Goal: Transaction & Acquisition: Purchase product/service

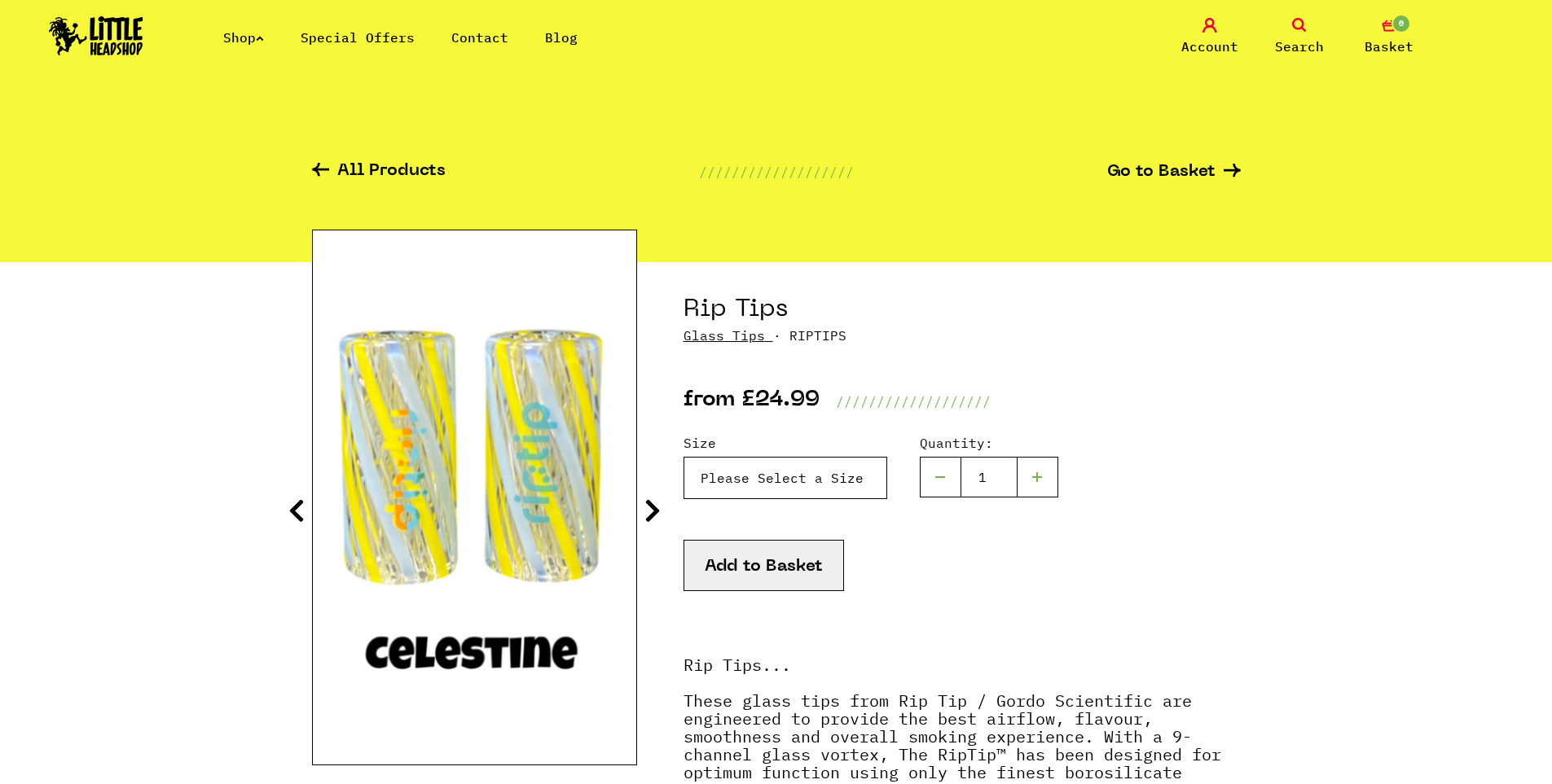
click at [746, 476] on select "Please Select a Size Rip Tips - Size 7 - Clear - £24.99 (Out of Stock) Rip Tips…" at bounding box center [785, 478] width 204 height 43
click at [683, 457] on select "Please Select a Size Rip Tips - Size 7 - Clear - £24.99 (Out of Stock) Rip Tips…" at bounding box center [785, 478] width 204 height 43
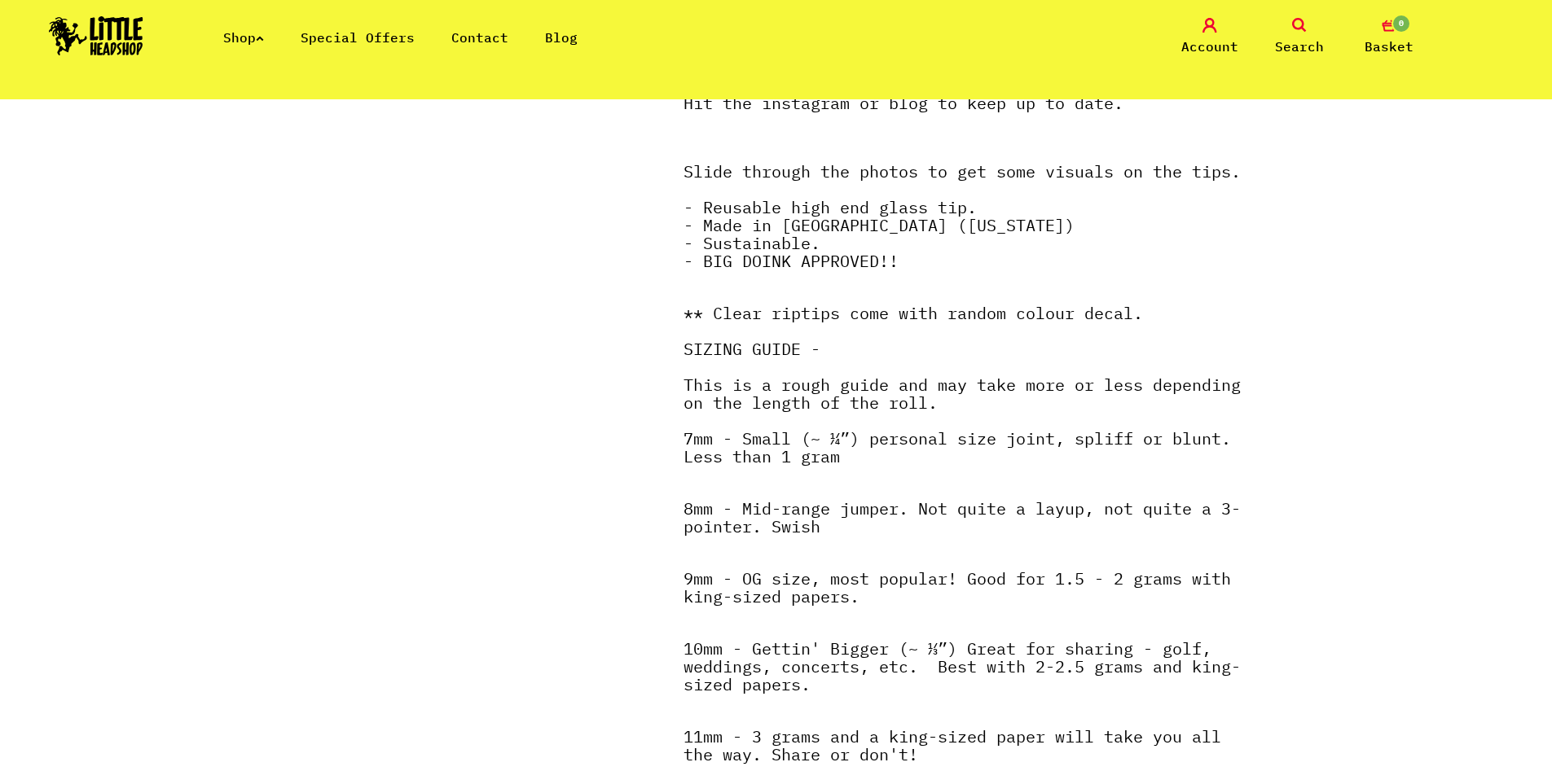
scroll to position [814, 0]
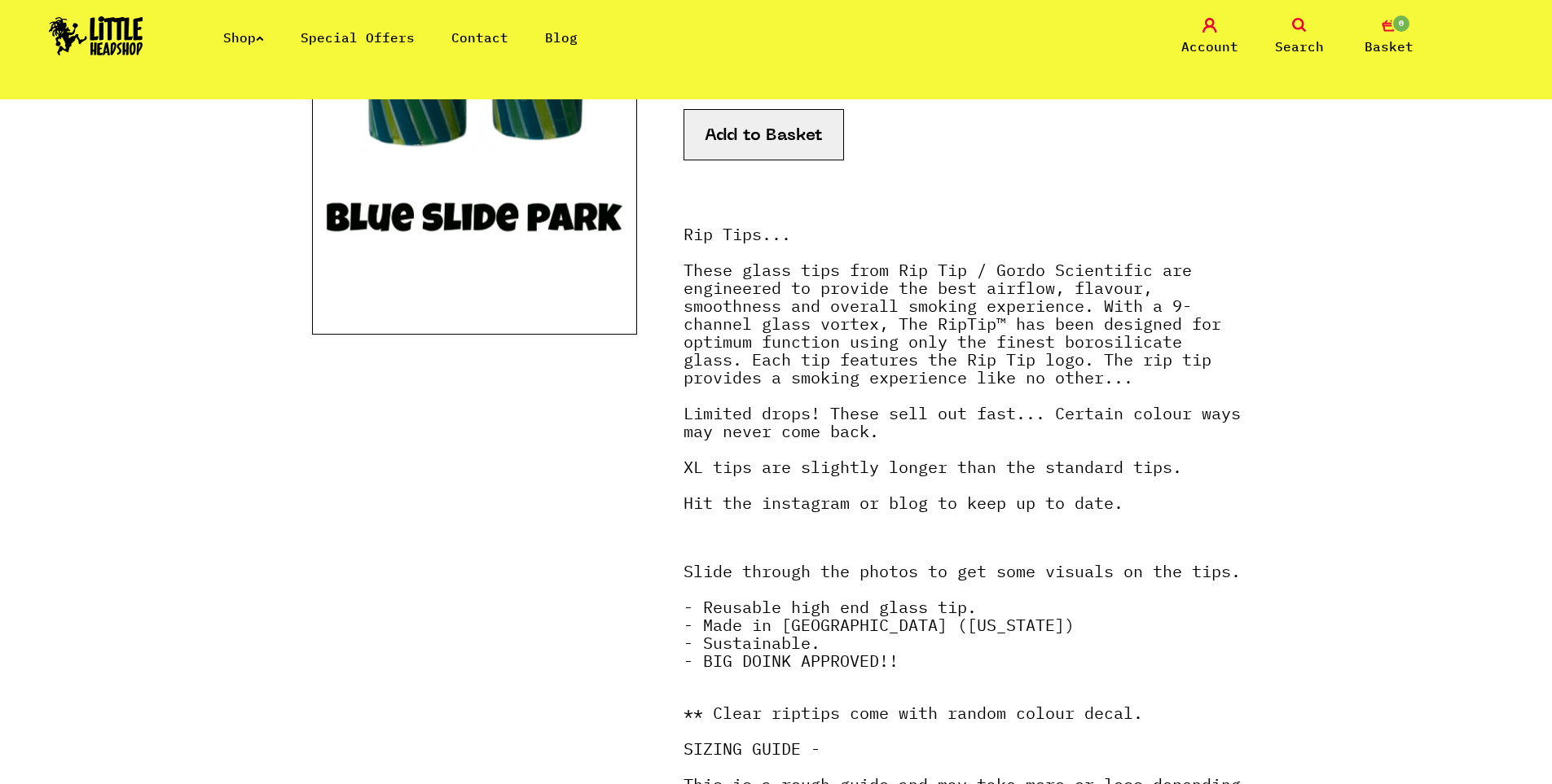
drag, startPoint x: 707, startPoint y: 386, endPoint x: 683, endPoint y: 231, distance: 156.8
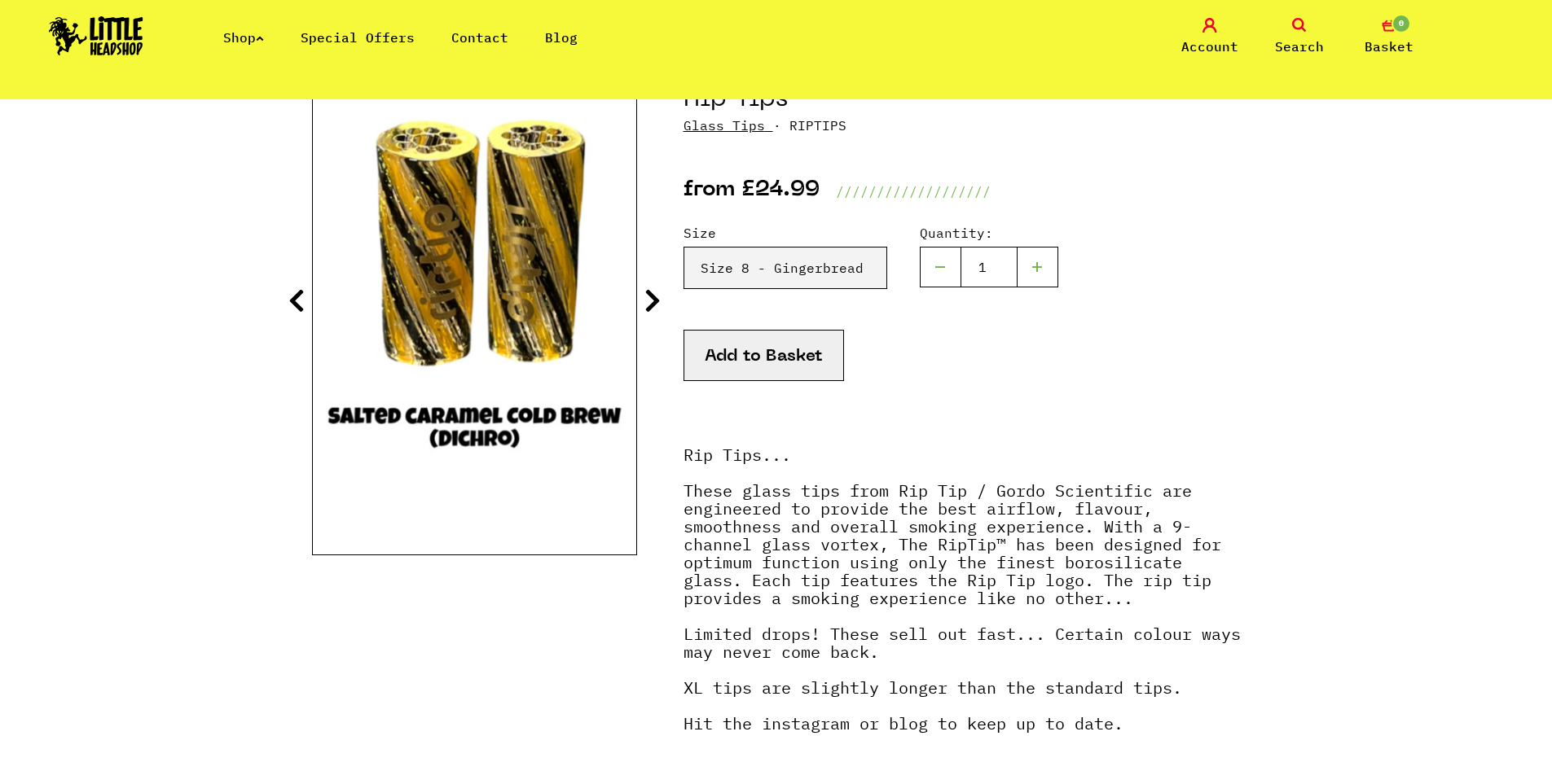
scroll to position [20, 0]
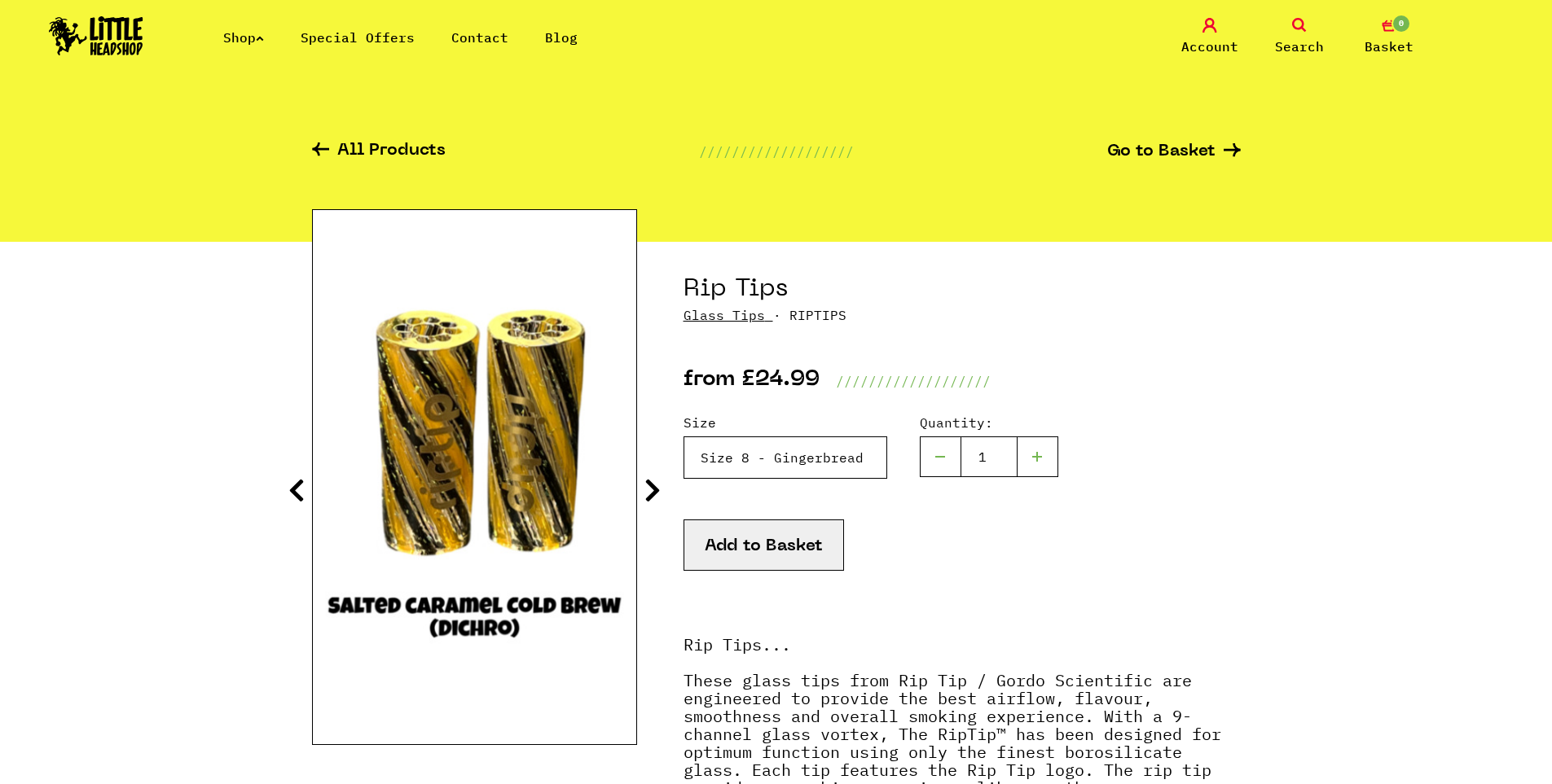
click at [791, 453] on select "Please Select a Size Rip Tips - Size 7 - Clear - £24.99 (Out of Stock) Rip Tips…" at bounding box center [785, 457] width 204 height 43
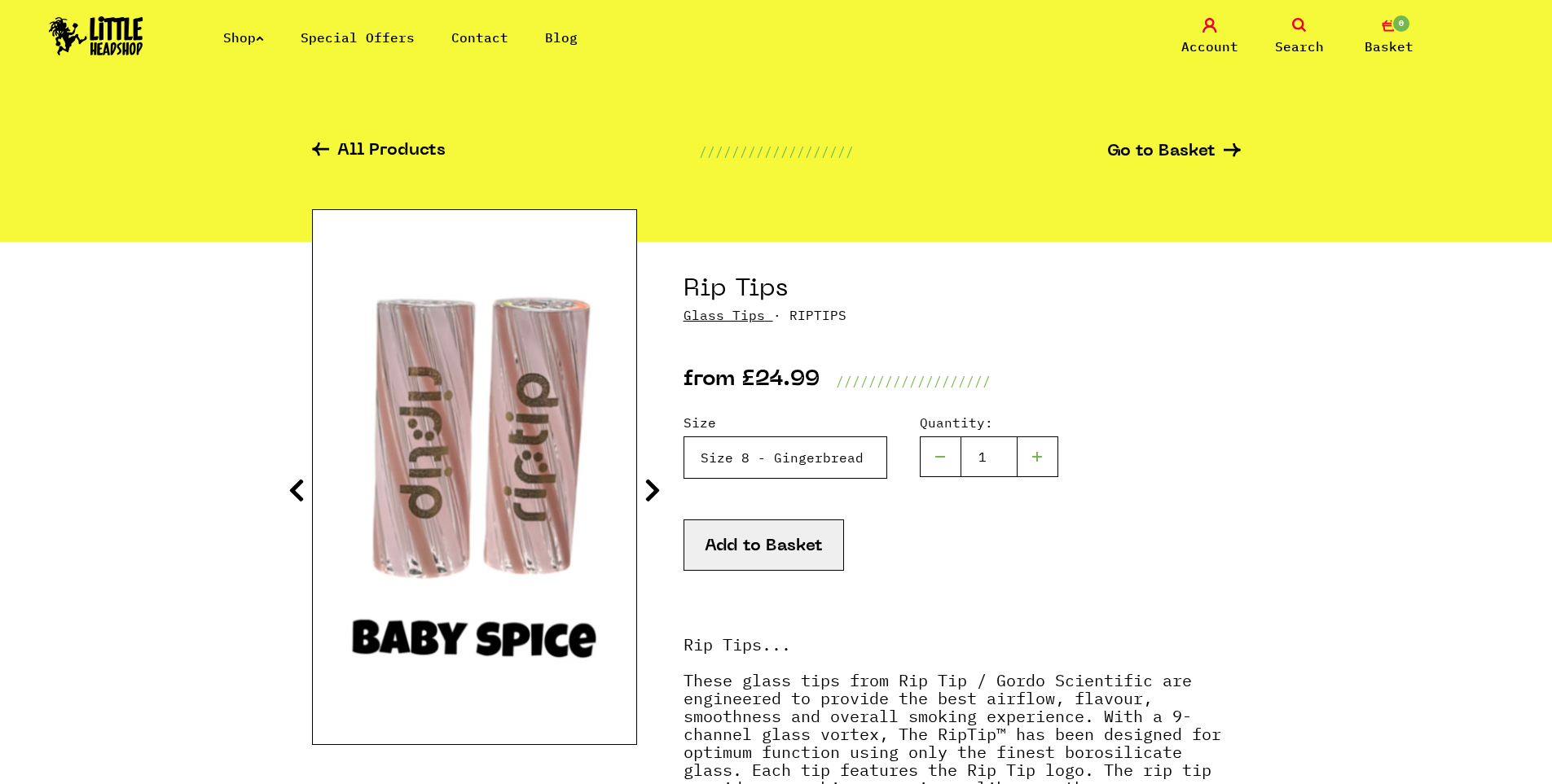
select select "1935"
click at [683, 436] on select "Please Select a Size Rip Tips - Size 7 - Clear - £24.99 (Out of Stock) Rip Tips…" at bounding box center [785, 457] width 204 height 43
click at [658, 485] on icon at bounding box center [652, 490] width 16 height 26
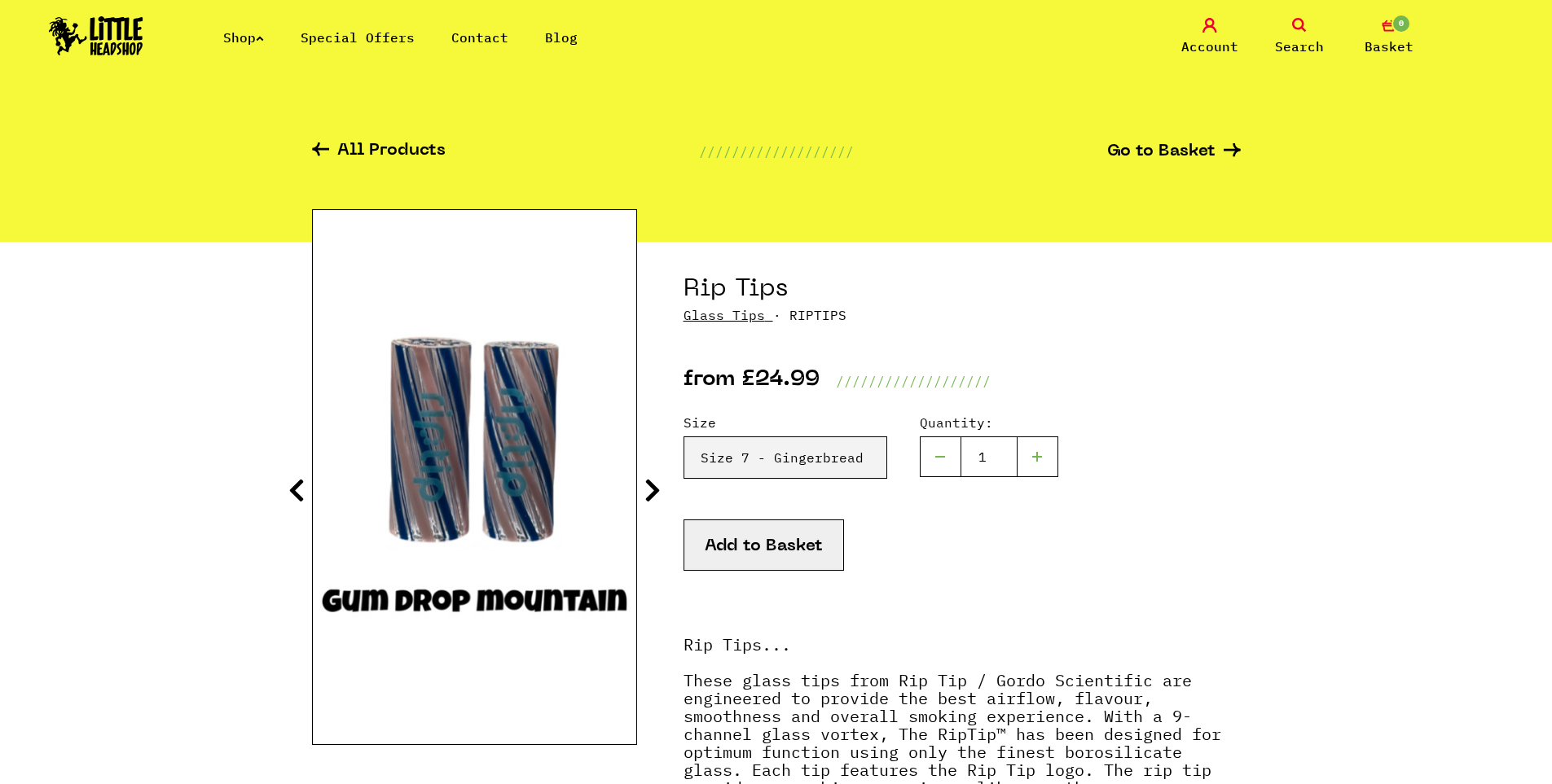
click at [658, 485] on icon at bounding box center [652, 490] width 16 height 26
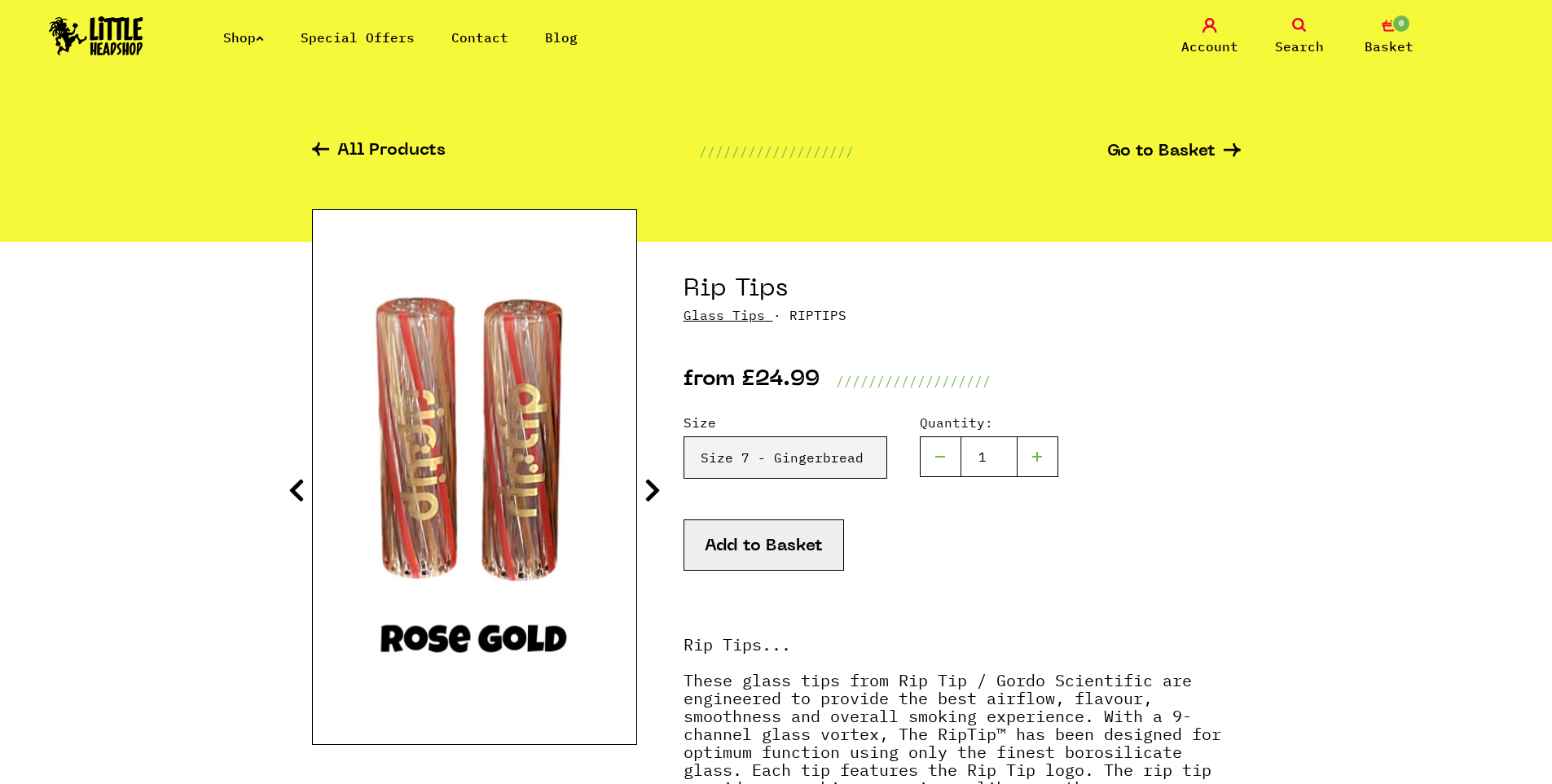
click at [658, 485] on icon at bounding box center [652, 490] width 16 height 26
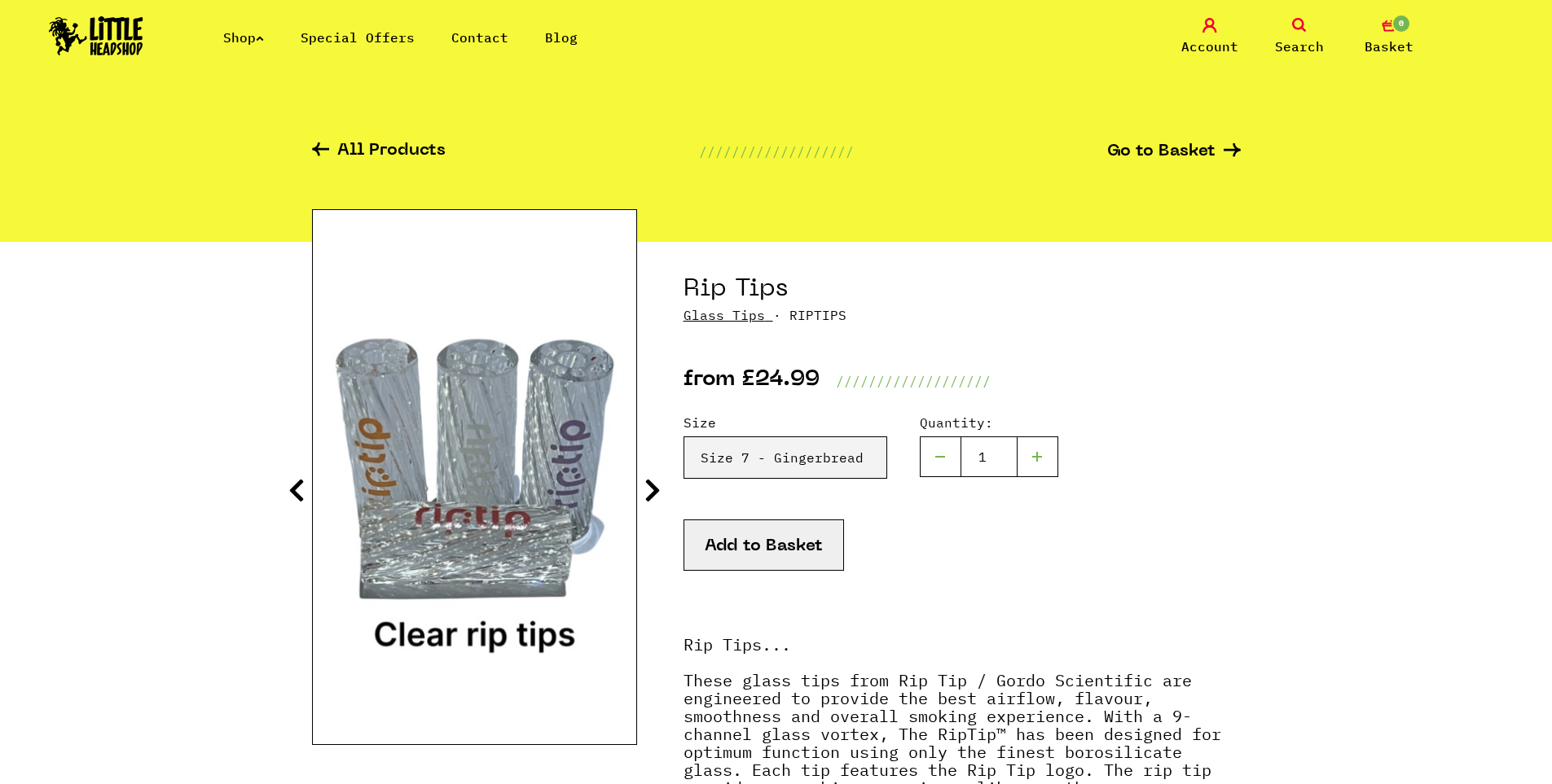
click at [658, 485] on icon at bounding box center [652, 490] width 16 height 26
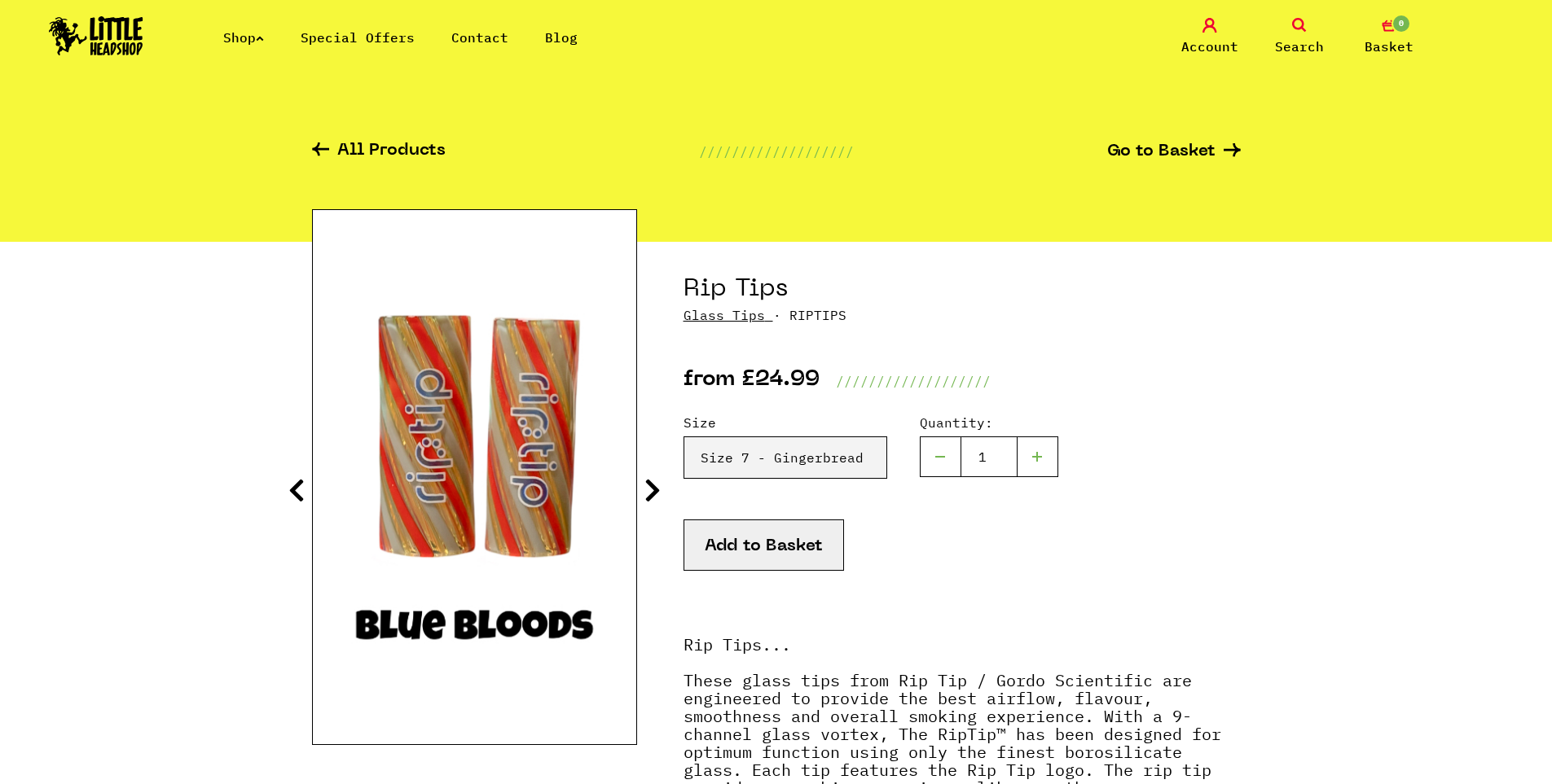
click at [658, 485] on icon at bounding box center [652, 490] width 16 height 26
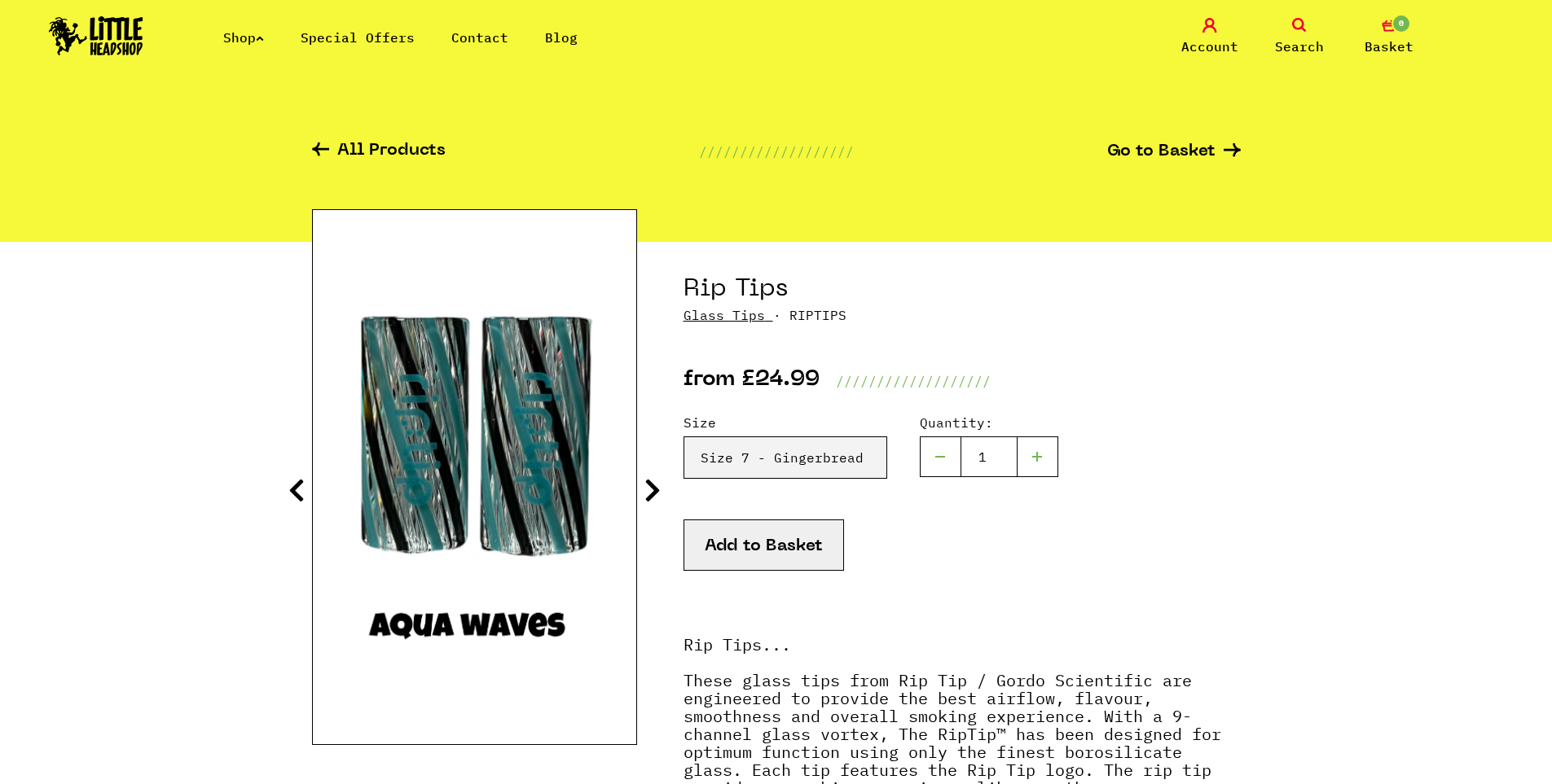
click at [658, 485] on icon at bounding box center [652, 490] width 16 height 26
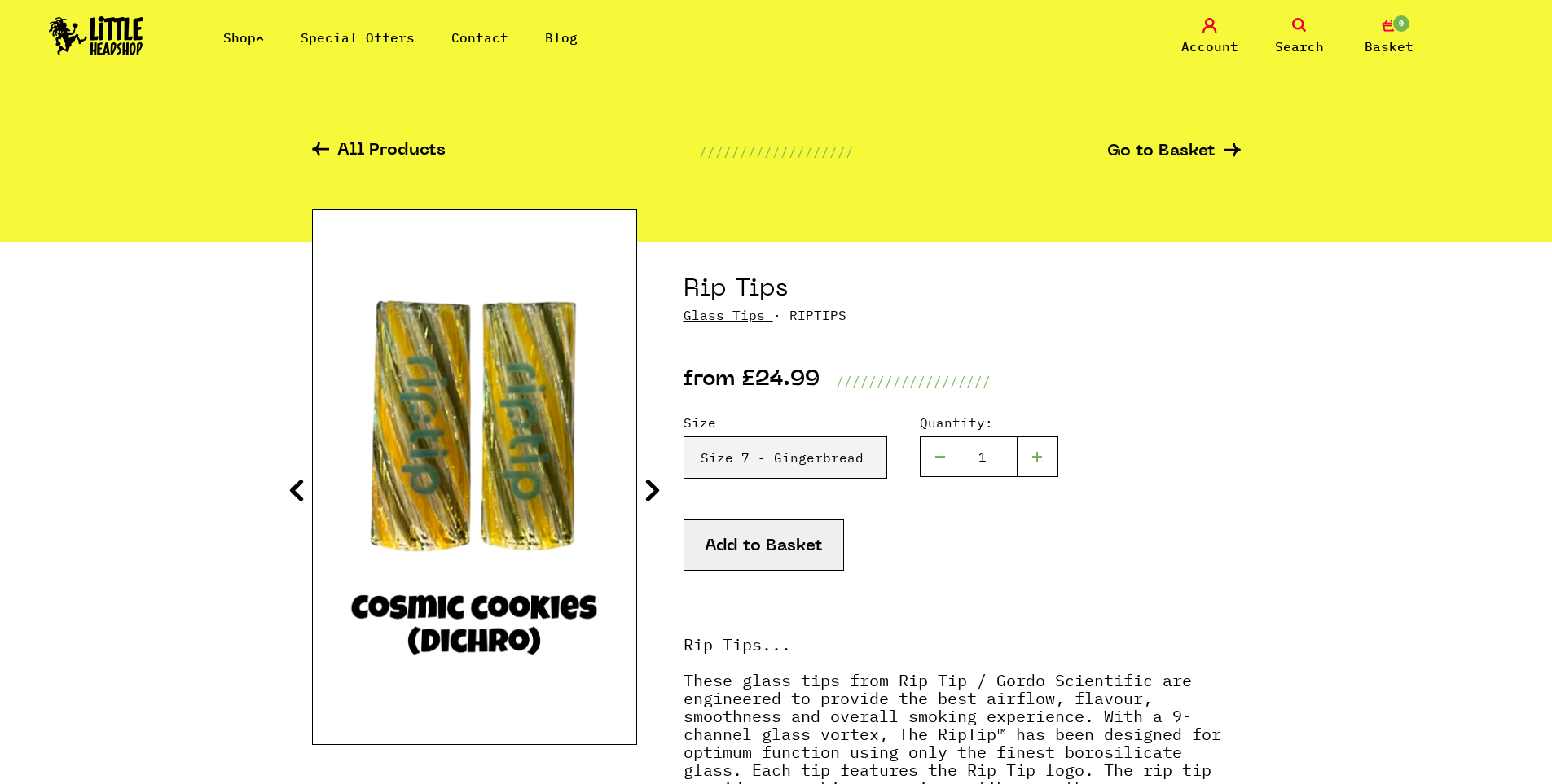
click at [658, 485] on icon at bounding box center [652, 490] width 16 height 26
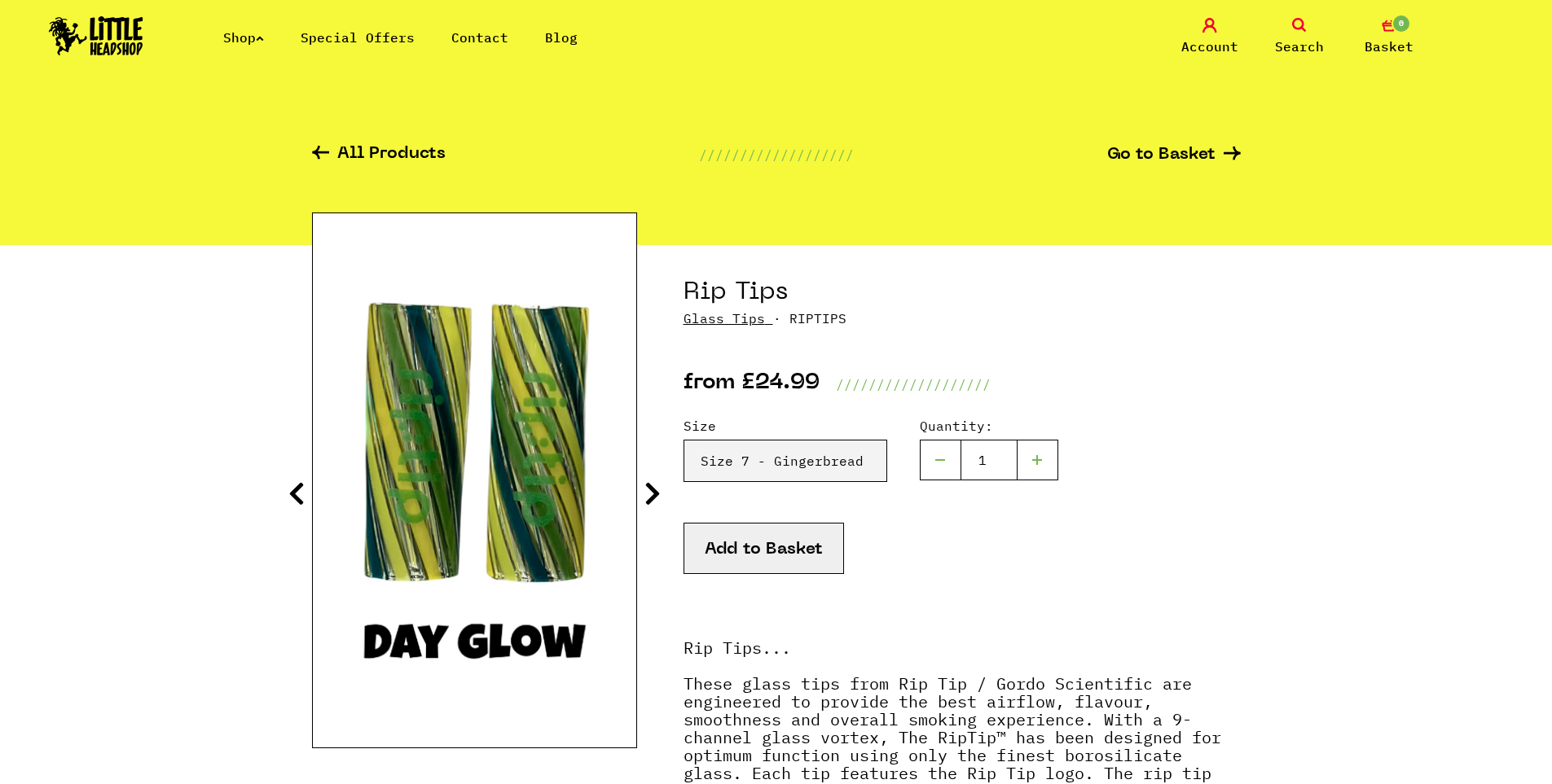
scroll to position [0, 0]
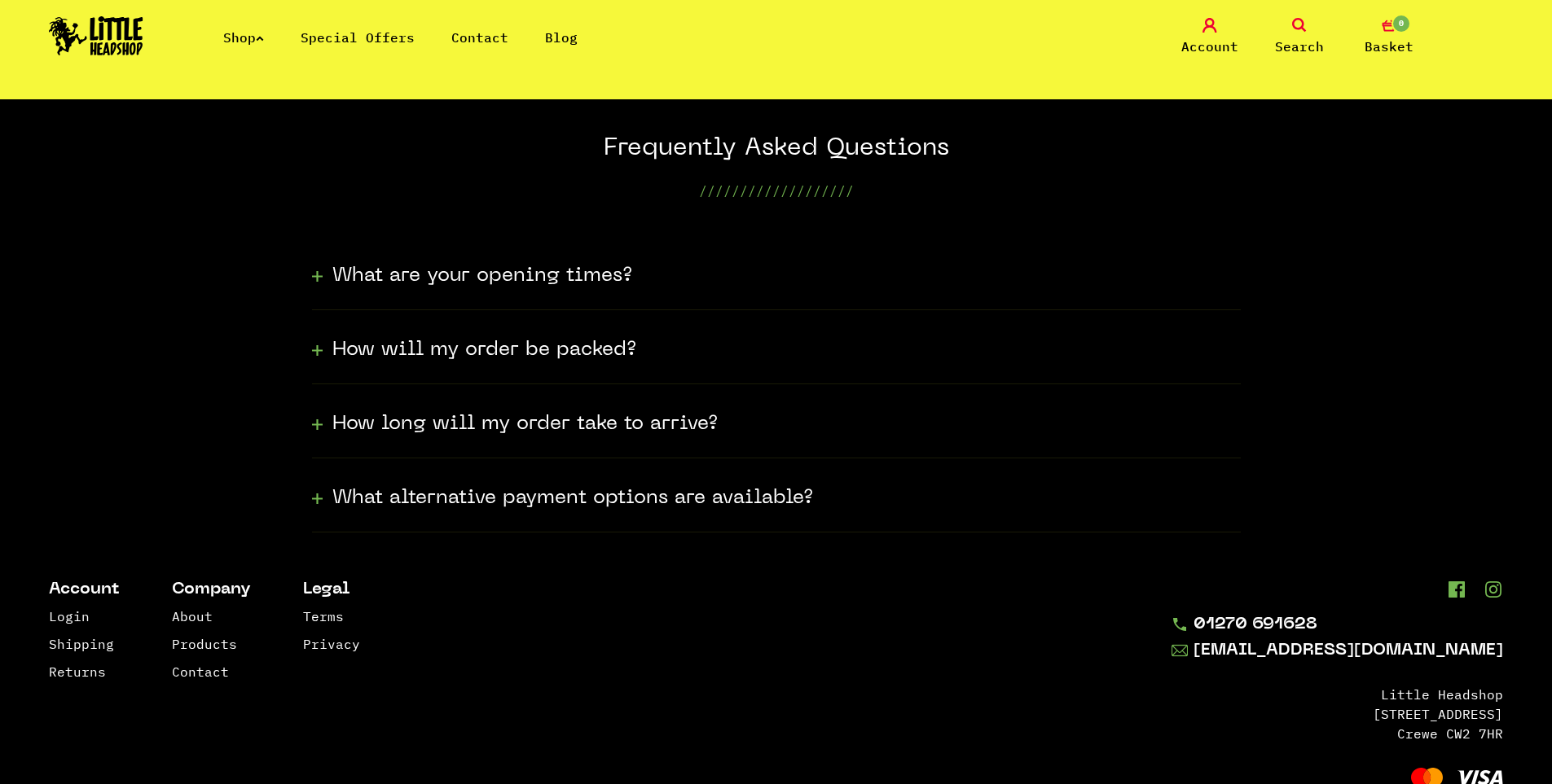
scroll to position [407, 0]
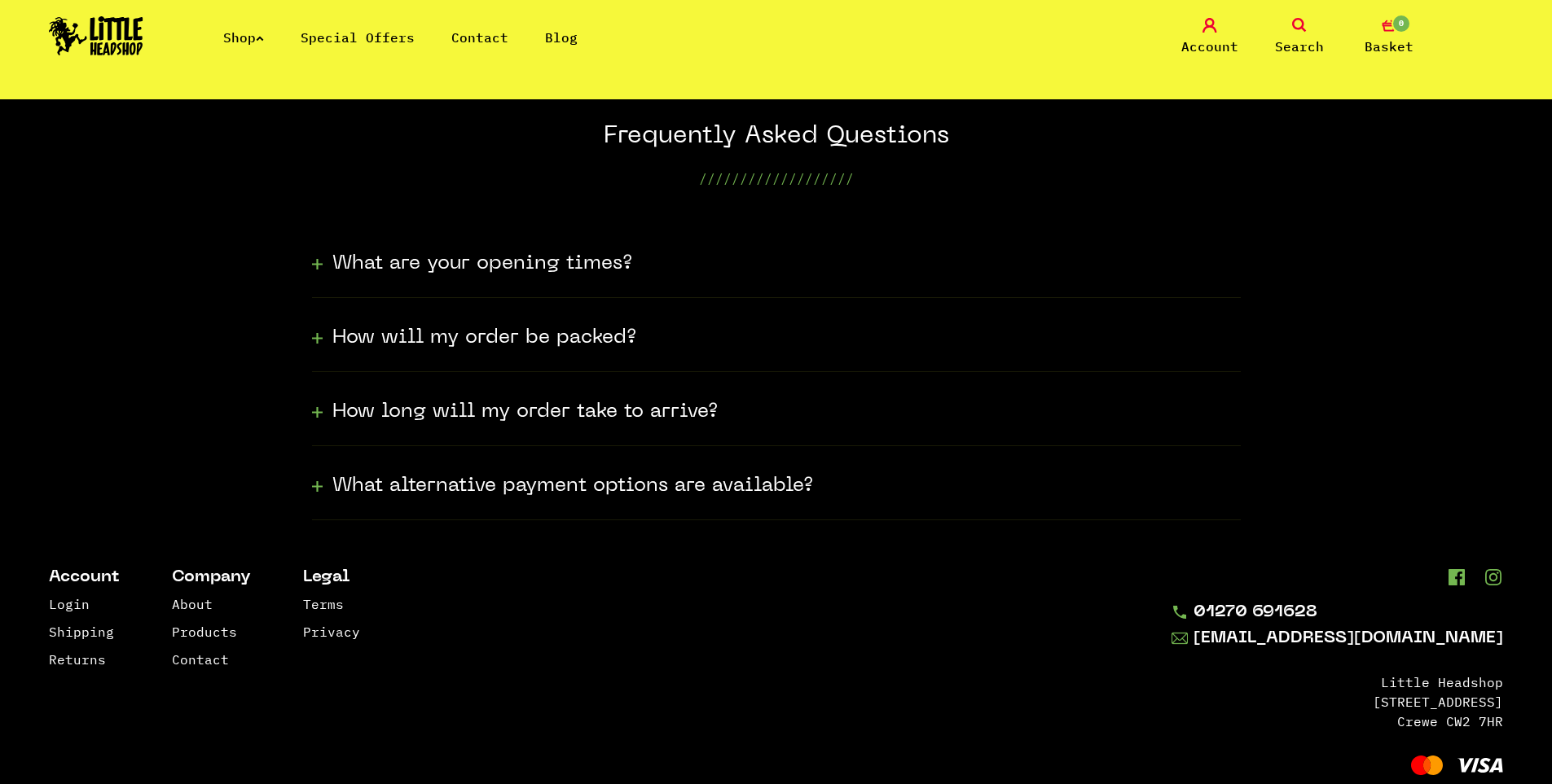
click at [525, 270] on h3 "What are your opening times?" at bounding box center [482, 263] width 300 height 26
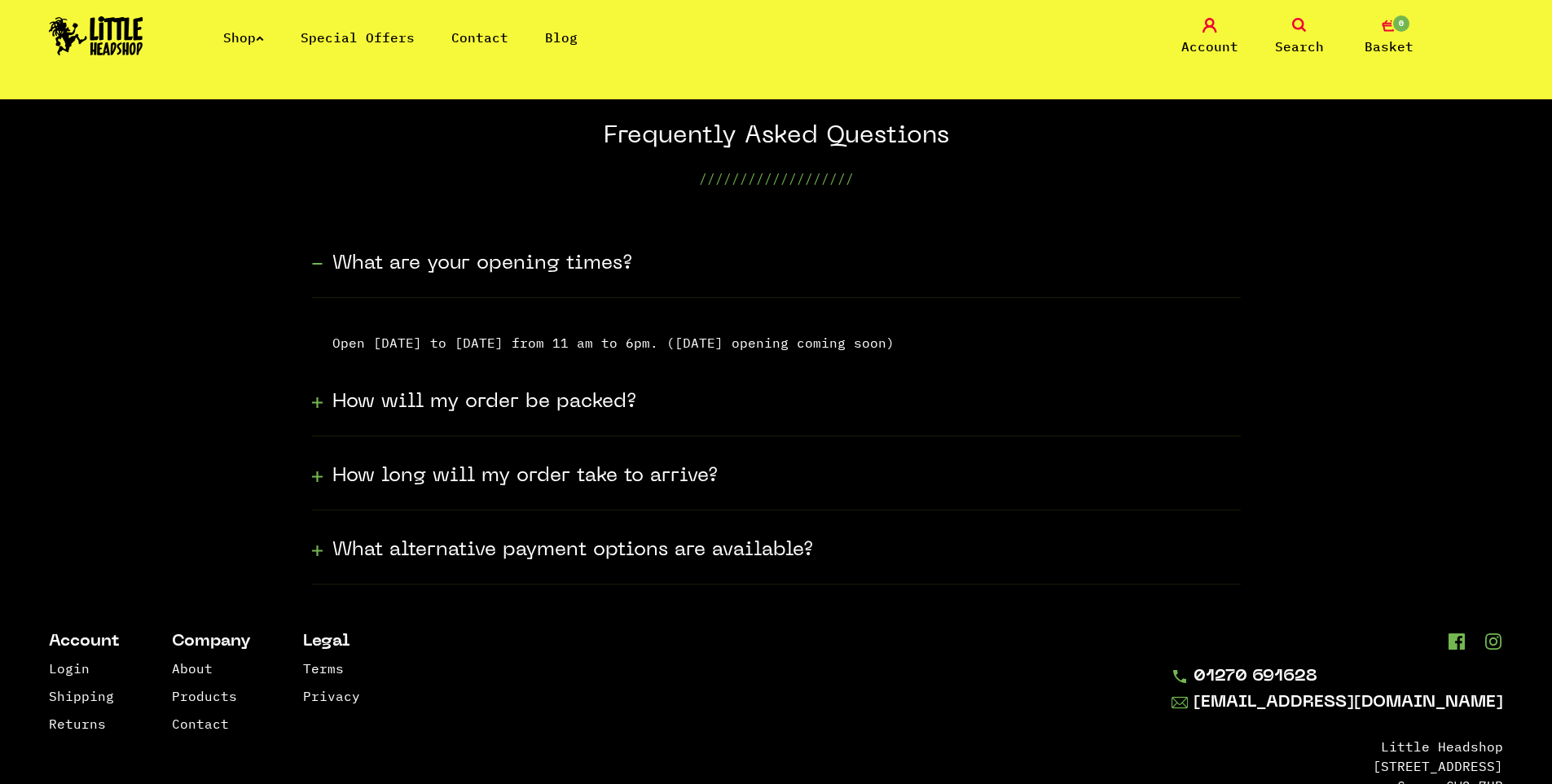
click at [625, 416] on div "How will my order be packed?" at bounding box center [776, 400] width 929 height 74
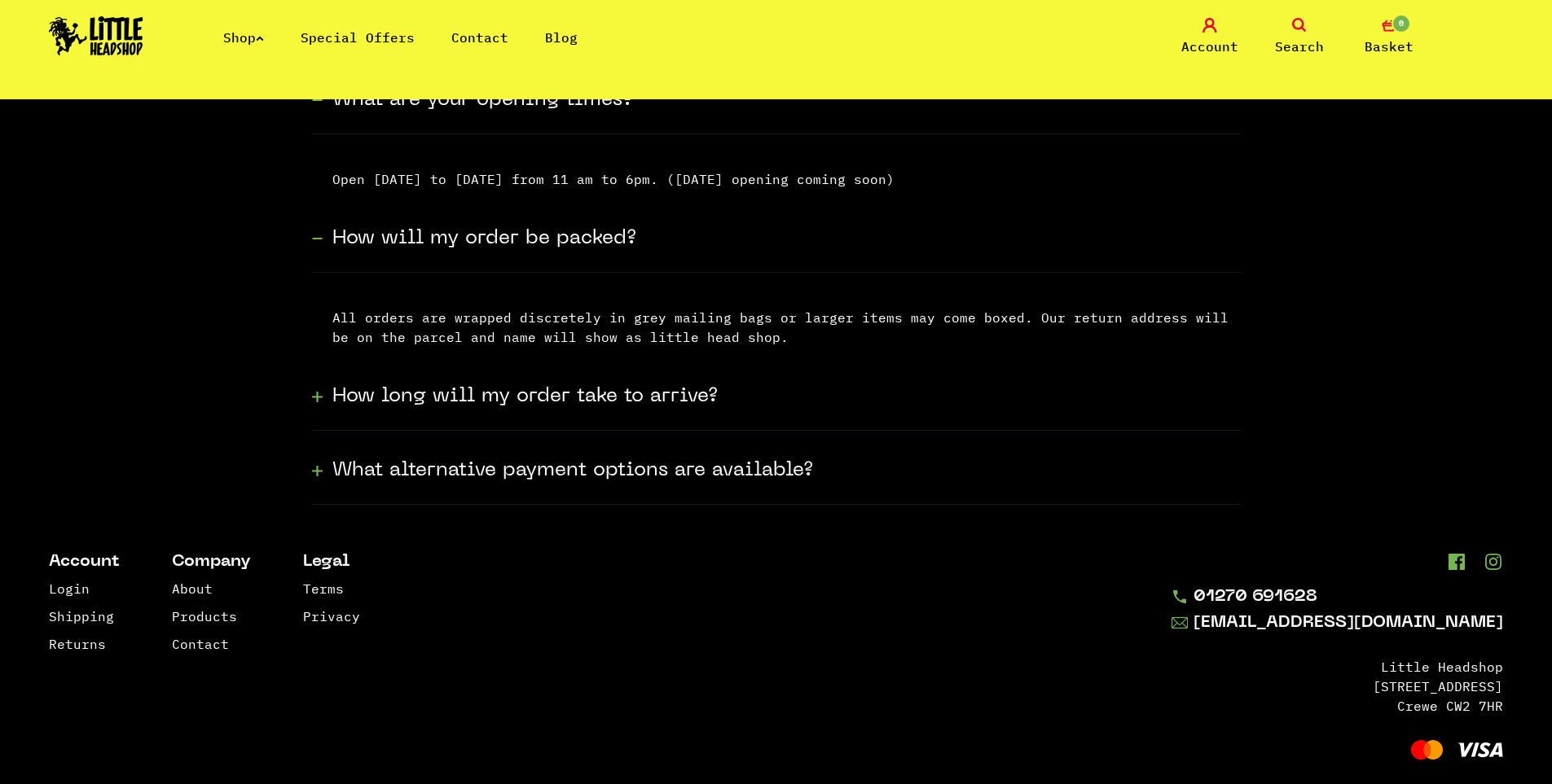
scroll to position [598, 0]
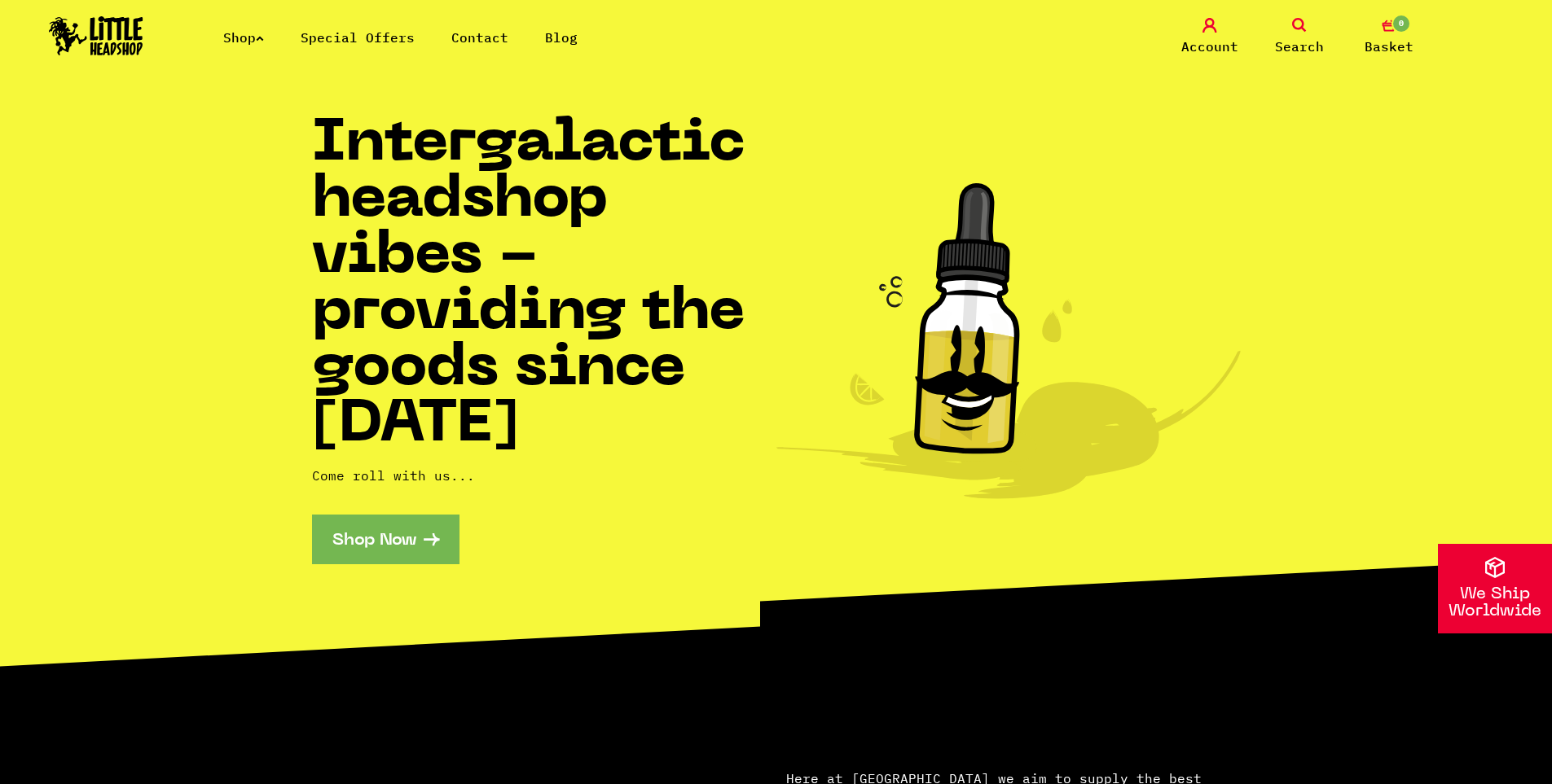
click at [432, 550] on link "Shop Now" at bounding box center [385, 539] width 147 height 49
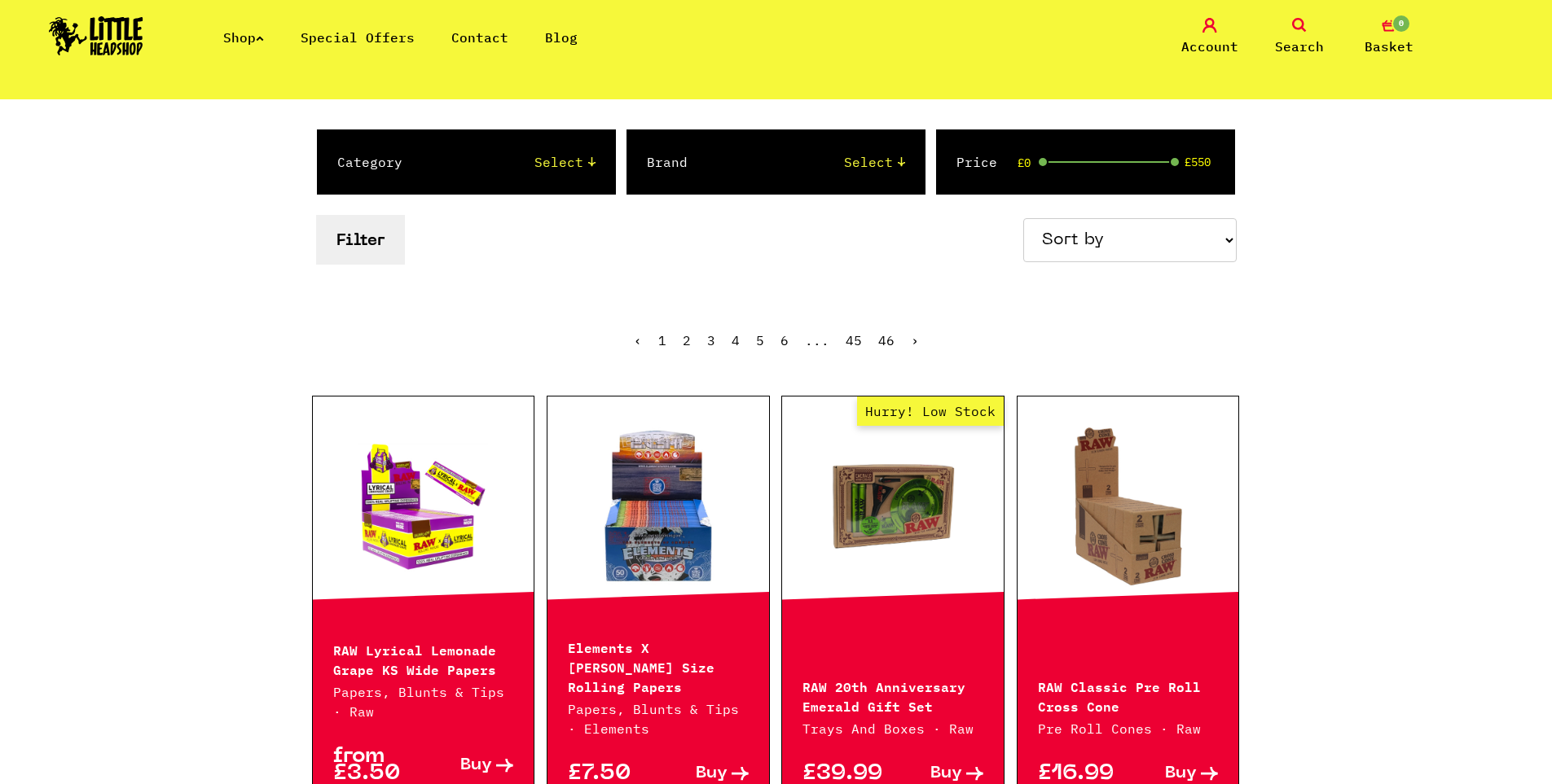
scroll to position [244, 0]
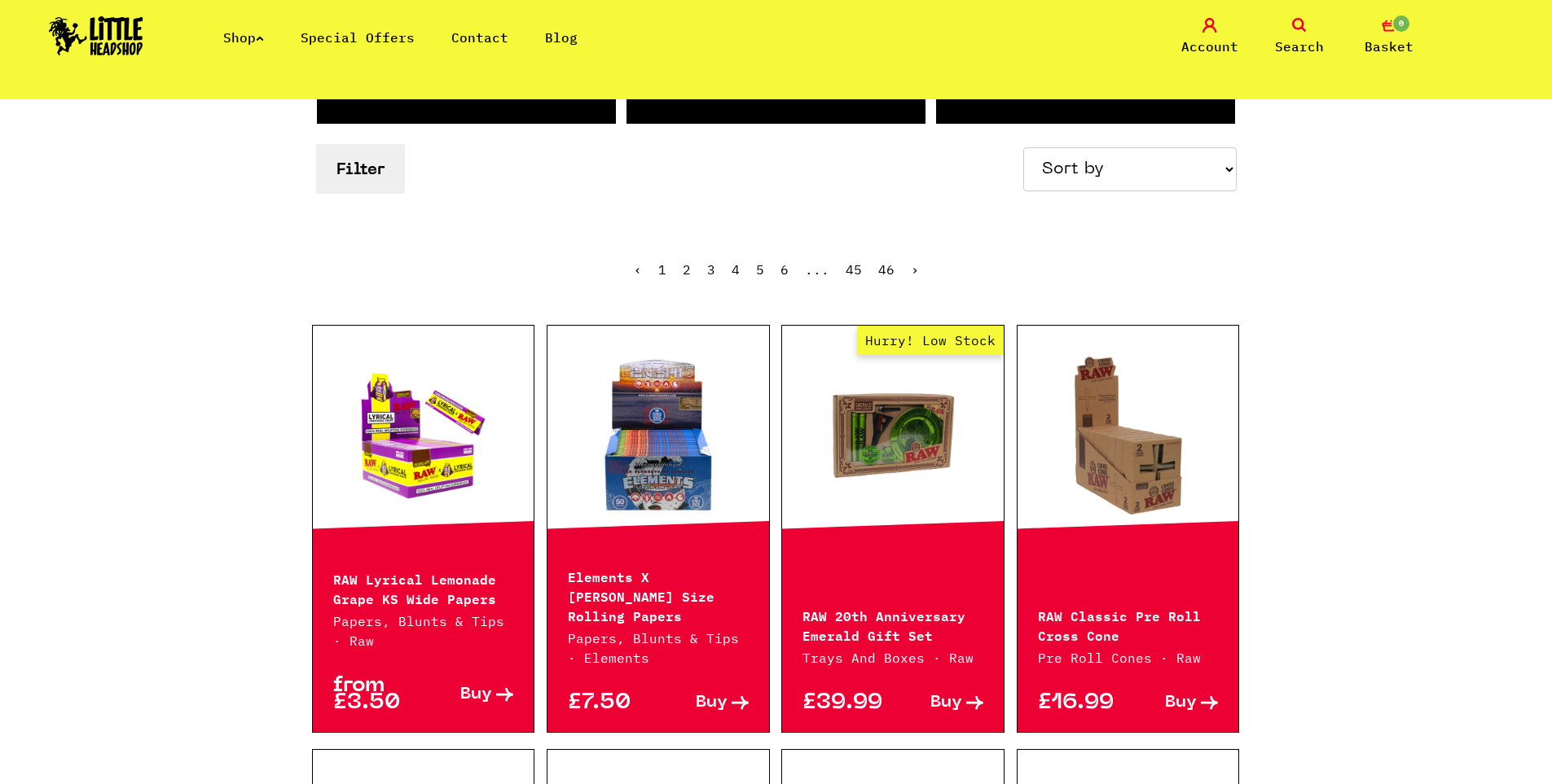
click at [682, 268] on ul "‹ 1 2 3 4 5 6 ... 45 46 ›" at bounding box center [776, 282] width 929 height 70
click at [687, 271] on link "2" at bounding box center [687, 269] width 8 height 16
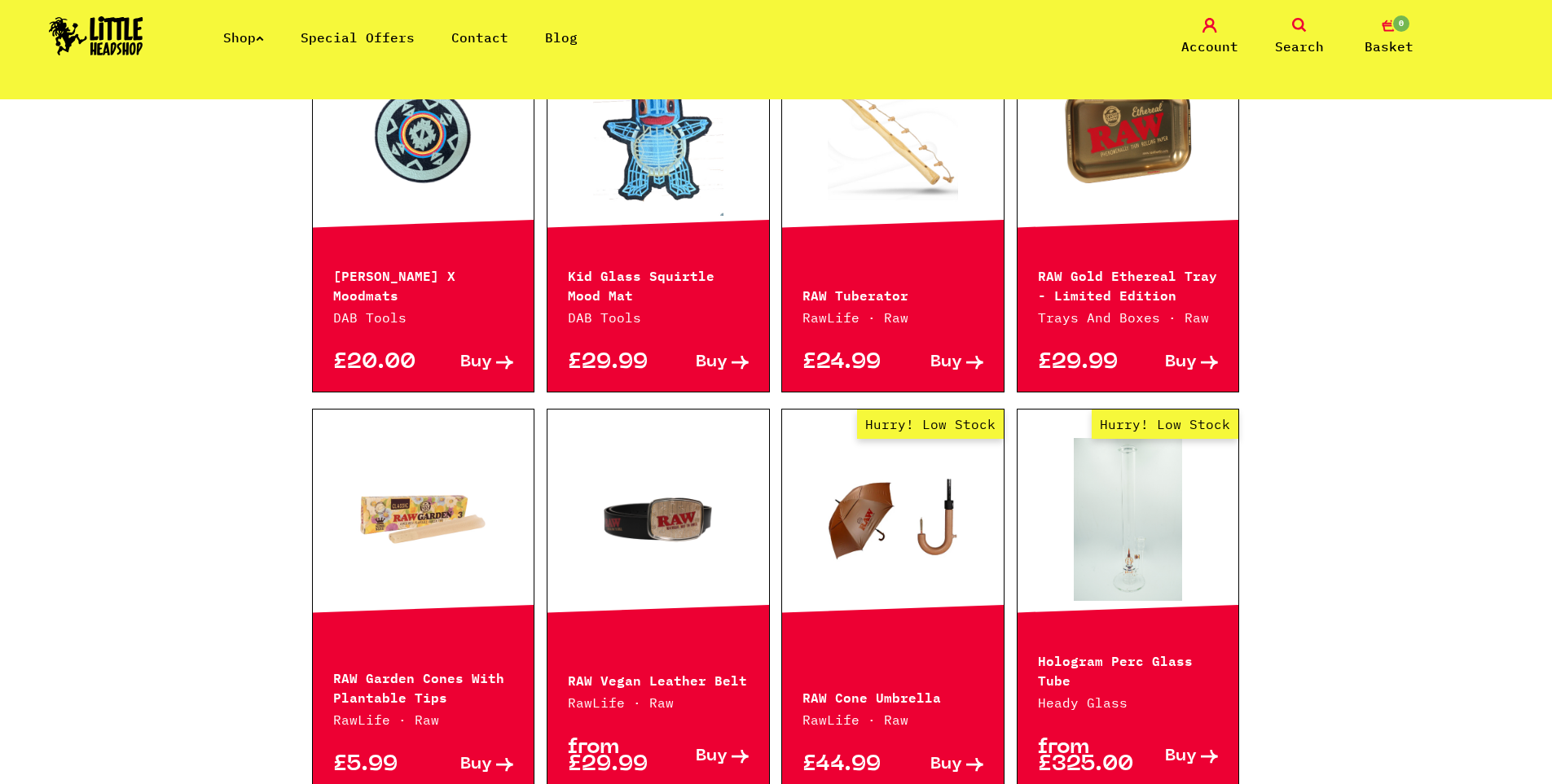
scroll to position [1140, 0]
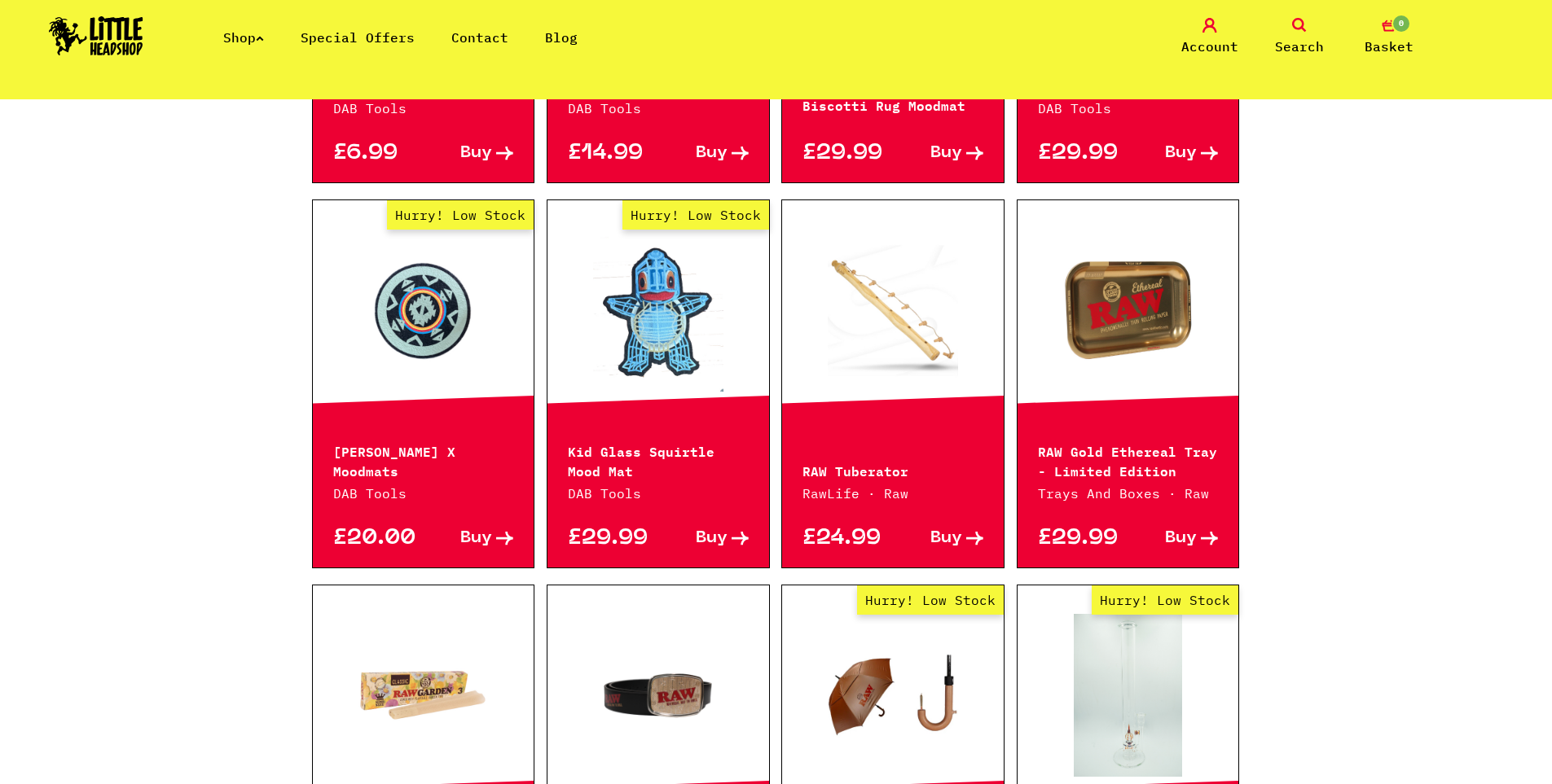
click at [1298, 25] on icon at bounding box center [1299, 25] width 15 height 15
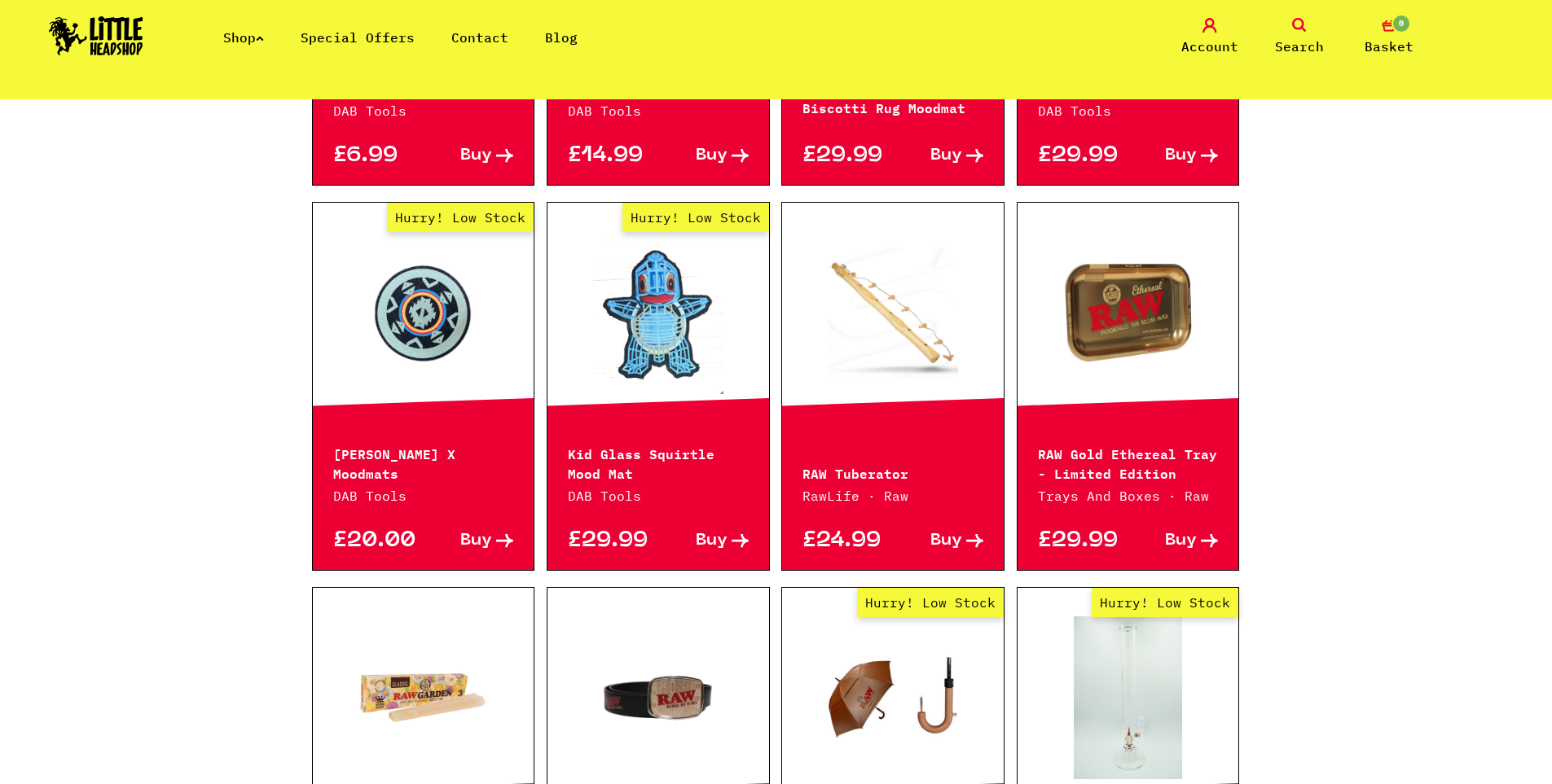
scroll to position [1178, 0]
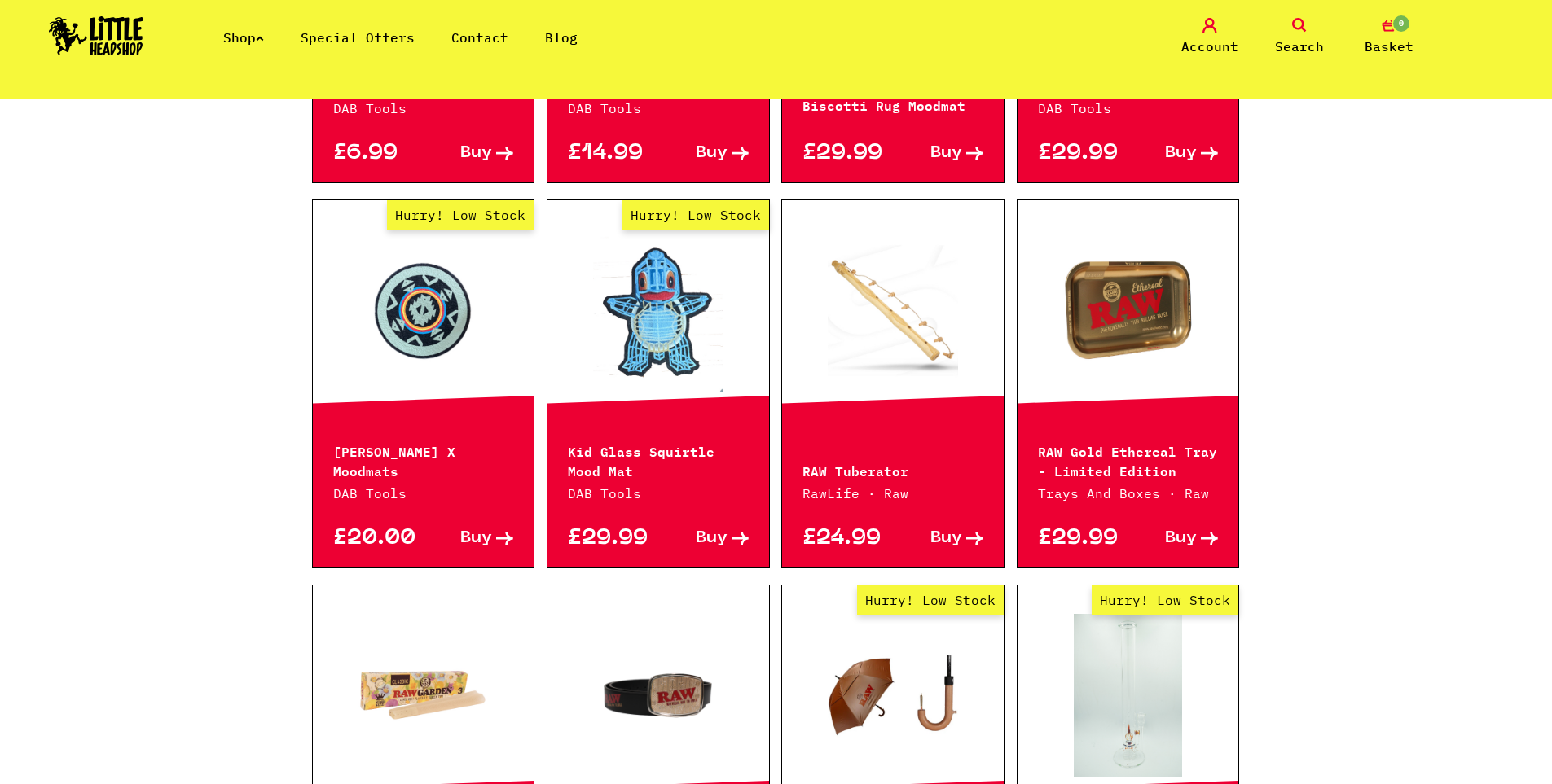
click at [1294, 23] on icon at bounding box center [1299, 25] width 15 height 15
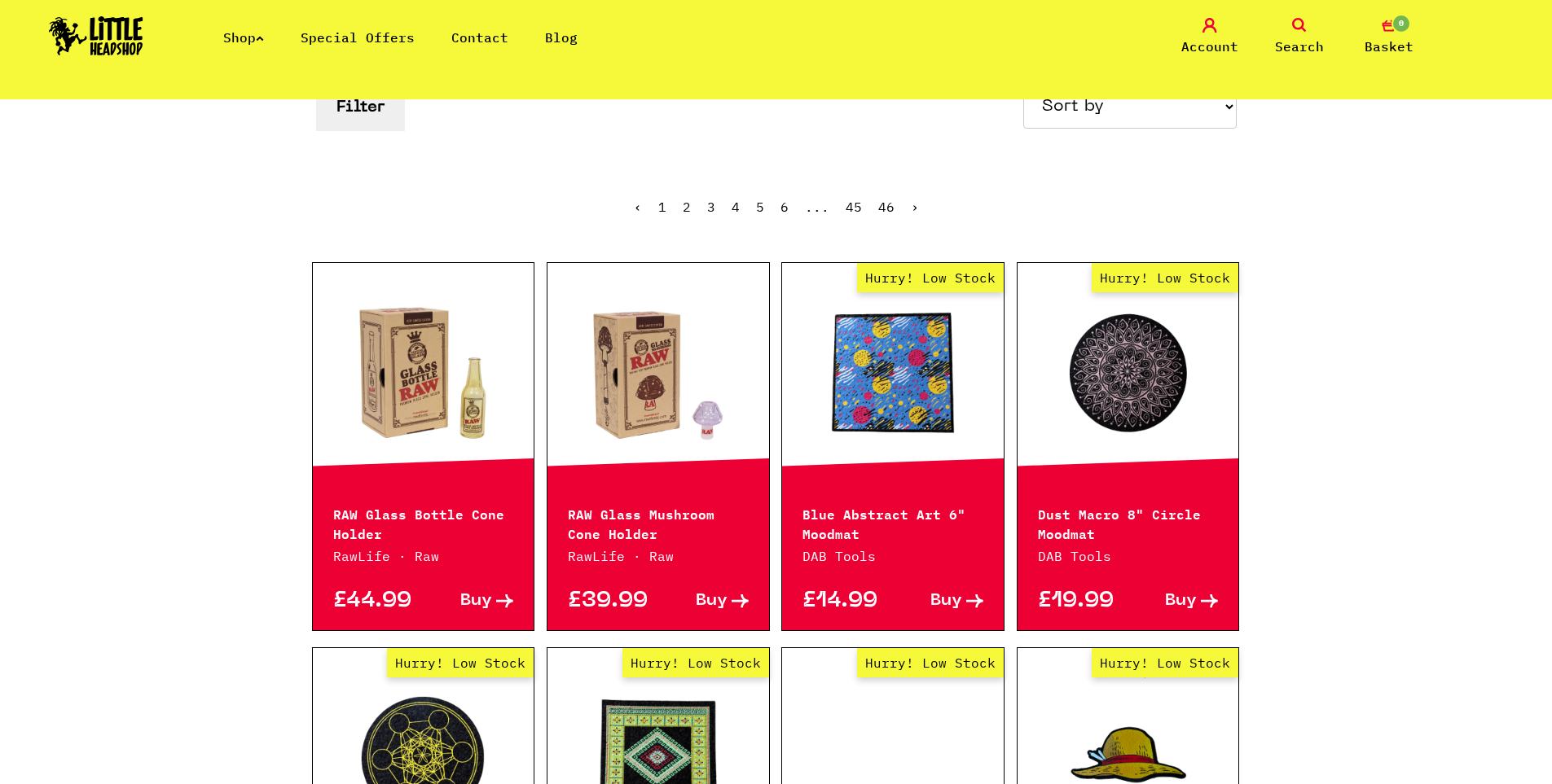
scroll to position [0, 0]
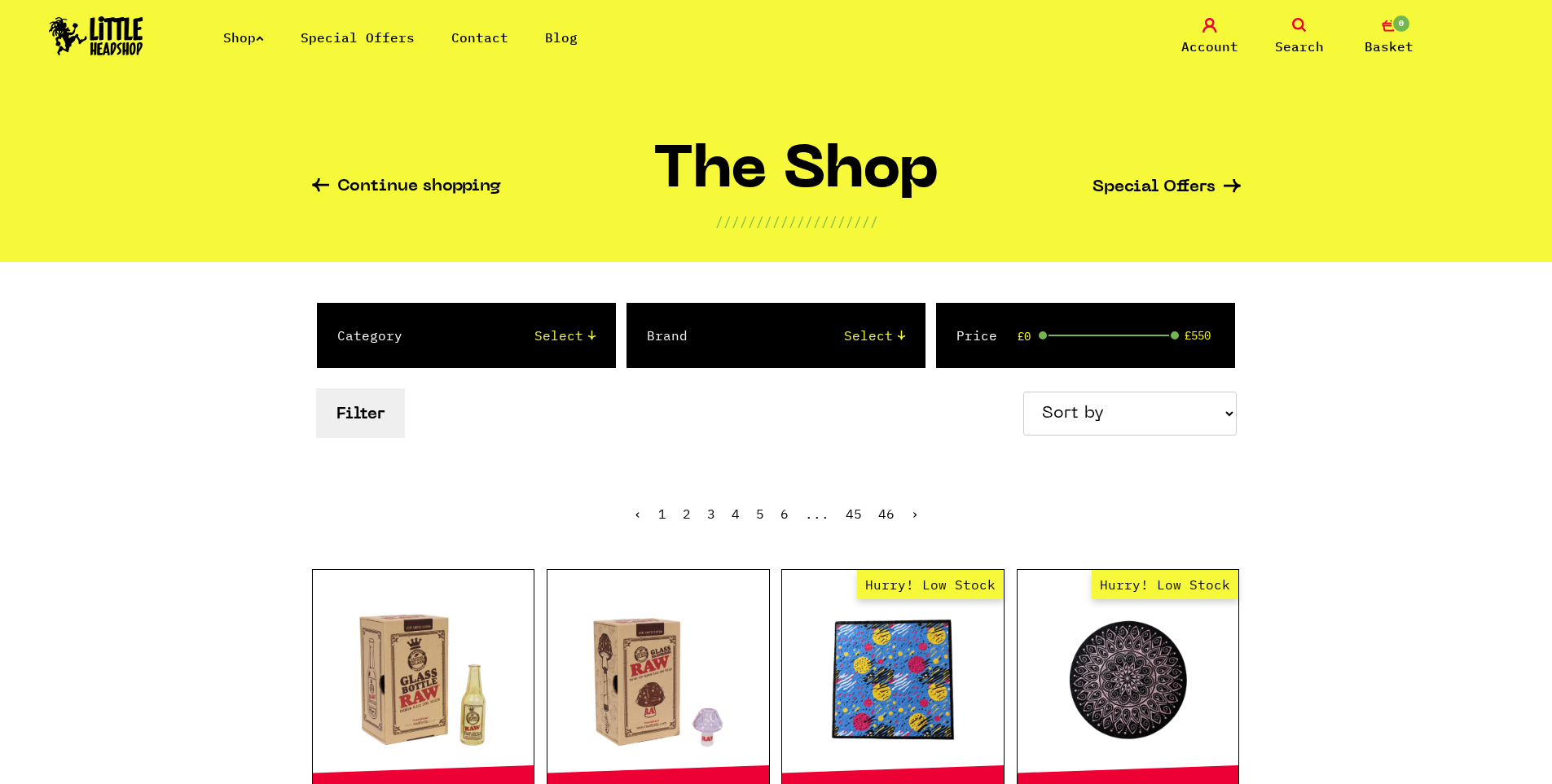
drag, startPoint x: 1322, startPoint y: 139, endPoint x: 1298, endPoint y: 87, distance: 57.3
click at [1315, 47] on span "Search" at bounding box center [1299, 46] width 48 height 19
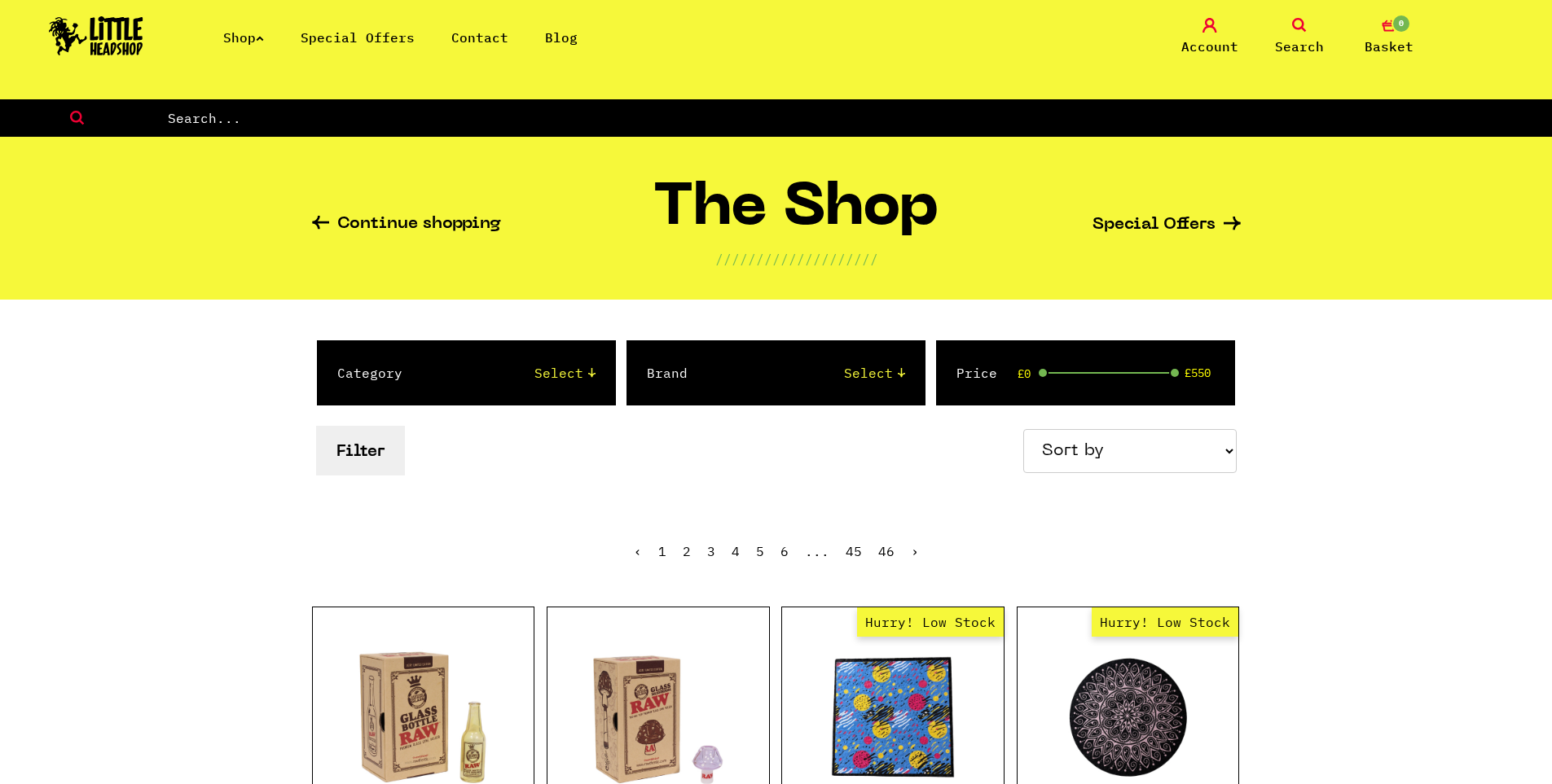
click at [179, 121] on input "text" at bounding box center [859, 118] width 1386 height 21
type input "hello"
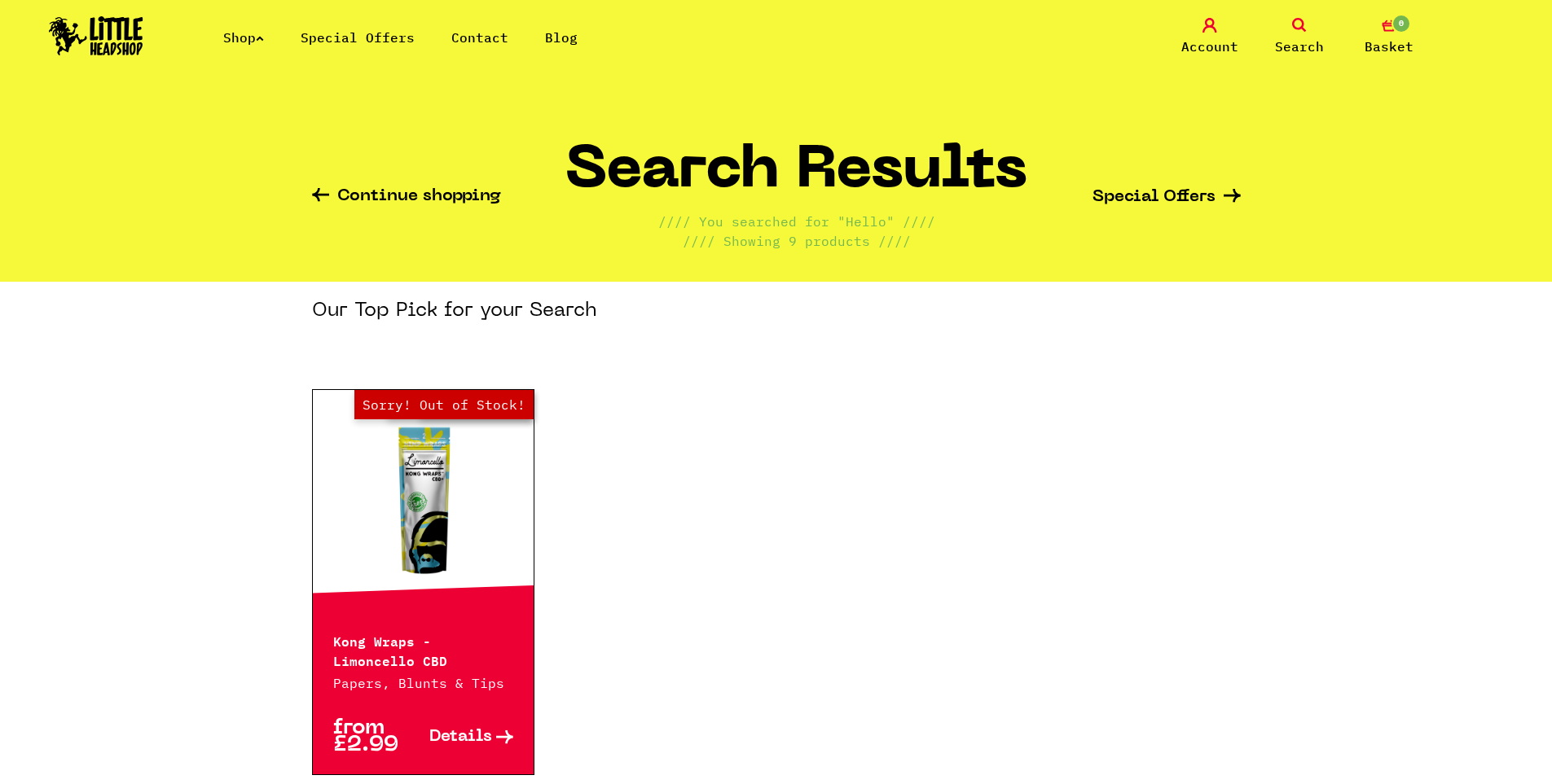
drag, startPoint x: 1175, startPoint y: 306, endPoint x: 1251, endPoint y: 106, distance: 214.0
click at [1323, 40] on link "Search" at bounding box center [1299, 37] width 81 height 38
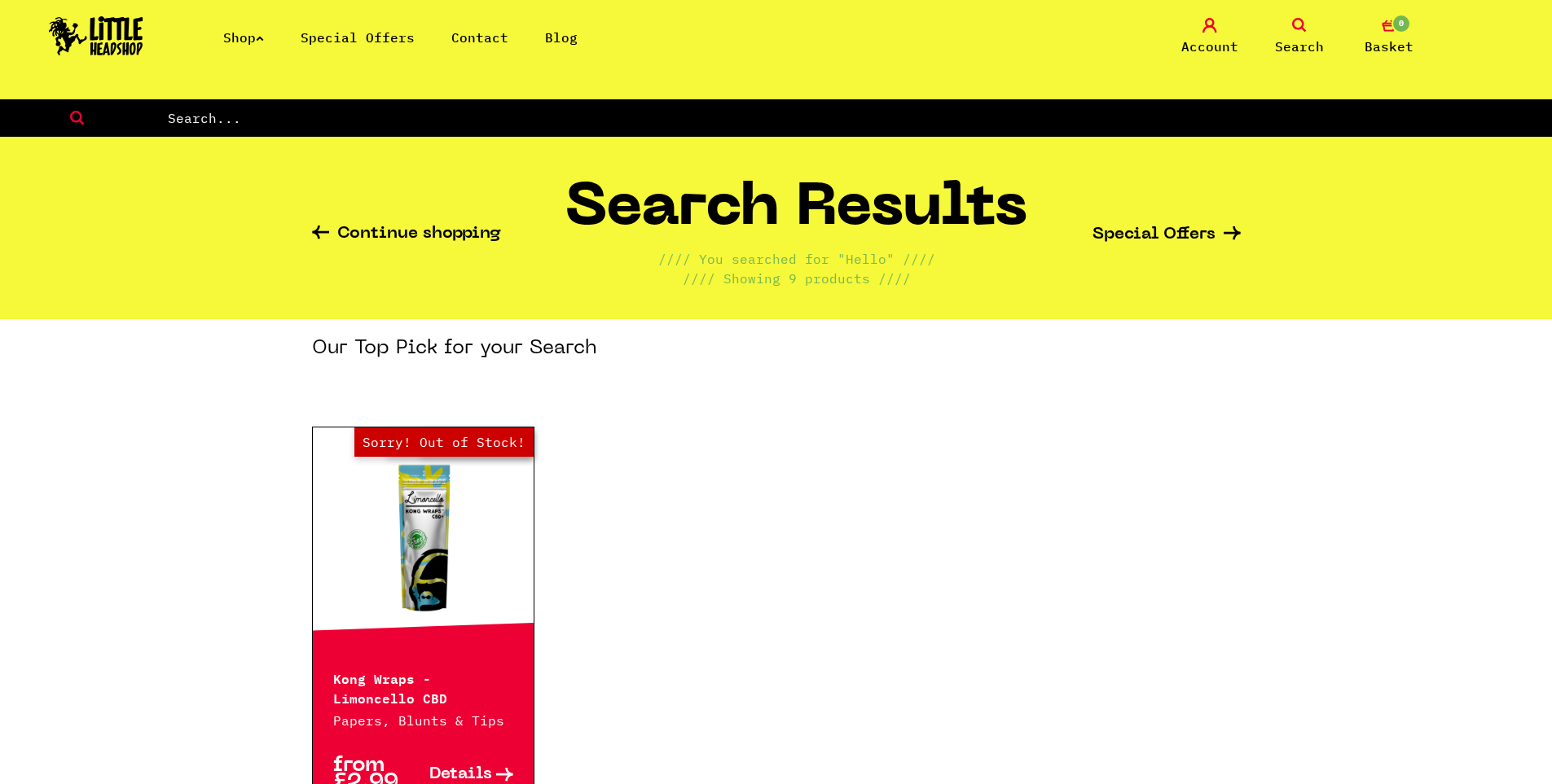
click at [229, 111] on input "text" at bounding box center [859, 118] width 1386 height 21
type input "rip"
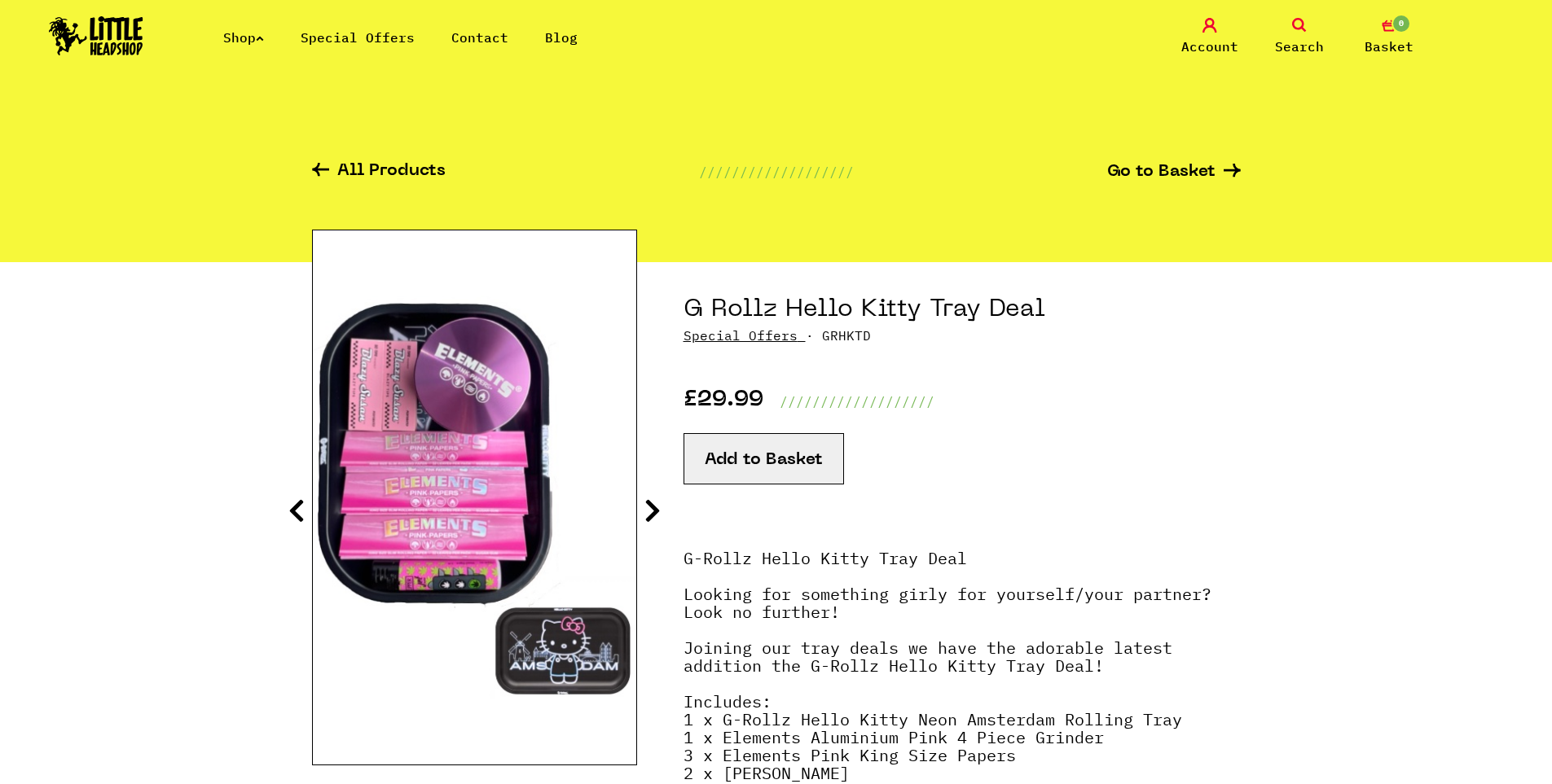
click at [631, 538] on img at bounding box center [474, 497] width 324 height 404
click at [645, 513] on icon at bounding box center [652, 510] width 16 height 26
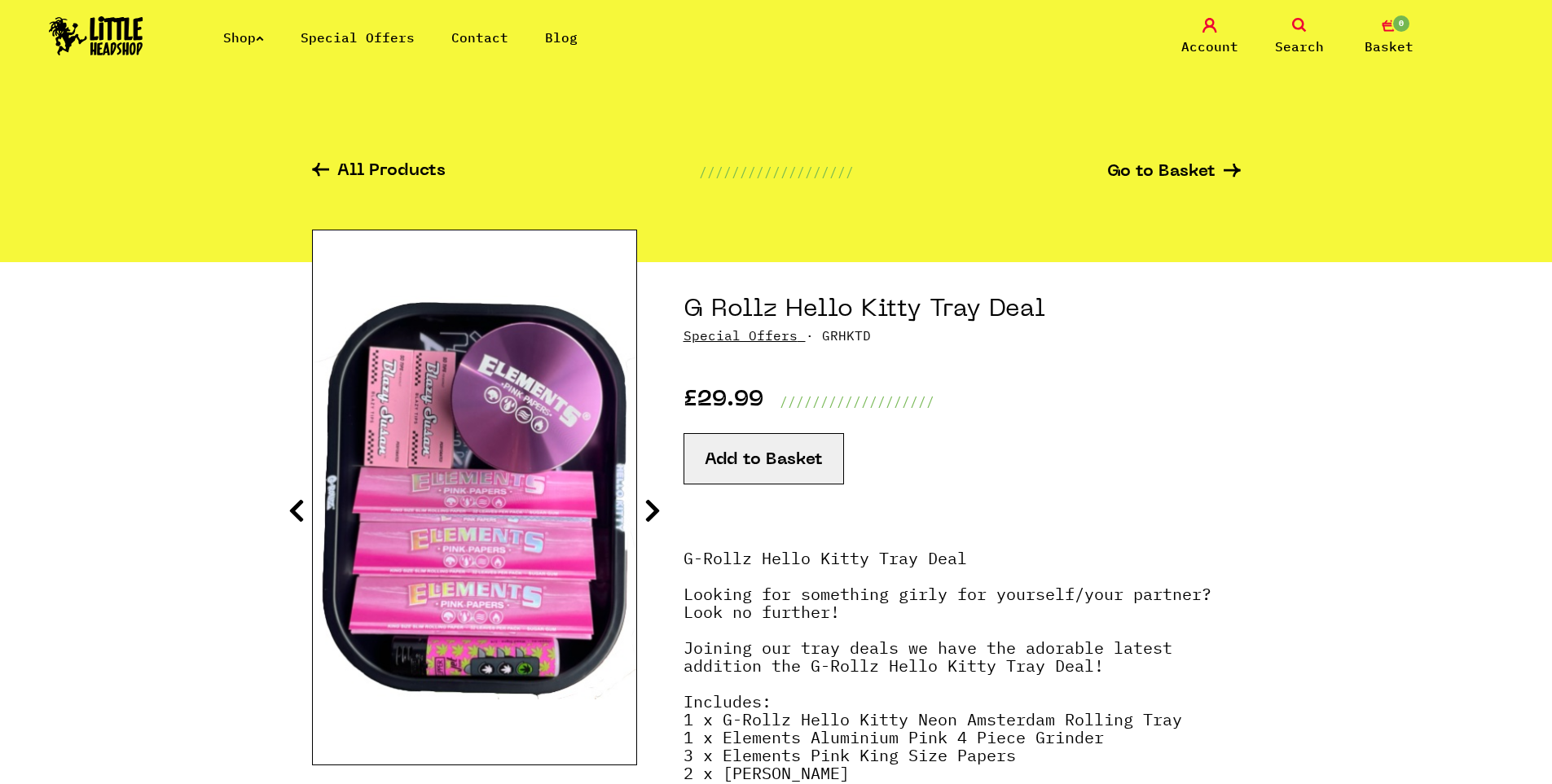
click at [494, 556] on img at bounding box center [474, 497] width 324 height 404
click at [298, 510] on icon at bounding box center [296, 510] width 16 height 26
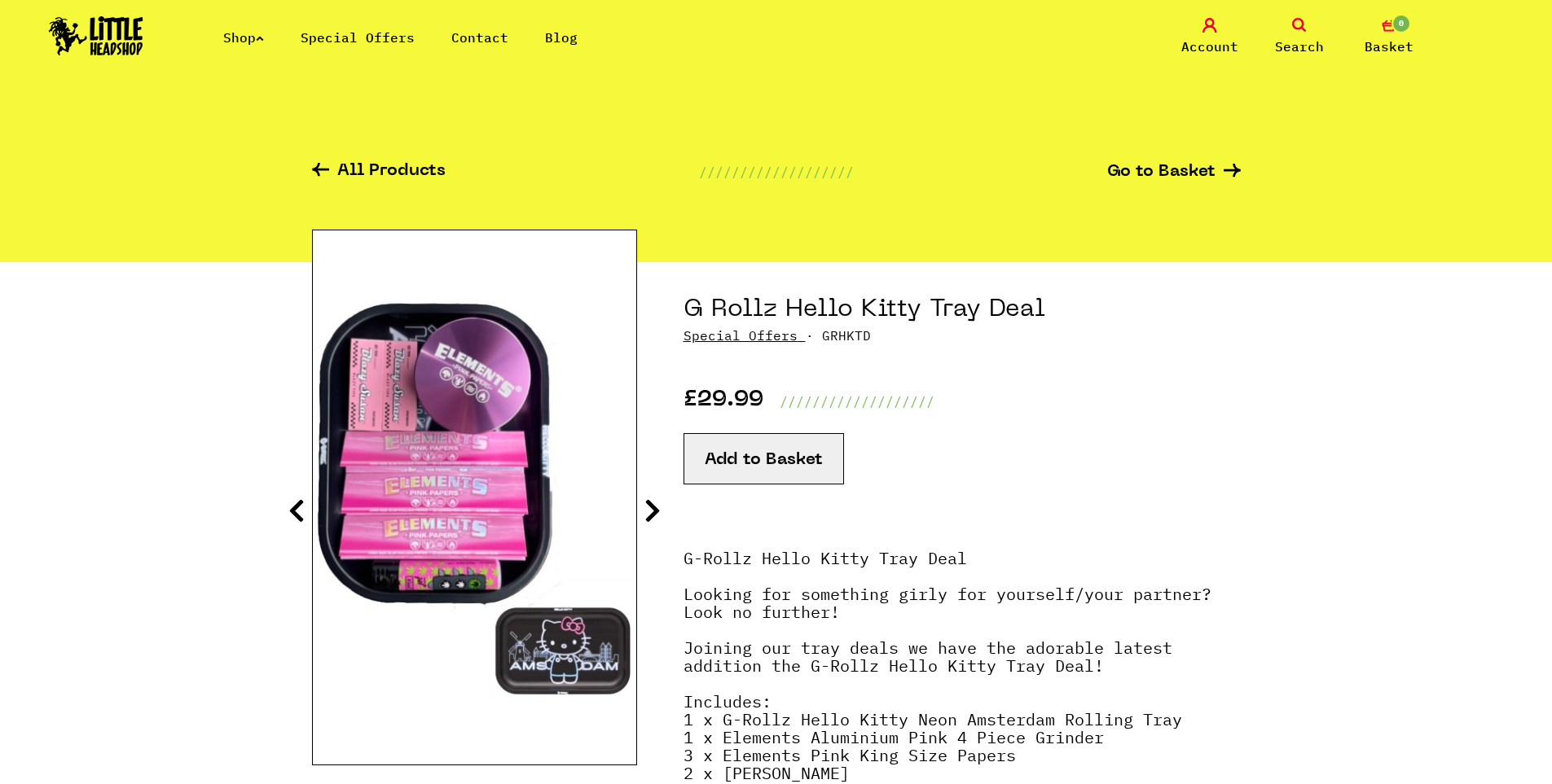
click at [298, 510] on icon at bounding box center [296, 510] width 16 height 26
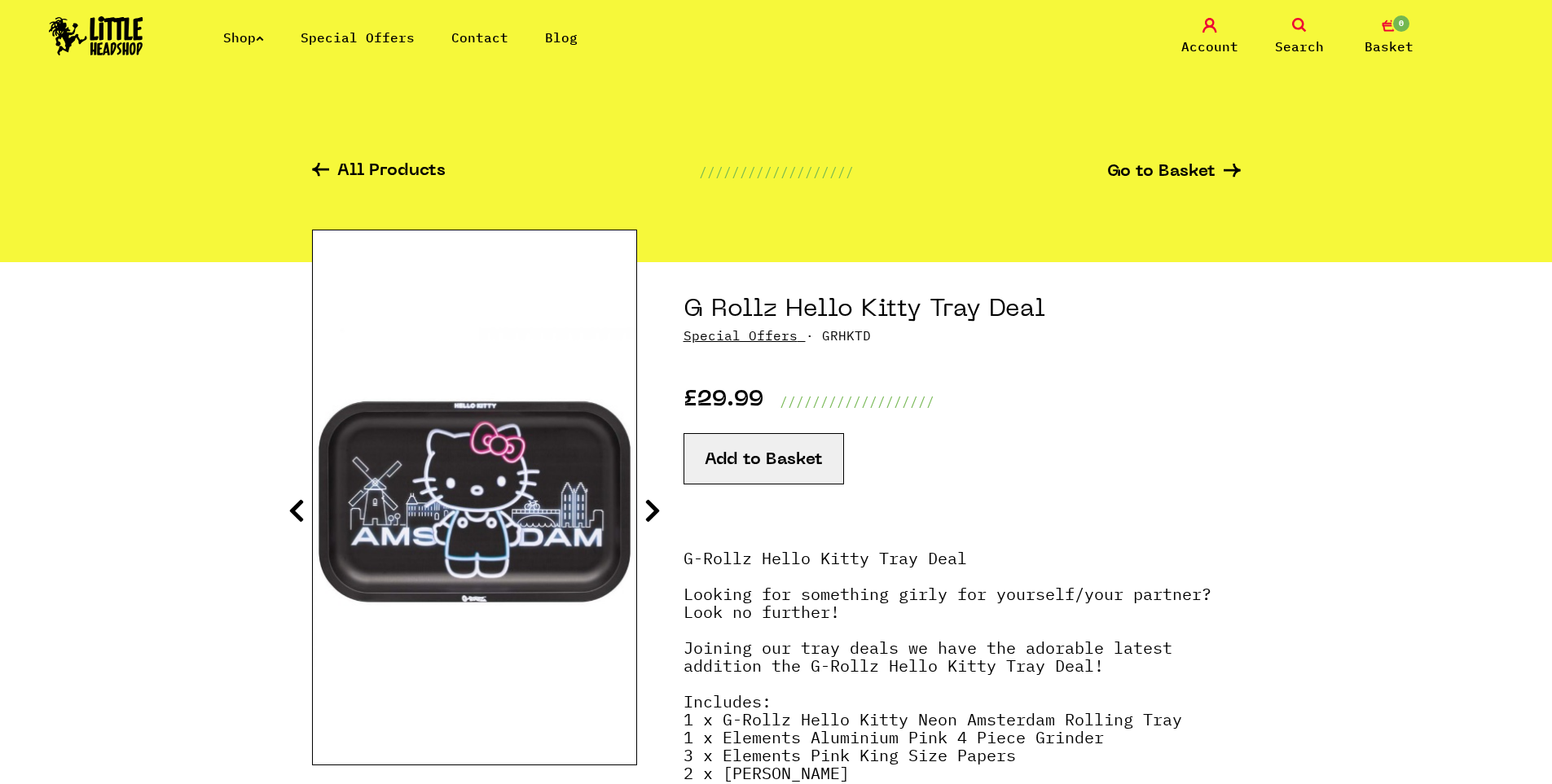
click at [636, 498] on img at bounding box center [798, 497] width 324 height 404
click at [650, 512] on icon at bounding box center [652, 510] width 16 height 26
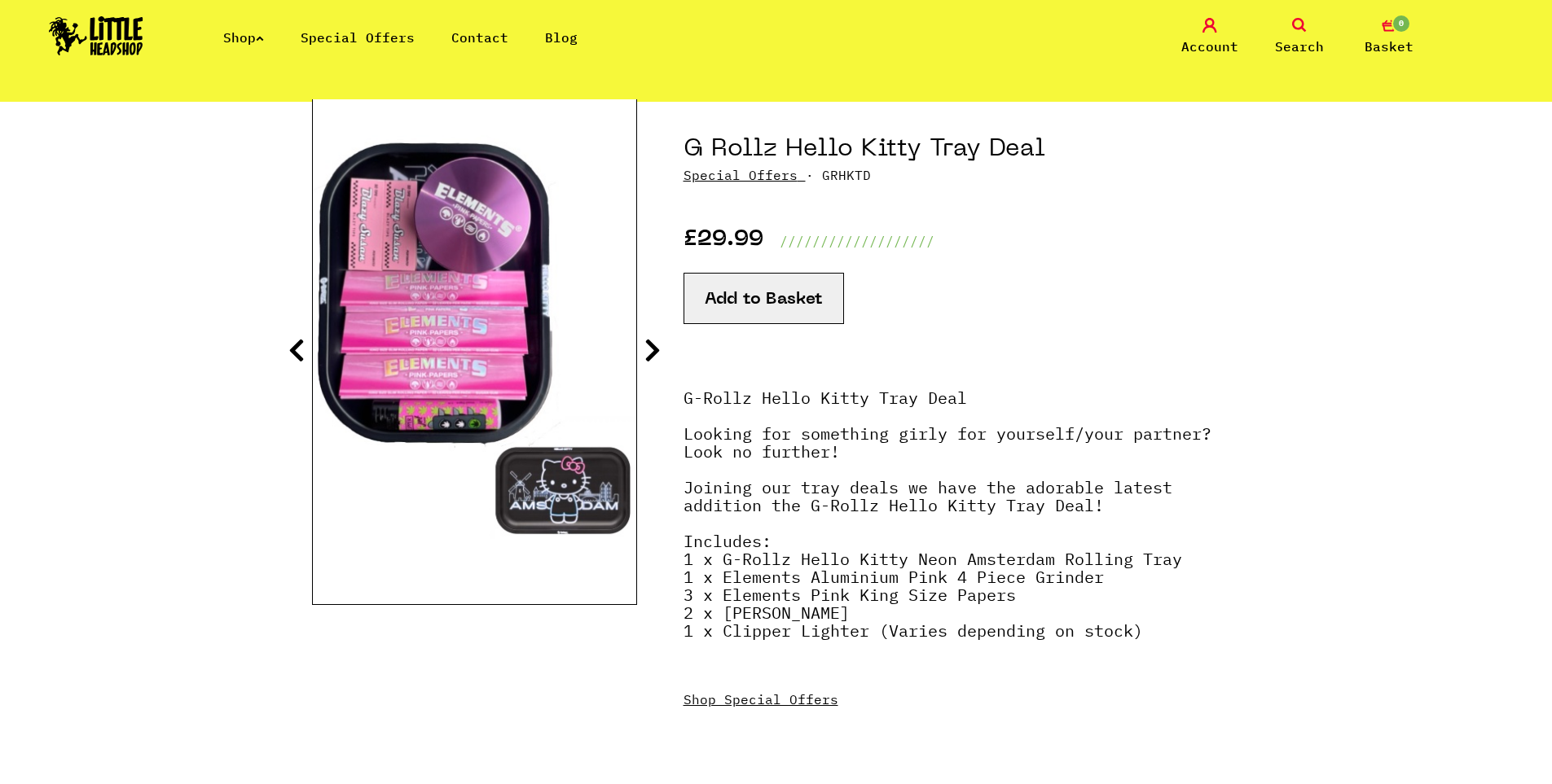
scroll to position [163, 0]
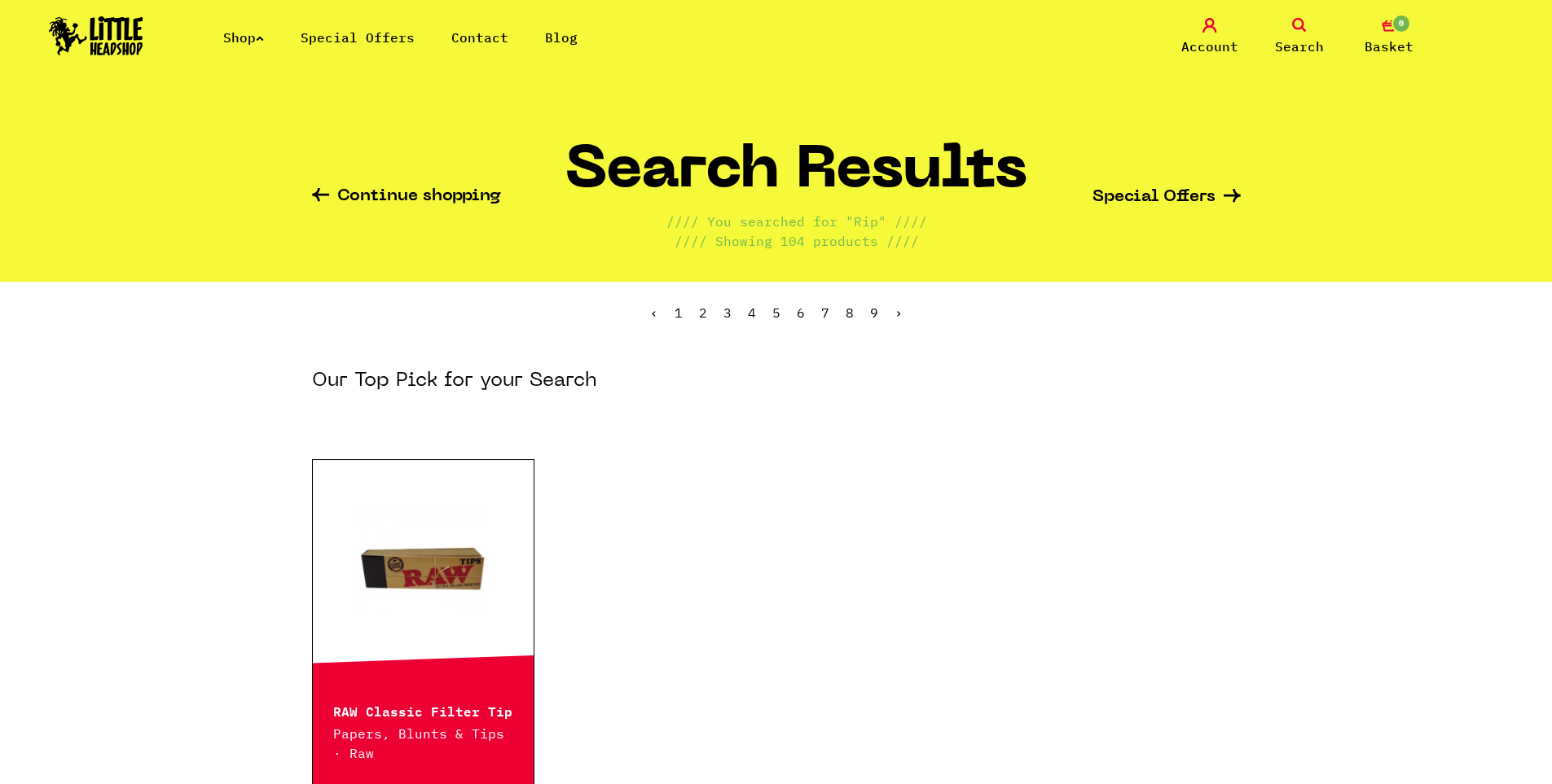
click at [766, 193] on h1 "Search Results" at bounding box center [796, 177] width 462 height 68
click at [133, 34] on img at bounding box center [95, 35] width 94 height 39
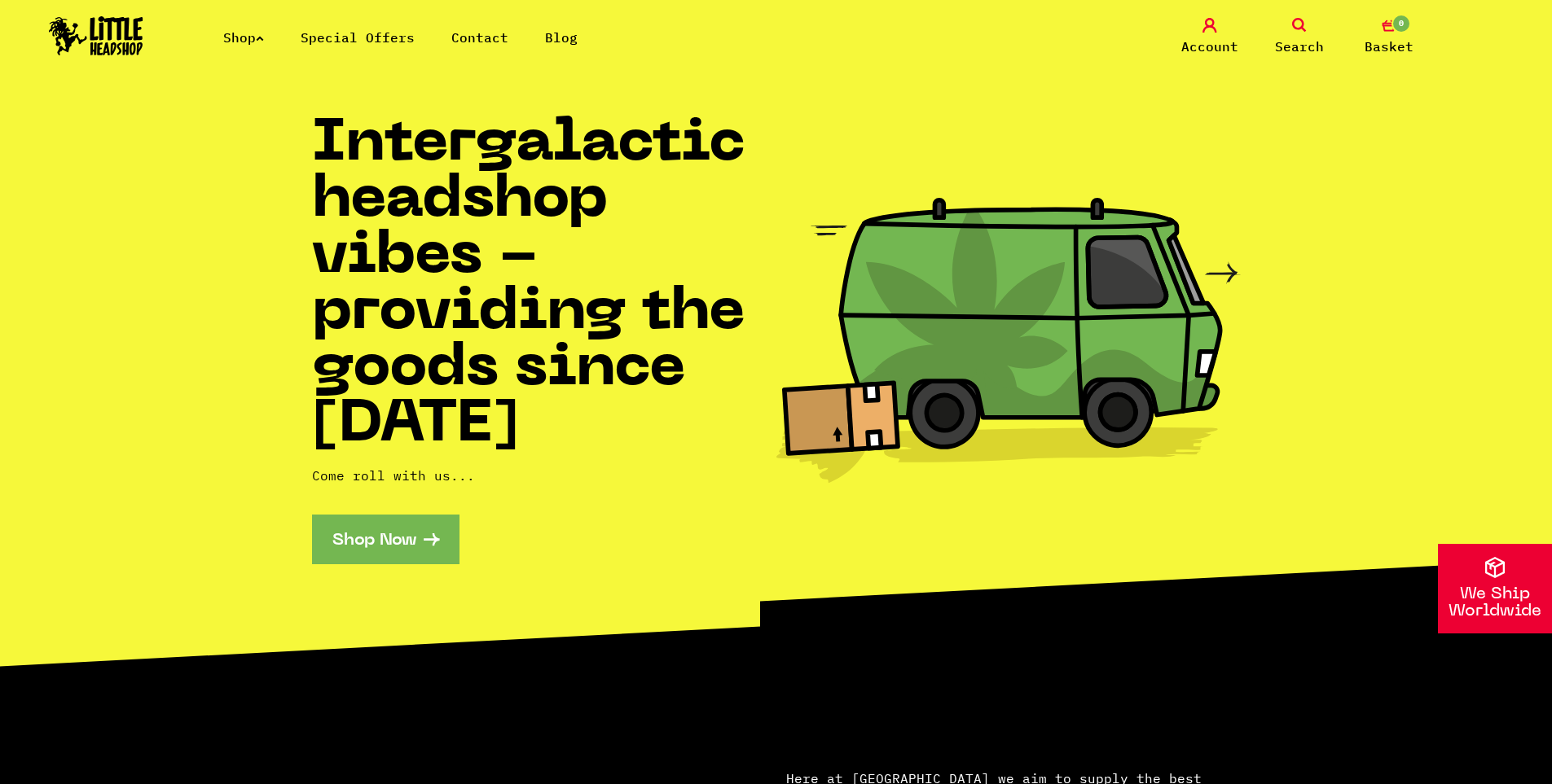
click at [389, 529] on link "Shop Now" at bounding box center [385, 539] width 147 height 49
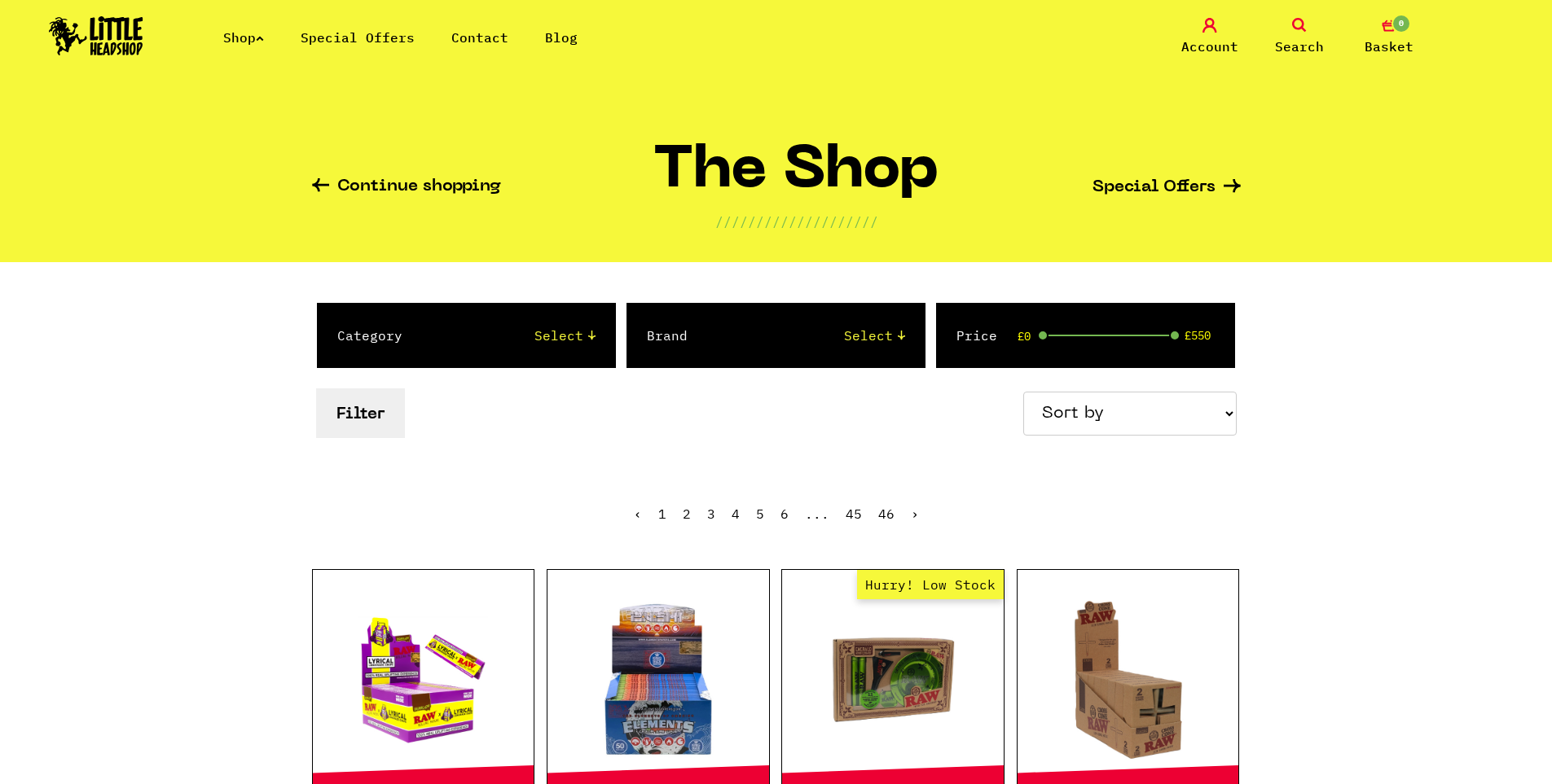
click at [524, 313] on div "Category Select 2 Piece 3 Piece 4 Piece 420/710 LIFE Acrylic Bongs Ashtrays Bac…" at bounding box center [467, 335] width 299 height 65
click at [566, 333] on select "Select 2 Piece 3 Piece 4 Piece 420/710 LIFE Acrylic Bongs Ashtrays Backwoods Ba…" at bounding box center [515, 335] width 161 height 19
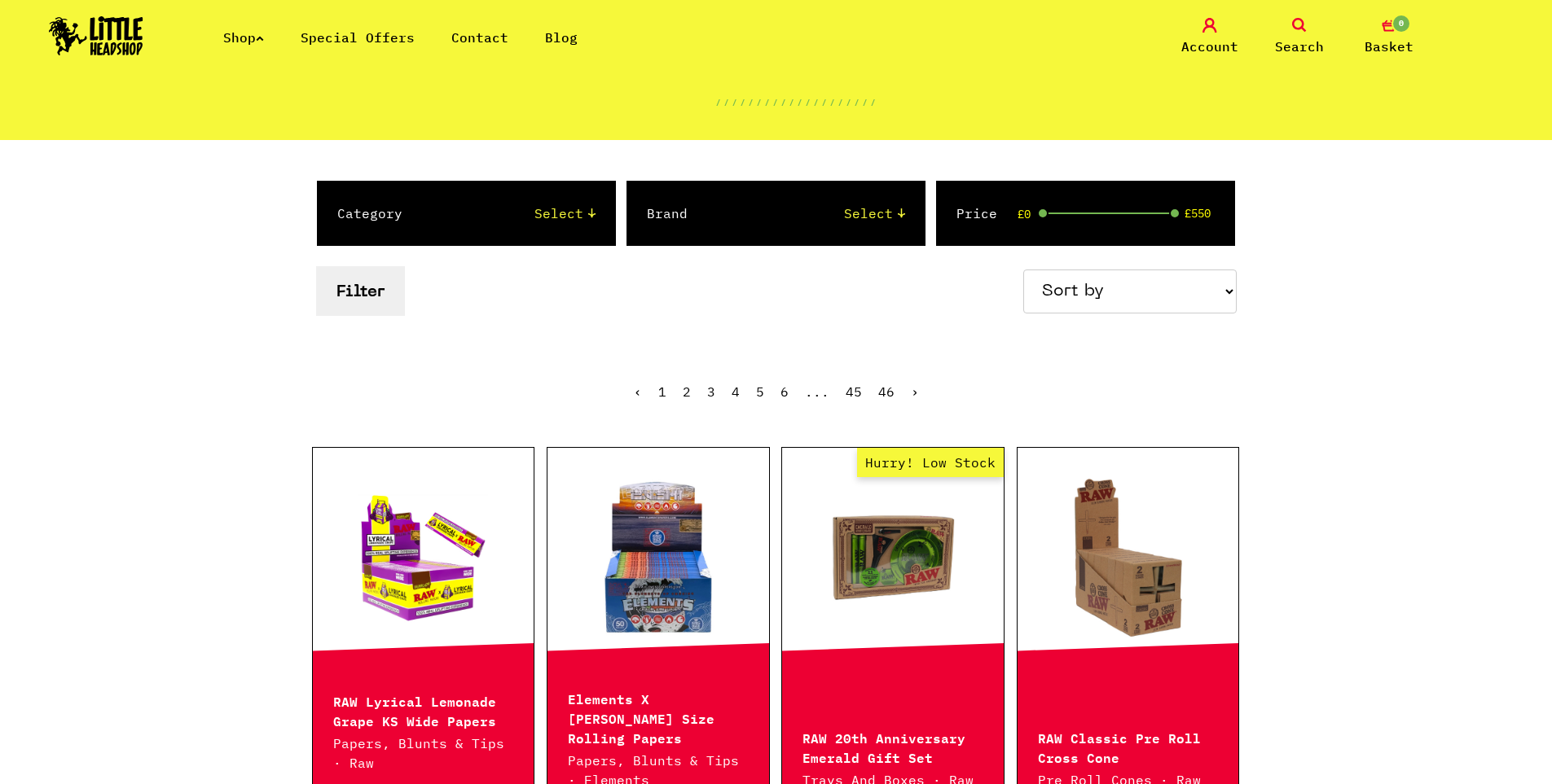
scroll to position [163, 0]
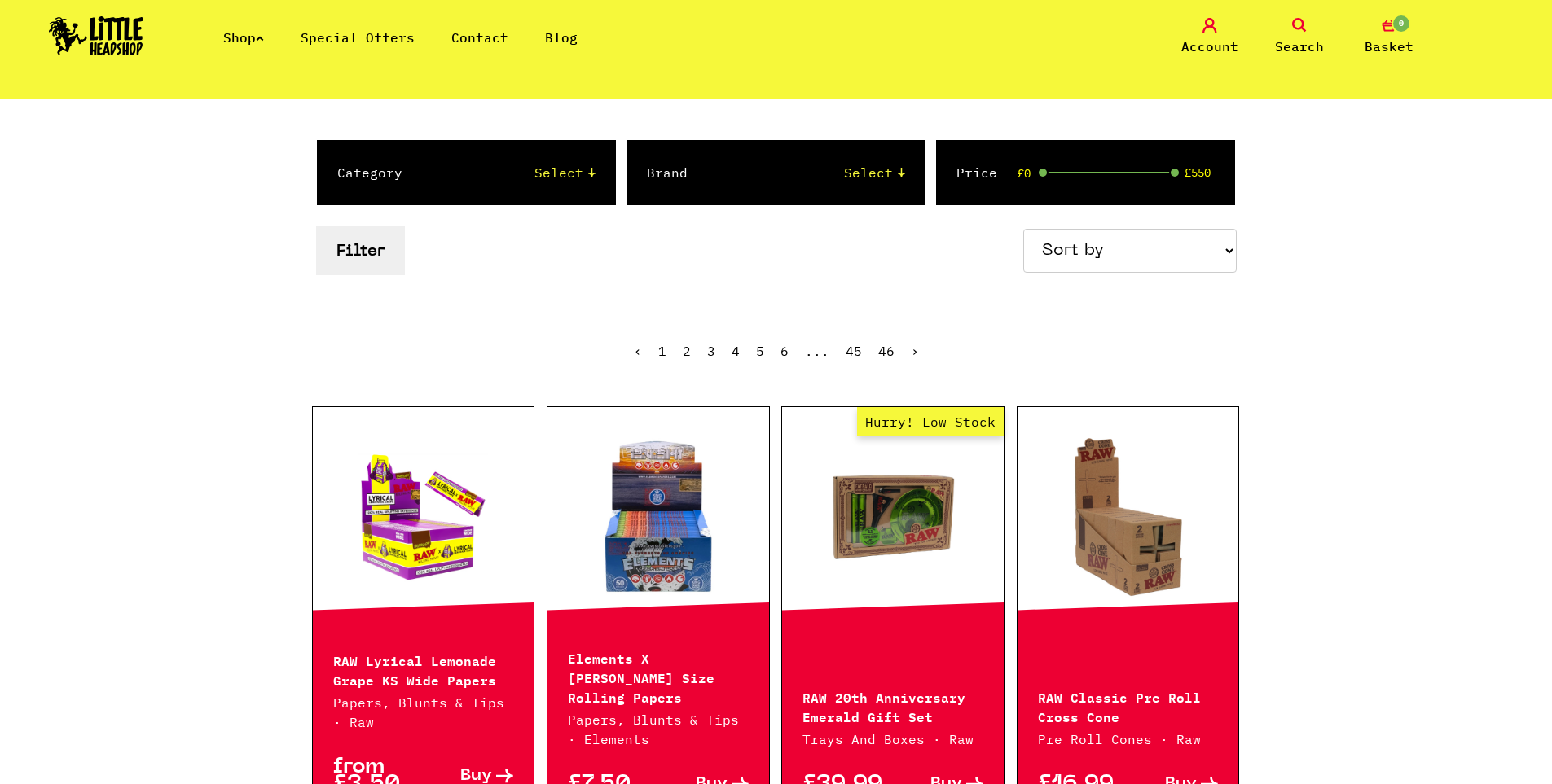
click at [554, 151] on div "Category Select 2 Piece 3 Piece 4 Piece 420/710 LIFE Acrylic Bongs Ashtrays Bac…" at bounding box center [467, 173] width 299 height 65
click at [555, 167] on select "Select 2 Piece 3 Piece 4 Piece 420/710 LIFE Acrylic Bongs Ashtrays Backwoods Ba…" at bounding box center [515, 172] width 161 height 19
select select "52"
click at [435, 163] on select "Select 2 Piece 3 Piece 4 Piece 420/710 LIFE Acrylic Bongs Ashtrays Backwoods Ba…" at bounding box center [515, 172] width 161 height 19
click at [715, 172] on div "Brand Select Amsterdam Glass Backwoods Basil Bush Black Leaf Blue Moon Hemp Boo…" at bounding box center [776, 173] width 299 height 65
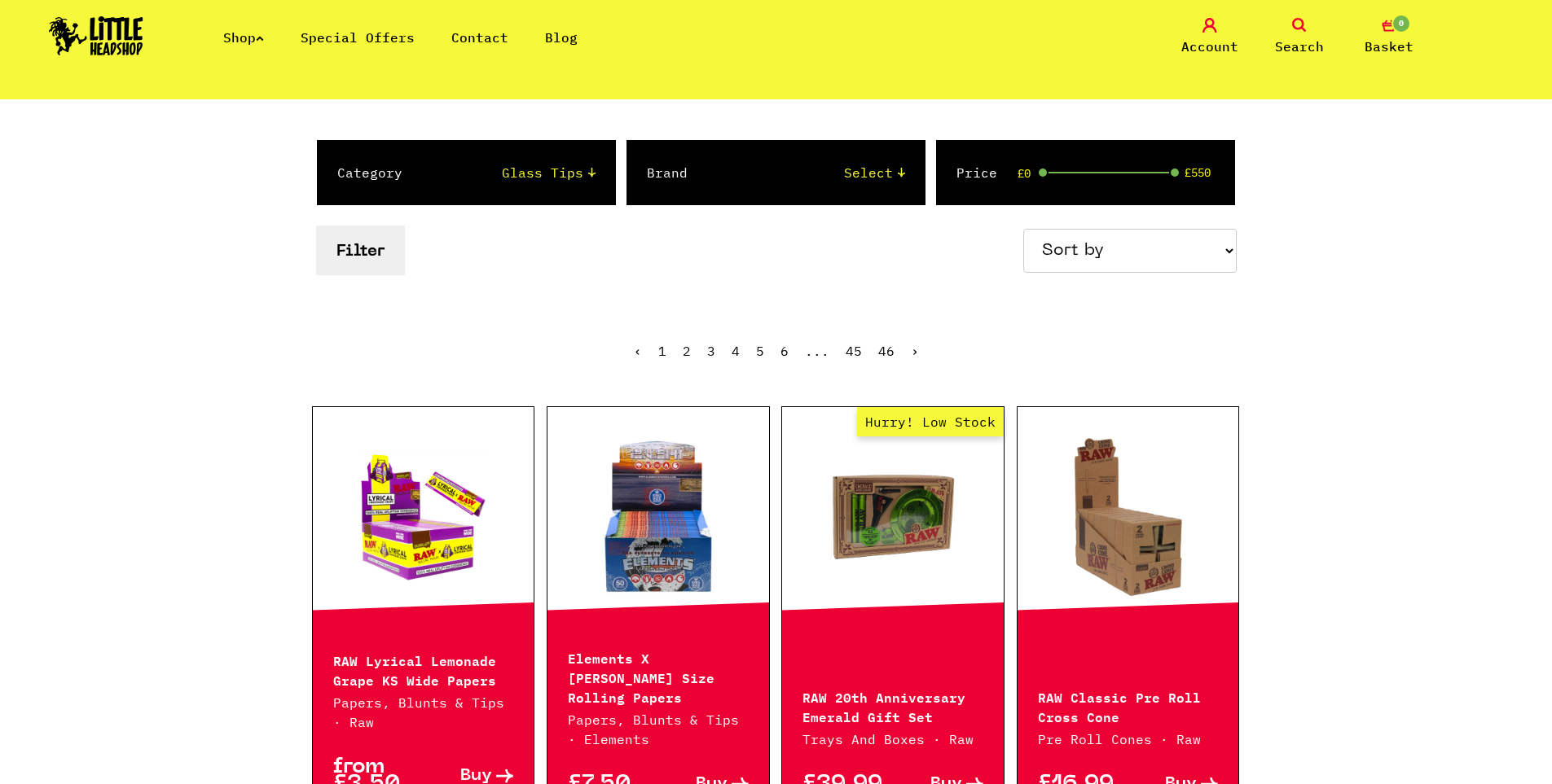
click at [552, 173] on select "Select 2 Piece 3 Piece 4 Piece 420/710 LIFE Acrylic Bongs Ashtrays Backwoods Ba…" at bounding box center [515, 172] width 161 height 19
click at [435, 163] on select "Select 2 Piece 3 Piece 4 Piece 420/710 LIFE Acrylic Bongs Ashtrays Backwoods Ba…" at bounding box center [515, 172] width 161 height 19
click at [1145, 266] on select "Sort by Price - Low to High Price - High to Low Newest Products" at bounding box center [1130, 251] width 213 height 44
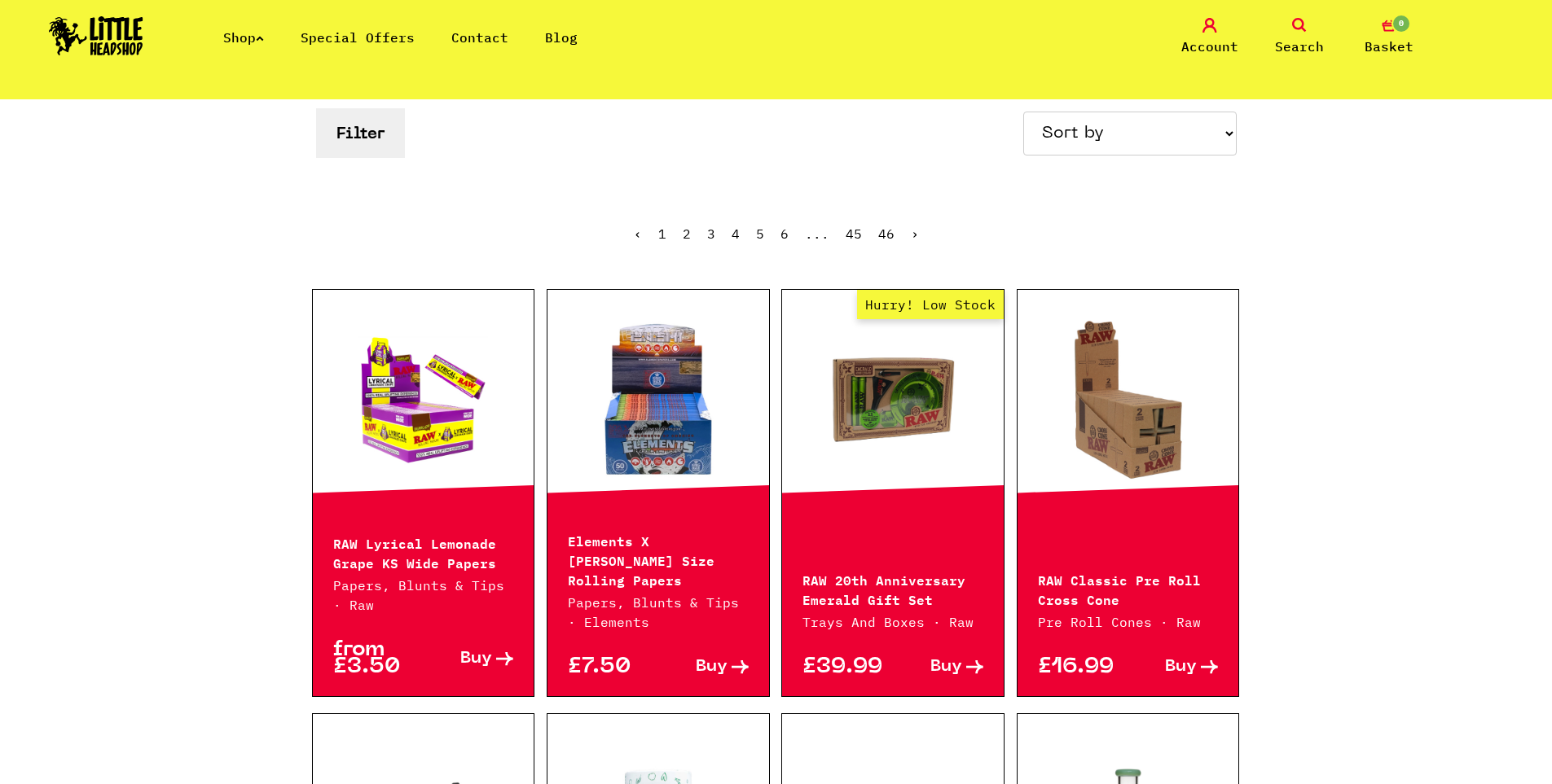
scroll to position [733, 0]
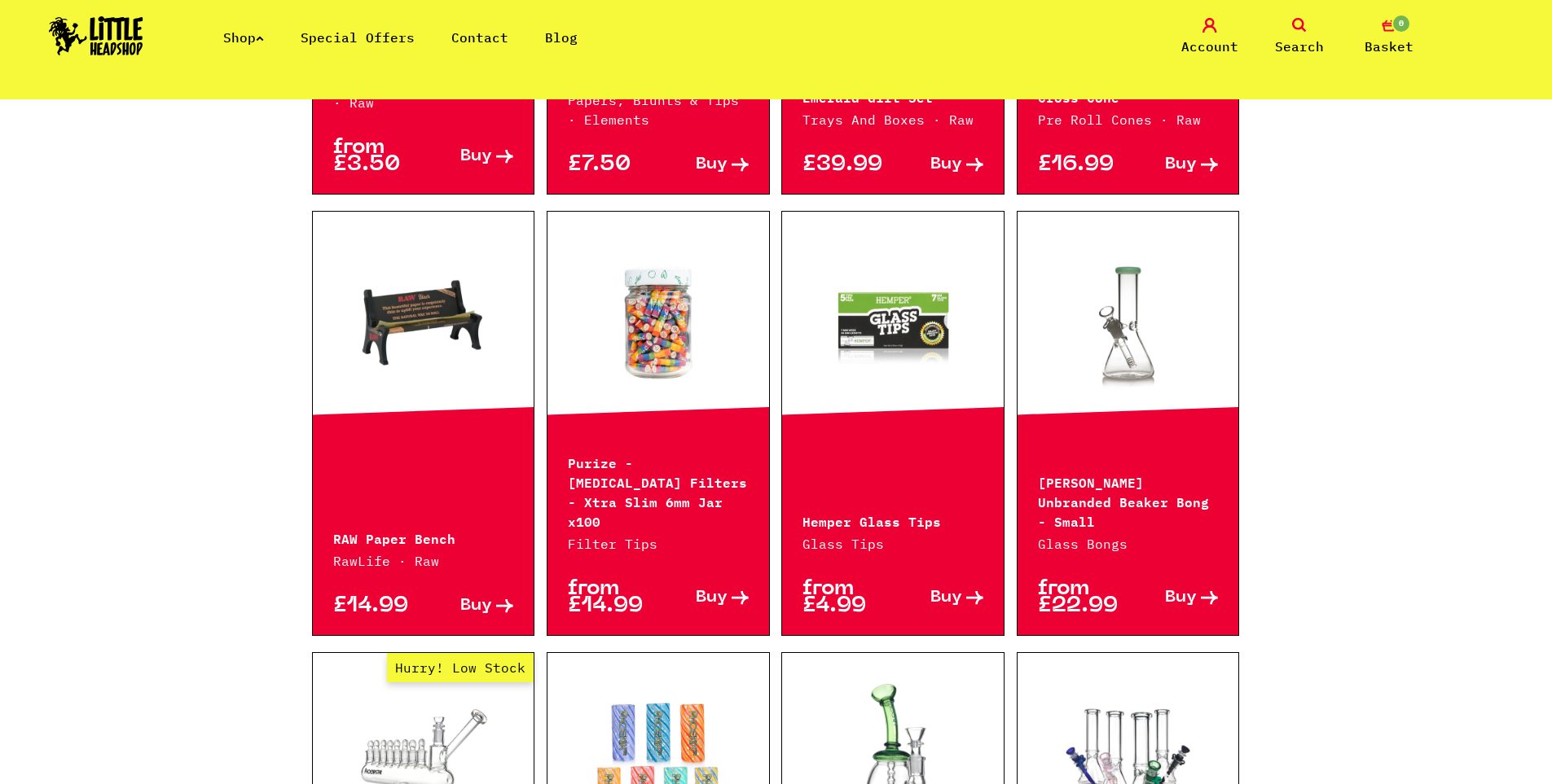
scroll to position [1059, 0]
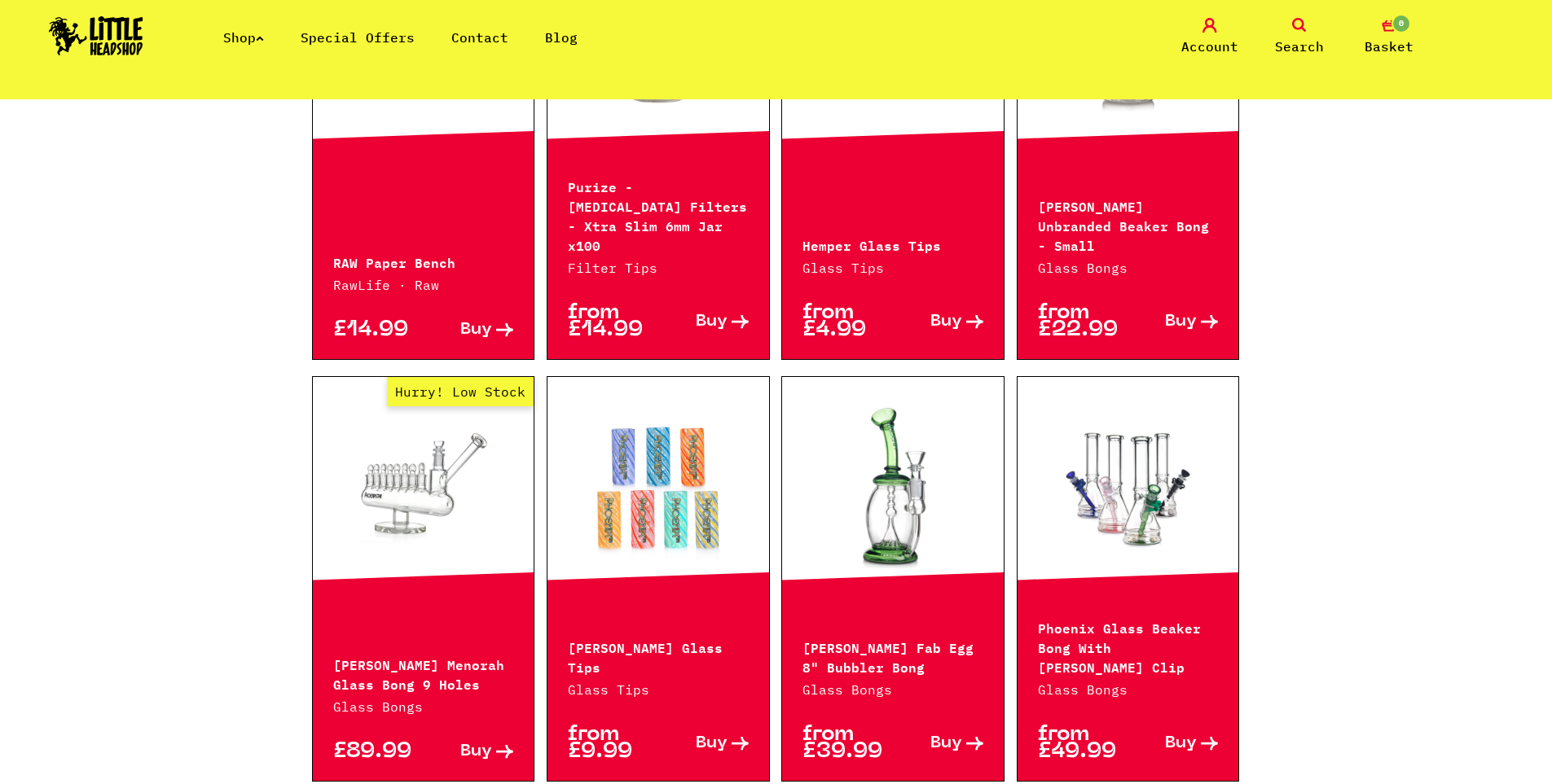
click at [1300, 38] on span "Search" at bounding box center [1299, 46] width 48 height 19
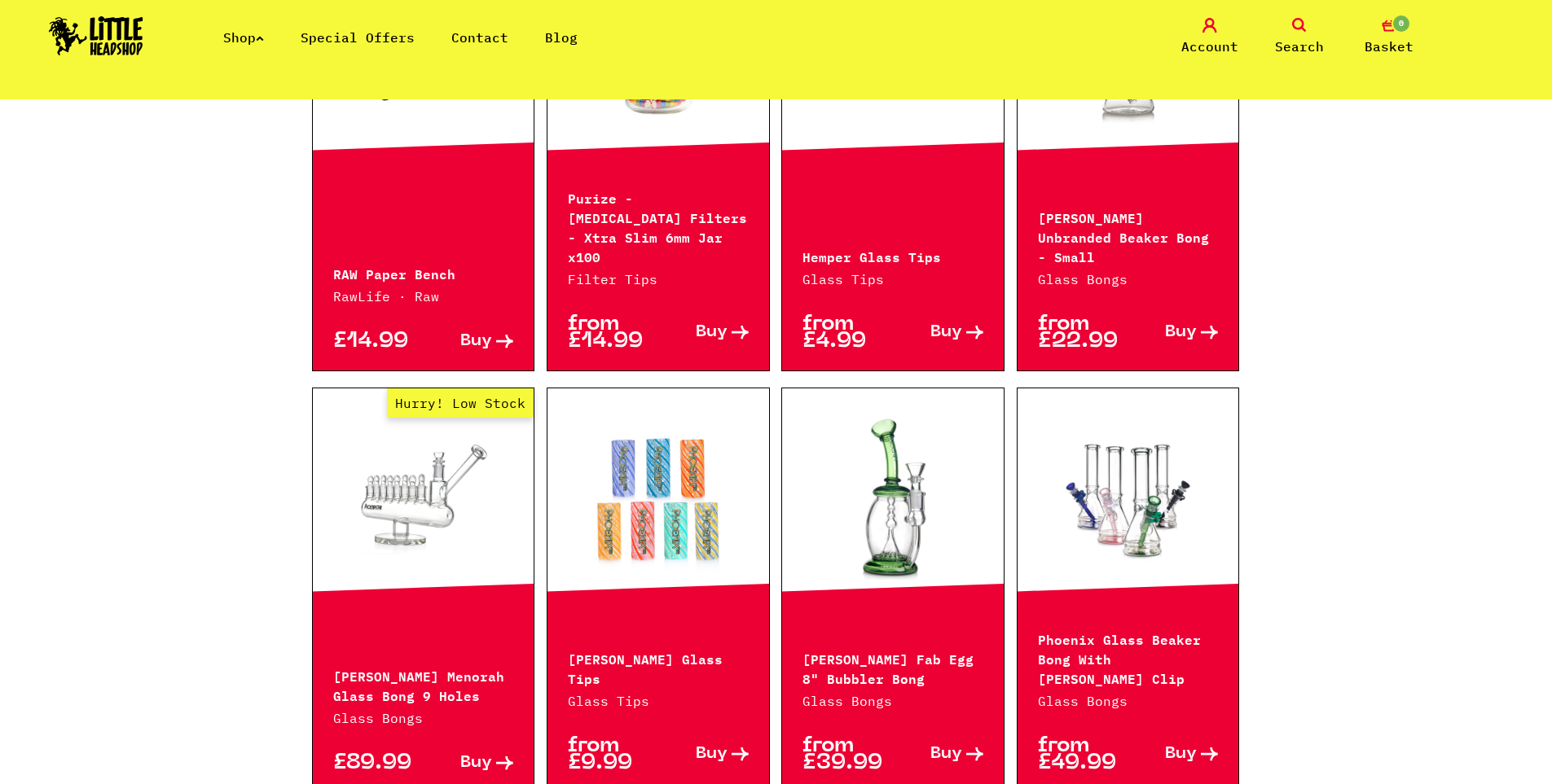
scroll to position [1096, 0]
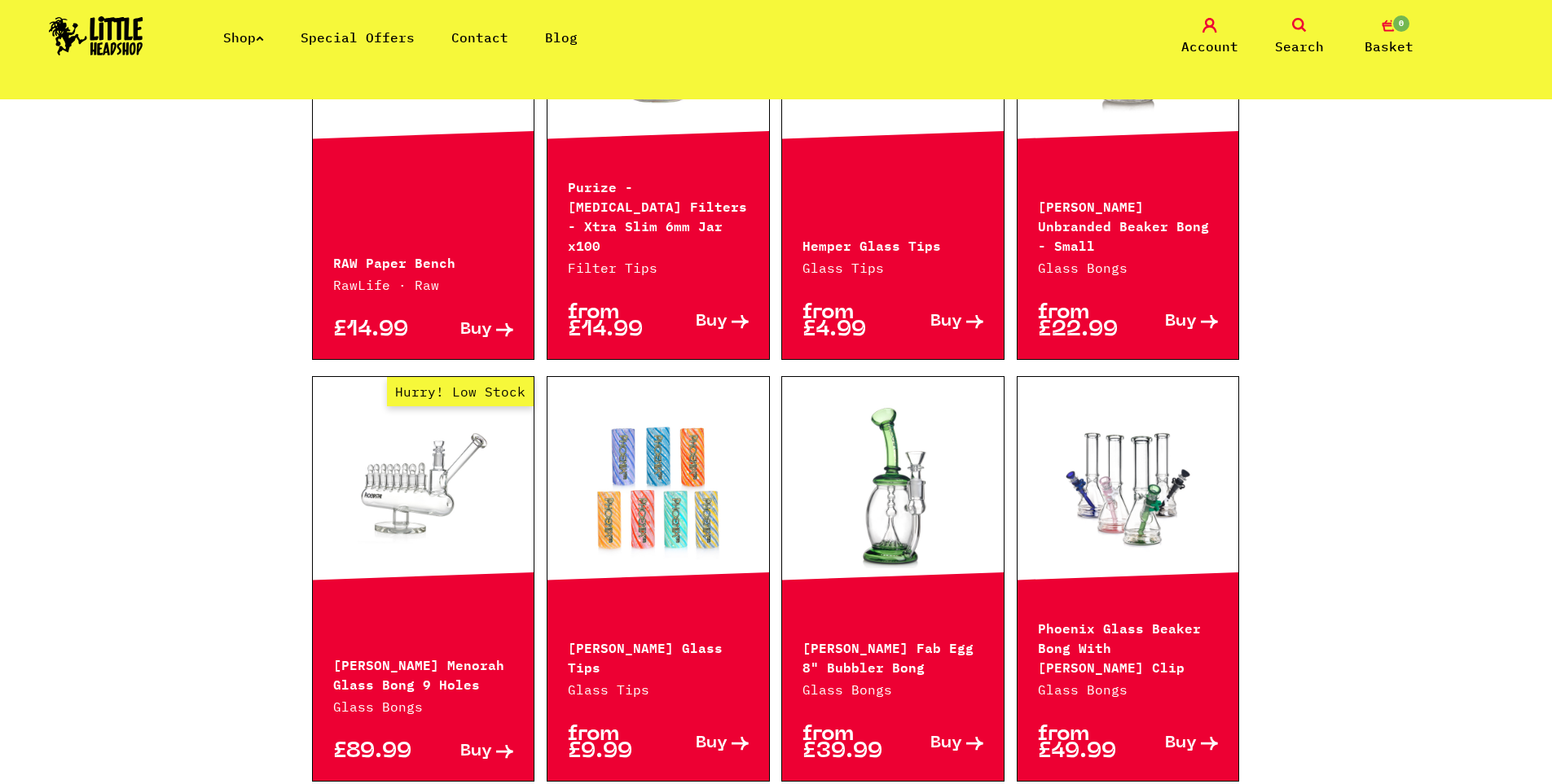
click at [1293, 16] on div "Shop Special Offers Contact Blog Account Search 0 Basket" at bounding box center [776, 37] width 1552 height 74
click at [1304, 28] on icon at bounding box center [1299, 25] width 15 height 15
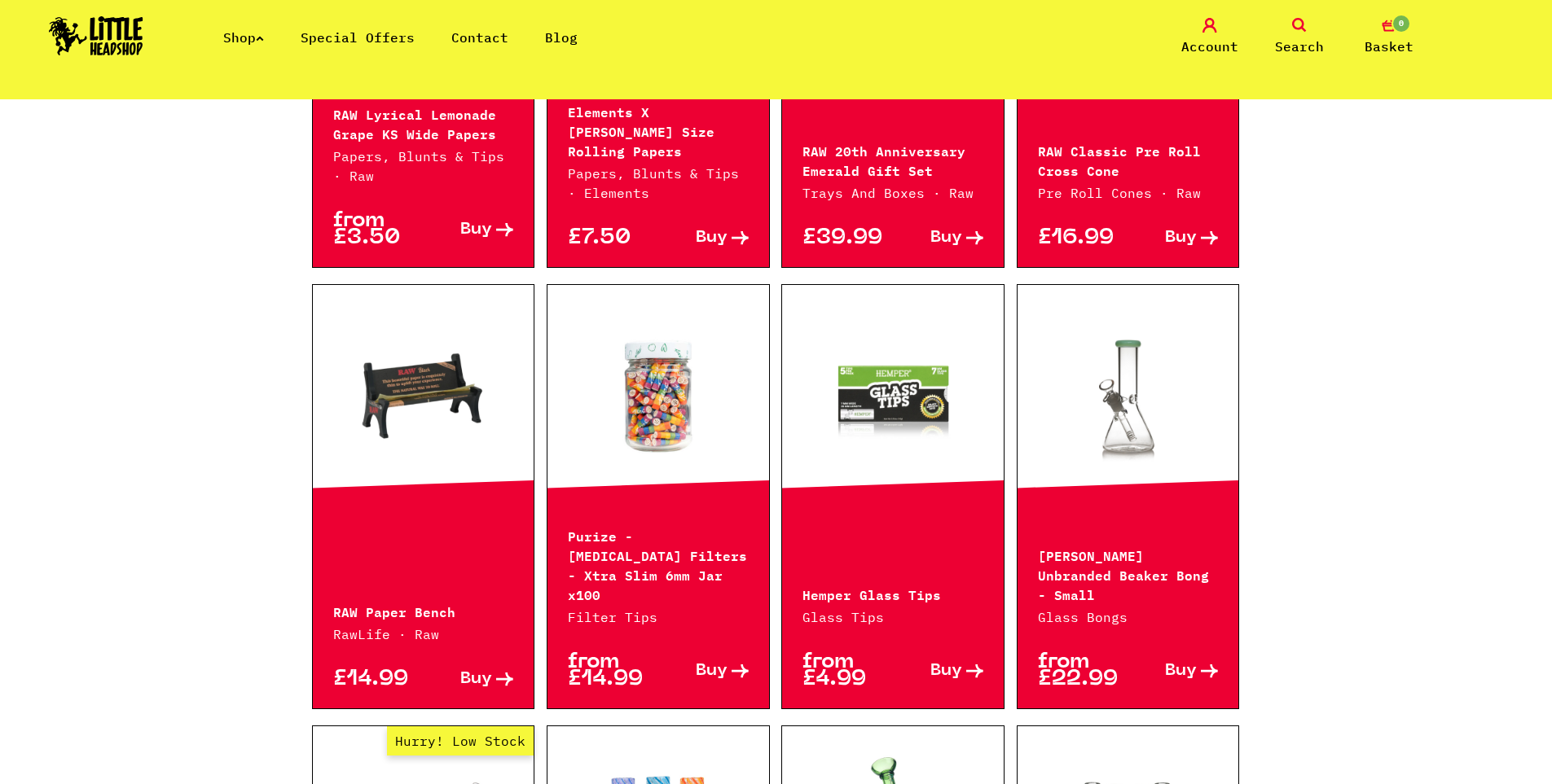
scroll to position [0, 0]
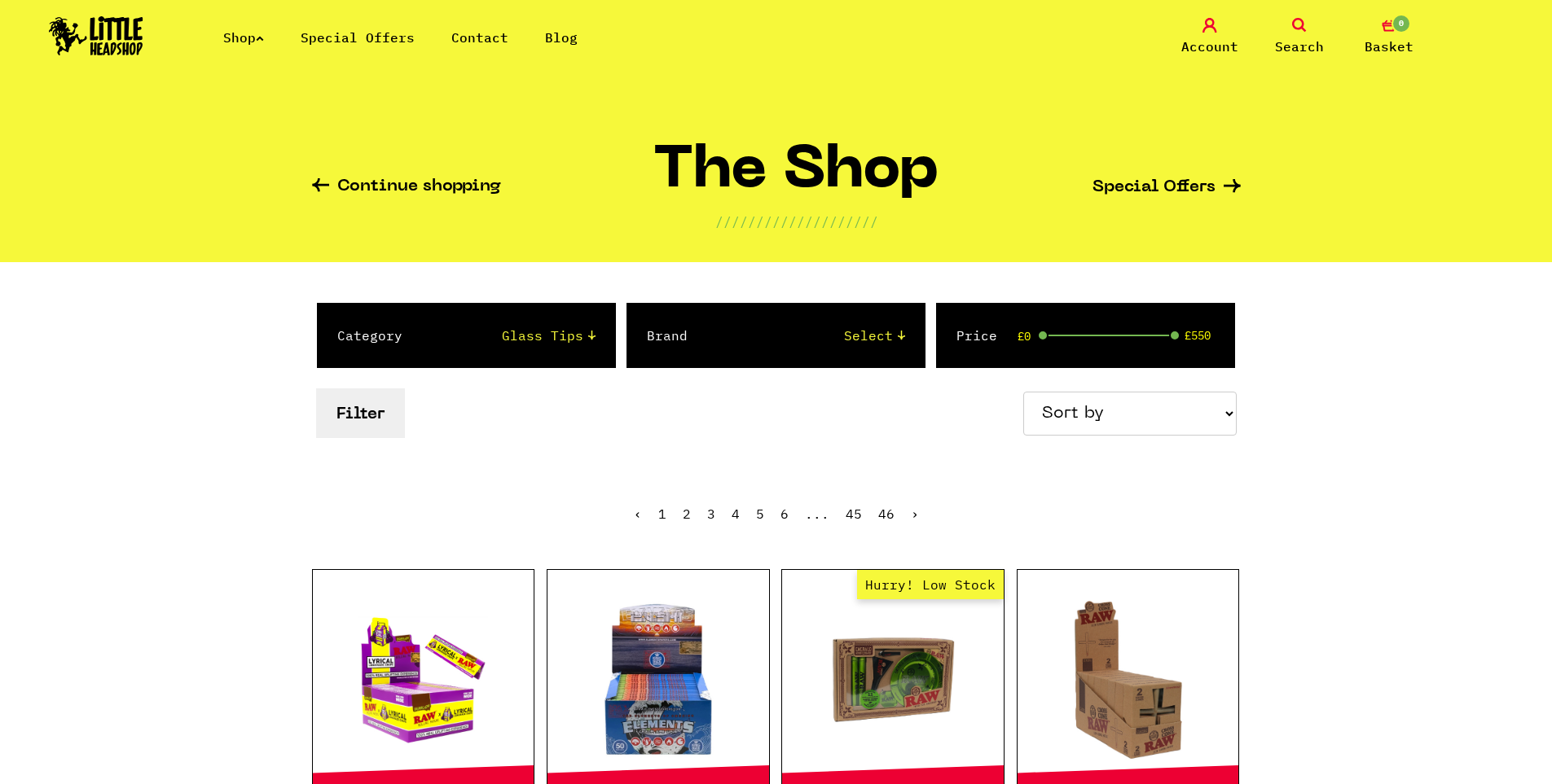
drag, startPoint x: 1289, startPoint y: 332, endPoint x: 1172, endPoint y: -45, distance: 394.7
click at [1314, 35] on link "Search" at bounding box center [1299, 37] width 81 height 38
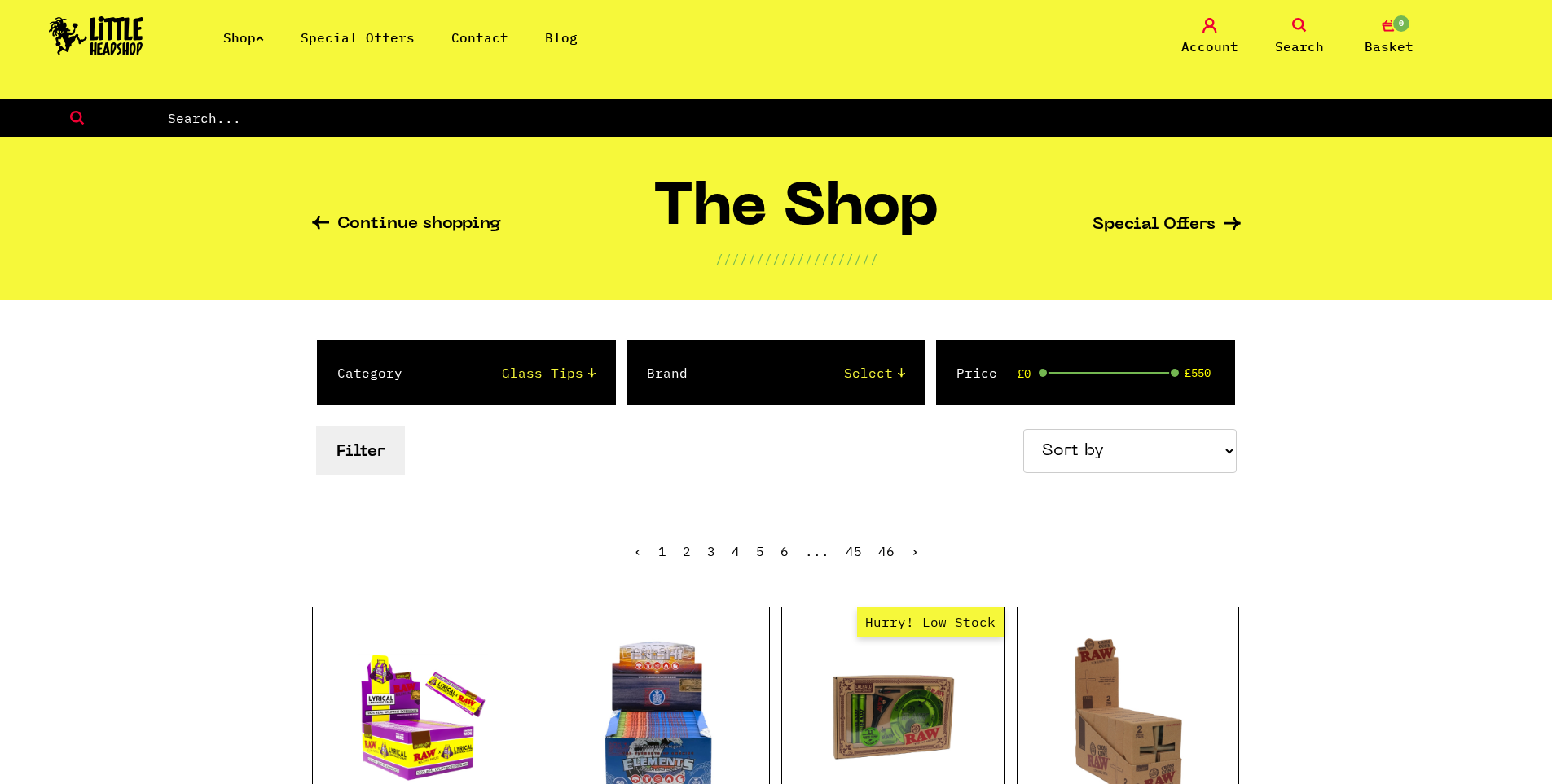
click at [227, 132] on form at bounding box center [776, 118] width 1552 height 38
click at [204, 126] on input "text" at bounding box center [859, 118] width 1386 height 21
paste input "RIP TIP"
type input "RIP TIP"
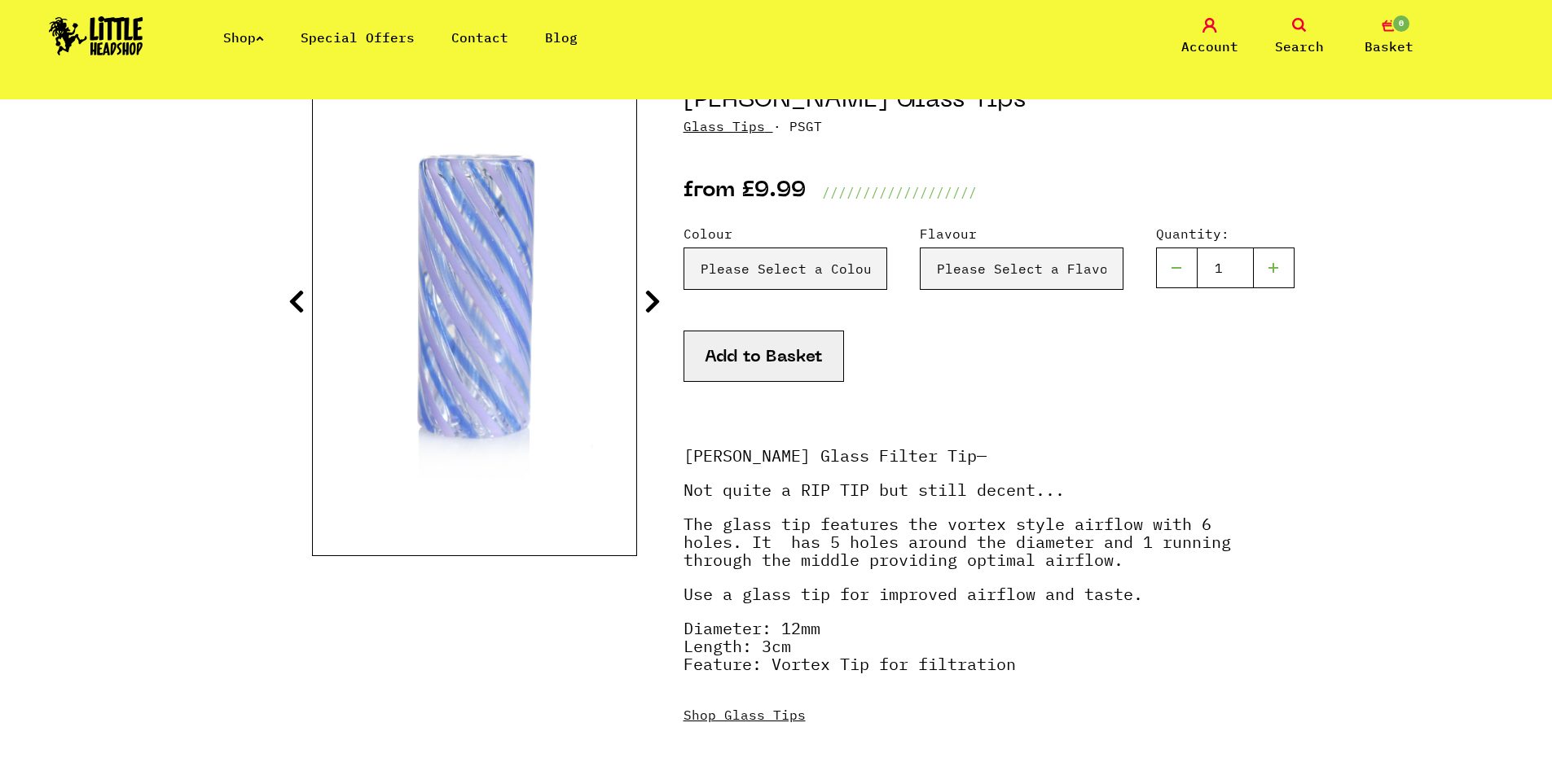
scroll to position [244, 0]
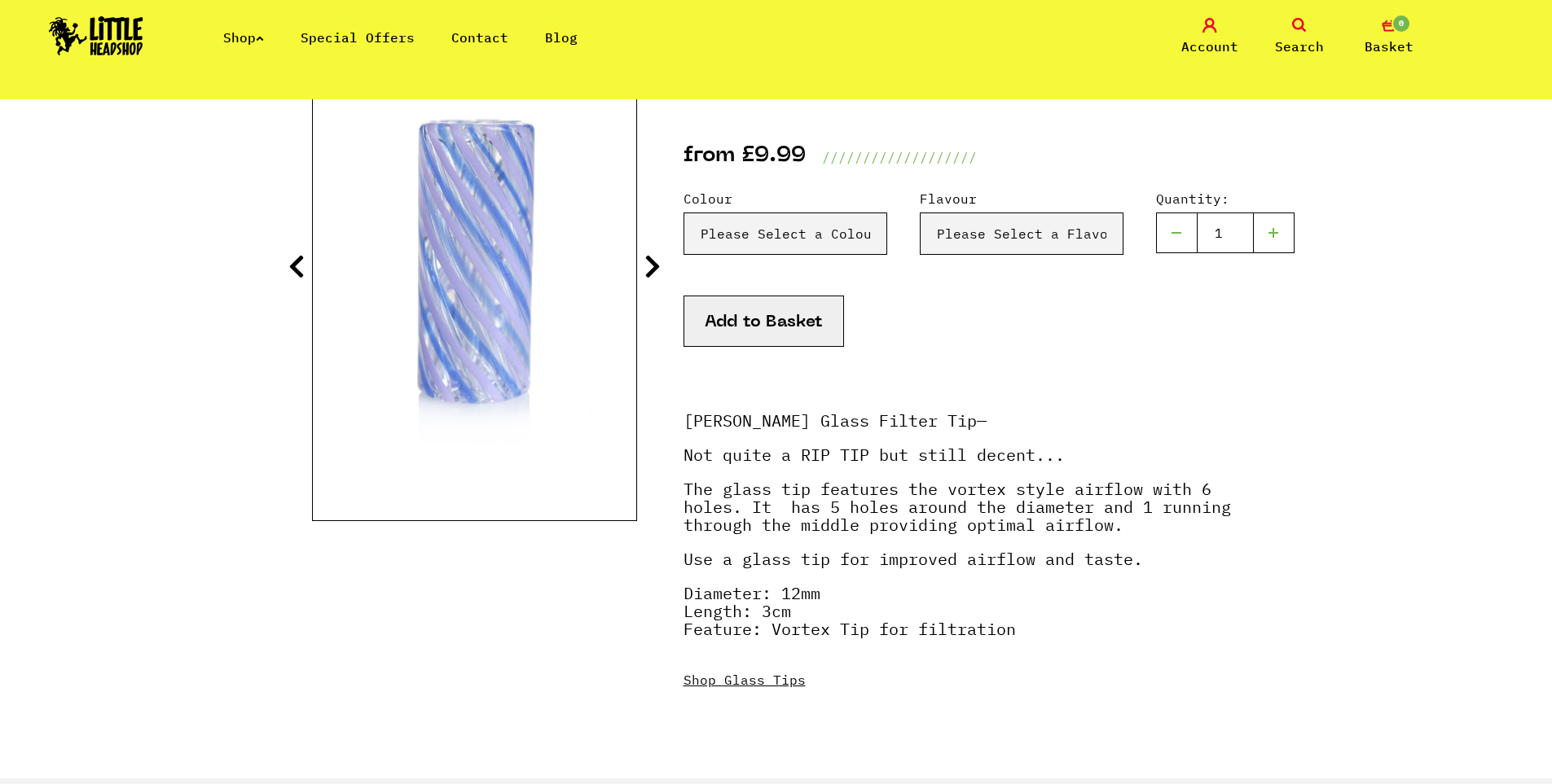
click at [645, 262] on icon at bounding box center [652, 266] width 16 height 26
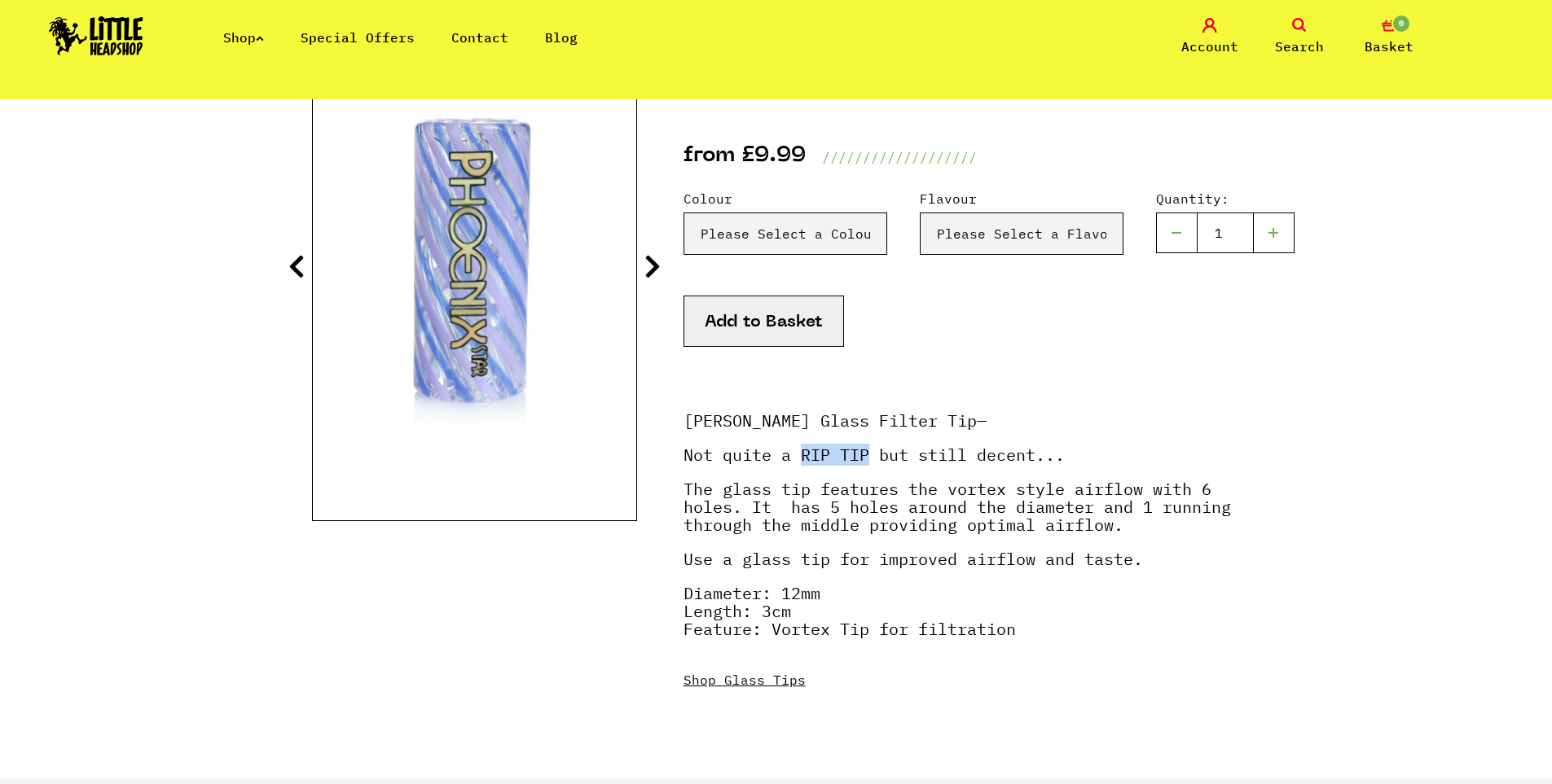
drag, startPoint x: 868, startPoint y: 454, endPoint x: 799, endPoint y: 456, distance: 69.0
click at [799, 456] on p "Not quite a RIP TIP but still decent..." at bounding box center [962, 463] width 557 height 34
copy p "RIP TIP"
click at [1010, 231] on select "Please Select a Flavour Turqouise - £9.99" at bounding box center [1022, 233] width 204 height 43
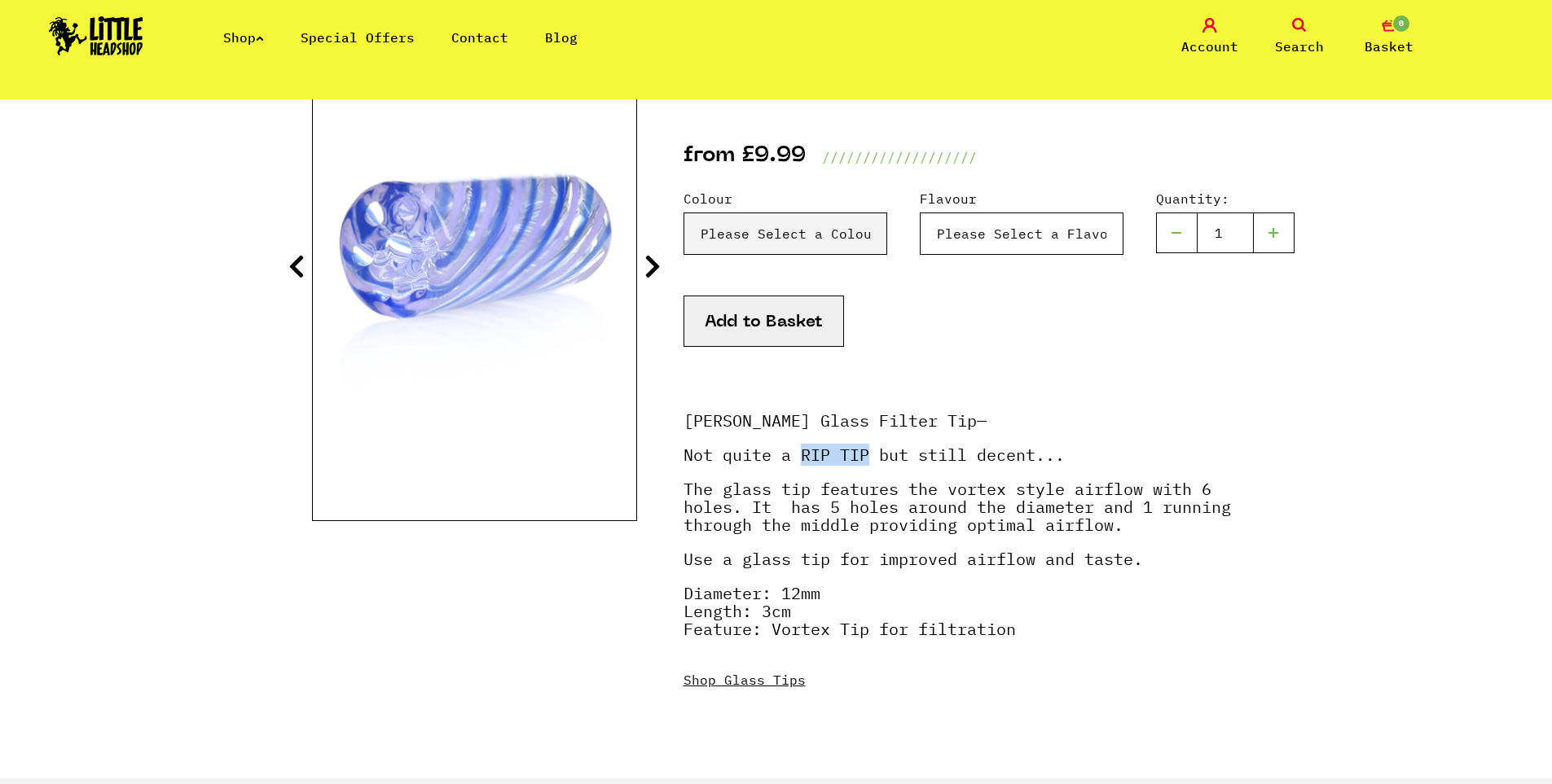
click at [1010, 231] on select "Please Select a Flavour Turqouise - £9.99" at bounding box center [1022, 233] width 204 height 43
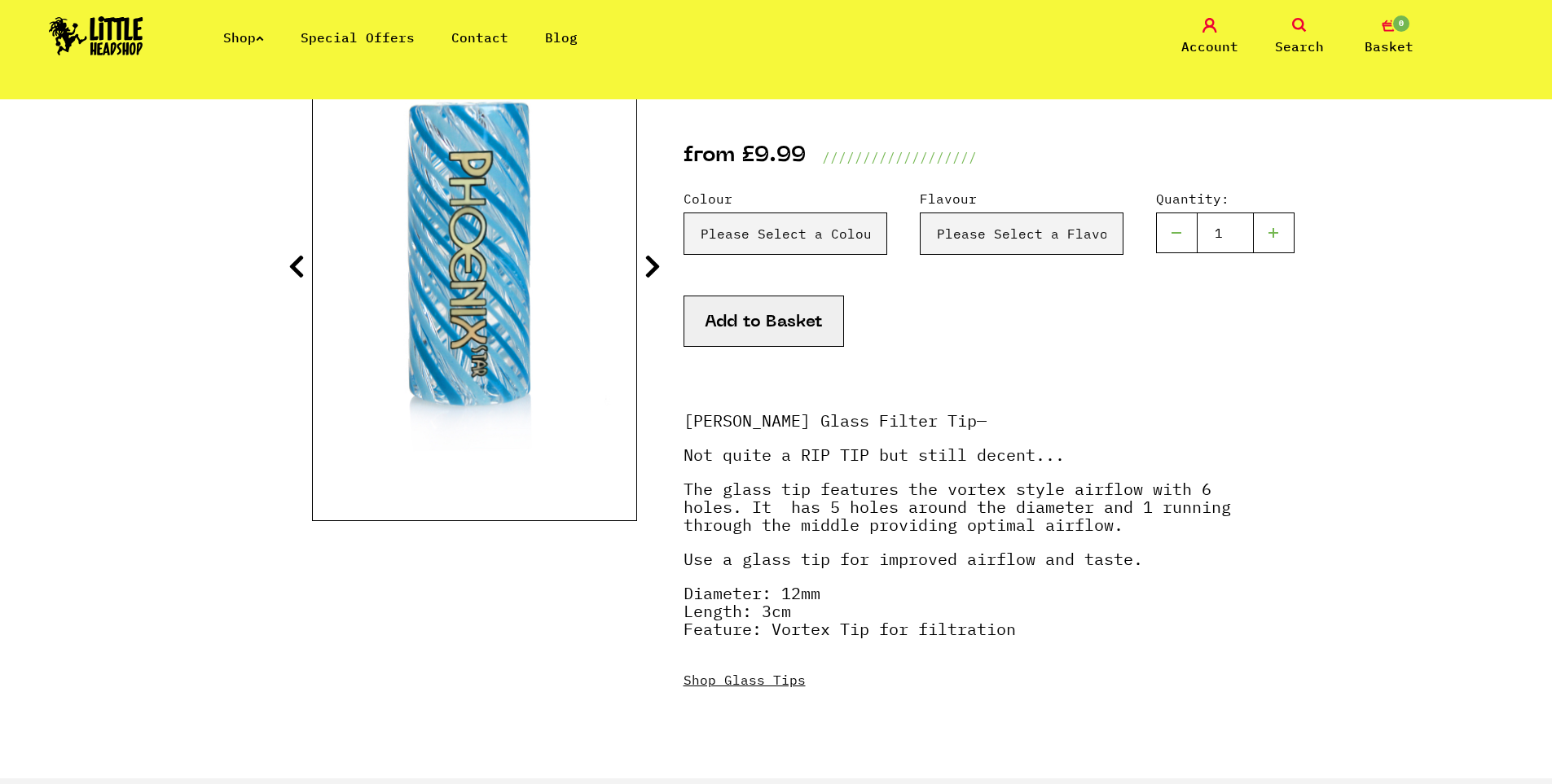
click at [891, 228] on div "Colour Please Select a Colour Blue & Lilac - £9.99 Blue - £9.99 Orange & Red - …" at bounding box center [962, 242] width 557 height 107
click at [858, 232] on select "Please Select a Colour Blue & Lilac - £9.99 Blue - £9.99 Orange & Red - £9.99 Y…" at bounding box center [785, 233] width 204 height 43
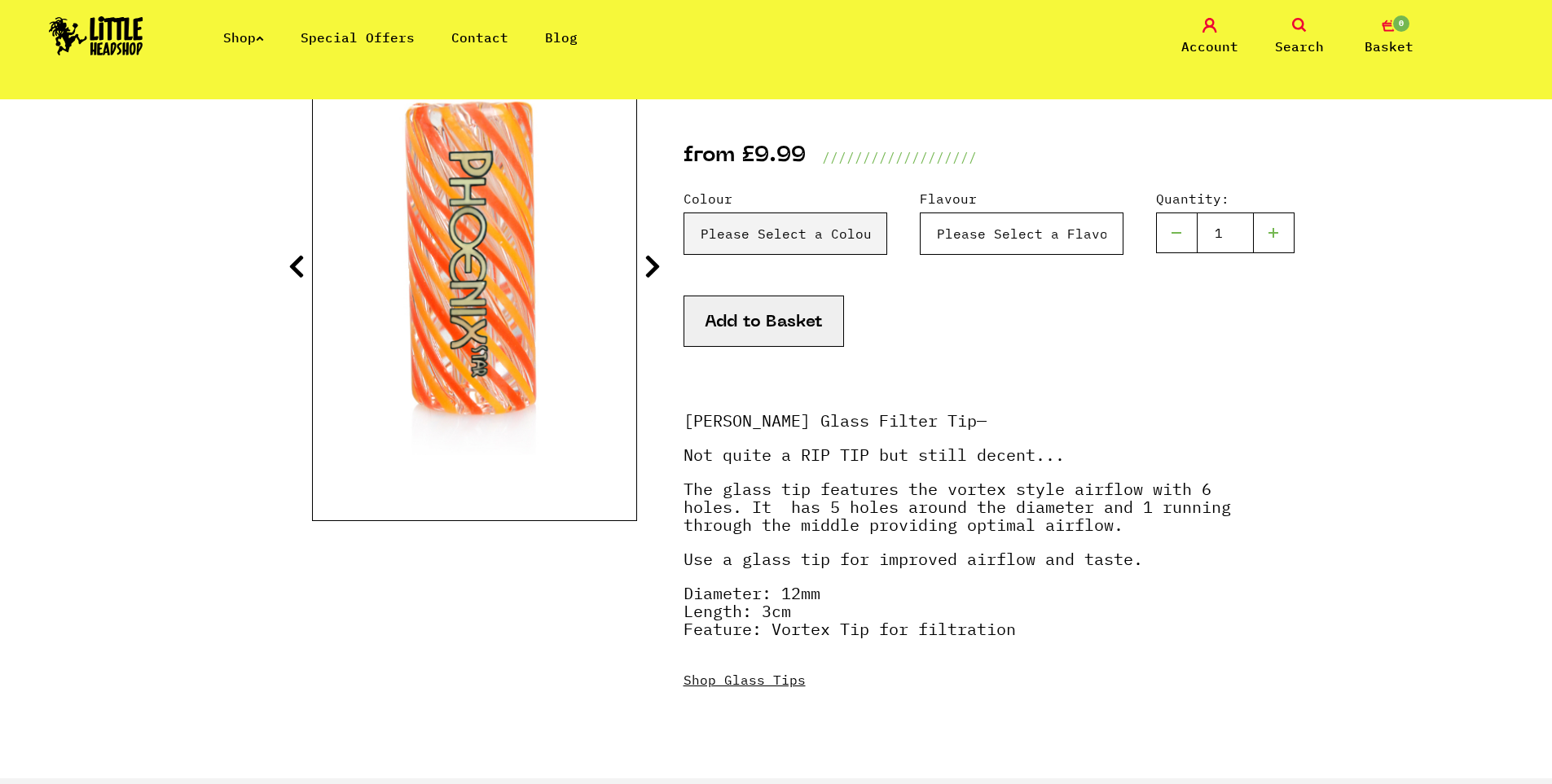
click at [1037, 221] on select "Please Select a Flavour Turqouise - £9.99" at bounding box center [1022, 233] width 204 height 43
select select "2014"
click at [920, 212] on select "Please Select a Flavour Turqouise - £9.99" at bounding box center [1022, 233] width 204 height 43
drag, startPoint x: 840, startPoint y: 245, endPoint x: 828, endPoint y: 238, distance: 13.9
click at [828, 238] on select "Please Select a Colour Blue & Lilac - £9.99 Blue - £9.99 Orange & Red - £9.99 Y…" at bounding box center [785, 233] width 204 height 43
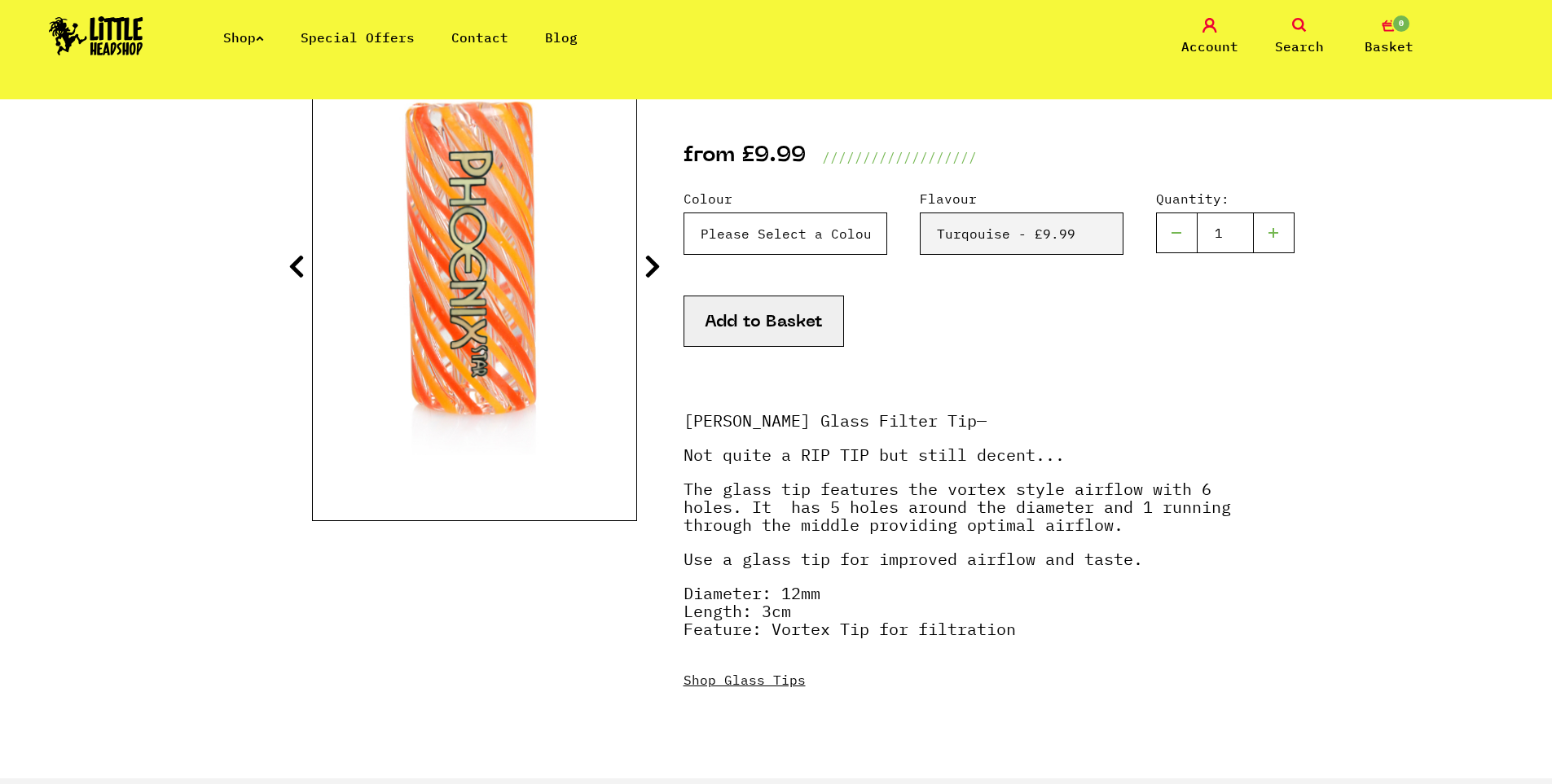
select select "2009"
click at [683, 212] on select "Please Select a Colour Blue & Lilac - £9.99 Blue - £9.99 Orange & Red - £9.99 Y…" at bounding box center [785, 233] width 204 height 43
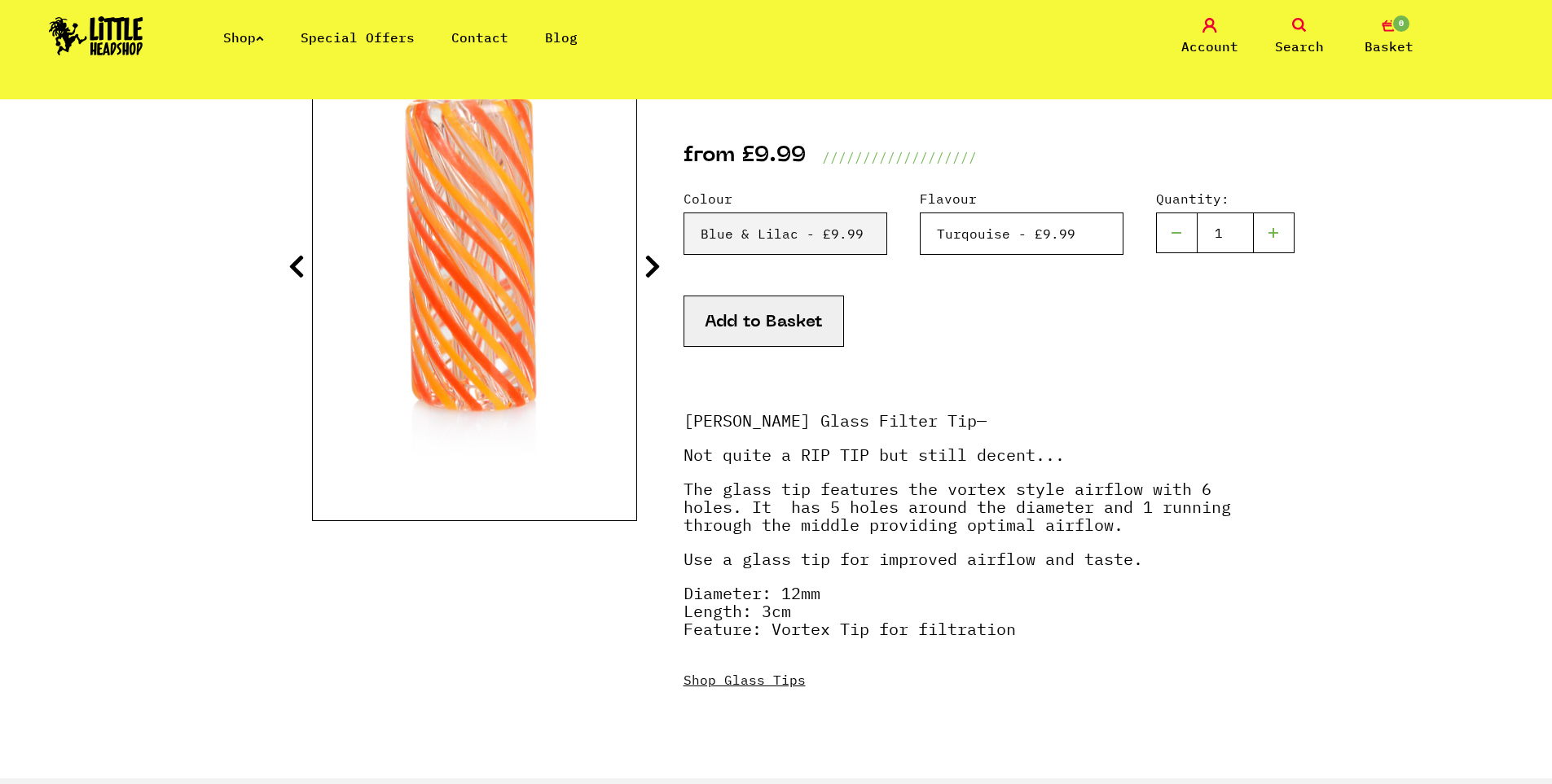
click at [985, 224] on select "Please Select a Flavour Turqouise - £9.99" at bounding box center [1022, 233] width 204 height 43
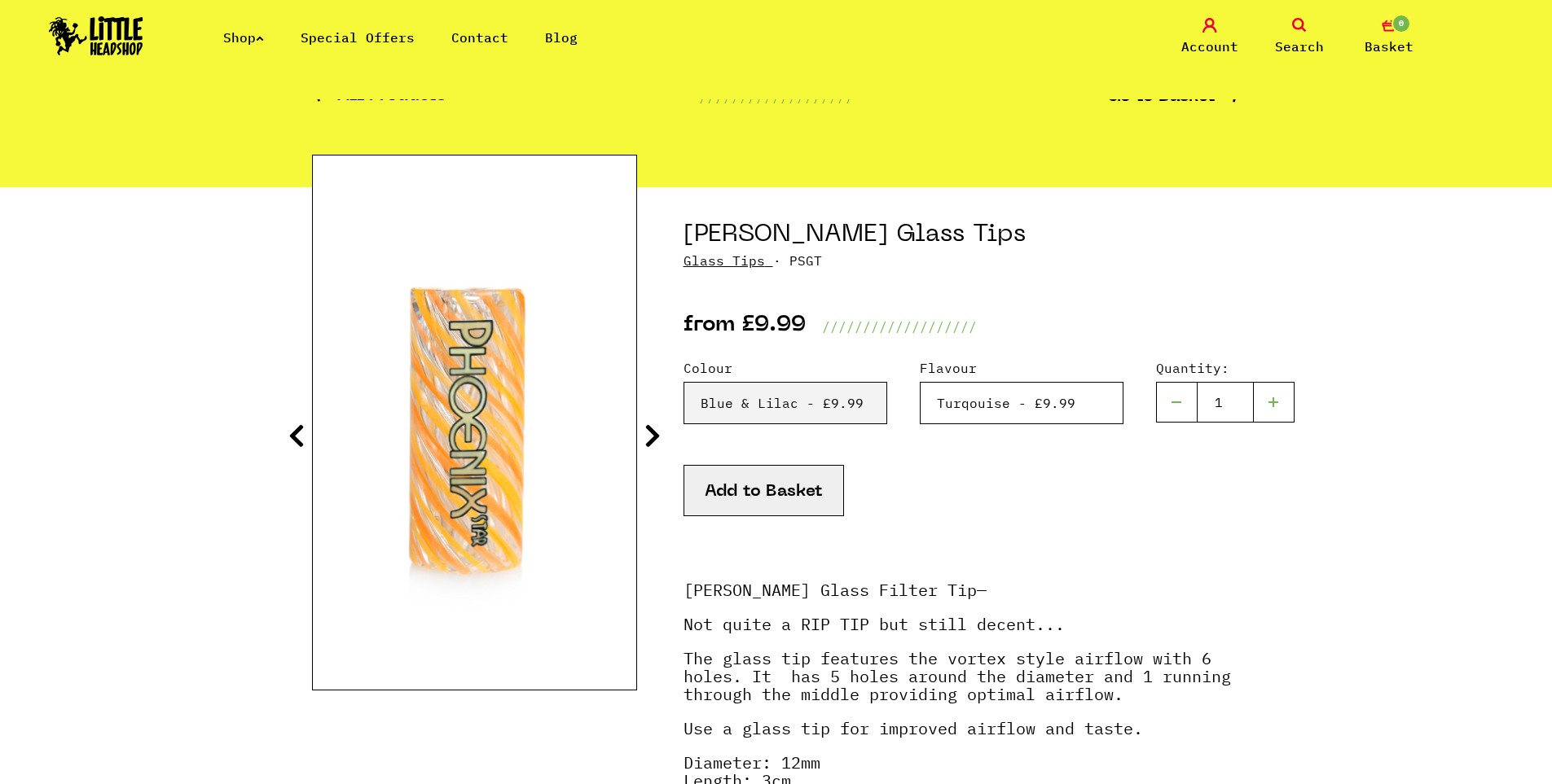
scroll to position [81, 0]
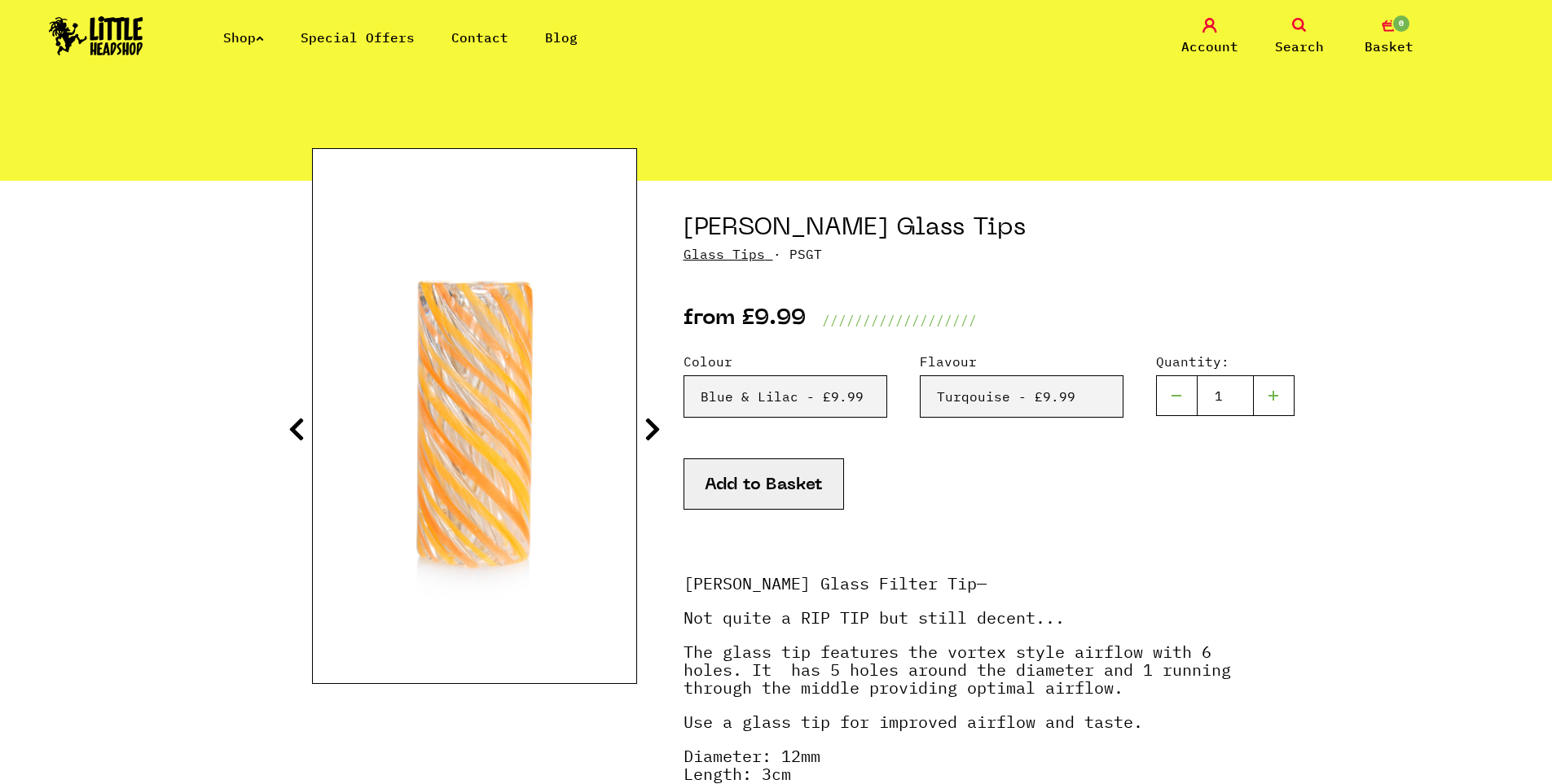
click at [302, 429] on icon at bounding box center [296, 429] width 16 height 26
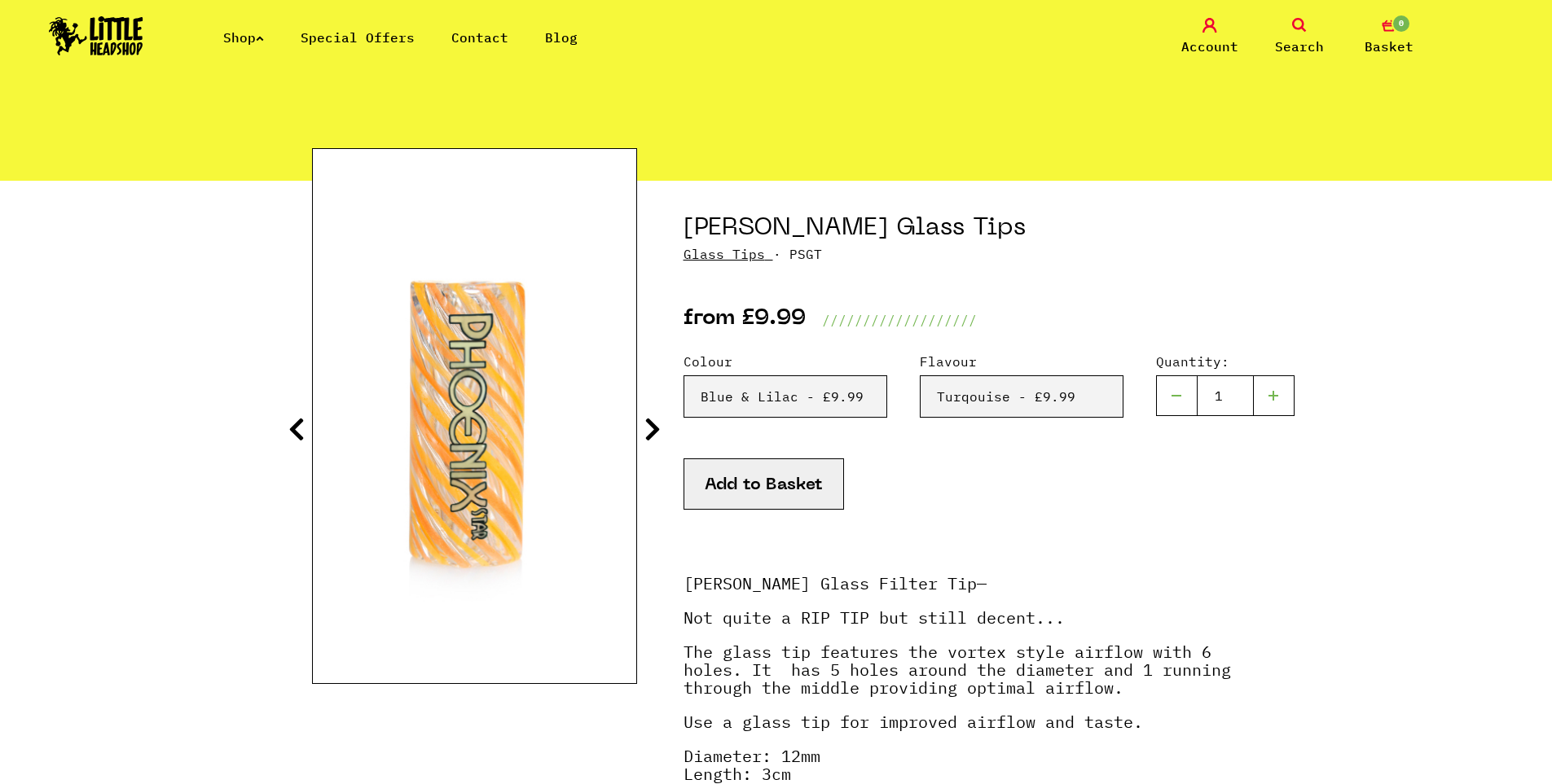
click at [302, 429] on icon at bounding box center [296, 429] width 16 height 26
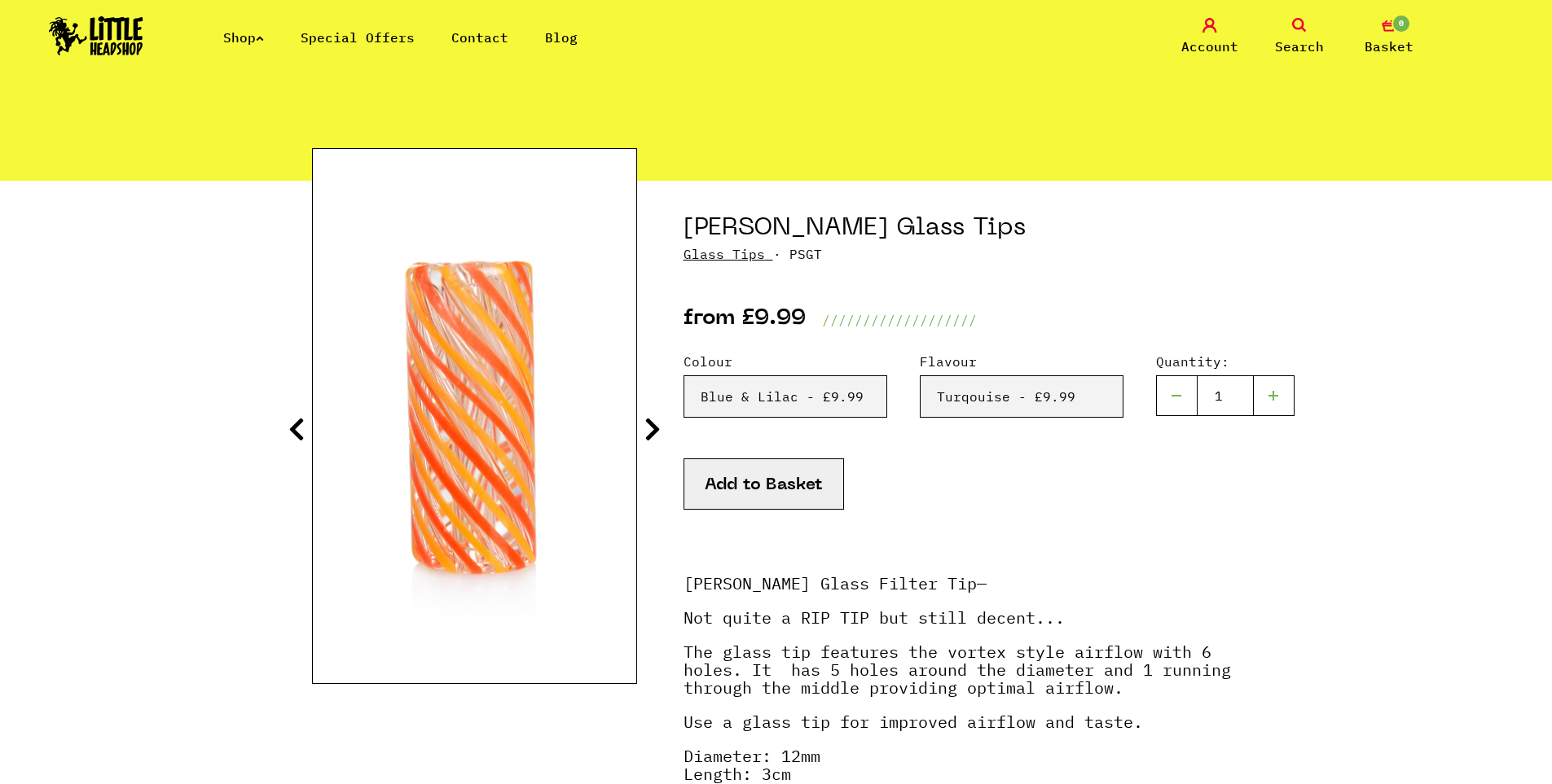
click at [302, 429] on icon at bounding box center [296, 429] width 16 height 26
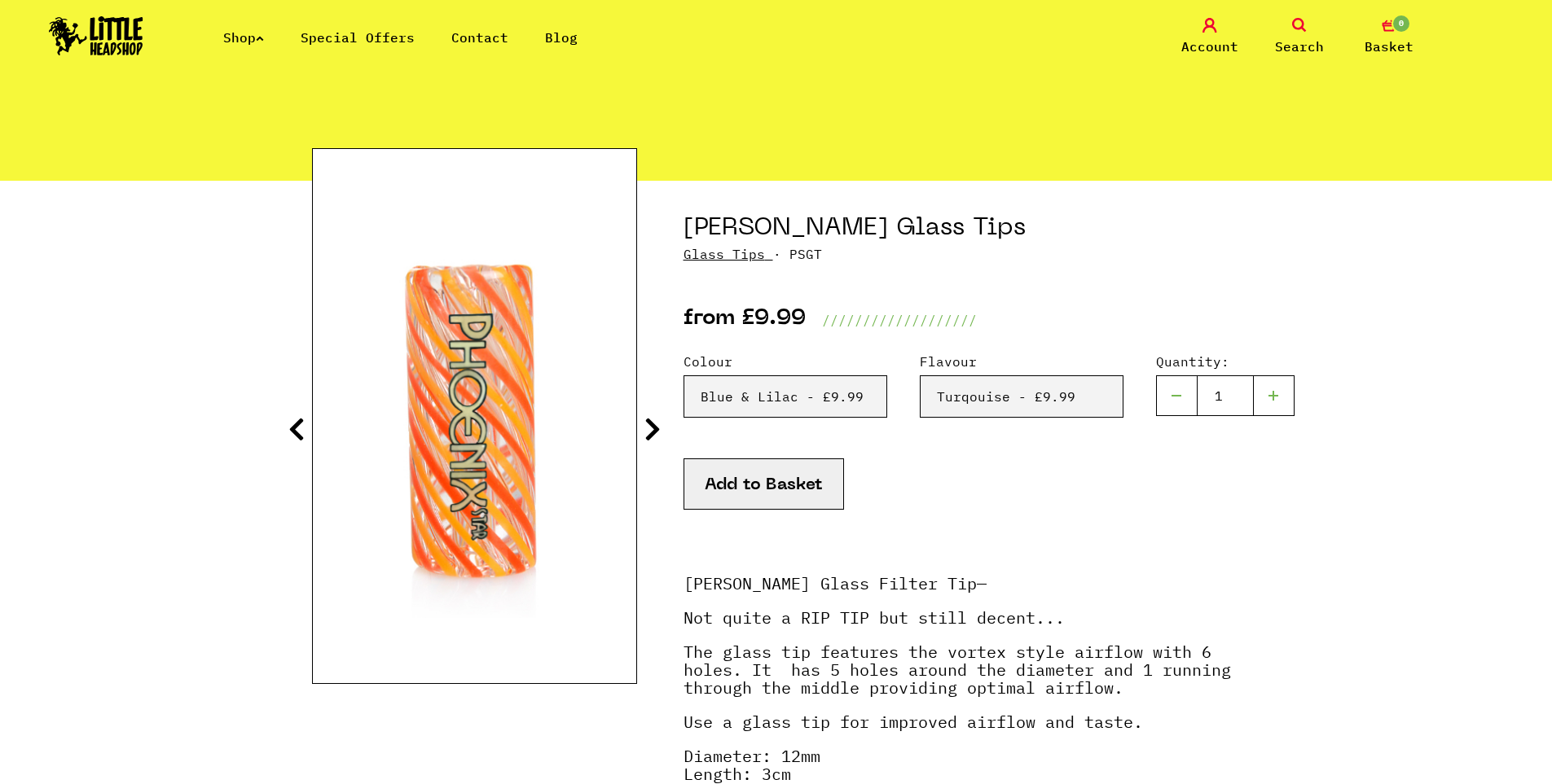
click at [302, 429] on icon at bounding box center [296, 429] width 16 height 26
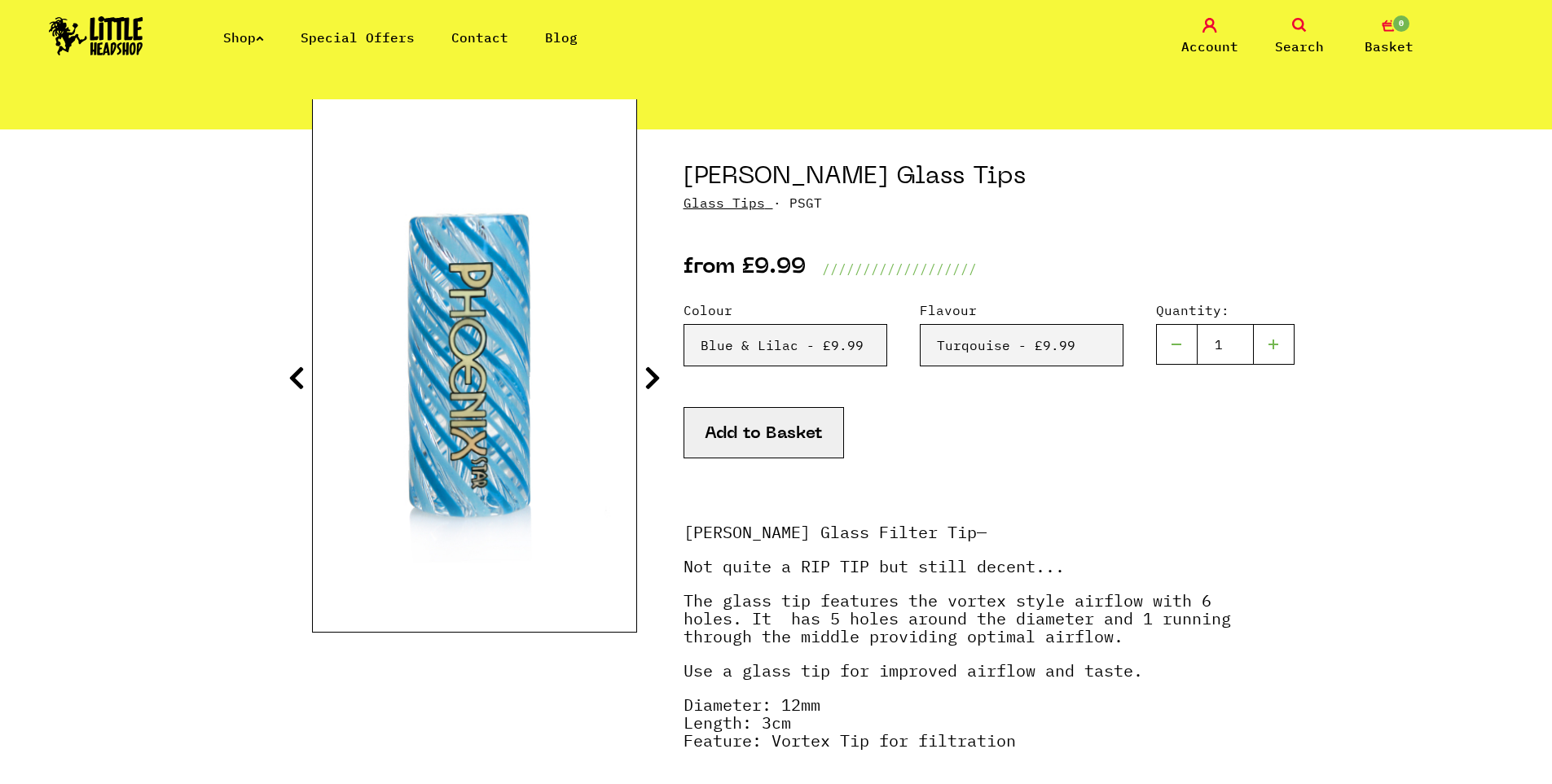
scroll to position [326, 0]
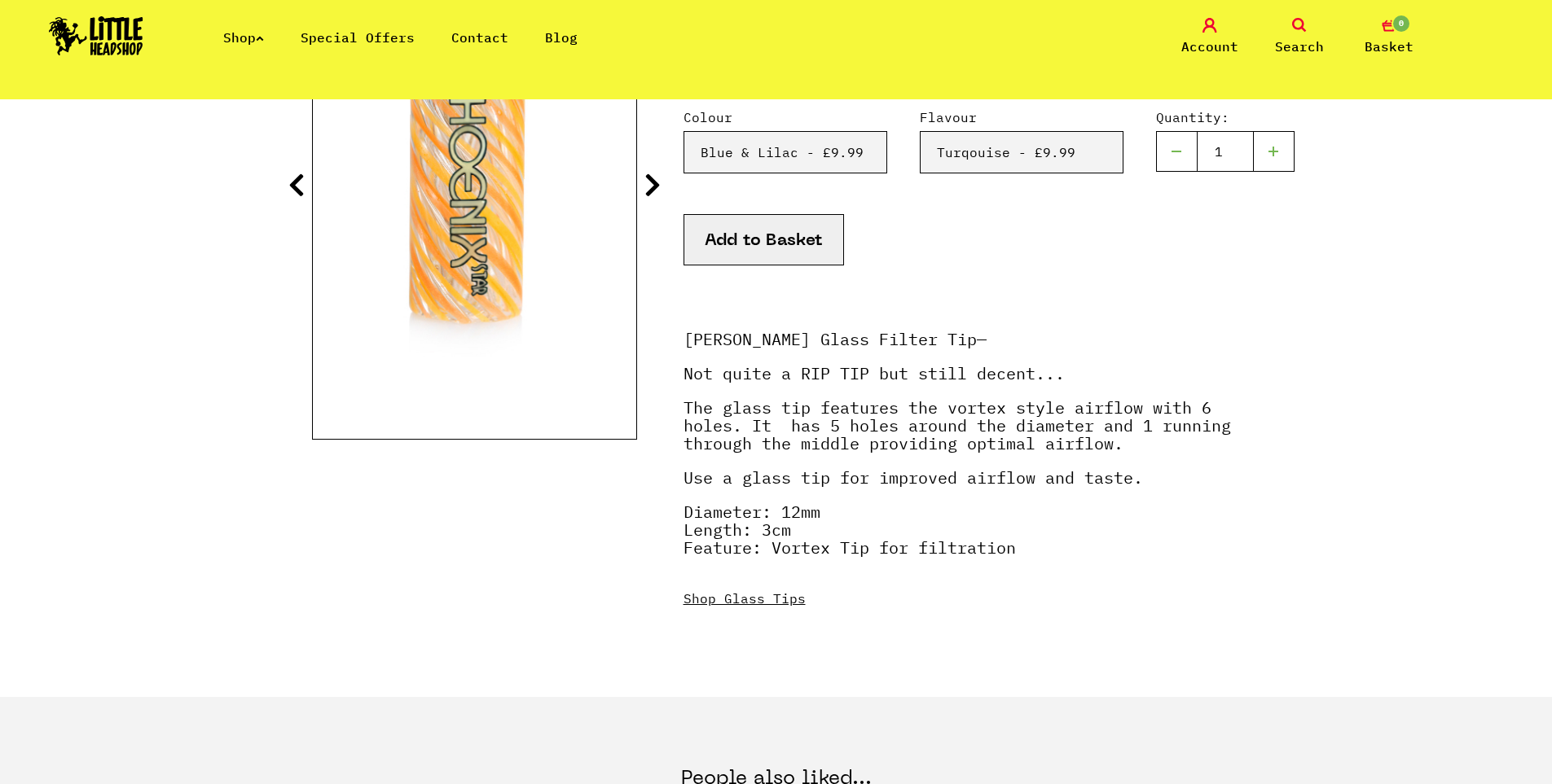
click at [120, 43] on img at bounding box center [95, 35] width 94 height 39
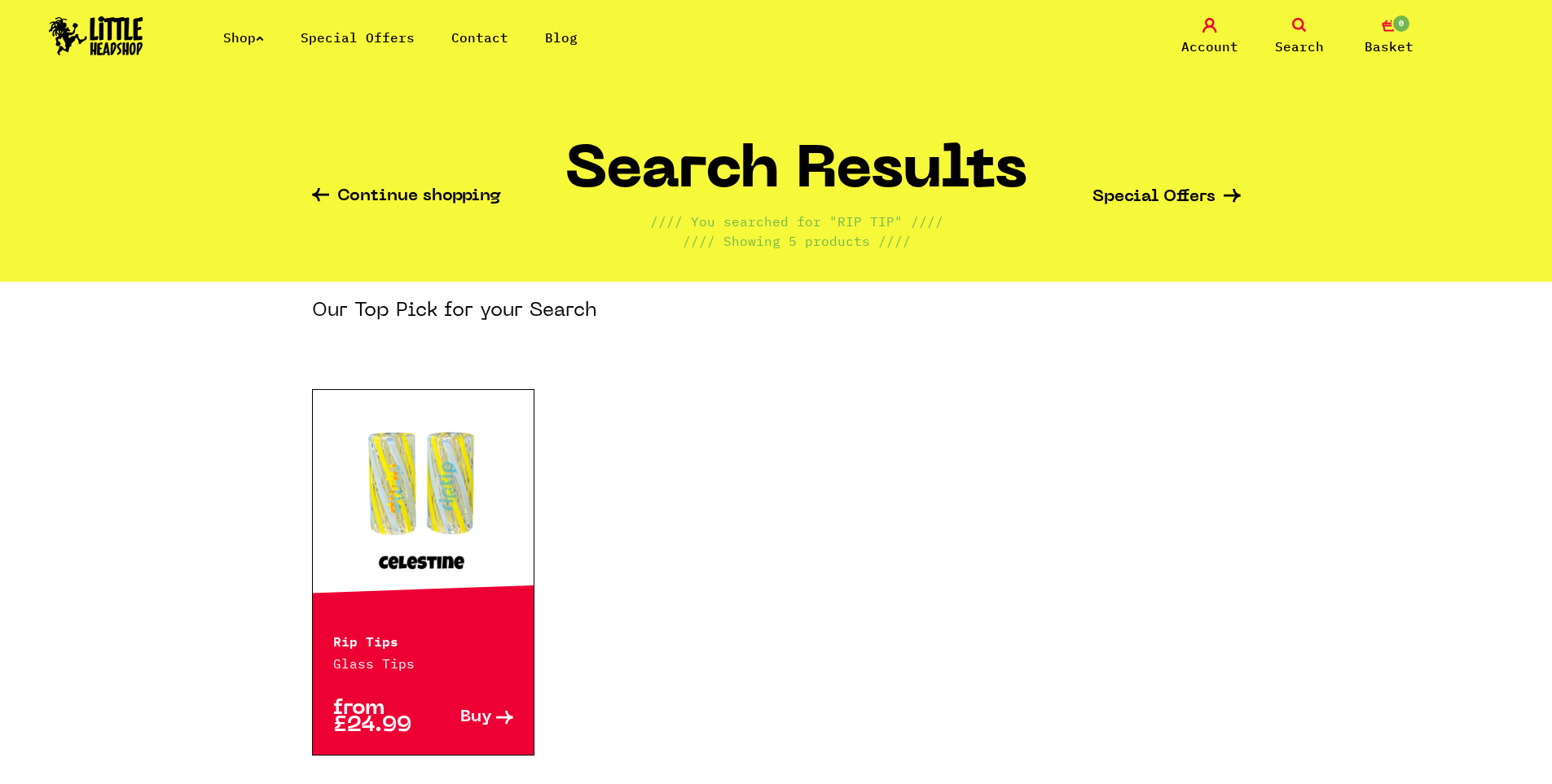
click at [474, 717] on span "Buy" at bounding box center [477, 718] width 32 height 17
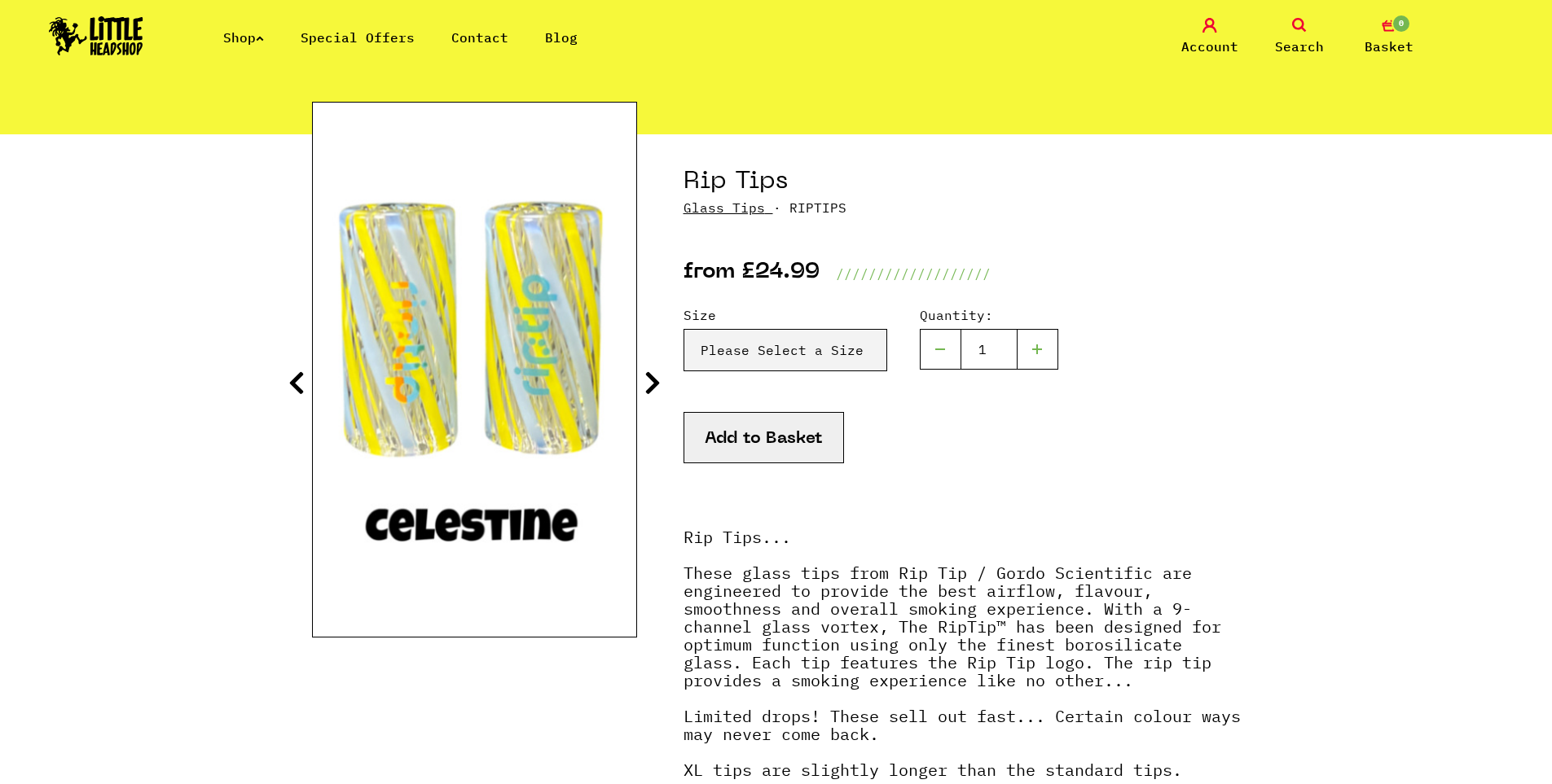
scroll to position [163, 0]
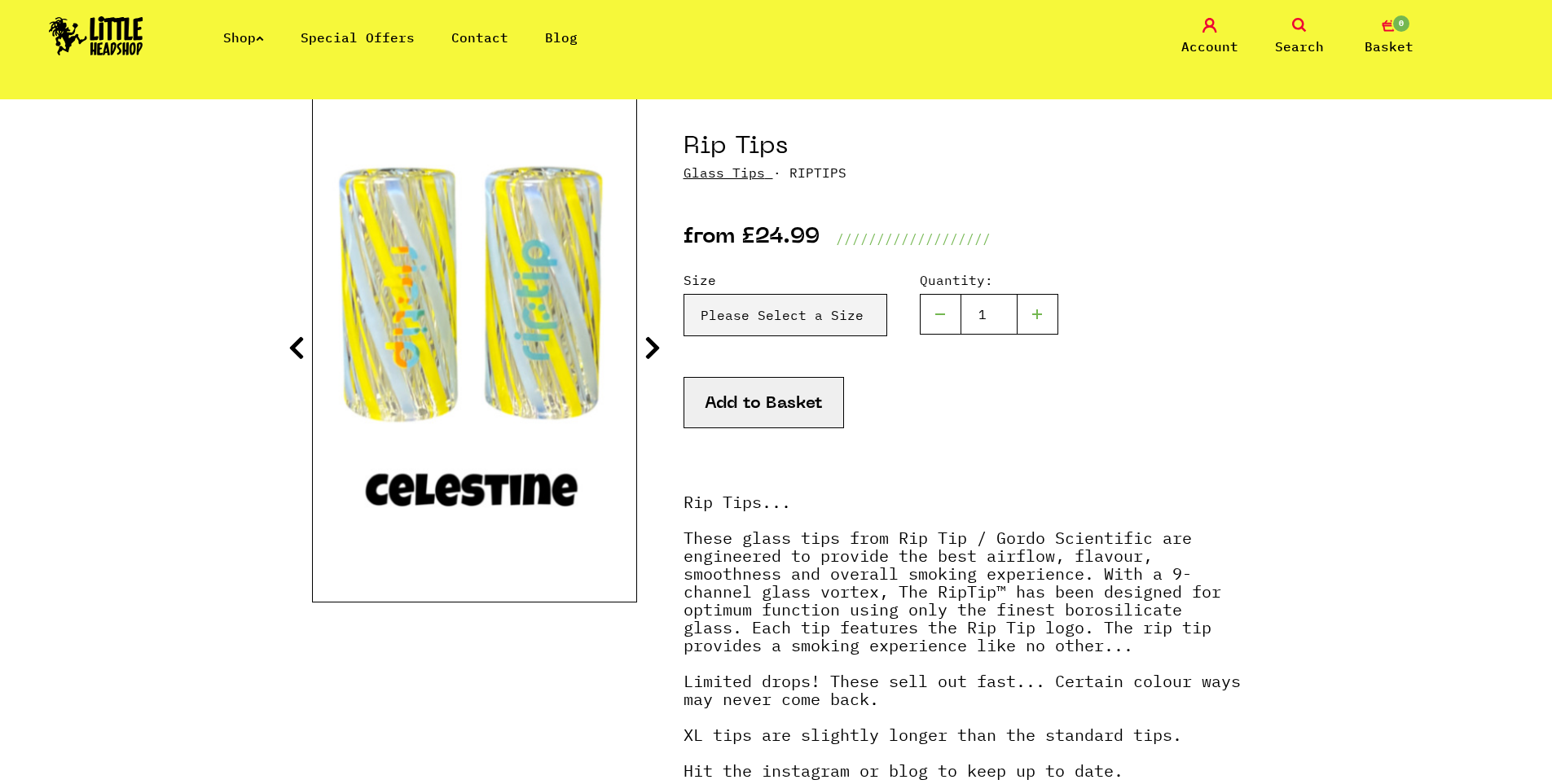
click at [651, 351] on icon at bounding box center [652, 347] width 16 height 26
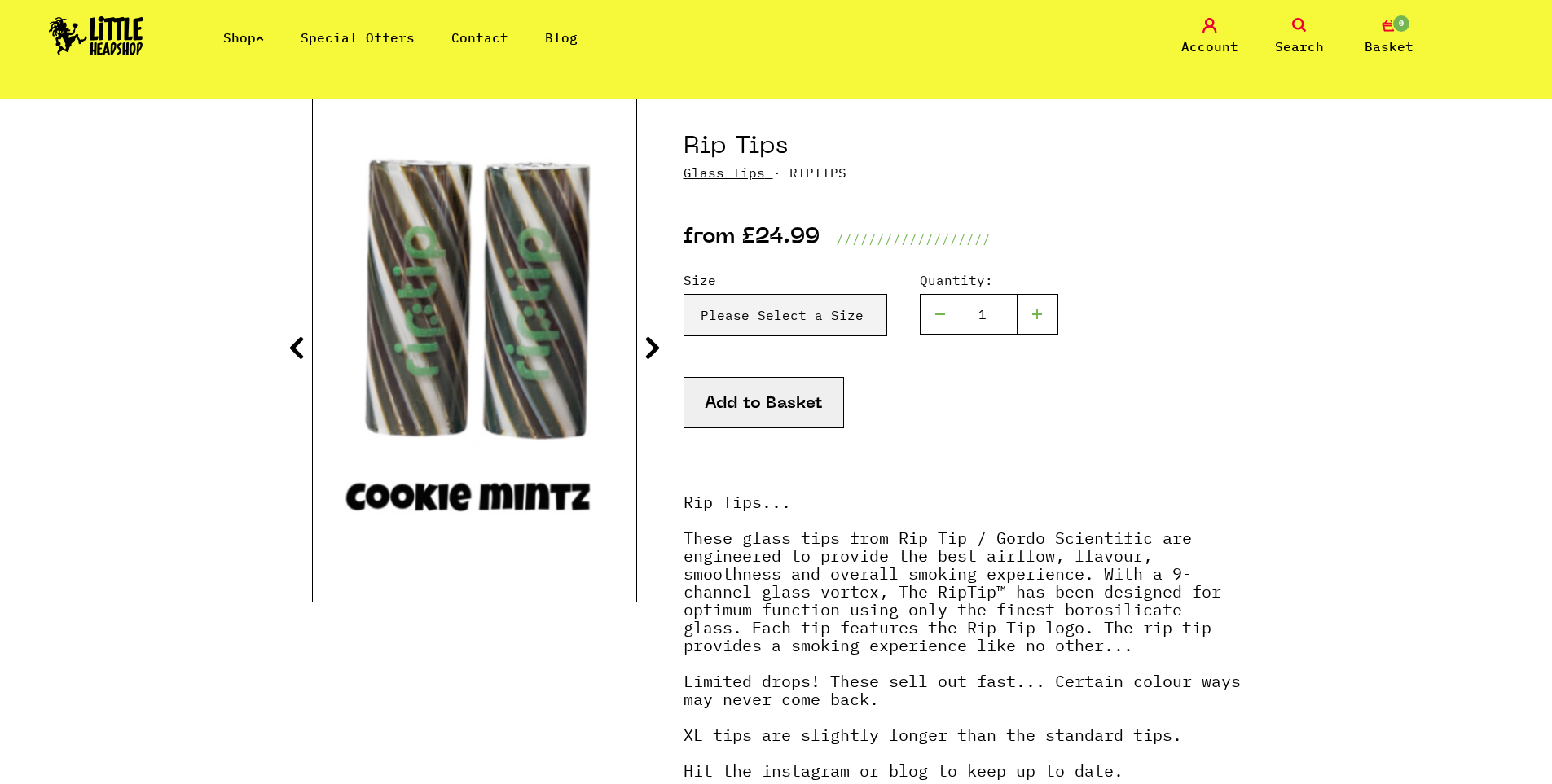
click at [651, 351] on icon at bounding box center [652, 347] width 16 height 26
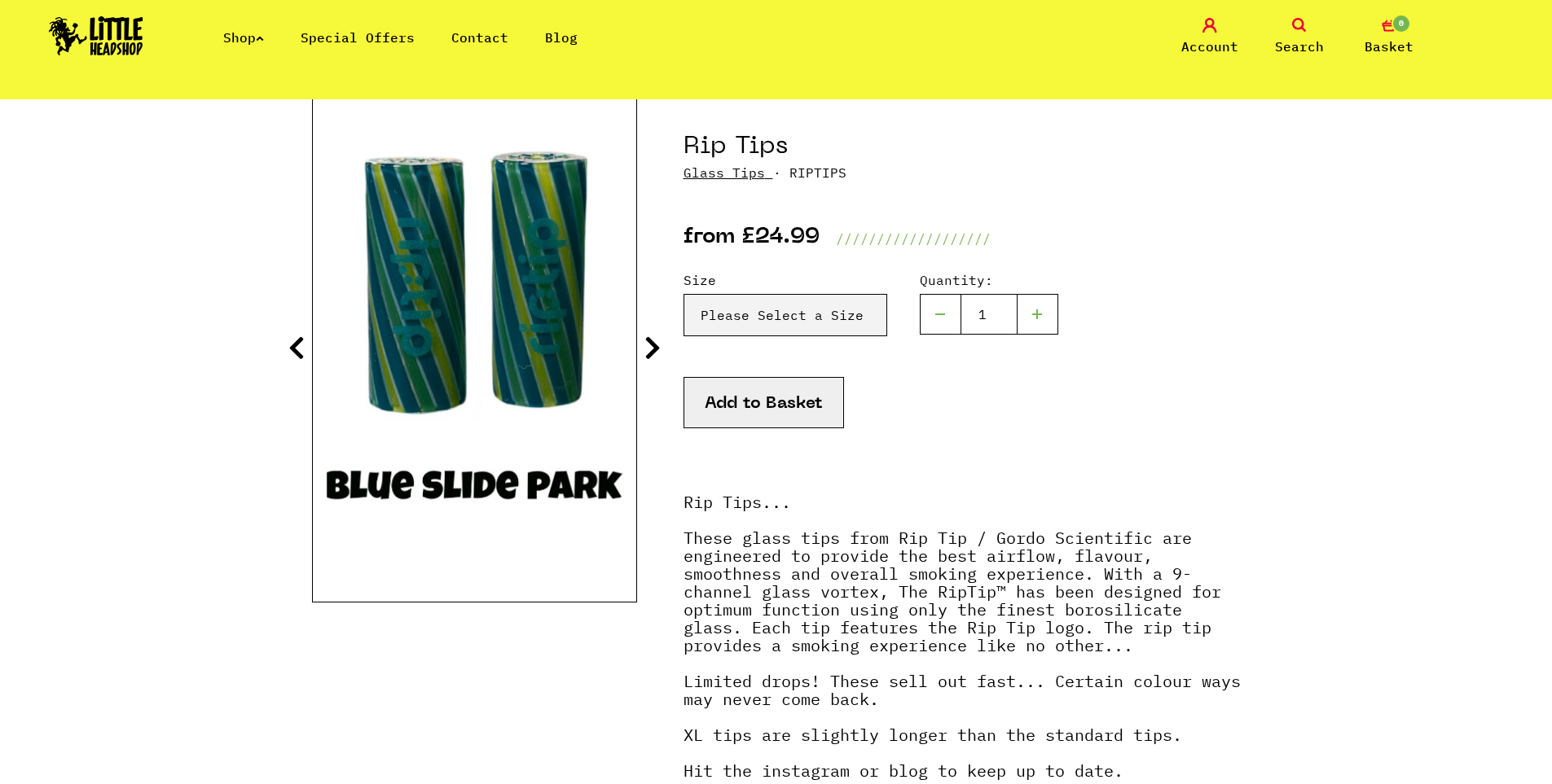
click at [651, 351] on icon at bounding box center [652, 347] width 16 height 26
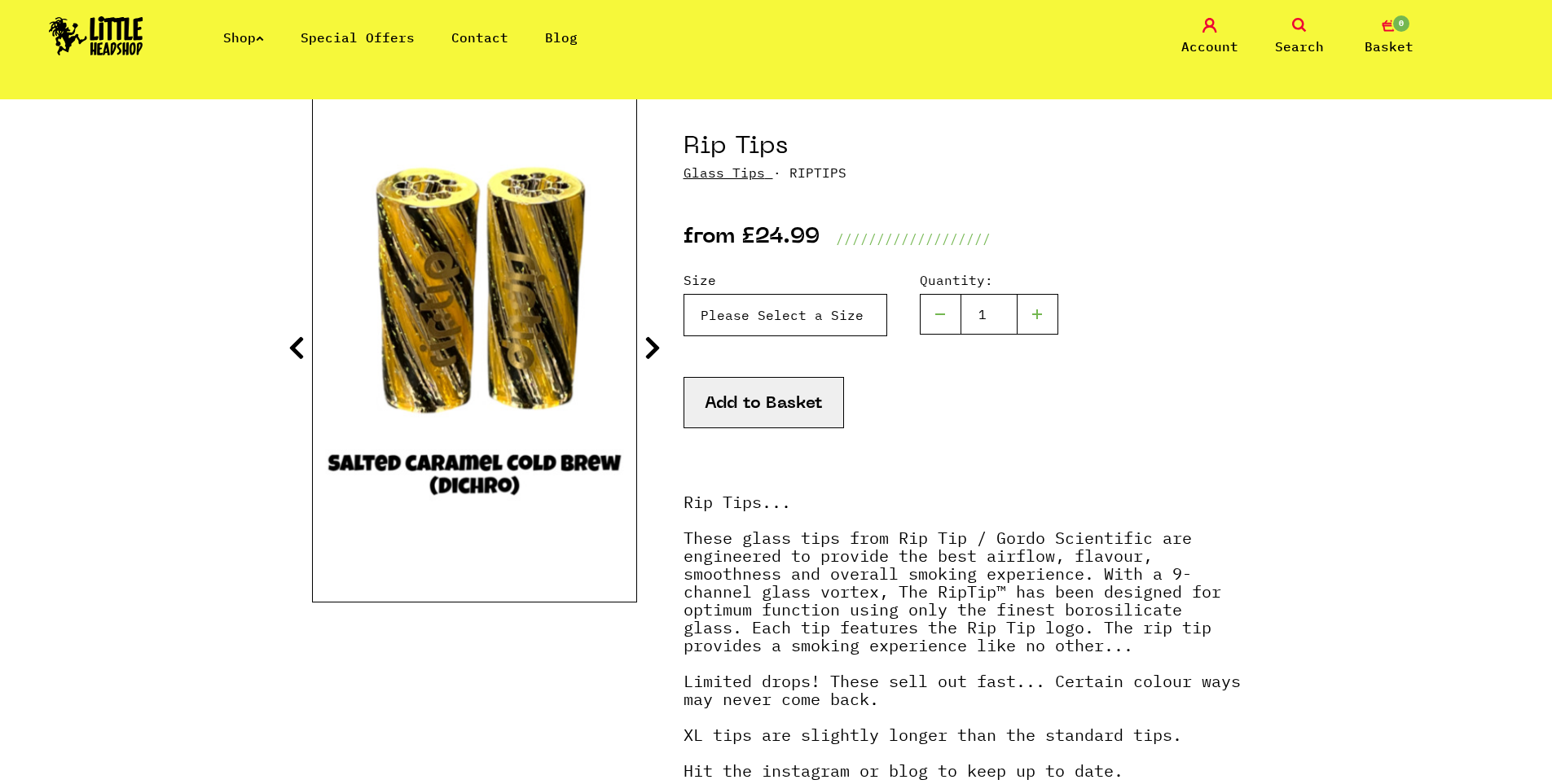
click at [748, 310] on select "Please Select a Size Rip Tips - Size 7 - Clear - £24.99 (Out of Stock) Rip Tips…" at bounding box center [785, 315] width 204 height 43
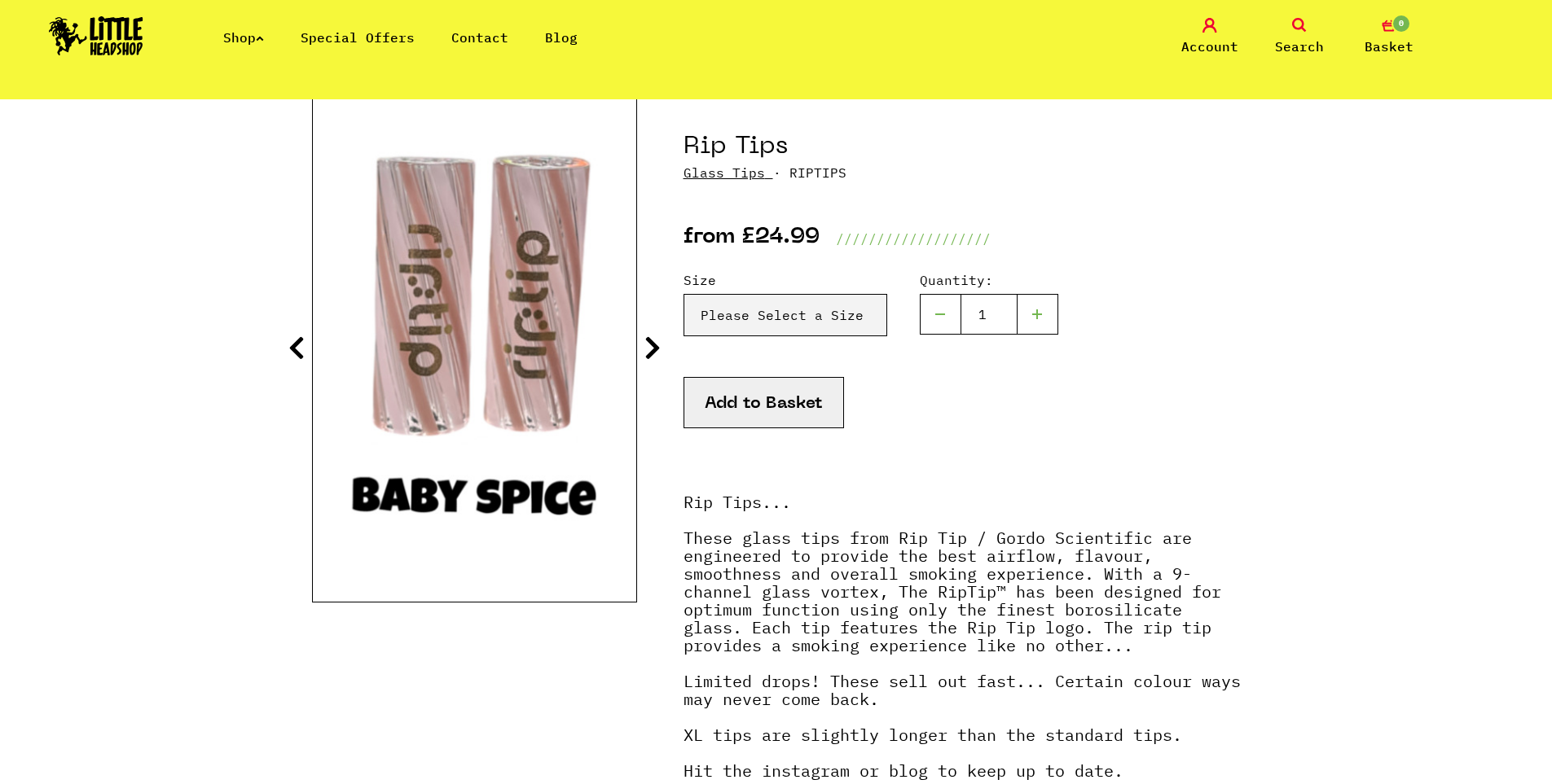
drag, startPoint x: 1322, startPoint y: 322, endPoint x: 1287, endPoint y: 340, distance: 39.4
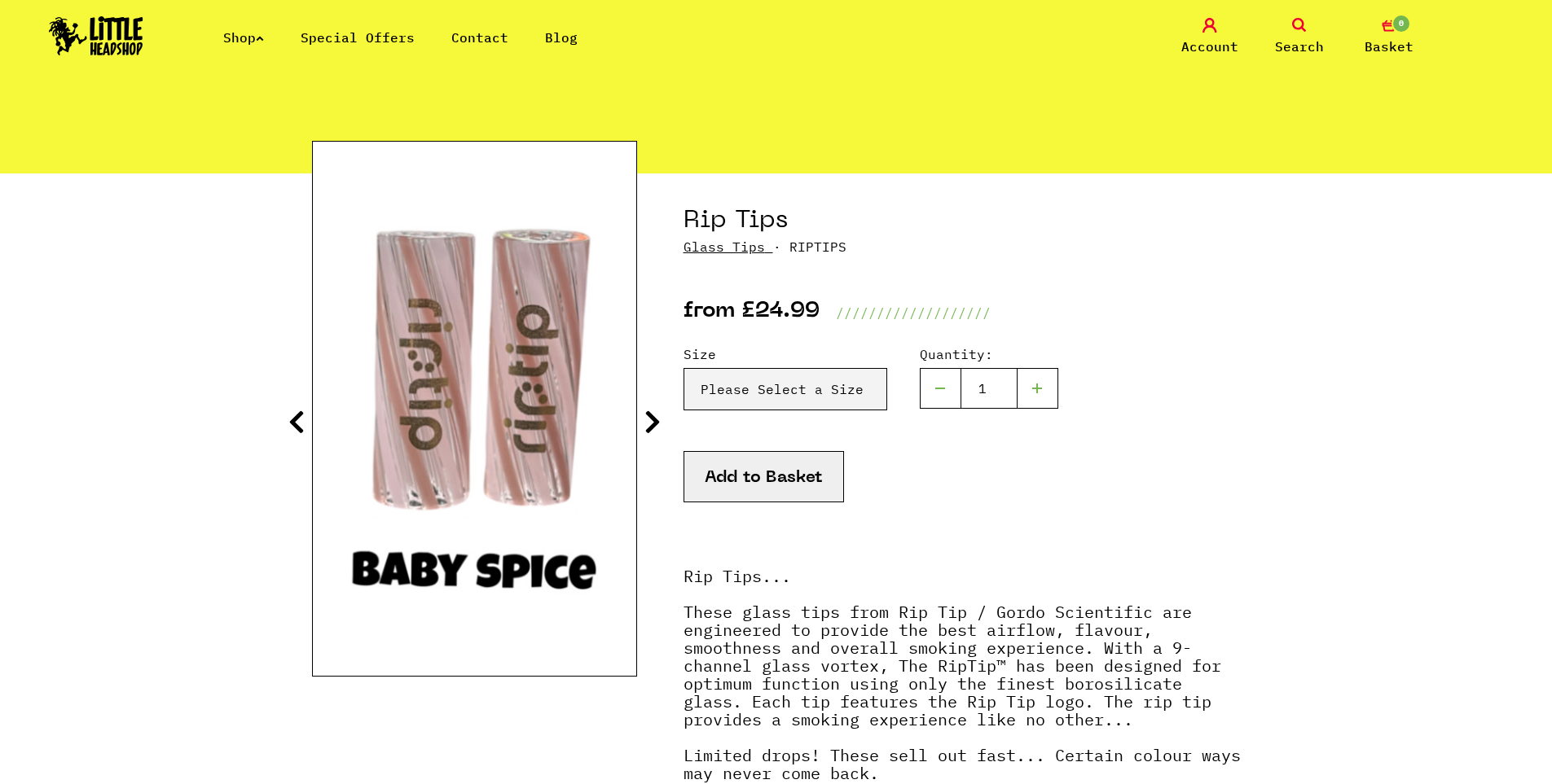
scroll to position [81, 0]
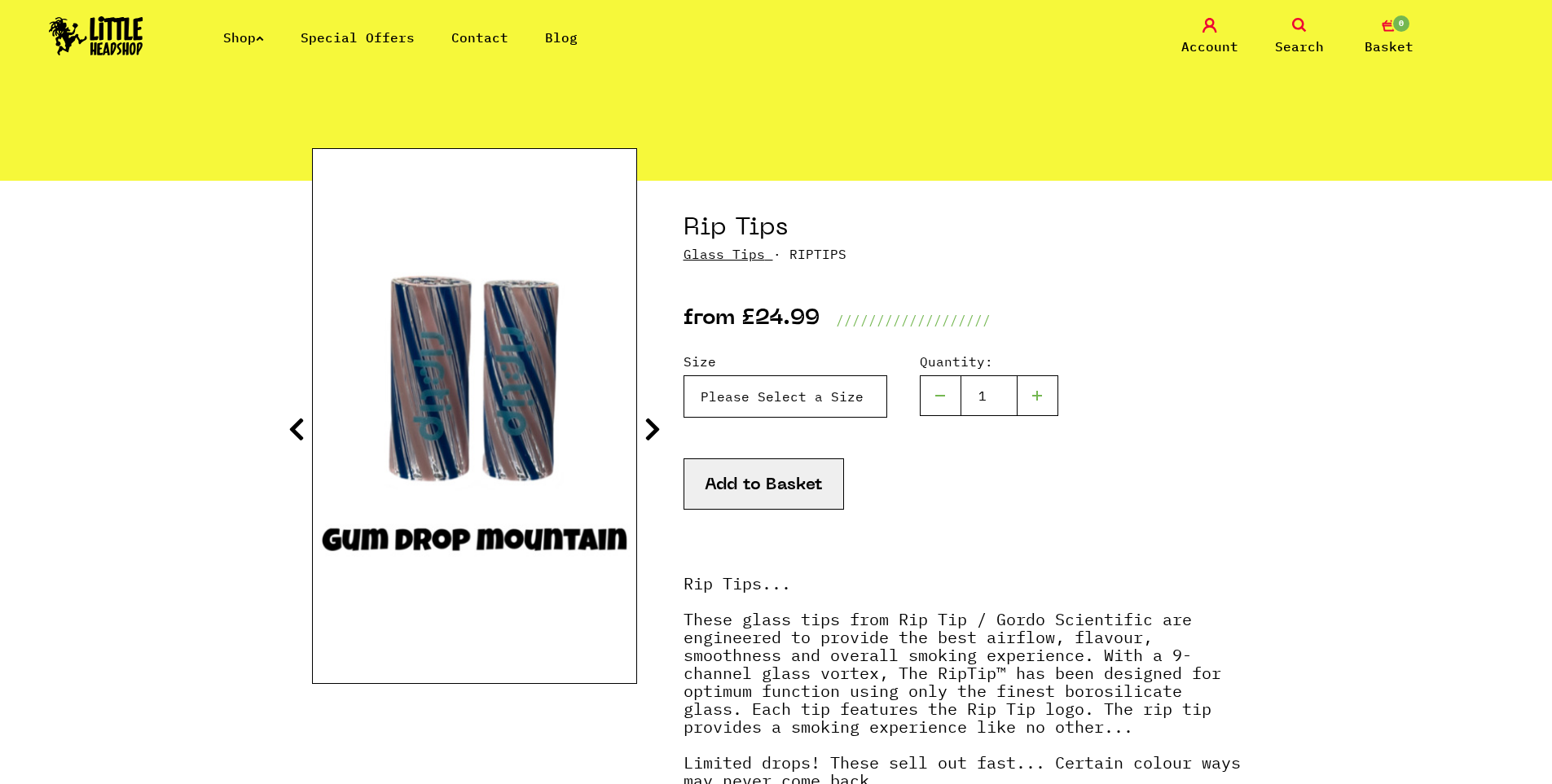
click at [804, 395] on select "Please Select a Size Rip Tips - Size 7 - Clear - £24.99 (Out of Stock) Rip Tips…" at bounding box center [785, 396] width 204 height 43
click at [294, 430] on icon at bounding box center [296, 429] width 16 height 26
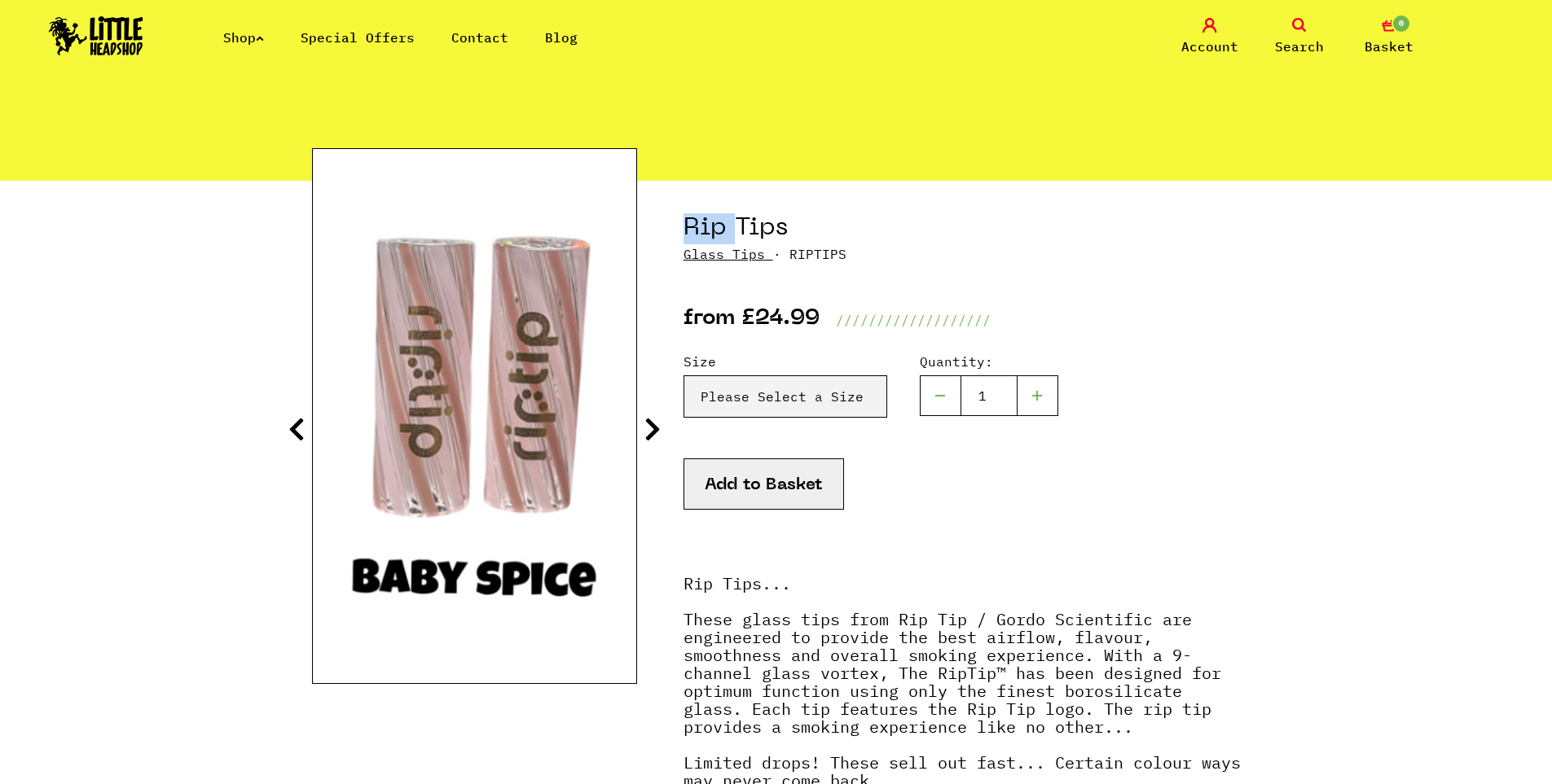
click at [294, 430] on icon at bounding box center [296, 429] width 16 height 26
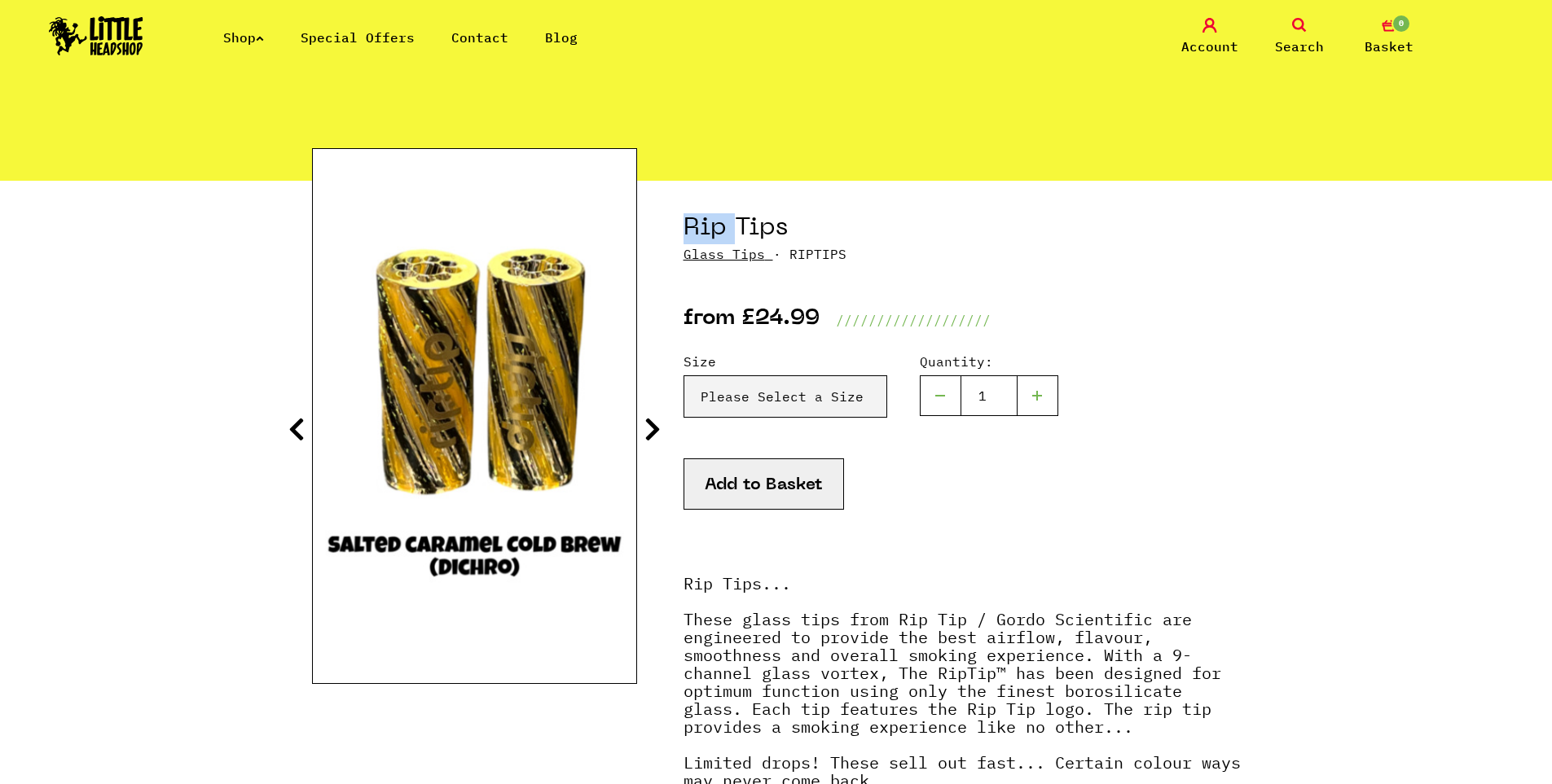
click at [294, 430] on icon at bounding box center [296, 429] width 16 height 26
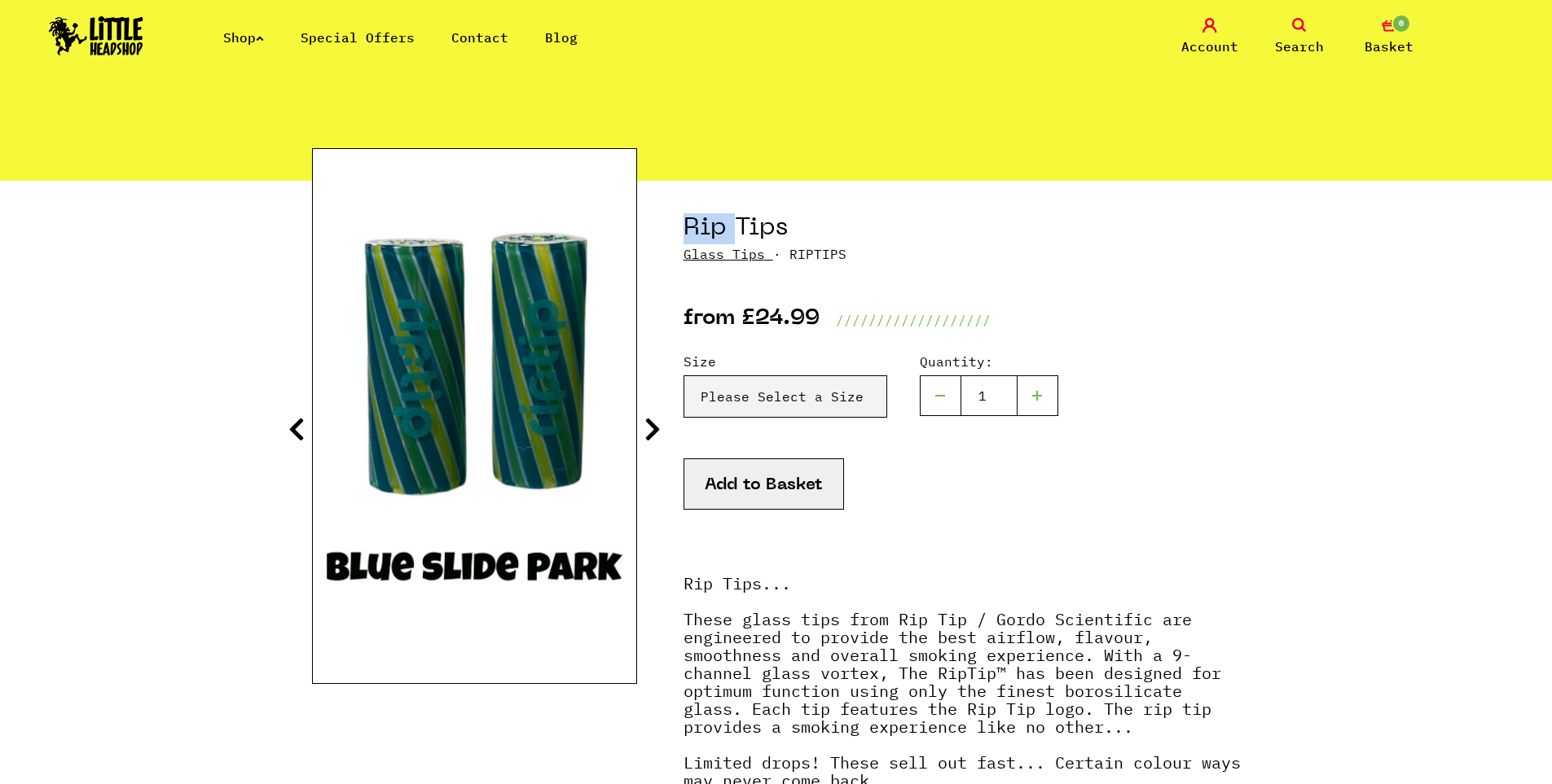
click at [294, 430] on icon at bounding box center [296, 429] width 16 height 26
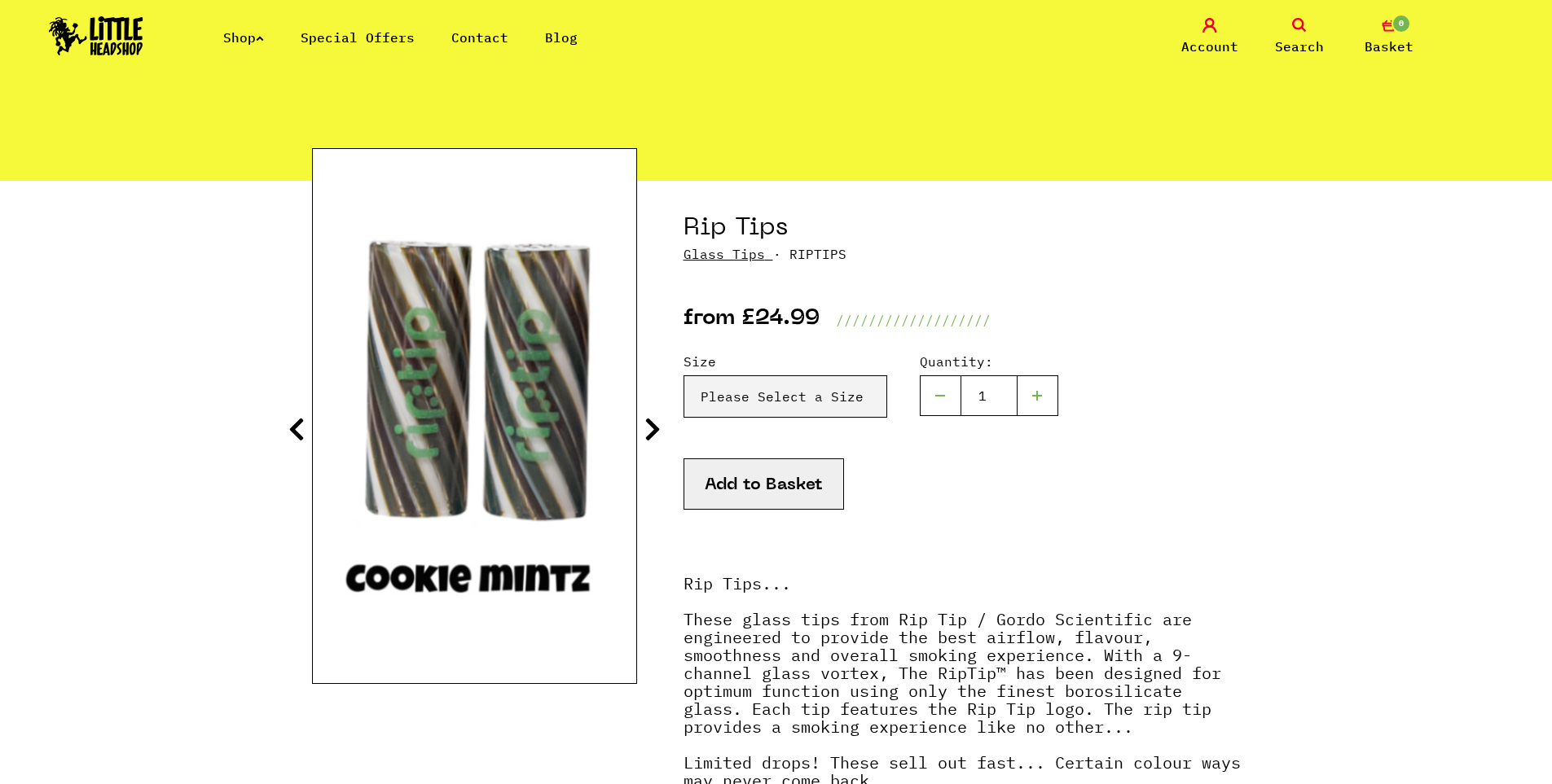
click at [649, 426] on icon at bounding box center [652, 429] width 16 height 26
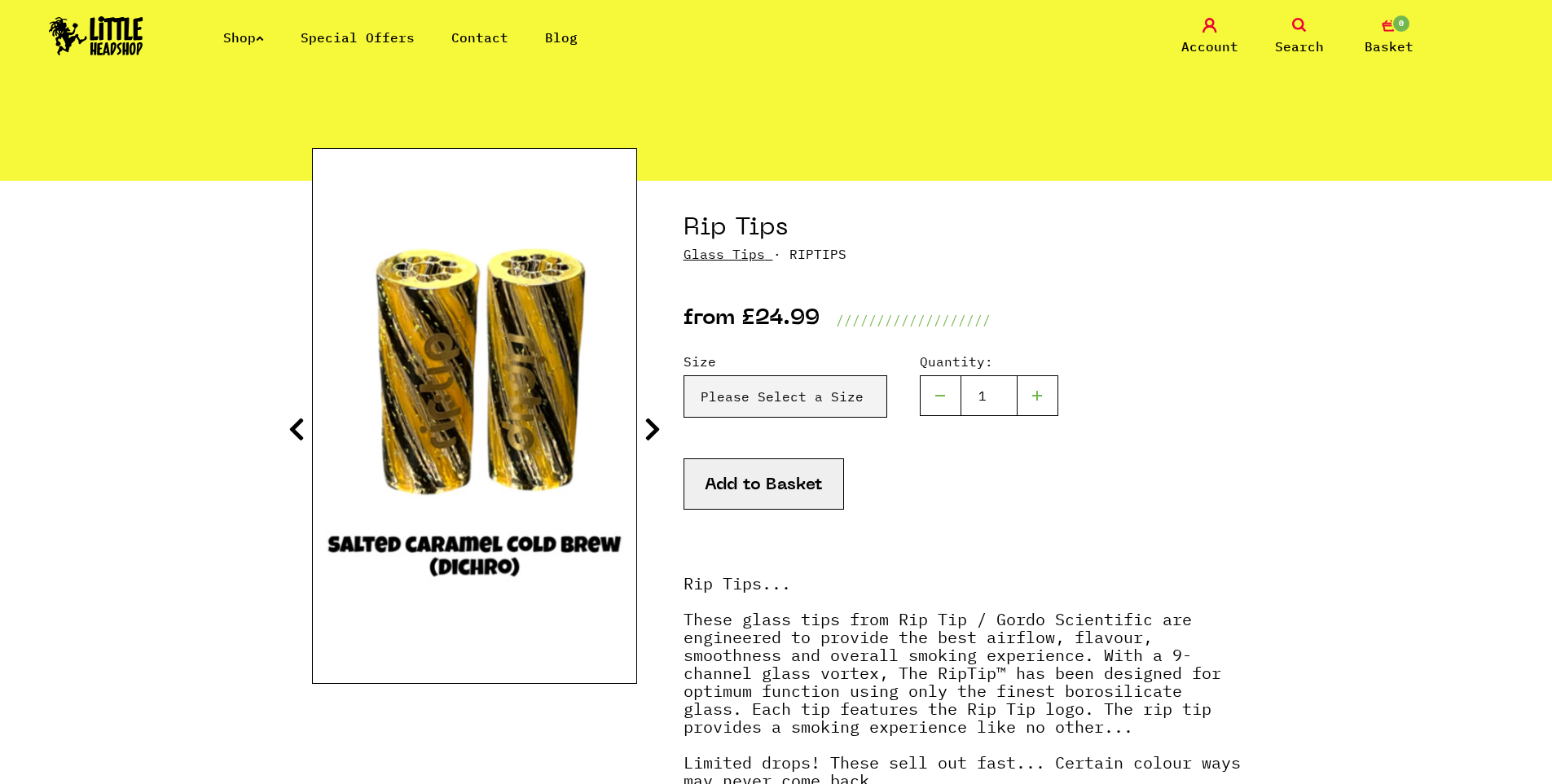
click at [646, 431] on icon at bounding box center [652, 429] width 16 height 26
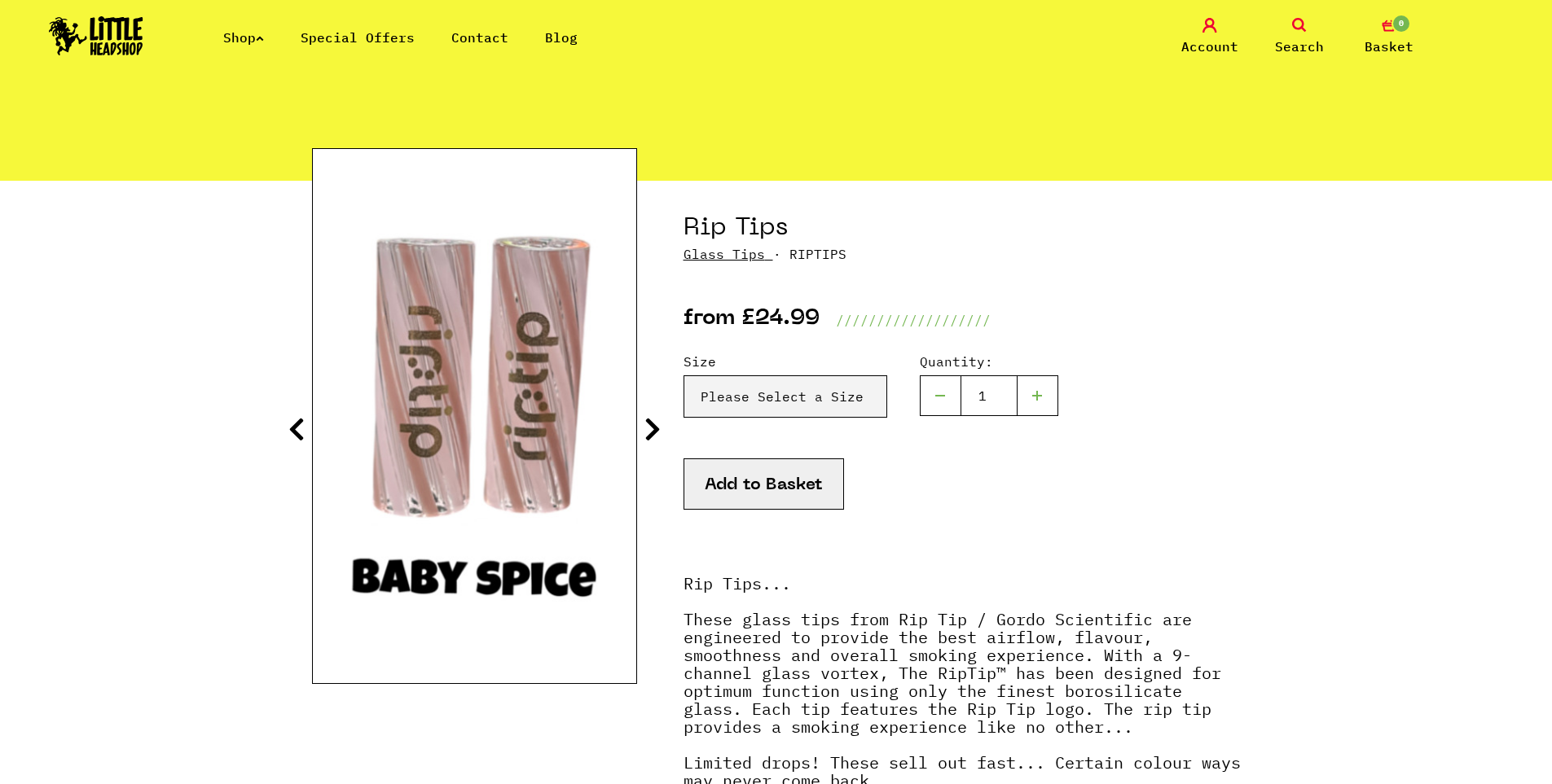
click at [291, 432] on icon at bounding box center [296, 429] width 16 height 26
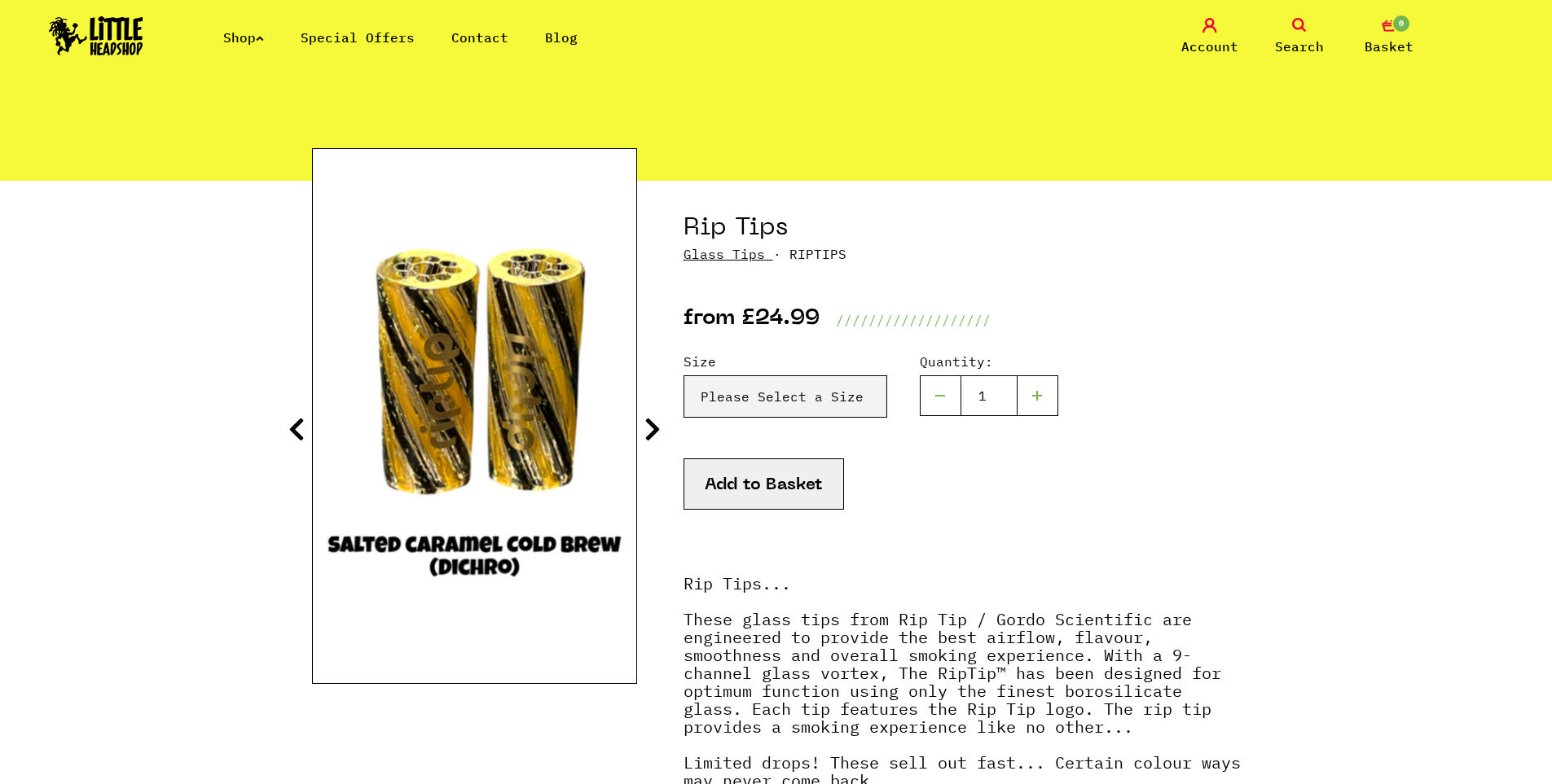
click at [646, 428] on icon at bounding box center [652, 429] width 16 height 26
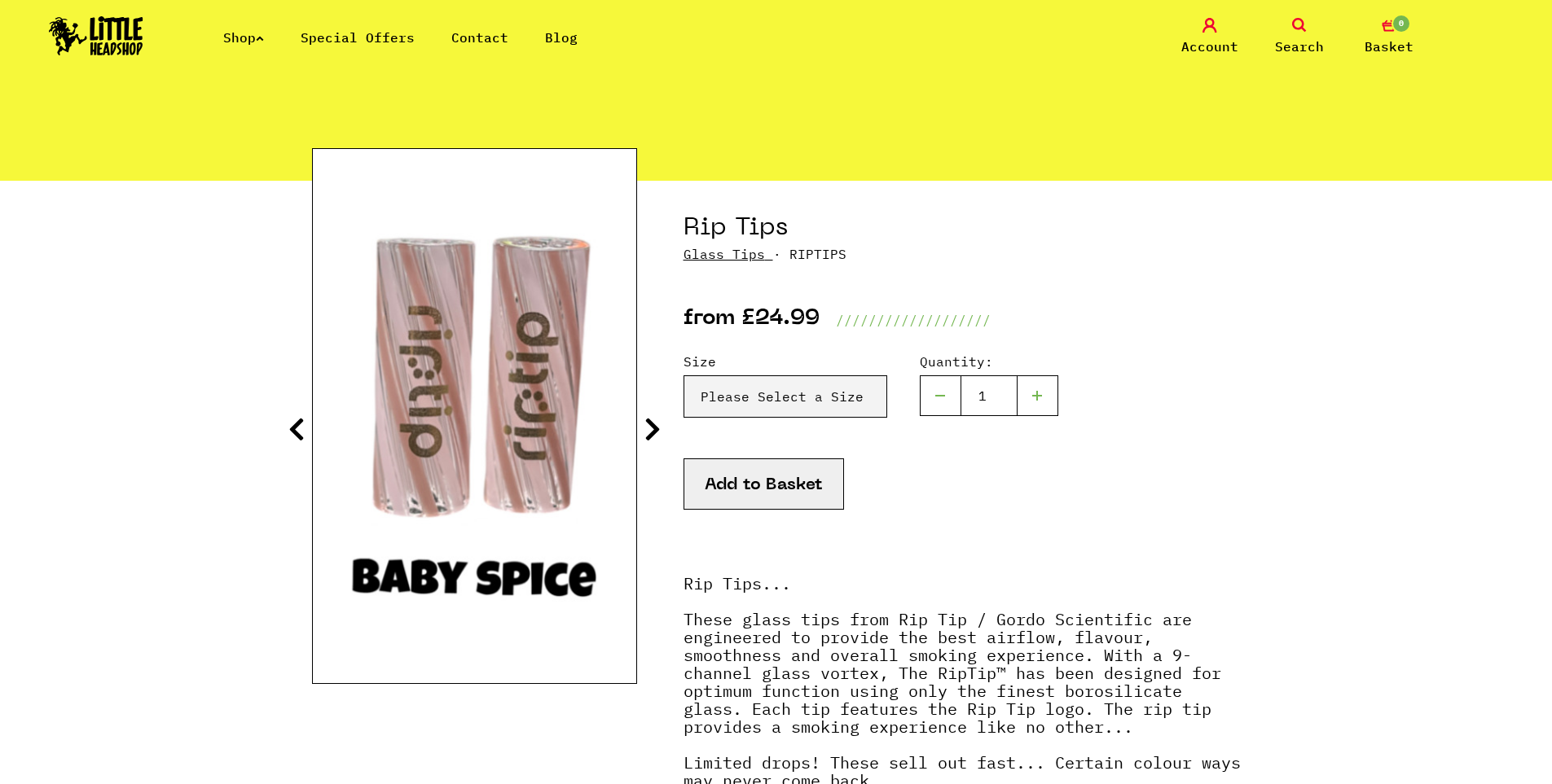
click at [646, 428] on icon at bounding box center [652, 429] width 16 height 26
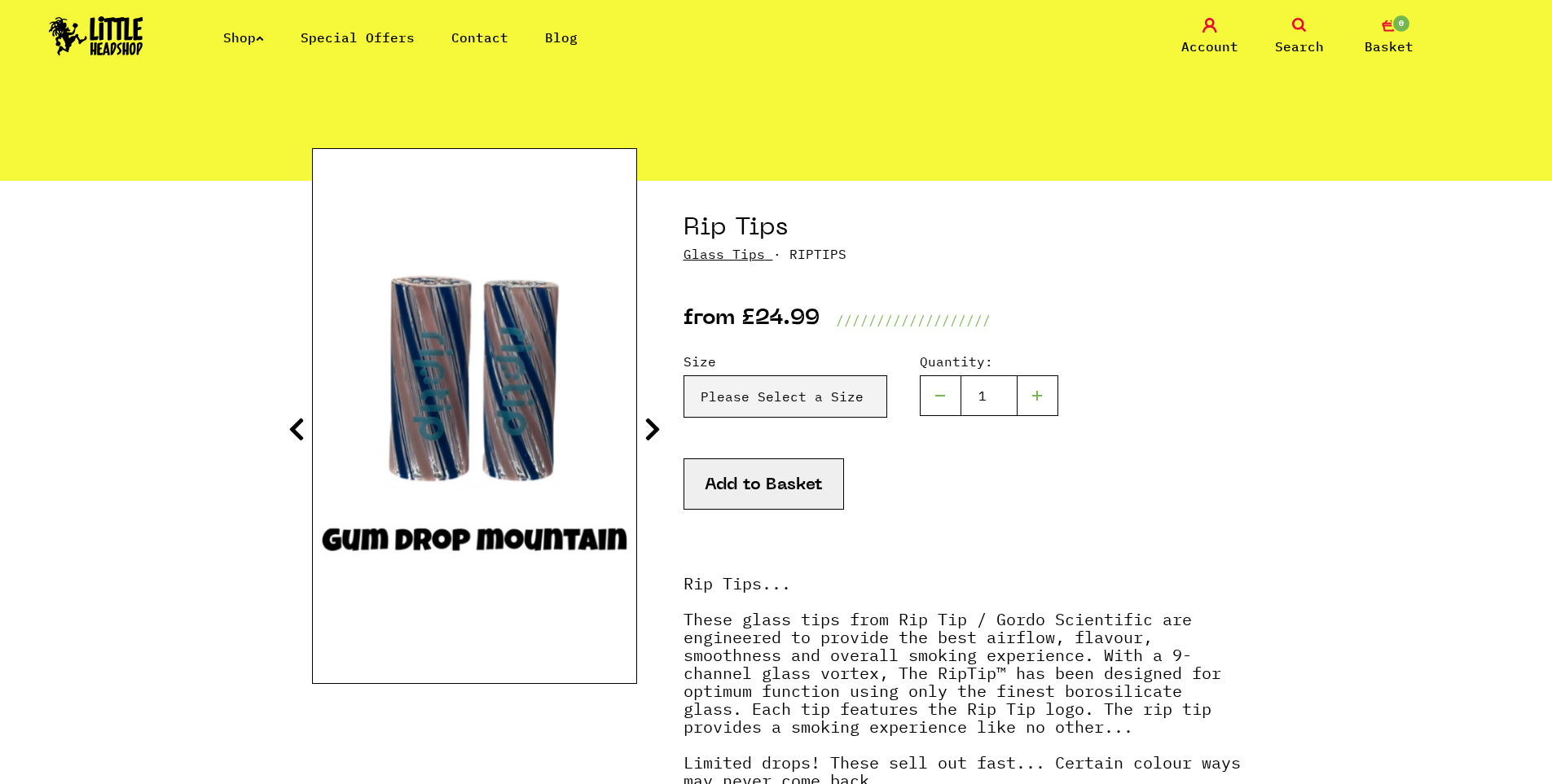
click at [646, 428] on icon at bounding box center [652, 429] width 16 height 26
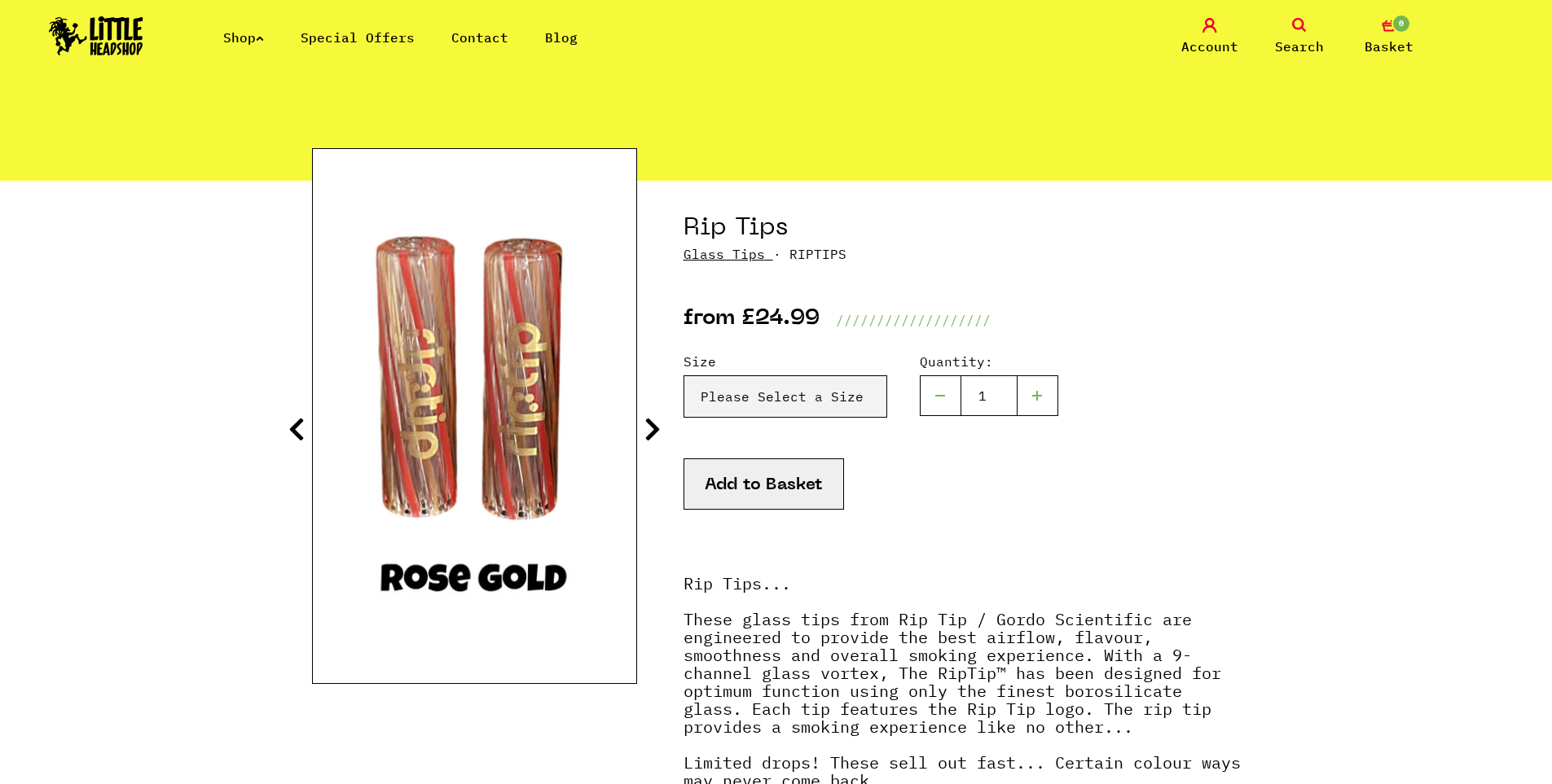
click at [646, 428] on icon at bounding box center [652, 429] width 16 height 26
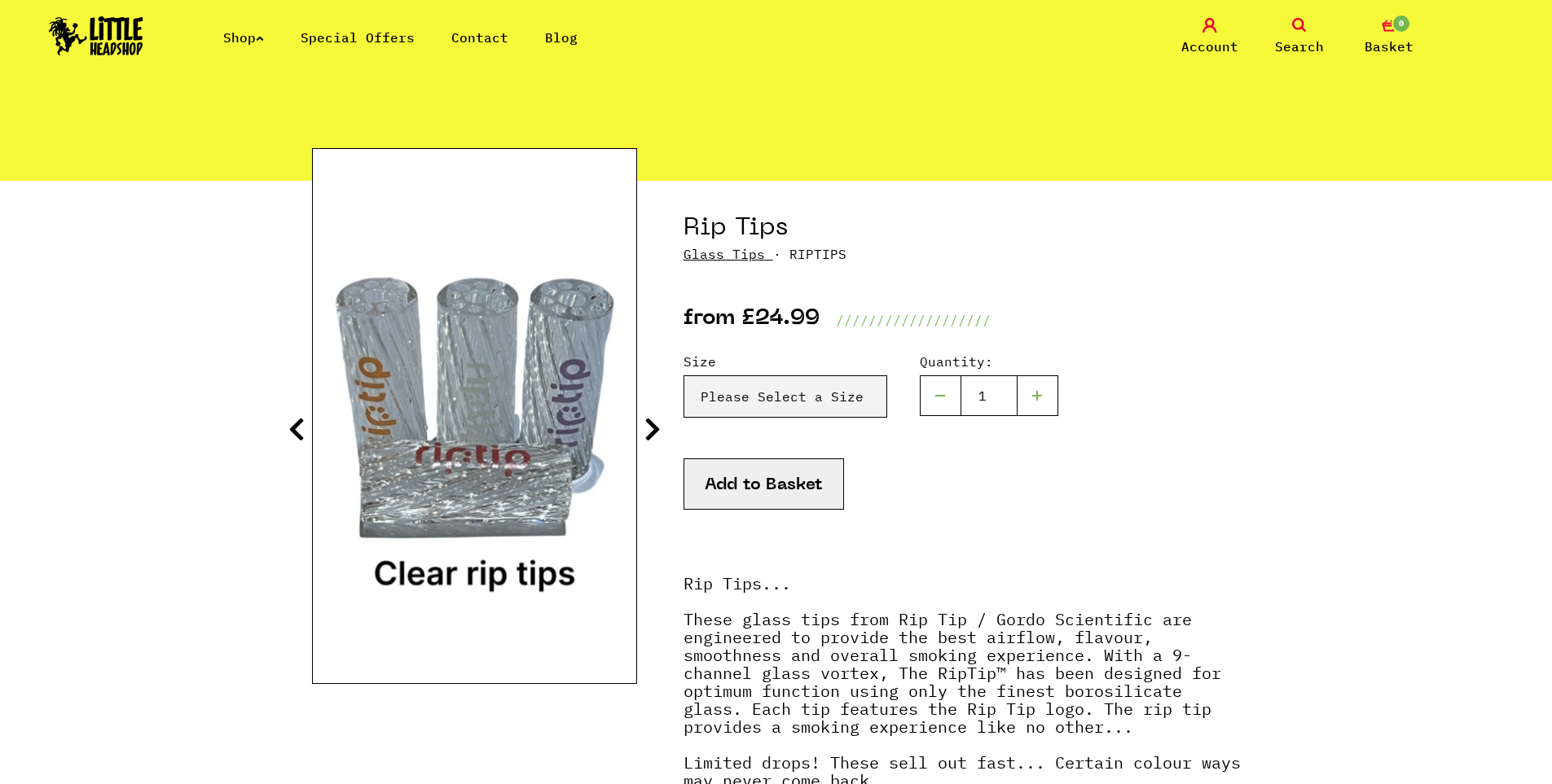
click at [646, 428] on icon at bounding box center [652, 429] width 16 height 26
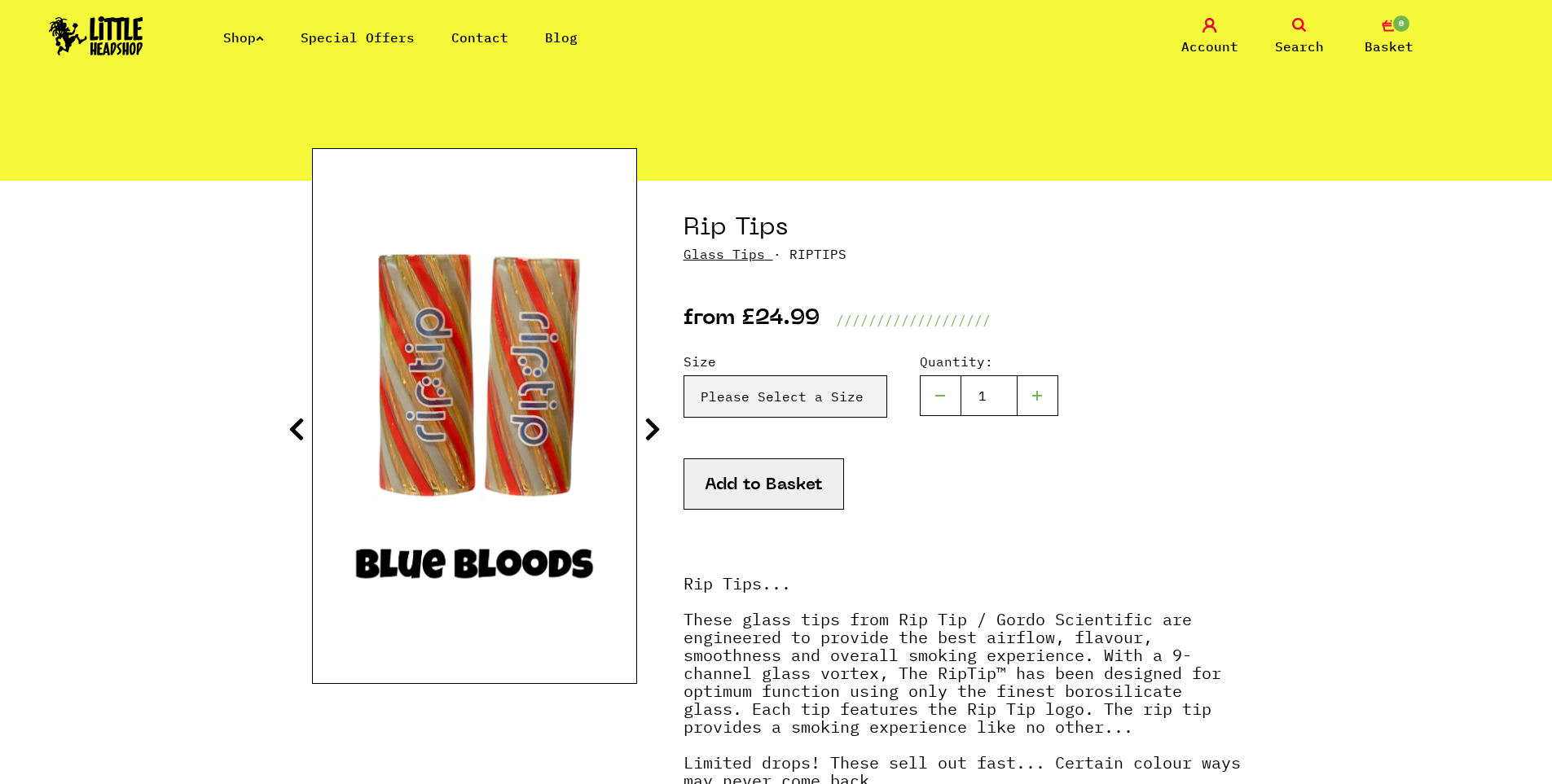
click at [646, 428] on icon at bounding box center [652, 429] width 16 height 26
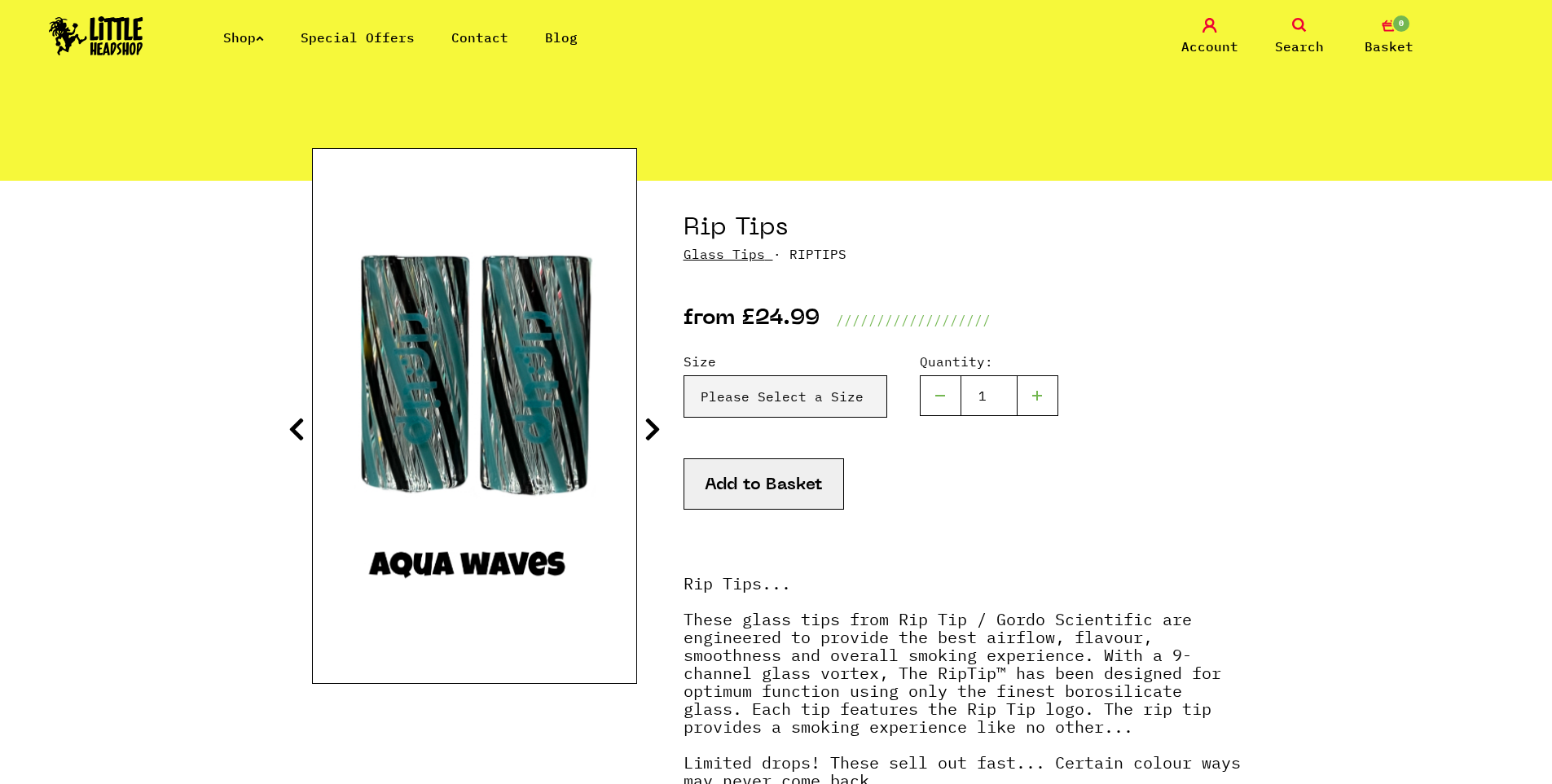
click at [646, 428] on icon at bounding box center [652, 429] width 16 height 26
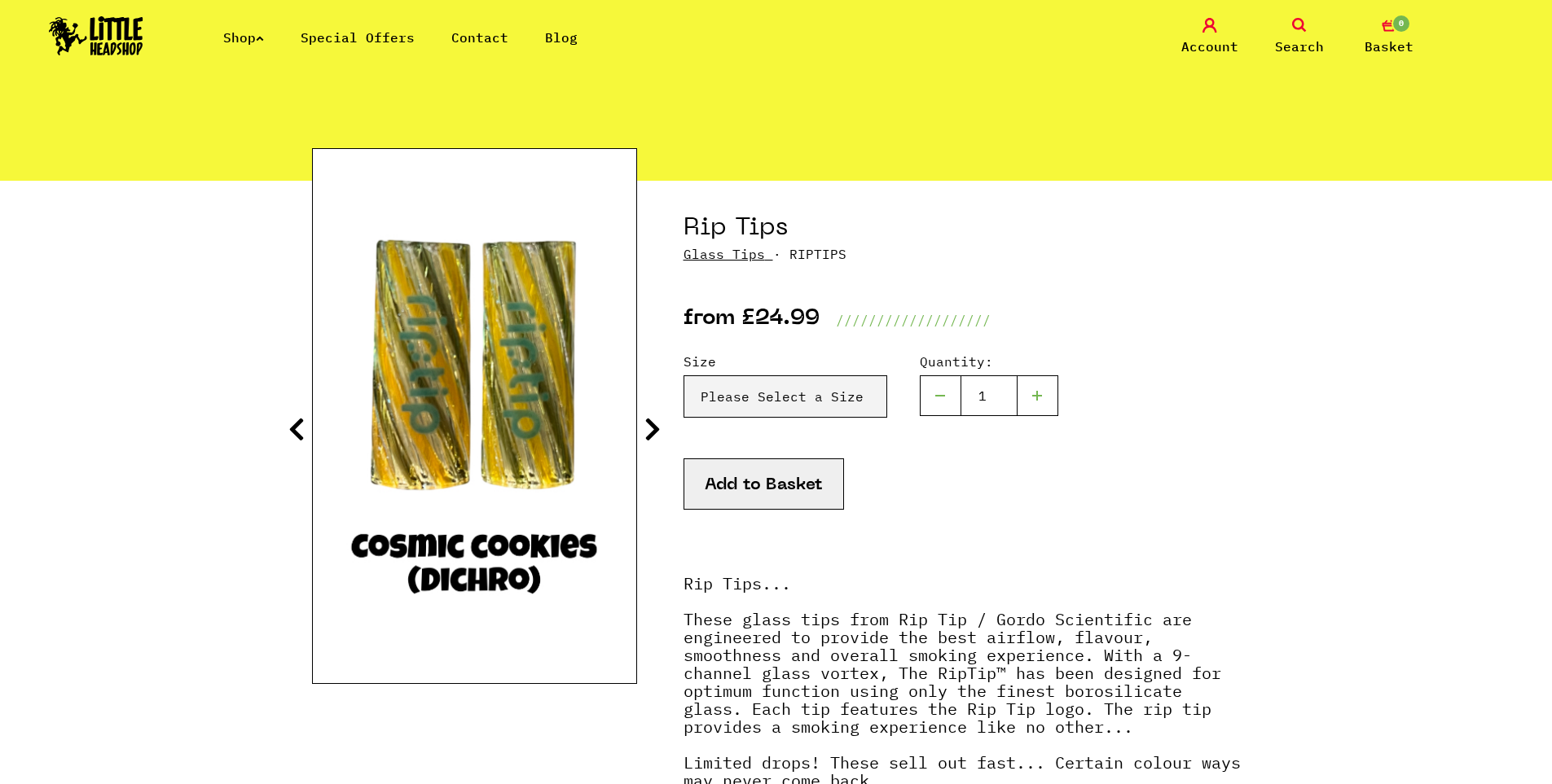
click at [646, 428] on icon at bounding box center [652, 429] width 16 height 26
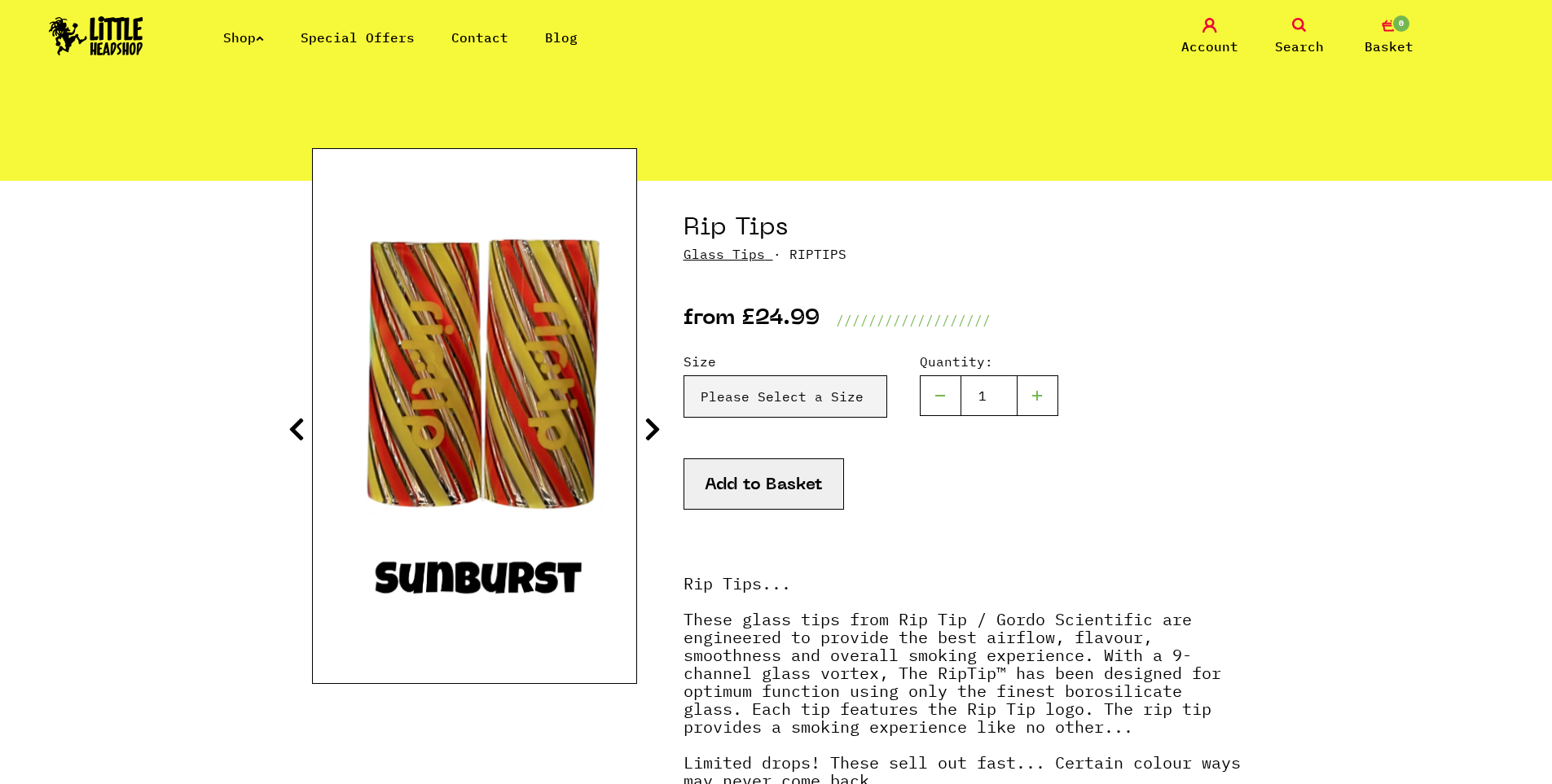
click at [646, 428] on icon at bounding box center [652, 429] width 16 height 26
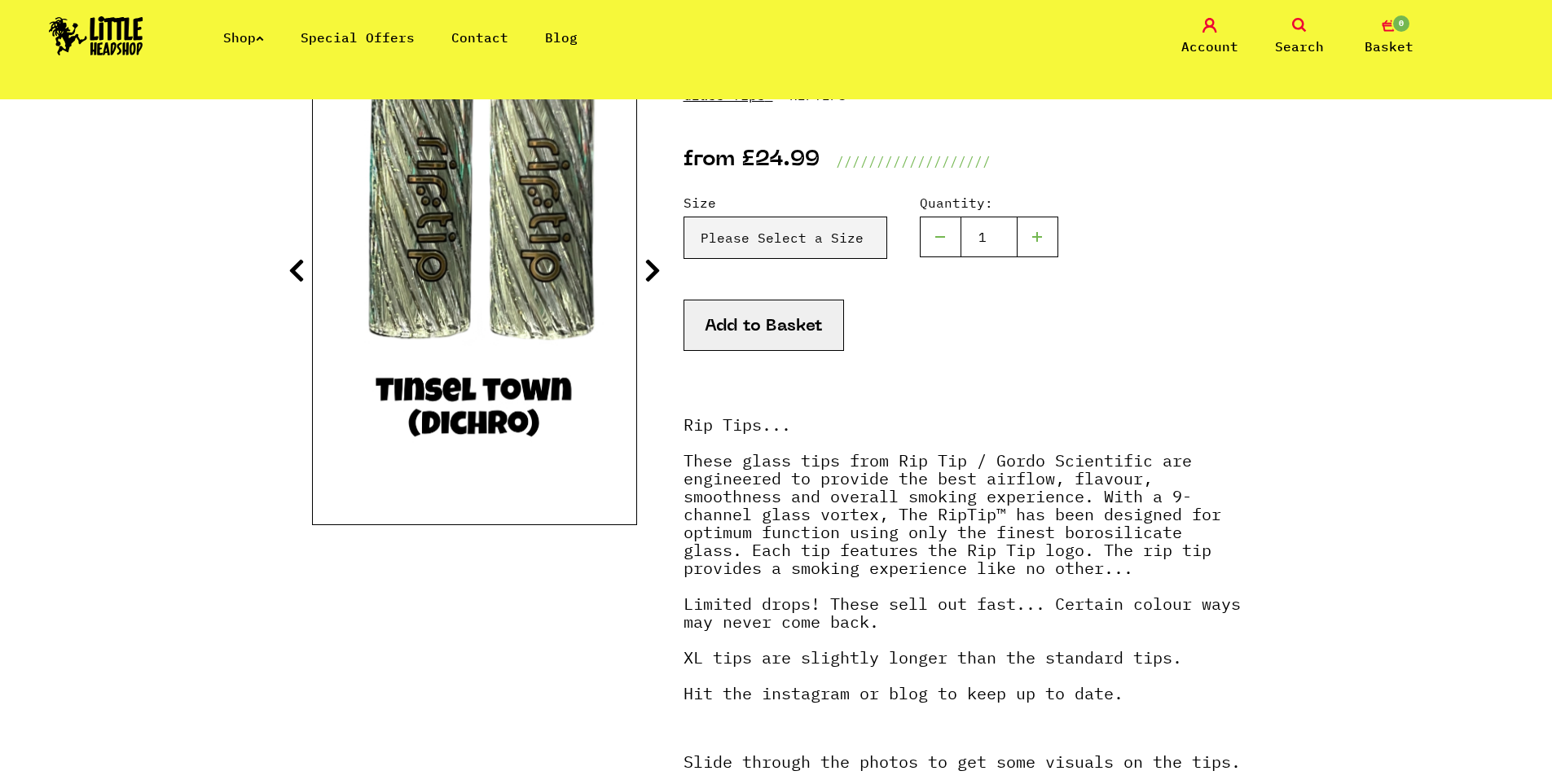
scroll to position [244, 0]
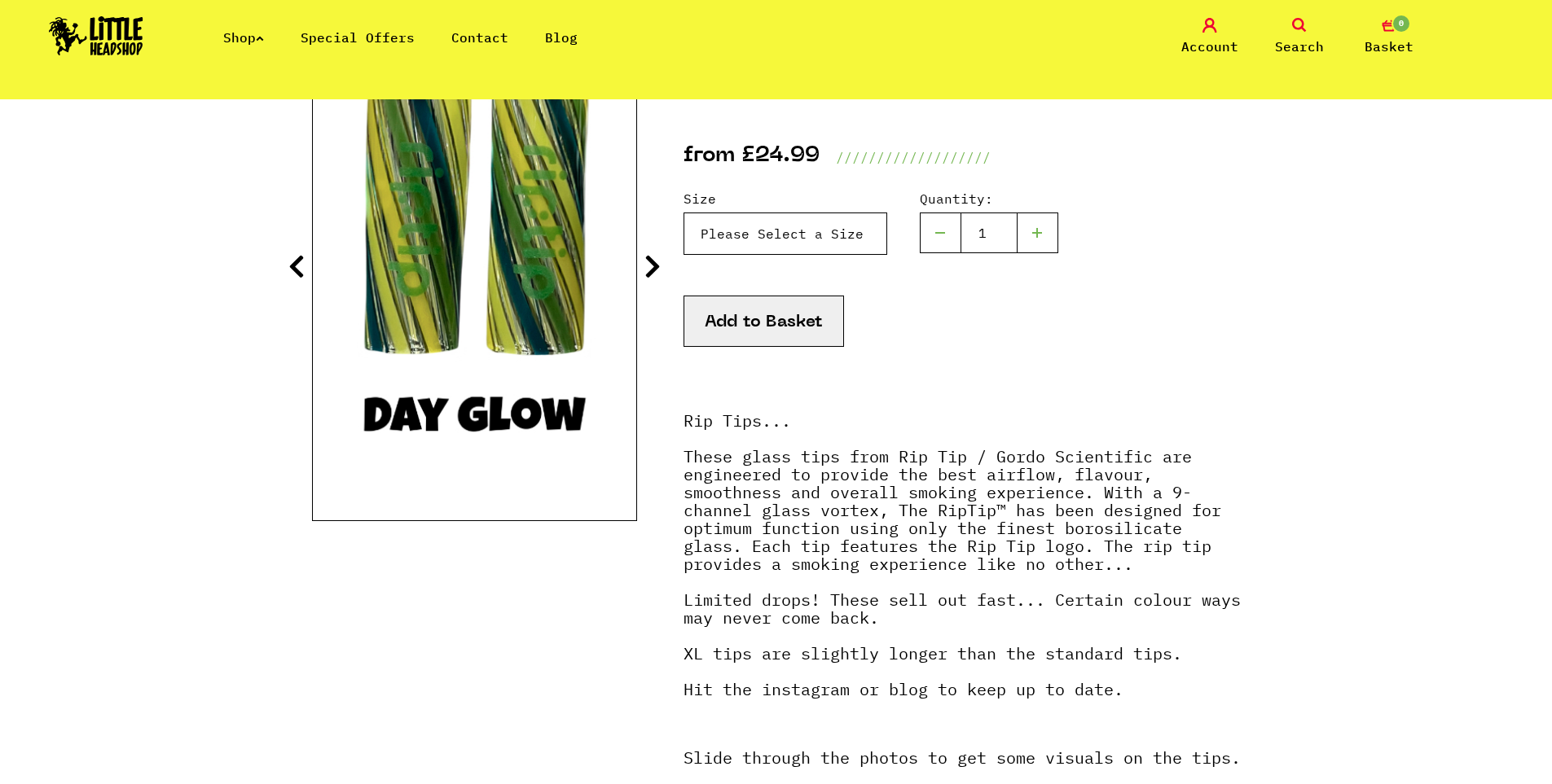
click at [843, 238] on select "Please Select a Size Rip Tips - Size 7 - Clear - £24.99 (Out of Stock) Rip Tips…" at bounding box center [785, 233] width 204 height 43
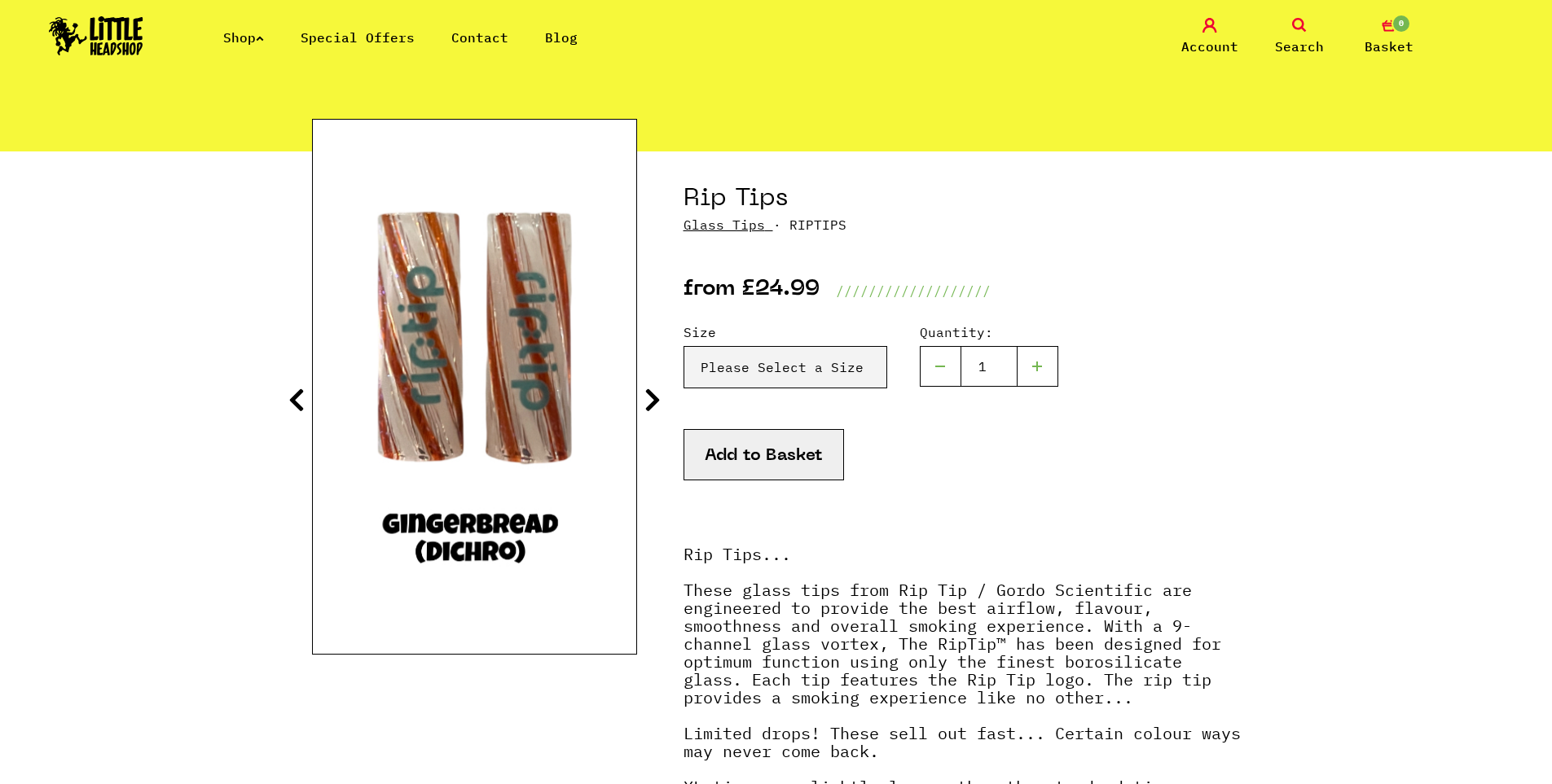
scroll to position [81, 0]
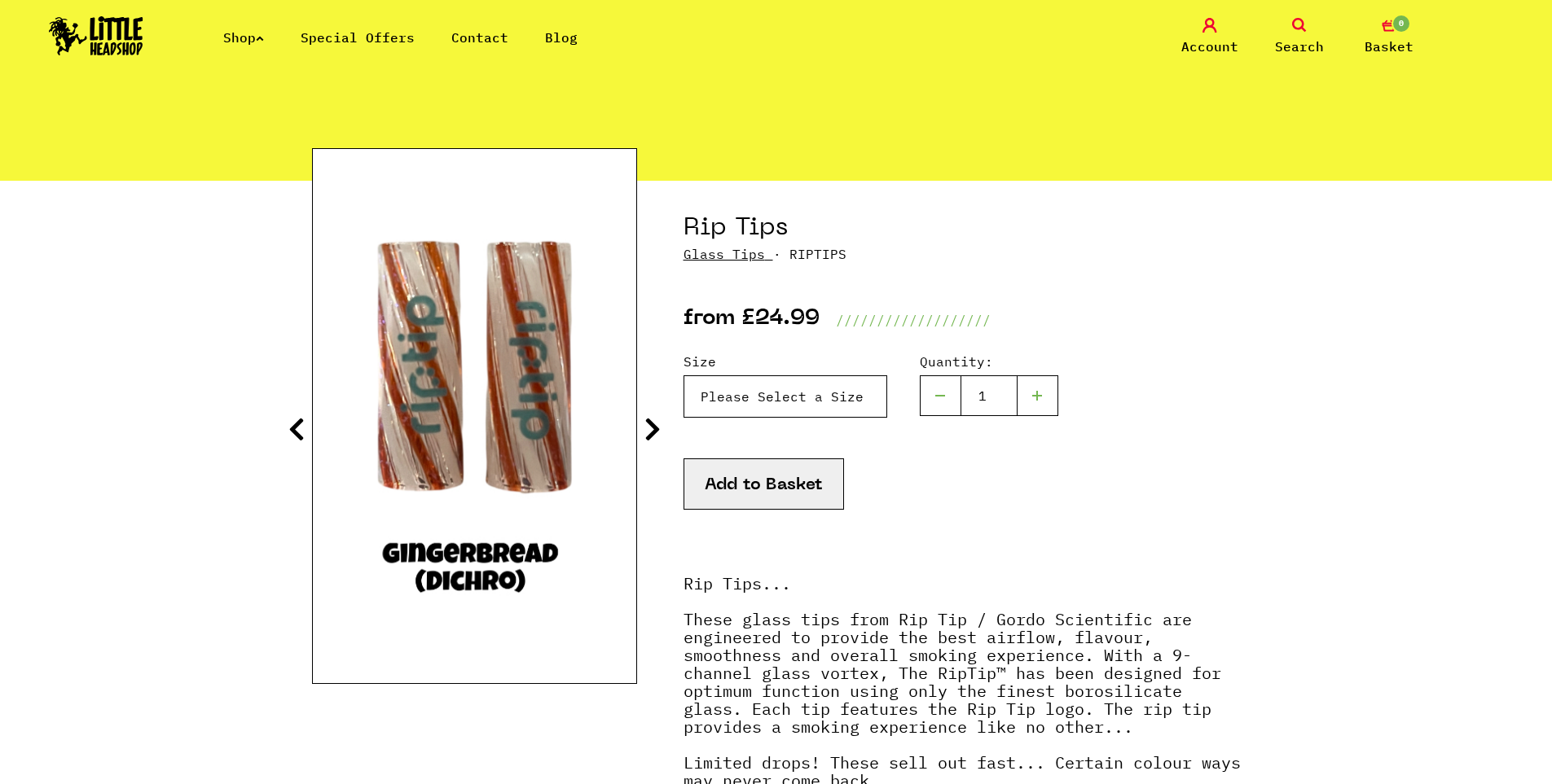
click at [837, 395] on select "Please Select a Size Rip Tips - Size 7 - Clear - £24.99 (Out of Stock) Rip Tips…" at bounding box center [785, 396] width 204 height 43
click at [683, 375] on select "Please Select a Size Rip Tips - Size 7 - Clear - £24.99 (Out of Stock) Rip Tips…" at bounding box center [785, 396] width 204 height 43
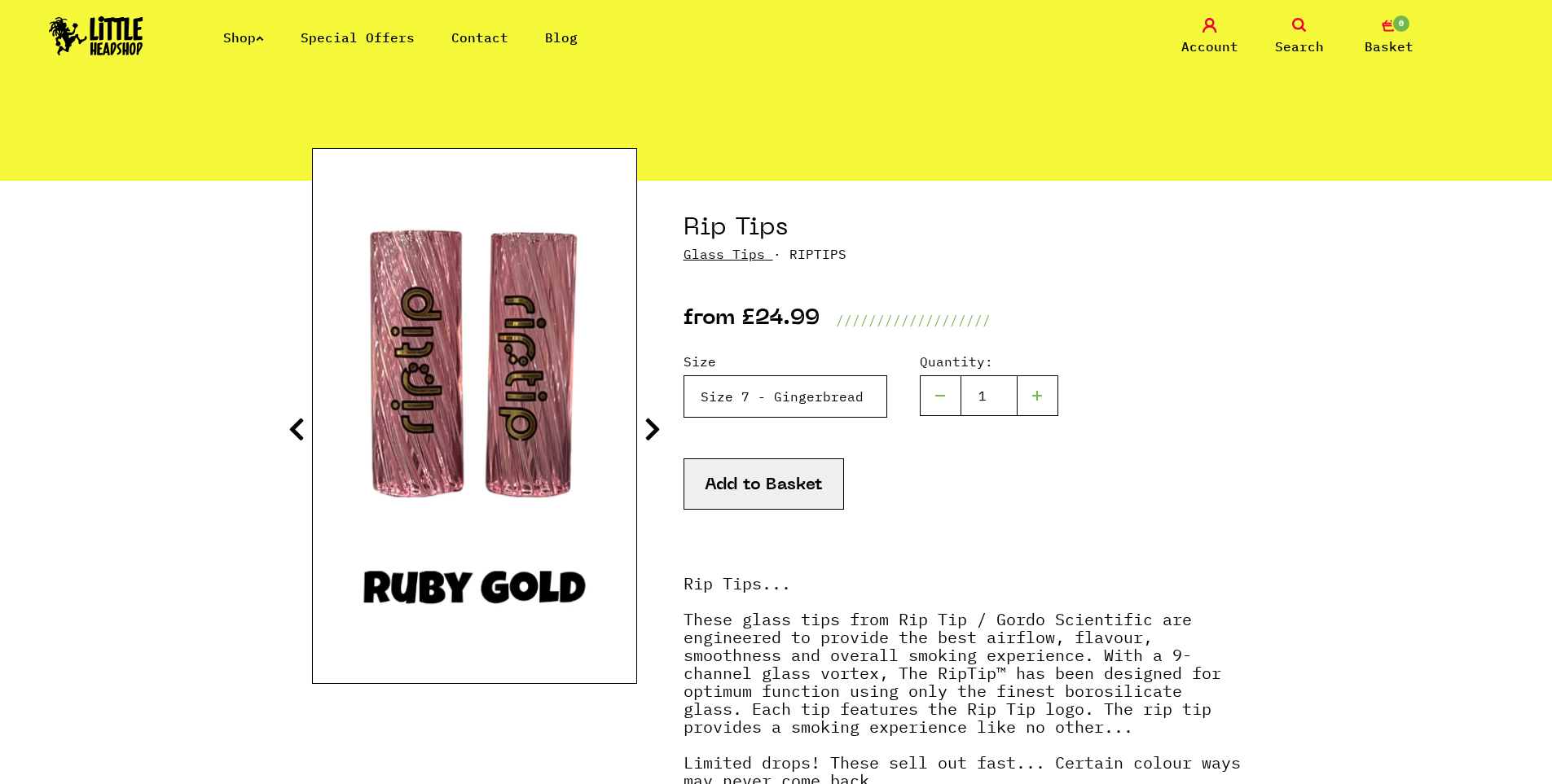
click at [834, 398] on select "Please Select a Size Rip Tips - Size 7 - Clear - £24.99 (Out of Stock) Rip Tips…" at bounding box center [785, 396] width 204 height 43
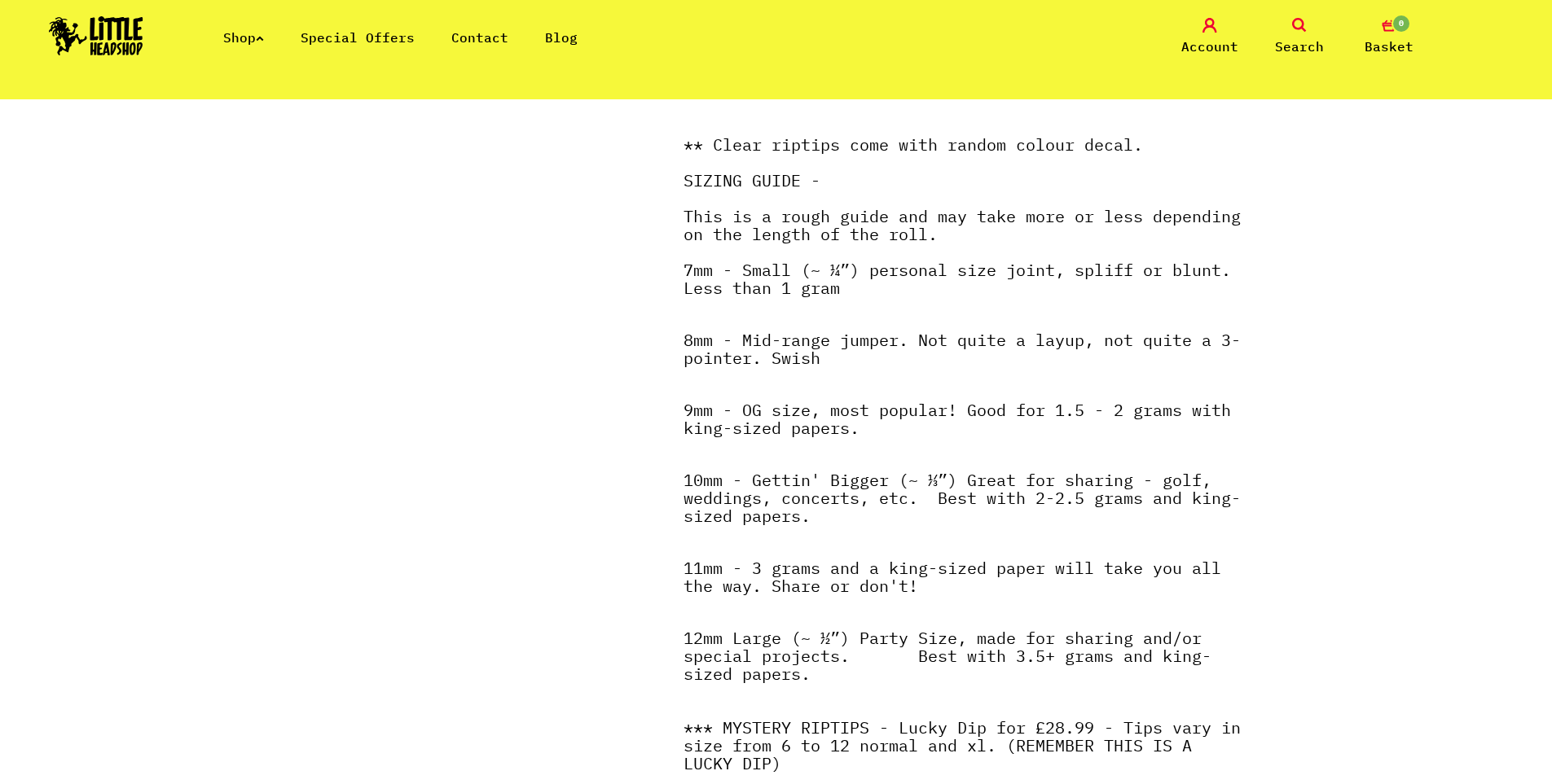
scroll to position [0, 0]
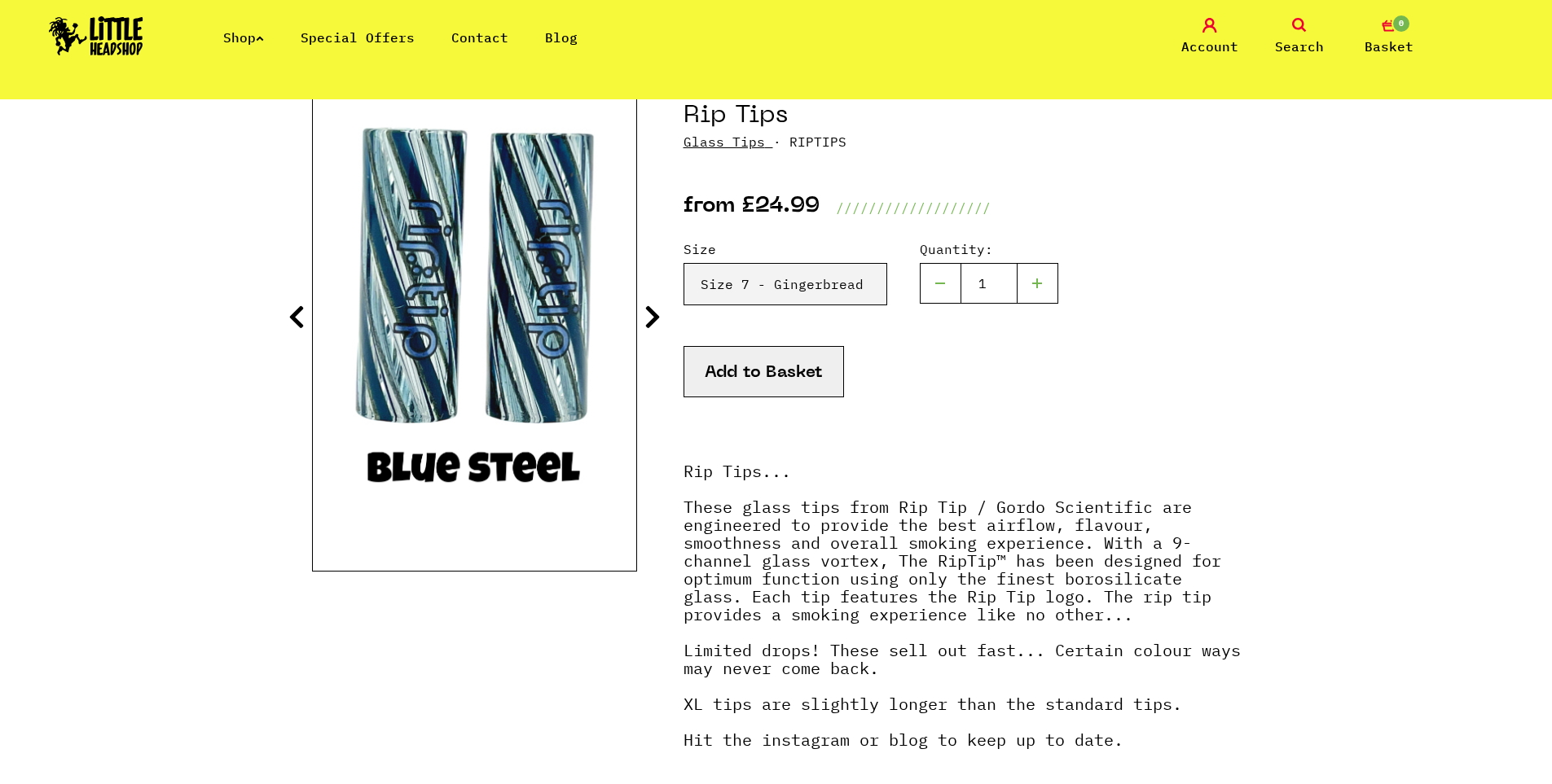
drag, startPoint x: 716, startPoint y: 521, endPoint x: 671, endPoint y: 257, distance: 267.8
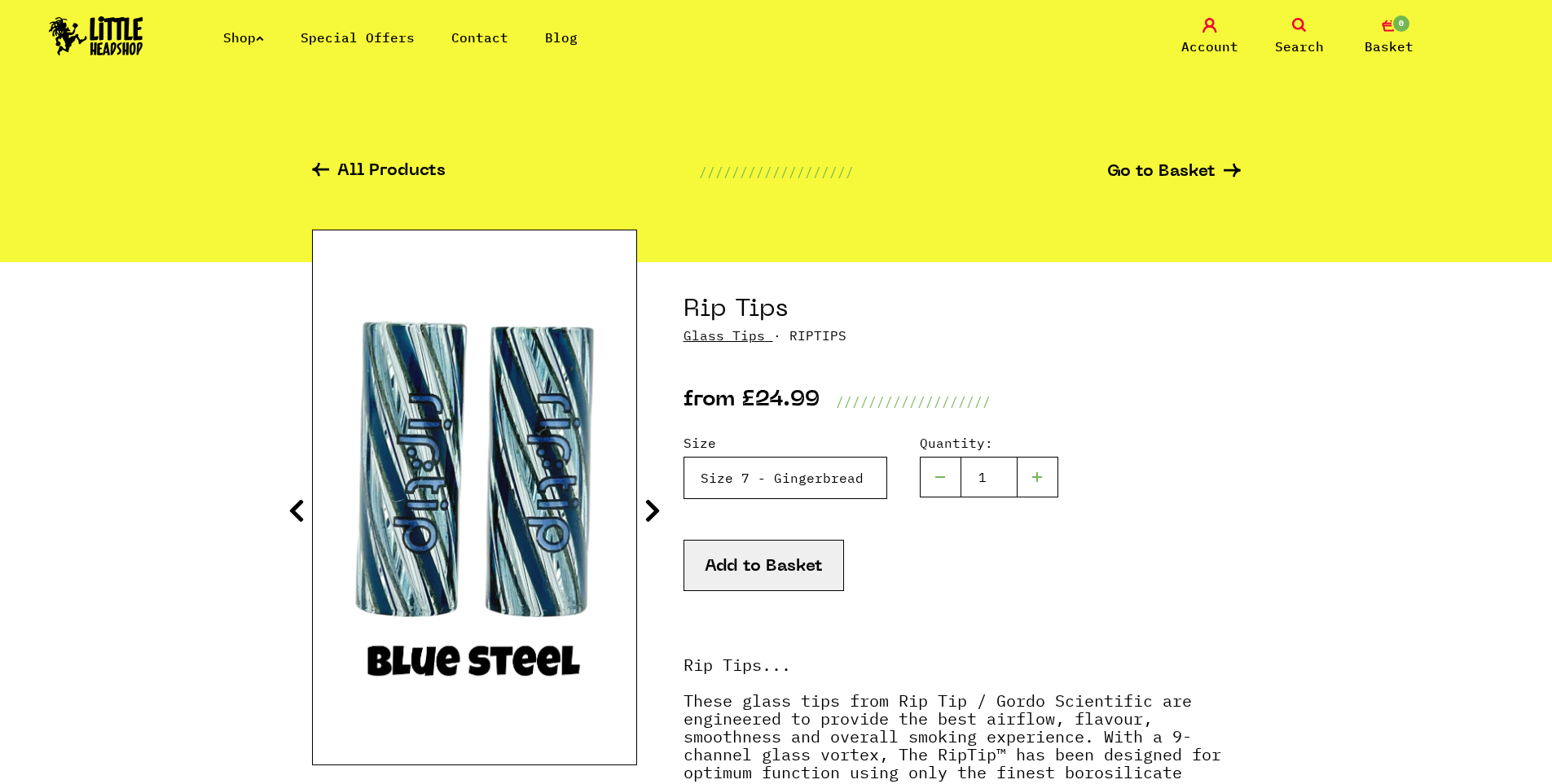
click at [784, 464] on select "Please Select a Size Rip Tips - Size 7 - Clear - £24.99 (Out of Stock) Rip Tips…" at bounding box center [785, 478] width 204 height 43
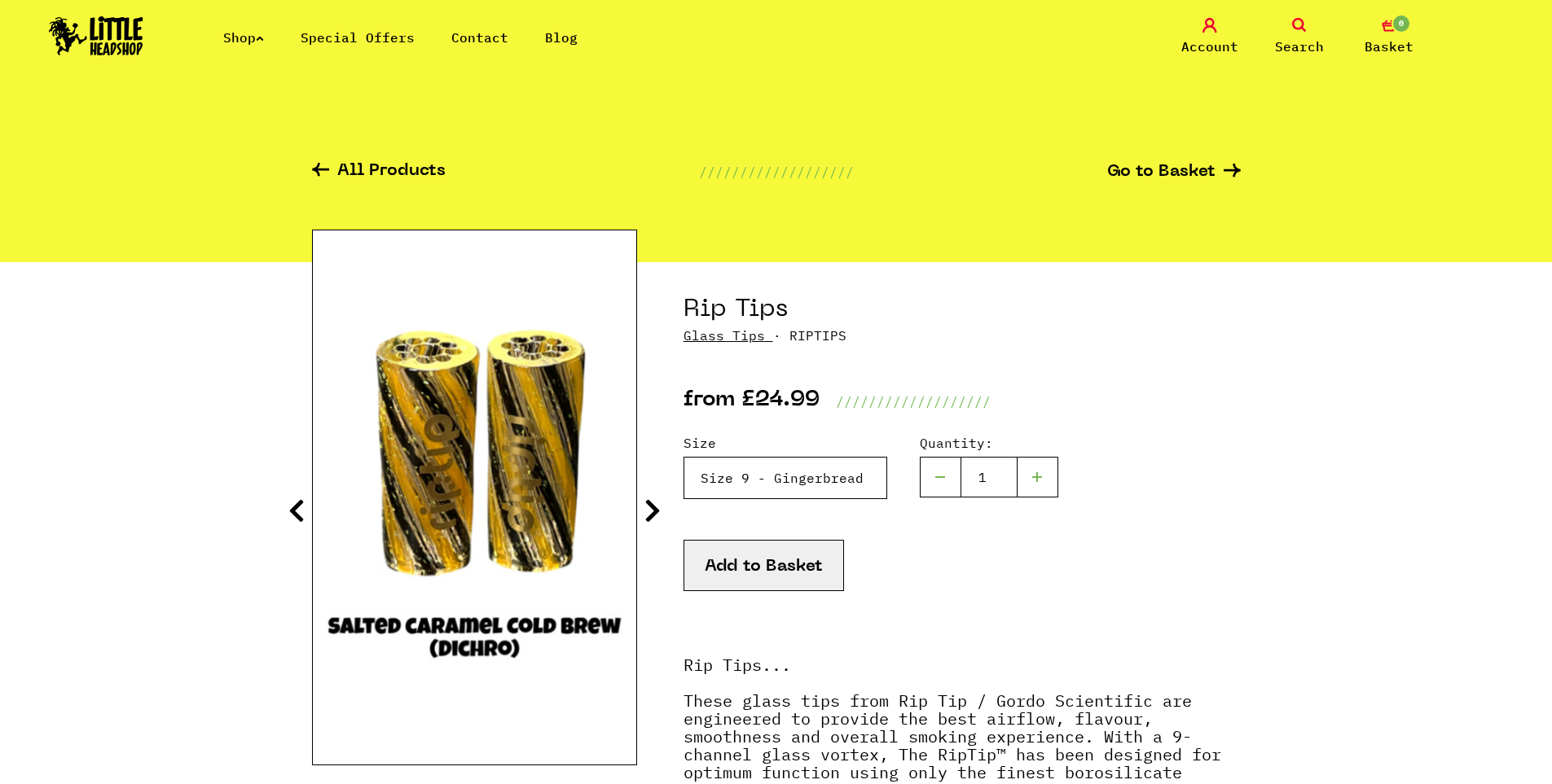
click at [845, 476] on select "Please Select a Size Rip Tips - Size 7 - Clear - £24.99 (Out of Stock) Rip Tips…" at bounding box center [785, 478] width 204 height 43
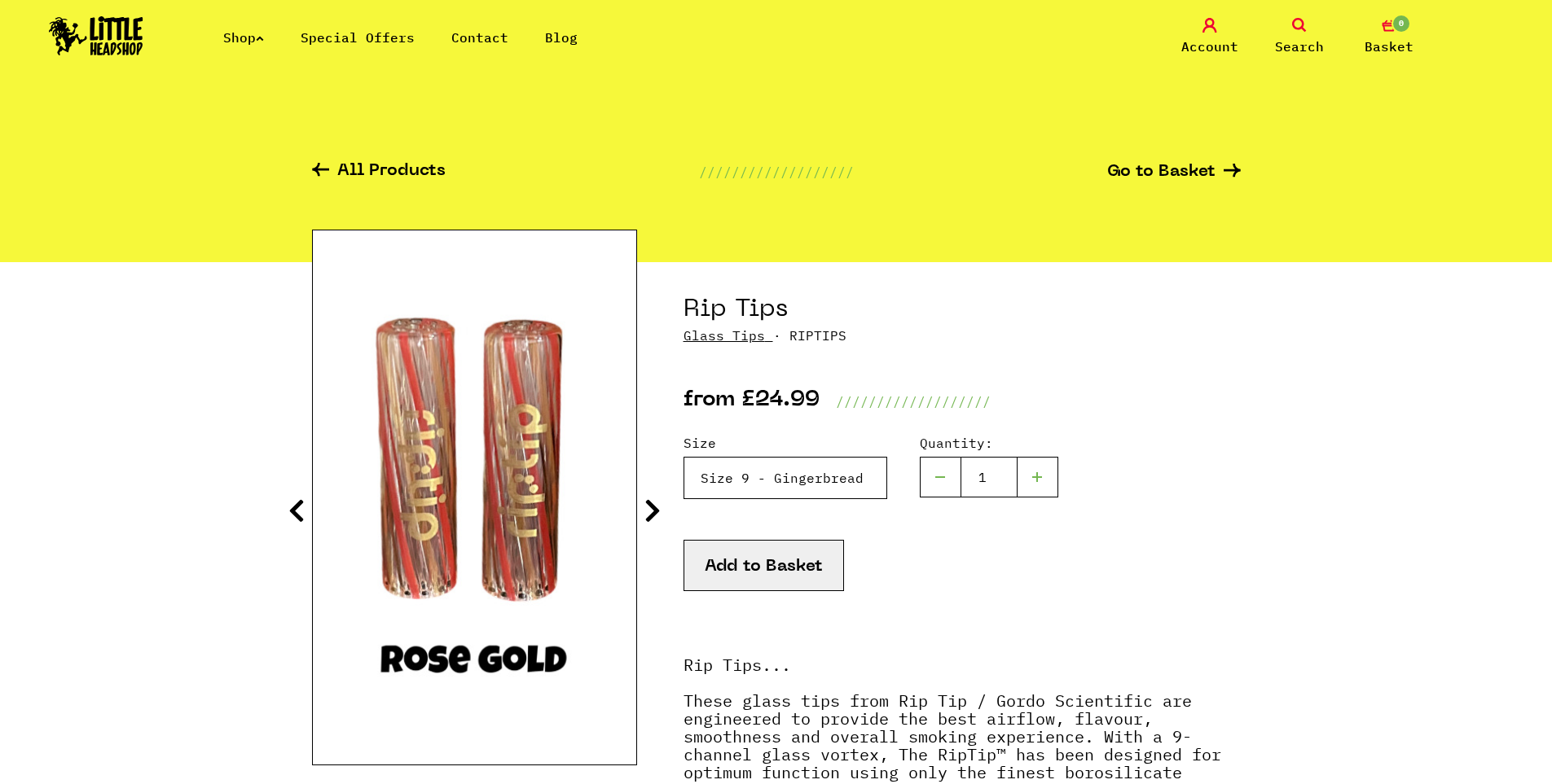
select select "1935"
click at [683, 457] on select "Please Select a Size Rip Tips - Size 7 - Clear - £24.99 (Out of Stock) Rip Tips…" at bounding box center [785, 478] width 204 height 43
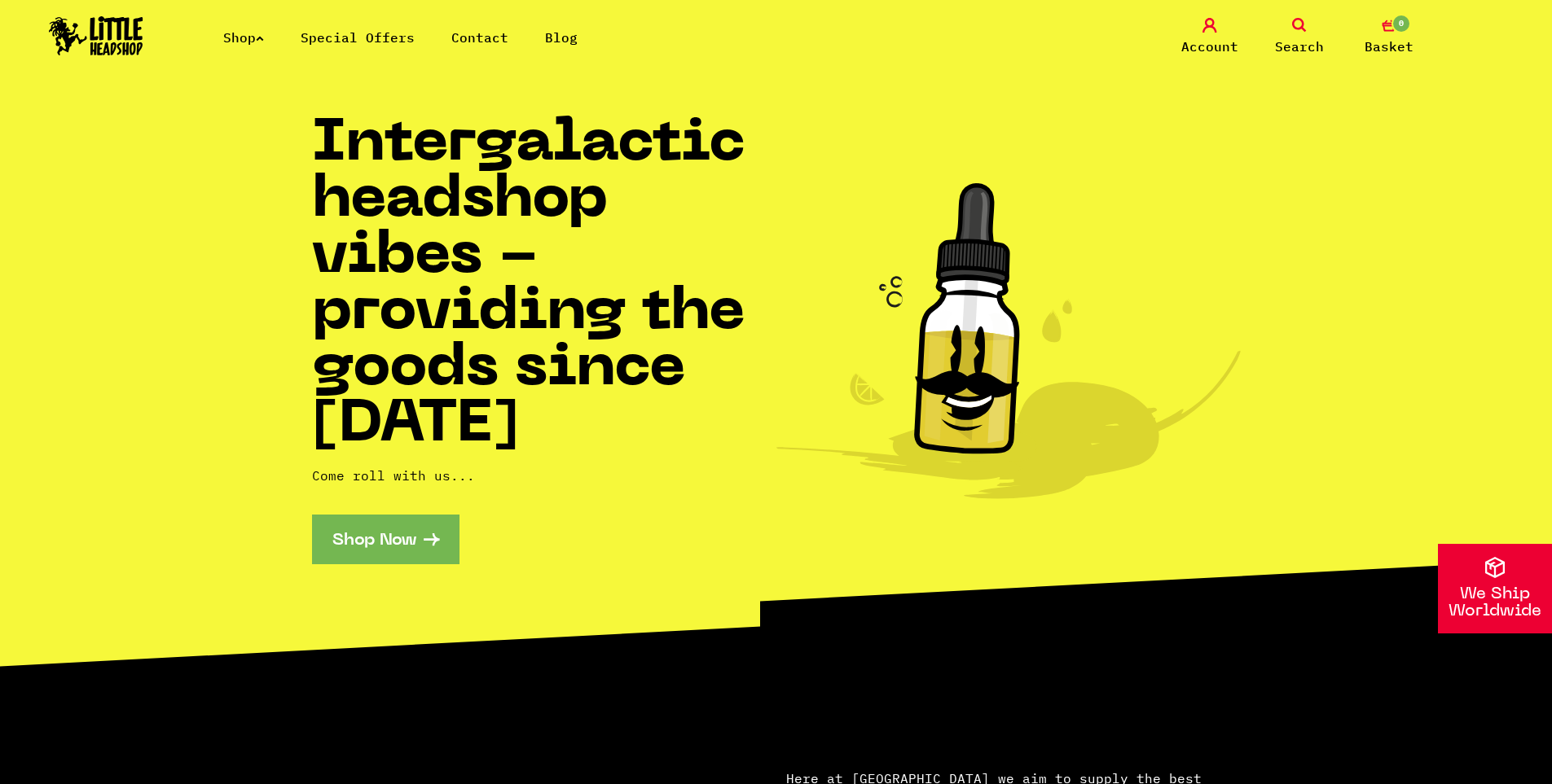
click at [421, 532] on link "Shop Now" at bounding box center [385, 539] width 147 height 49
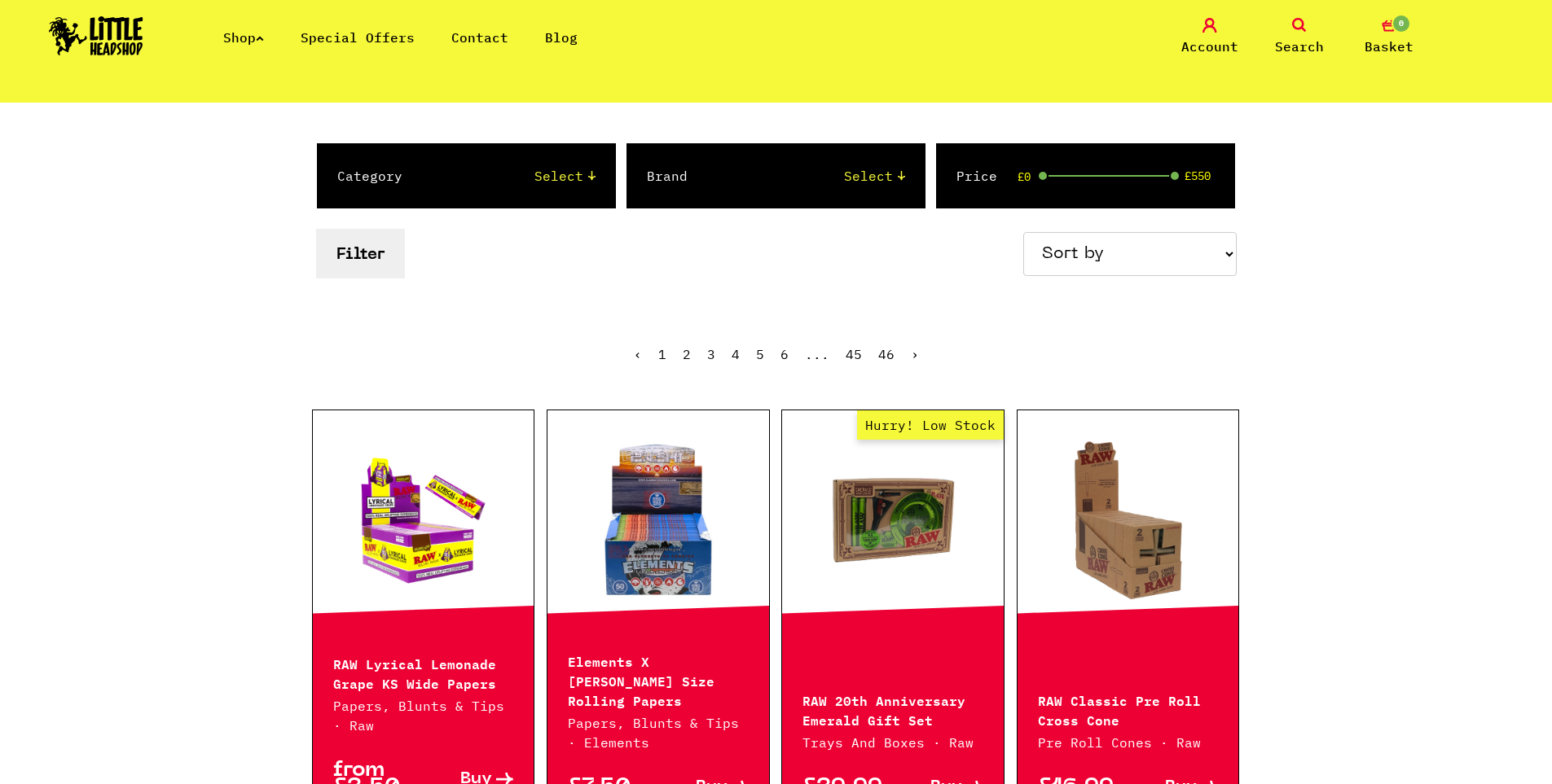
scroll to position [163, 0]
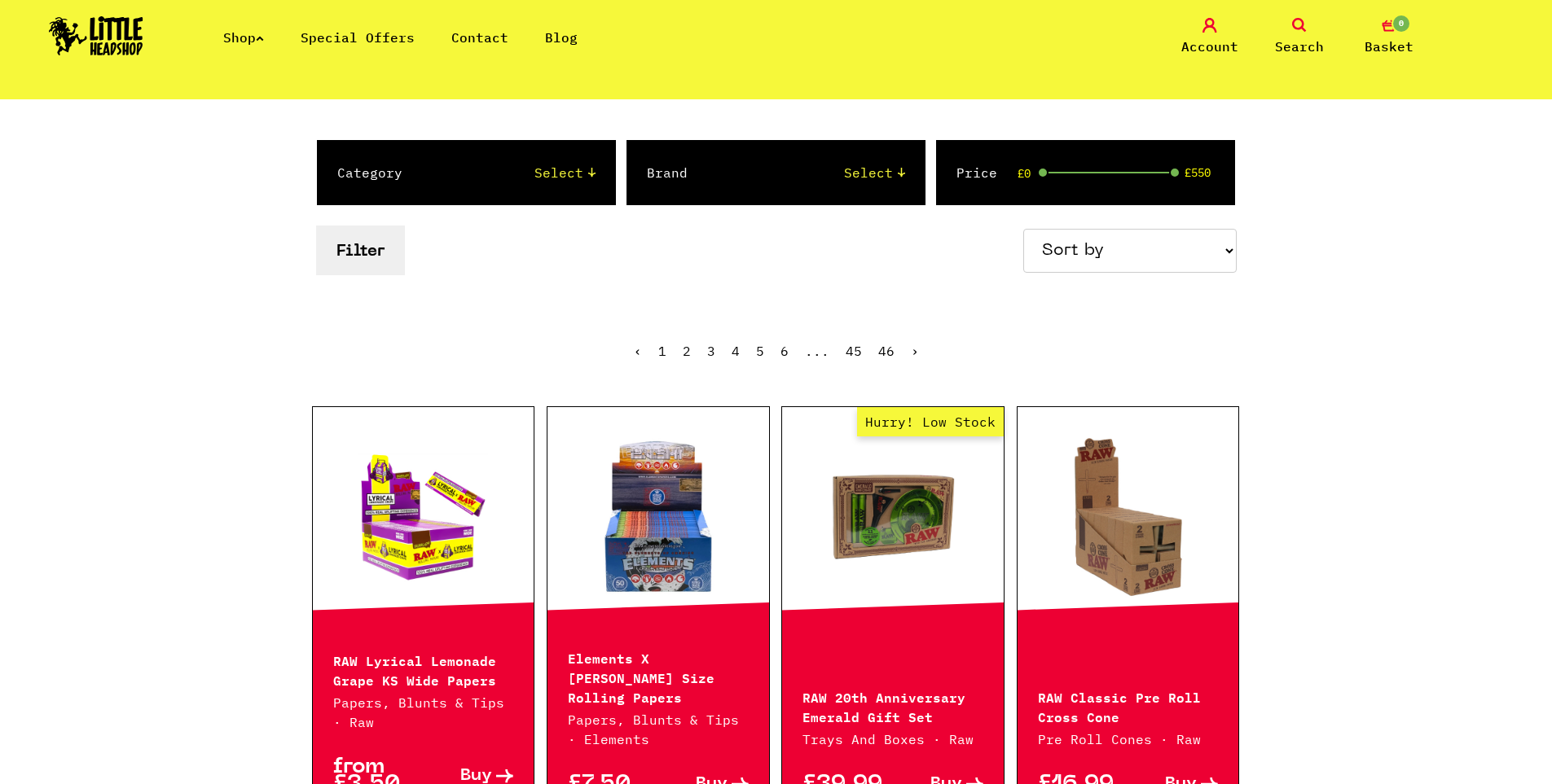
click at [712, 154] on div "Brand Select Amsterdam Glass Backwoods [PERSON_NAME] Black Leaf Blue Moon Hemp …" at bounding box center [776, 173] width 299 height 65
click at [723, 163] on select "Select Amsterdam Glass Backwoods Basil Bush Black Leaf Blue Moon Hemp Boost Bud…" at bounding box center [812, 172] width 185 height 19
click at [541, 144] on div "Category Select 2 Piece 3 Piece 4 Piece 420/710 LIFE Acrylic Bongs Ashtrays Bac…" at bounding box center [467, 173] width 299 height 65
click at [532, 152] on div "Category Select 2 Piece 3 Piece 4 Piece 420/710 LIFE Acrylic Bongs Ashtrays Bac…" at bounding box center [467, 173] width 299 height 65
click at [513, 170] on select "Select 2 Piece 3 Piece 4 Piece 420/710 LIFE Acrylic Bongs Ashtrays Backwoods Ba…" at bounding box center [515, 172] width 161 height 19
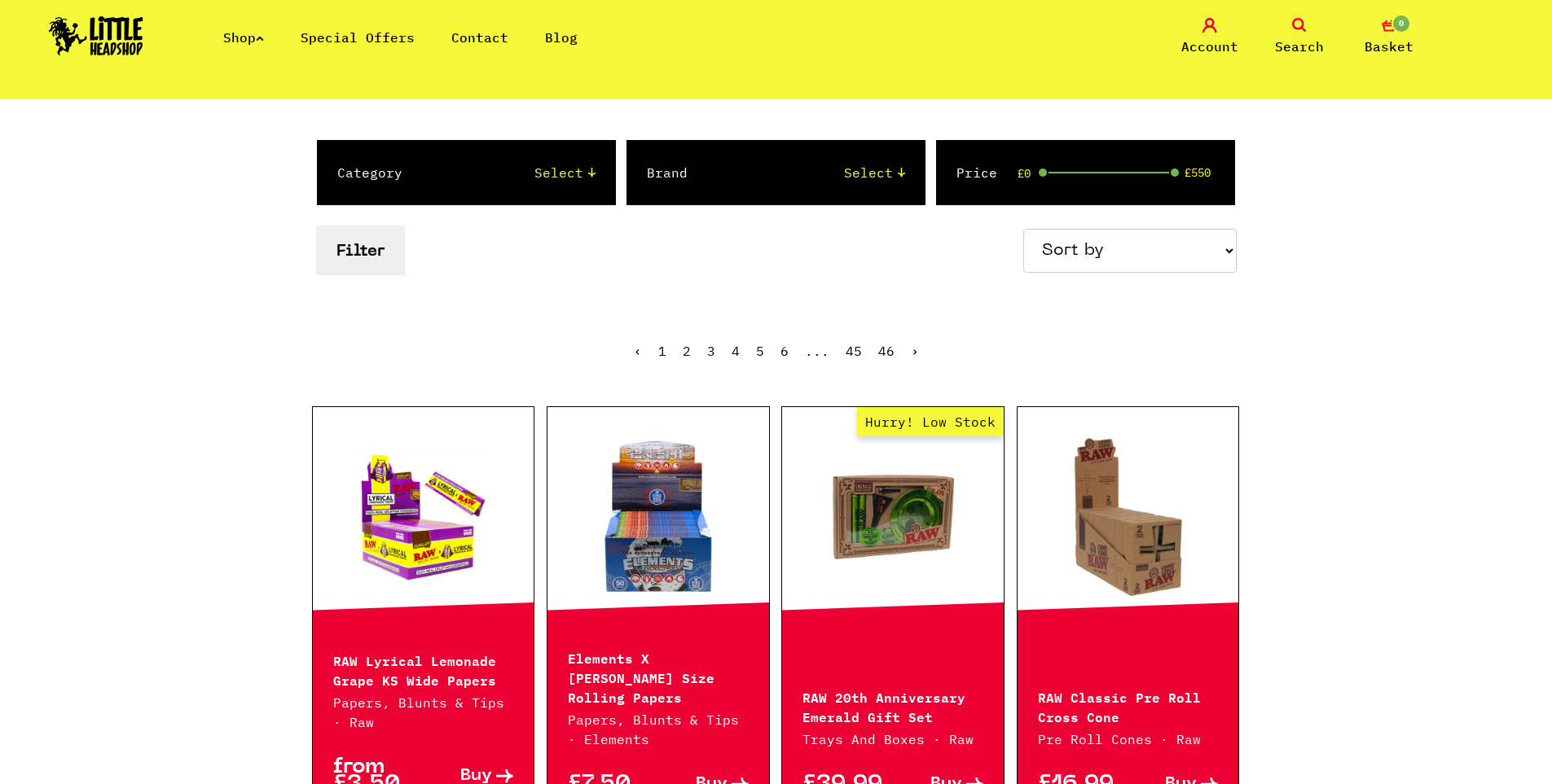
select select "52"
click at [435, 163] on select "Select 2 Piece 3 Piece 4 Piece 420/710 LIFE Acrylic Bongs Ashtrays Backwoods Ba…" at bounding box center [515, 172] width 161 height 19
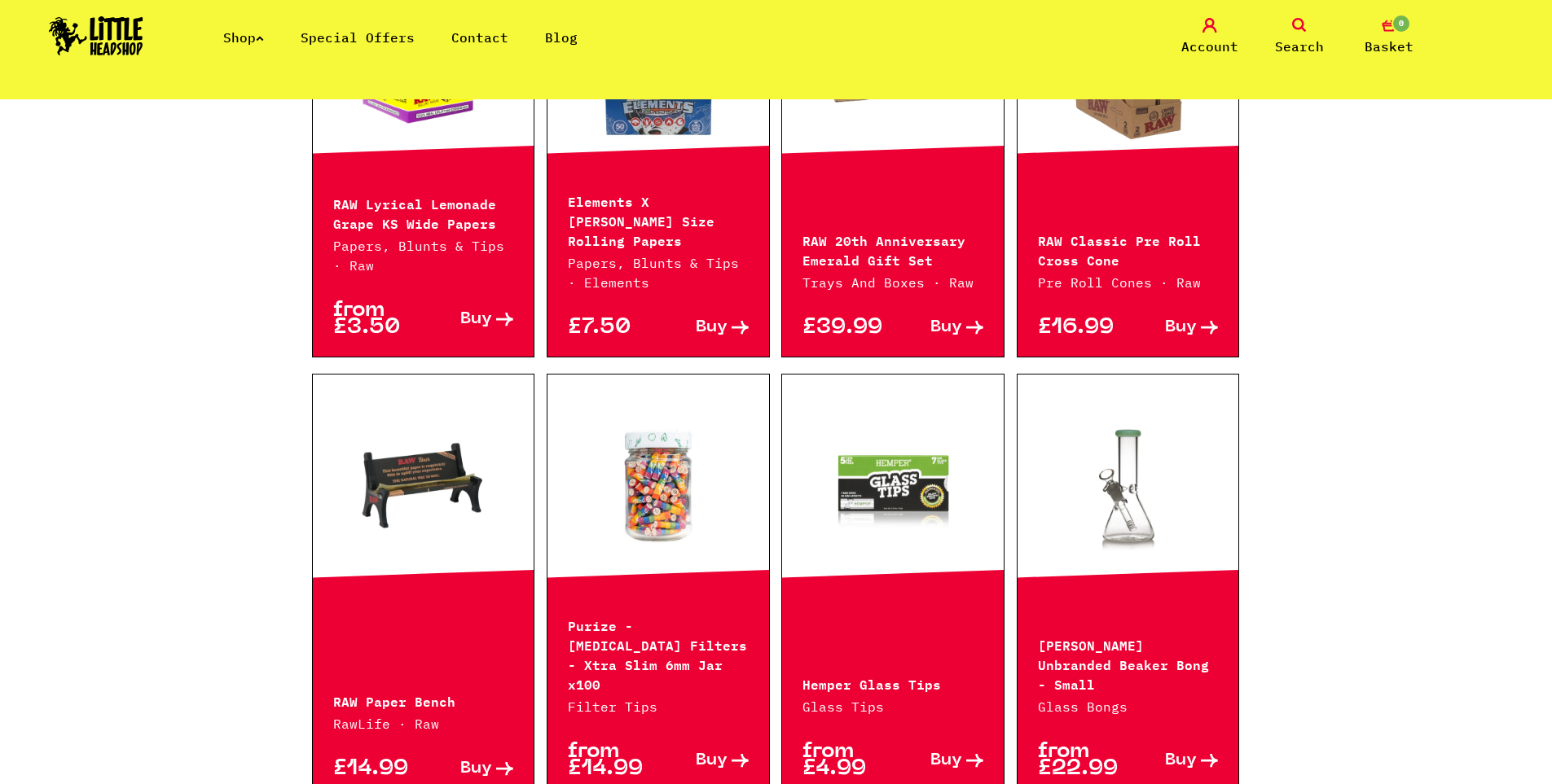
scroll to position [651, 0]
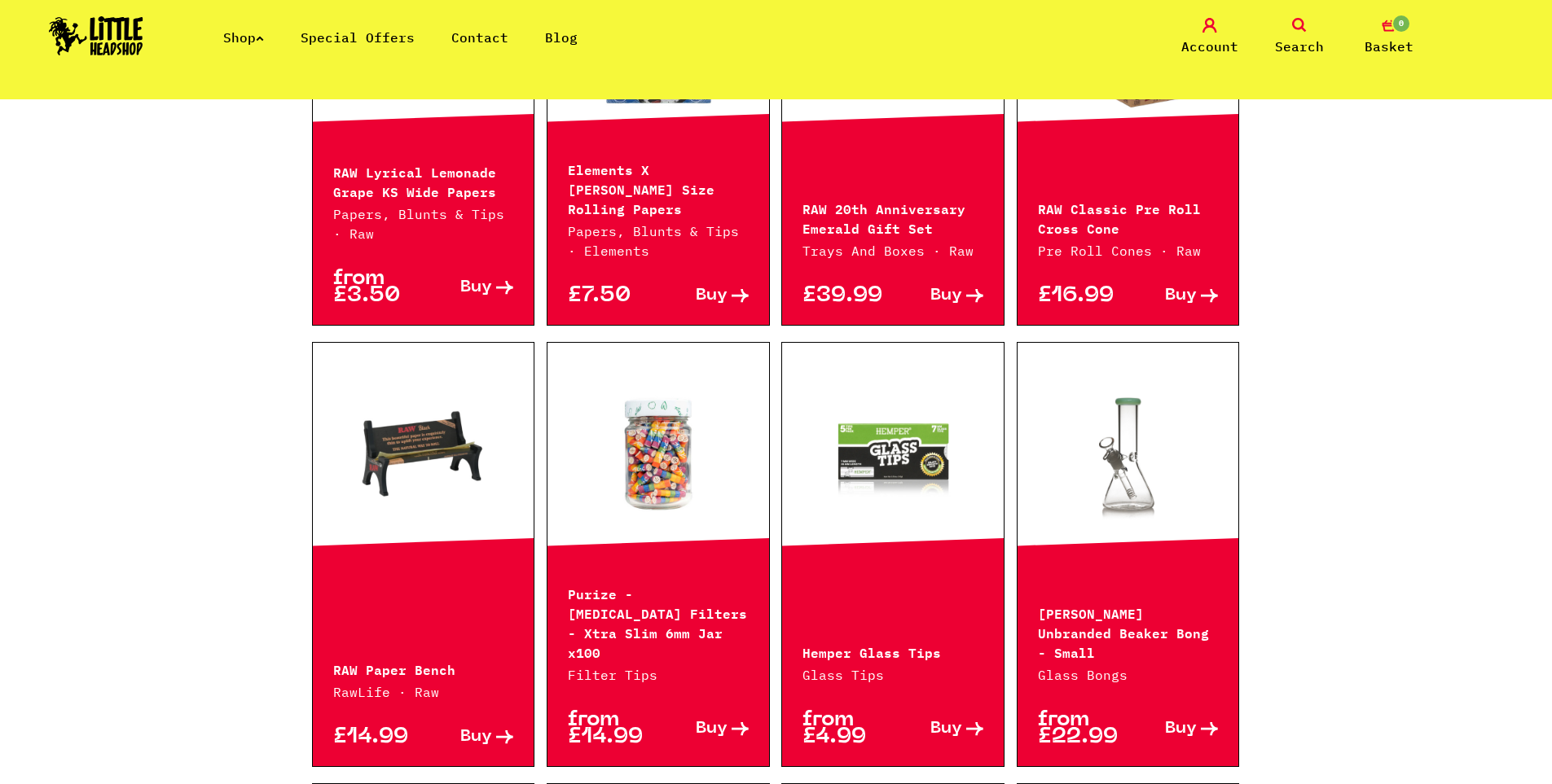
click at [852, 430] on link at bounding box center [892, 452] width 222 height 163
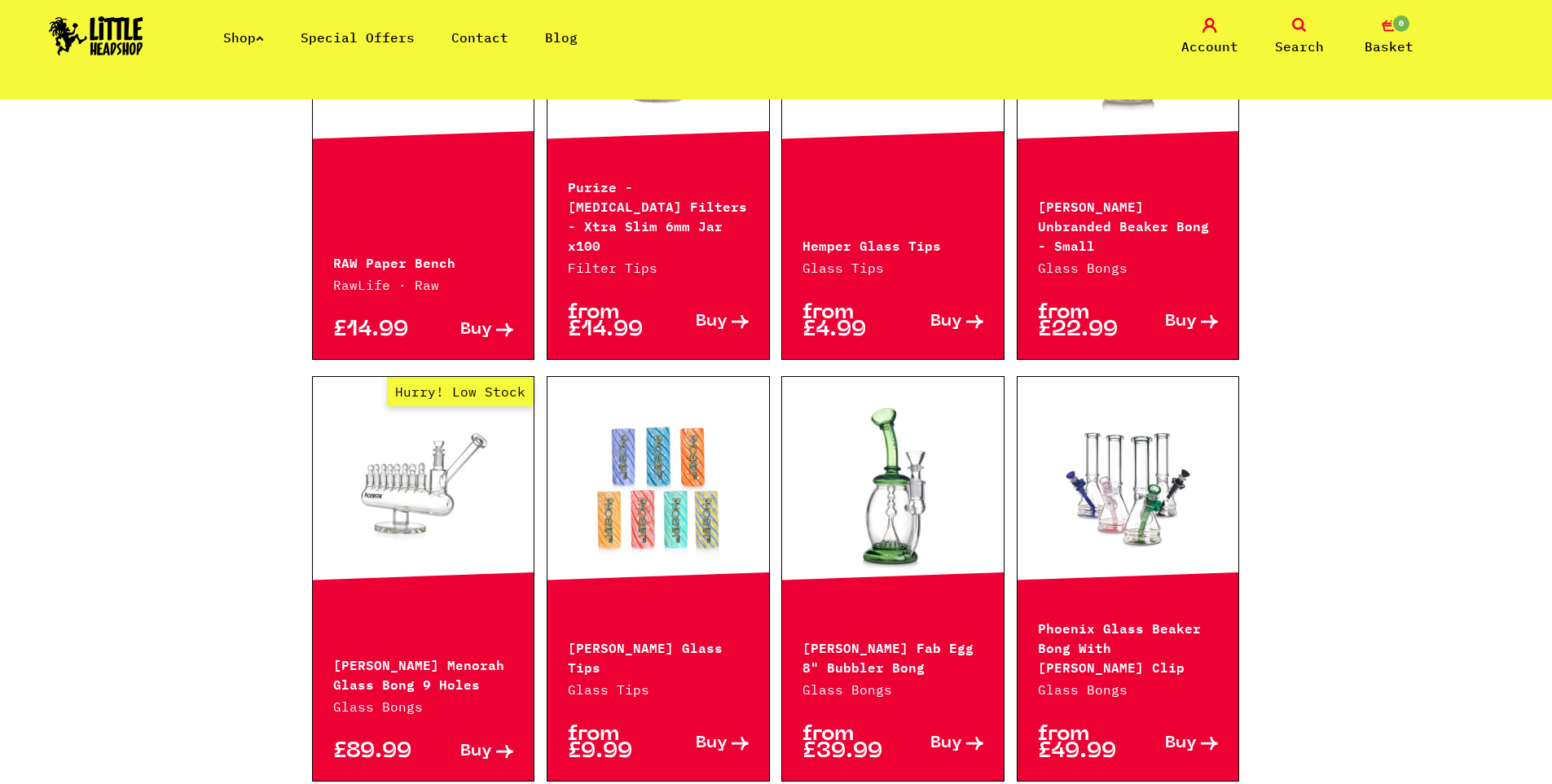
scroll to position [0, 0]
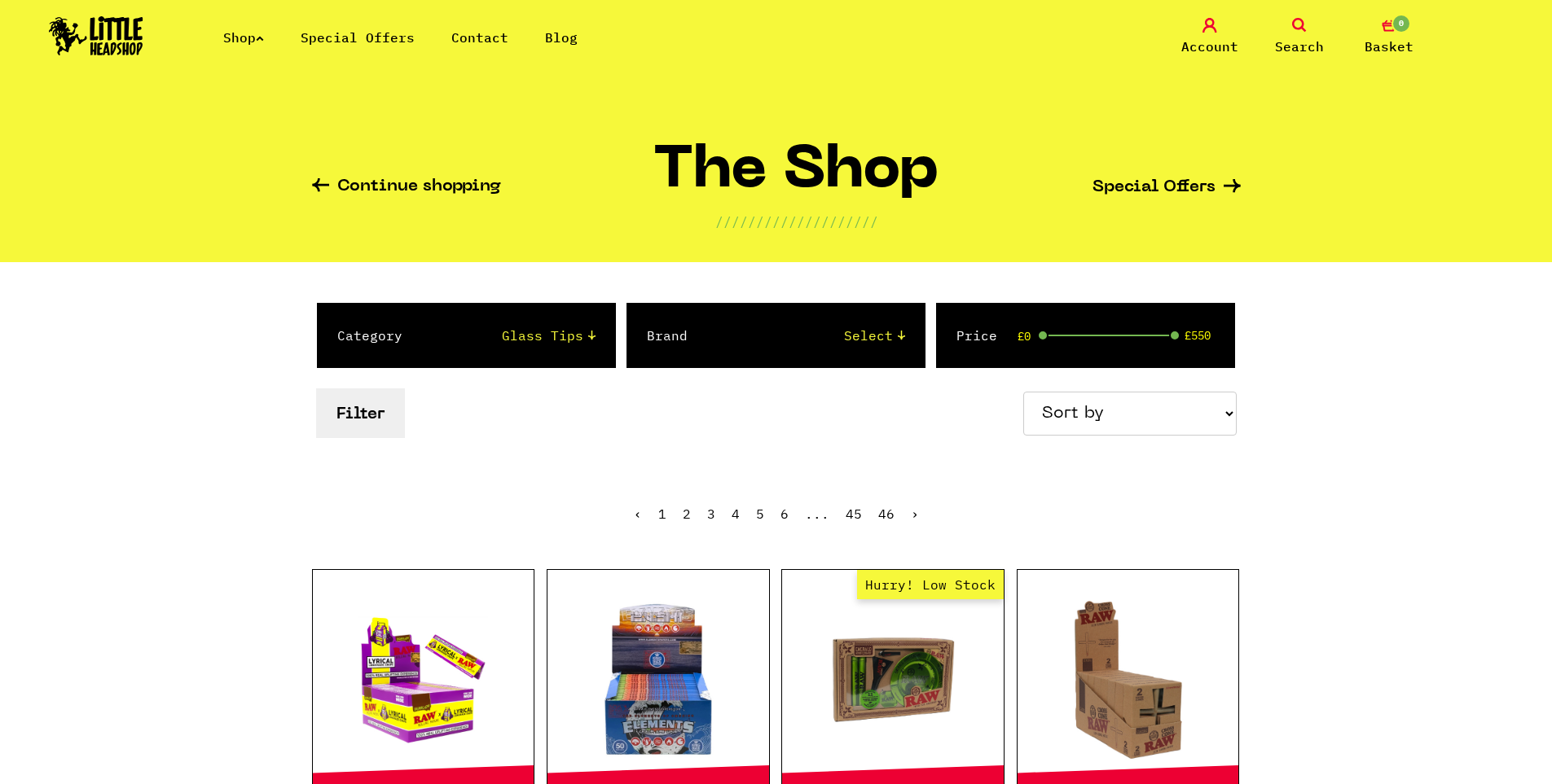
drag, startPoint x: 1320, startPoint y: 309, endPoint x: 1170, endPoint y: 71, distance: 281.3
click at [1281, 40] on span "Search" at bounding box center [1299, 46] width 48 height 19
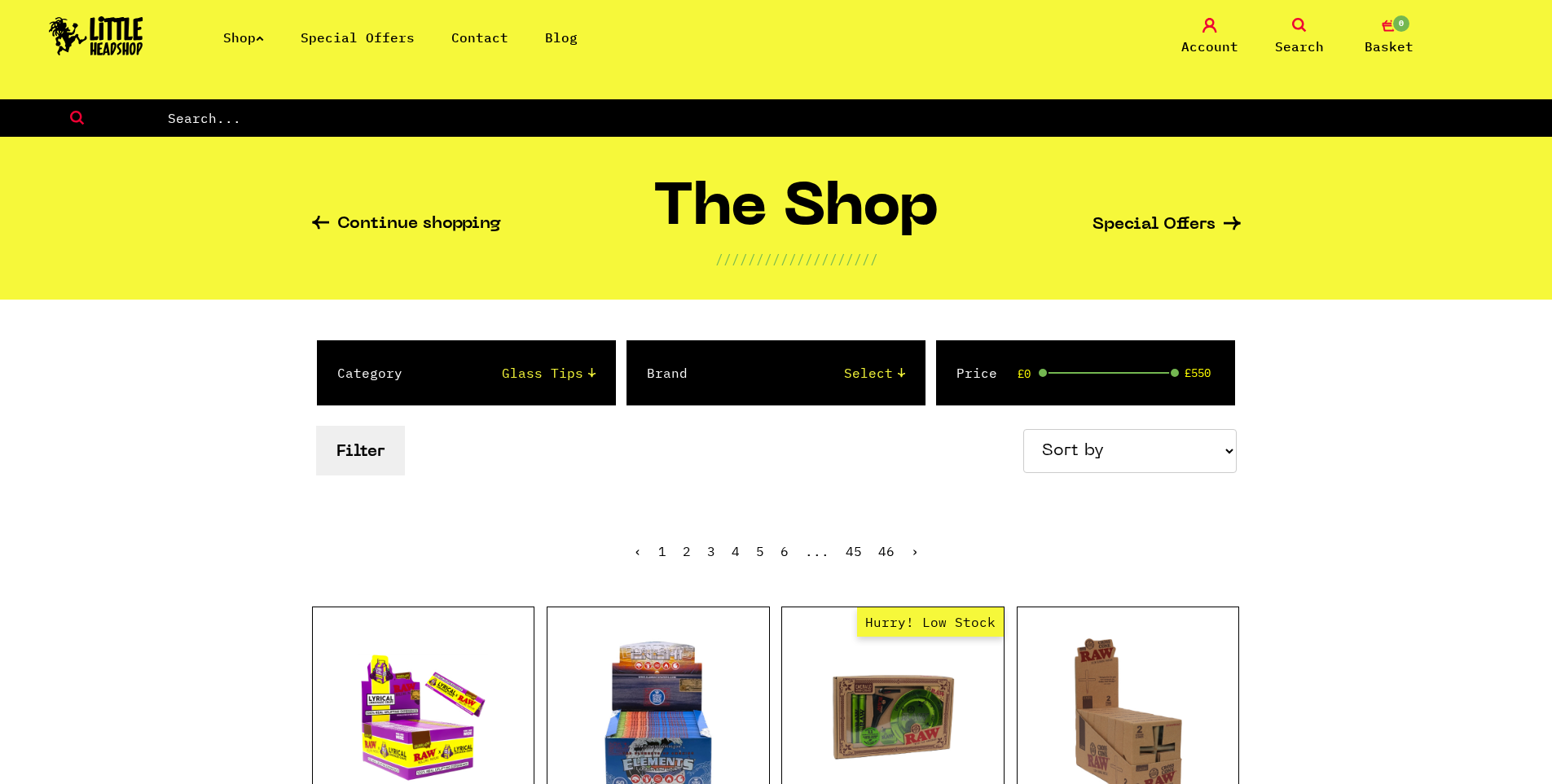
click at [235, 111] on input "text" at bounding box center [859, 118] width 1386 height 21
type input "glass tip"
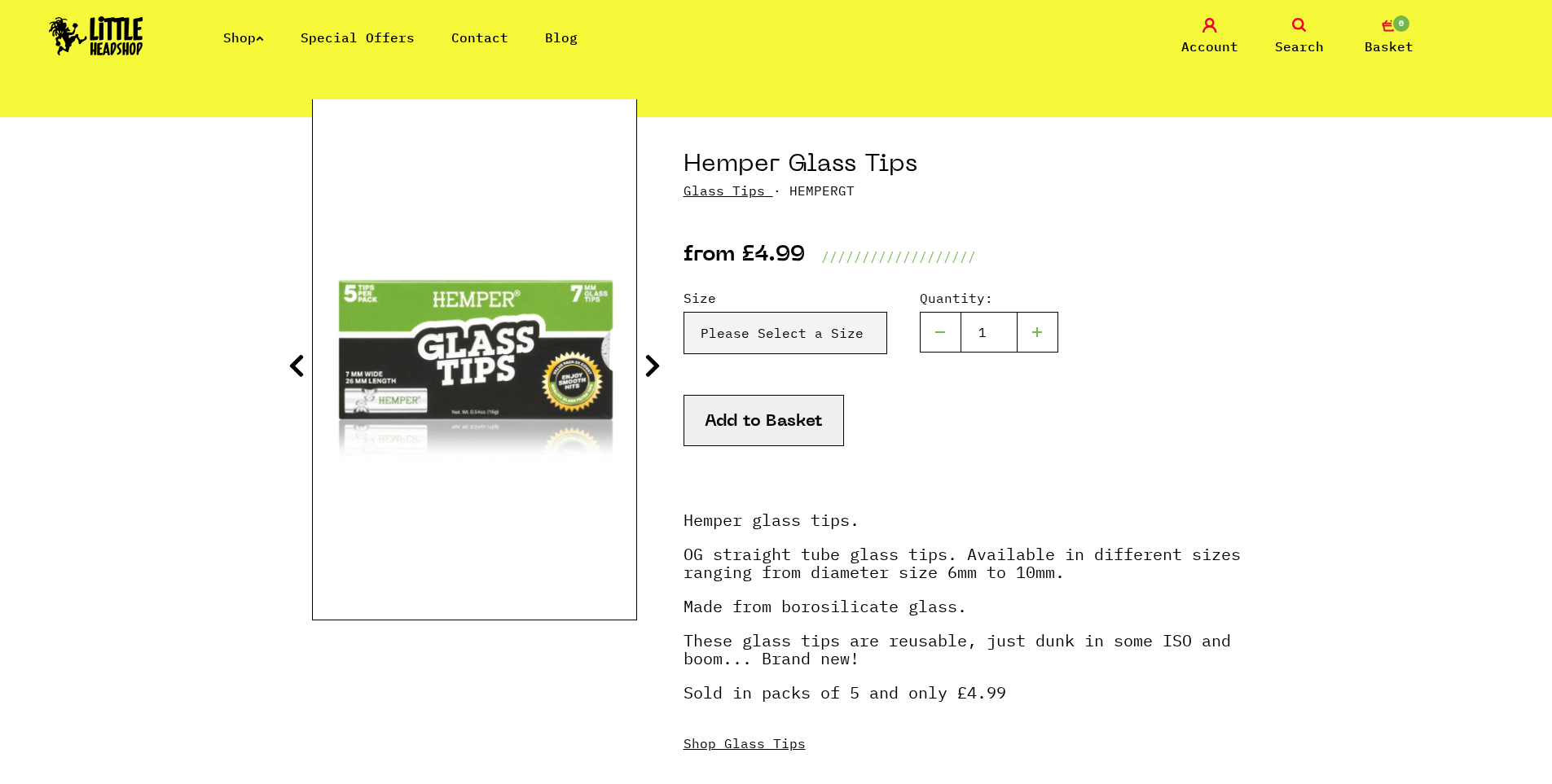
scroll to position [163, 0]
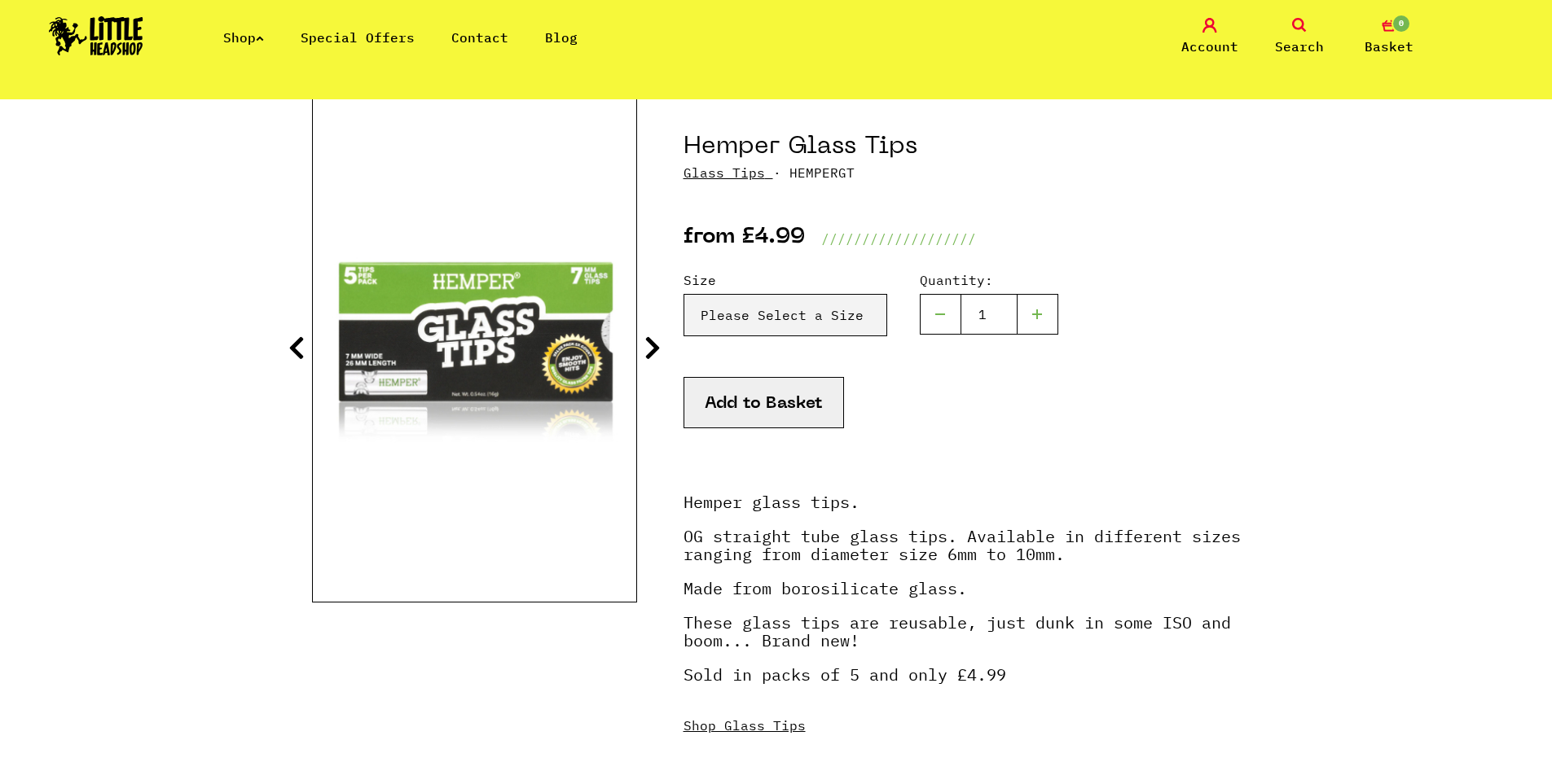
click at [651, 349] on icon at bounding box center [652, 347] width 16 height 26
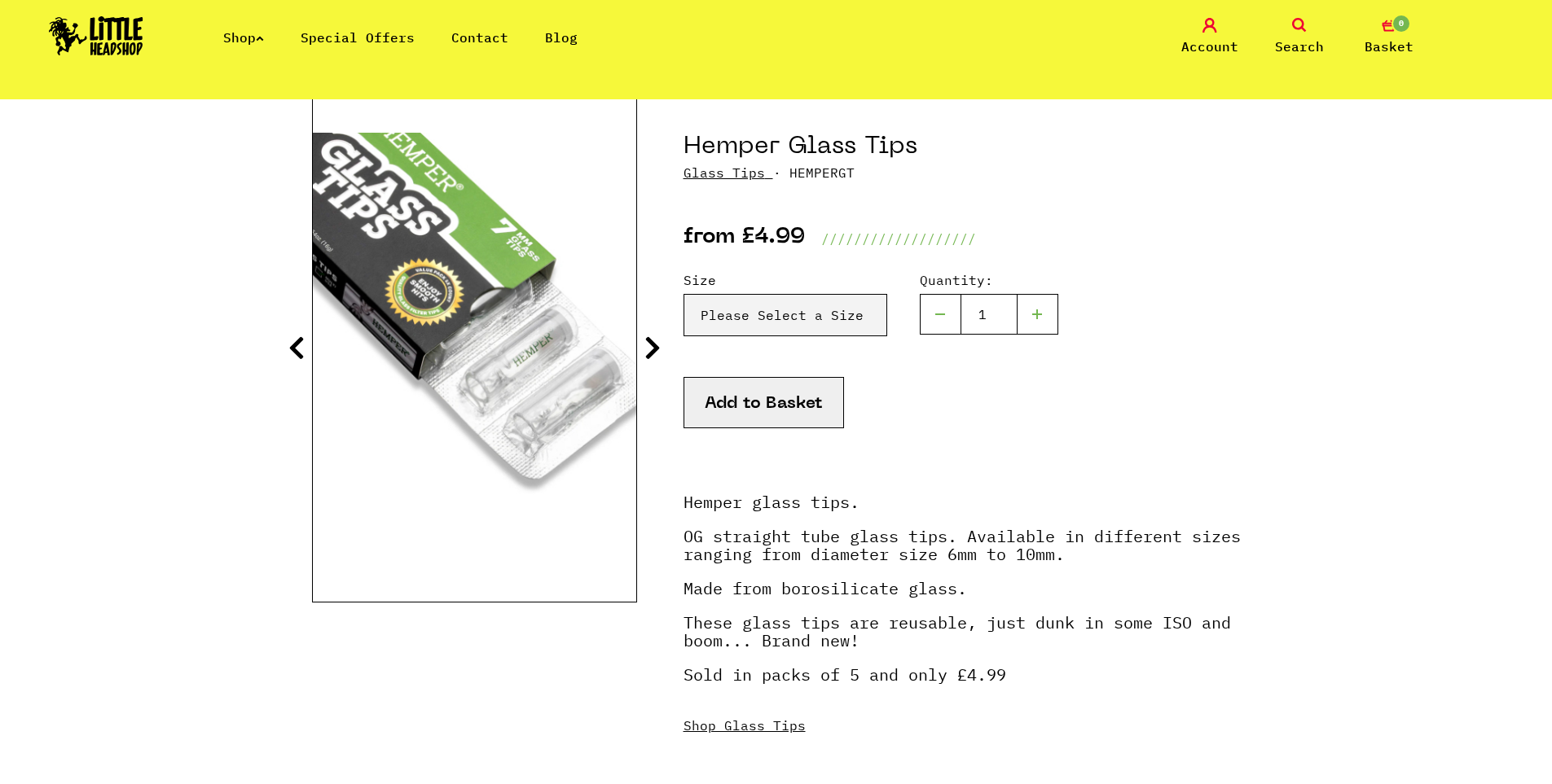
click at [651, 349] on icon at bounding box center [652, 347] width 16 height 26
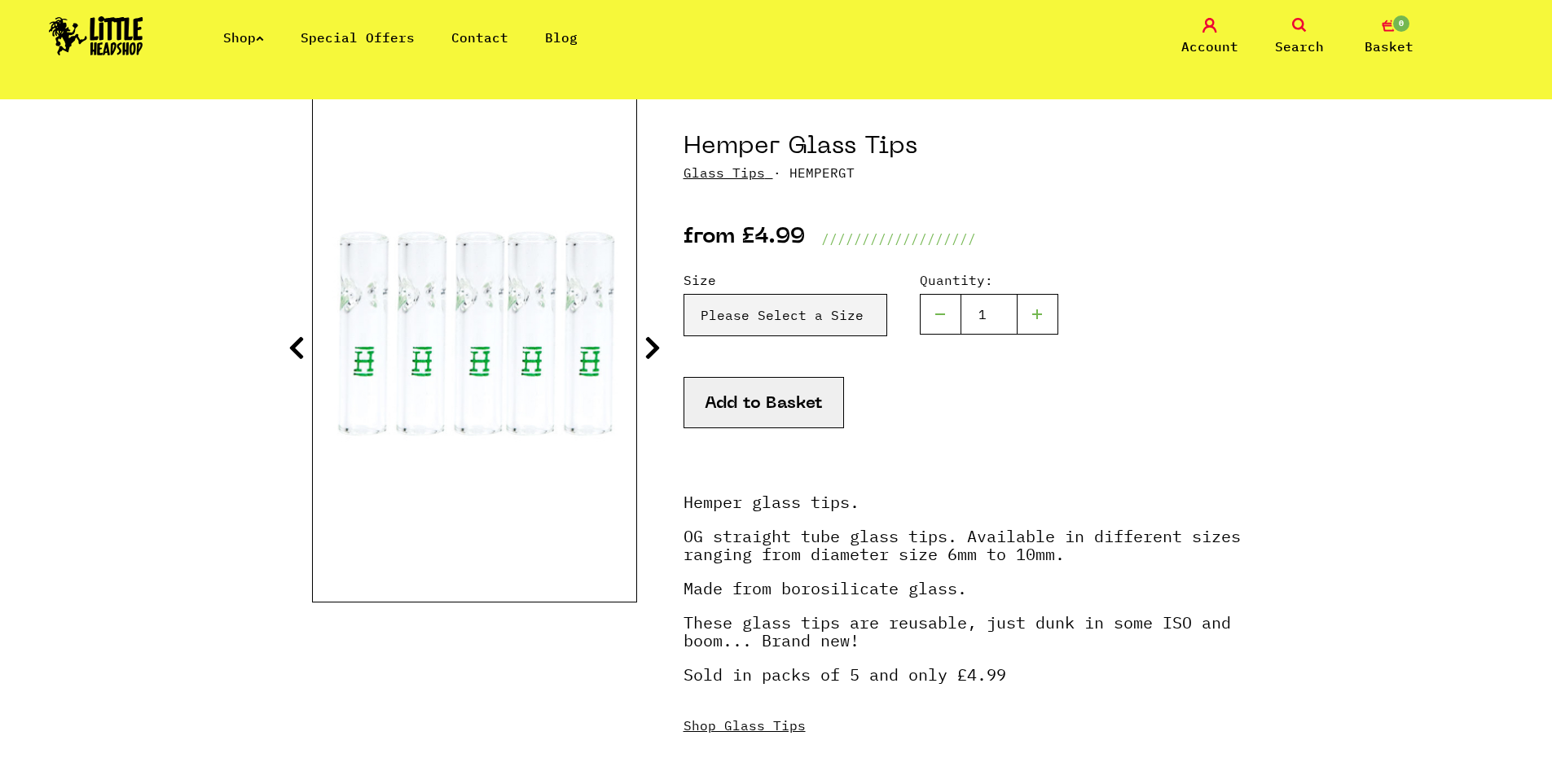
click at [651, 349] on icon at bounding box center [652, 347] width 16 height 26
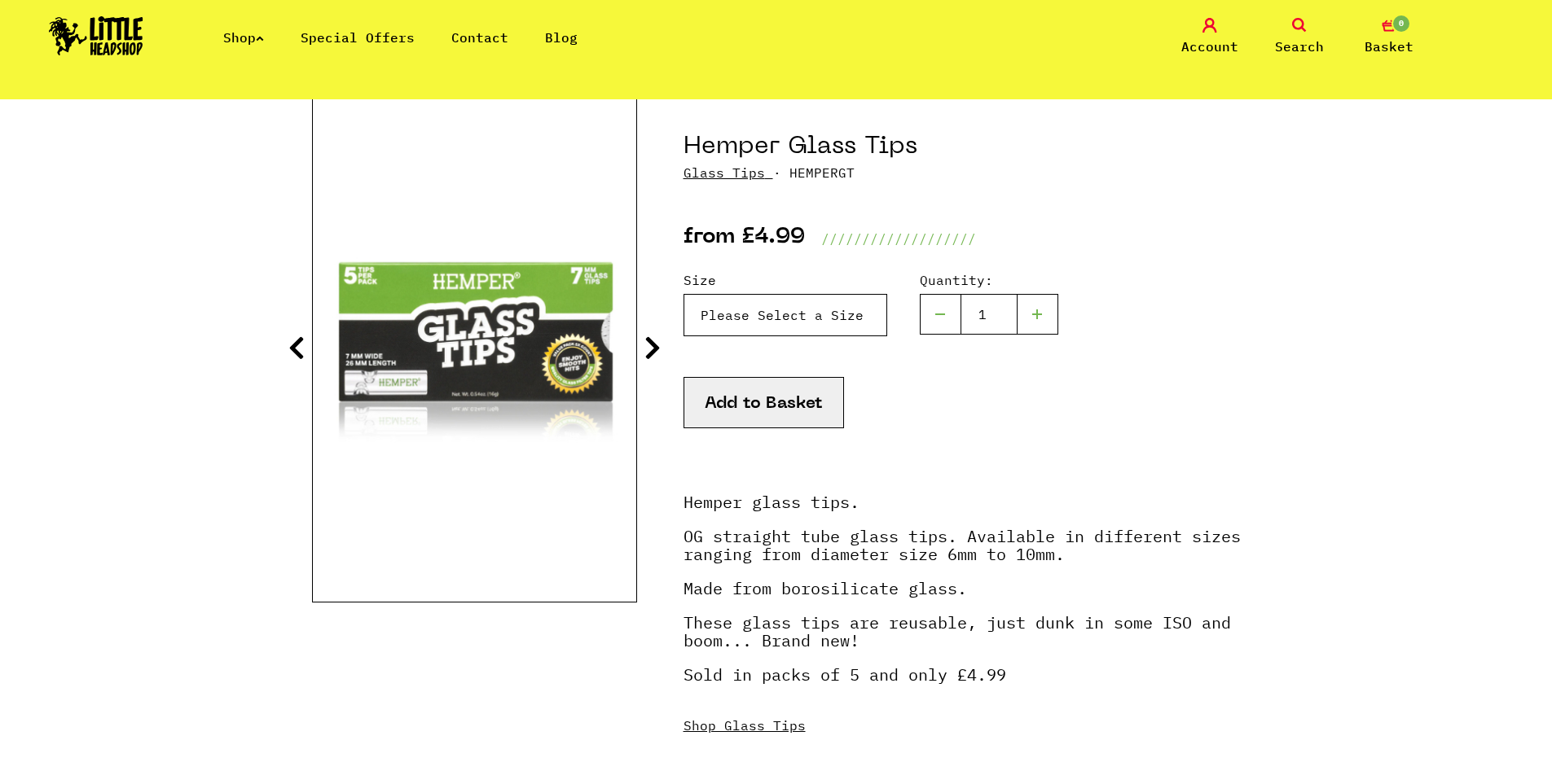
click at [794, 334] on select "Please Select a Size Size 6 - £4.99 Size 7 - £4.99 Size 8 - £4.99 Size 9 - £4.9…" at bounding box center [785, 315] width 204 height 43
drag, startPoint x: 929, startPoint y: 155, endPoint x: 685, endPoint y: 144, distance: 244.2
click at [685, 144] on h1 "Hemper Glass Tips" at bounding box center [962, 147] width 557 height 31
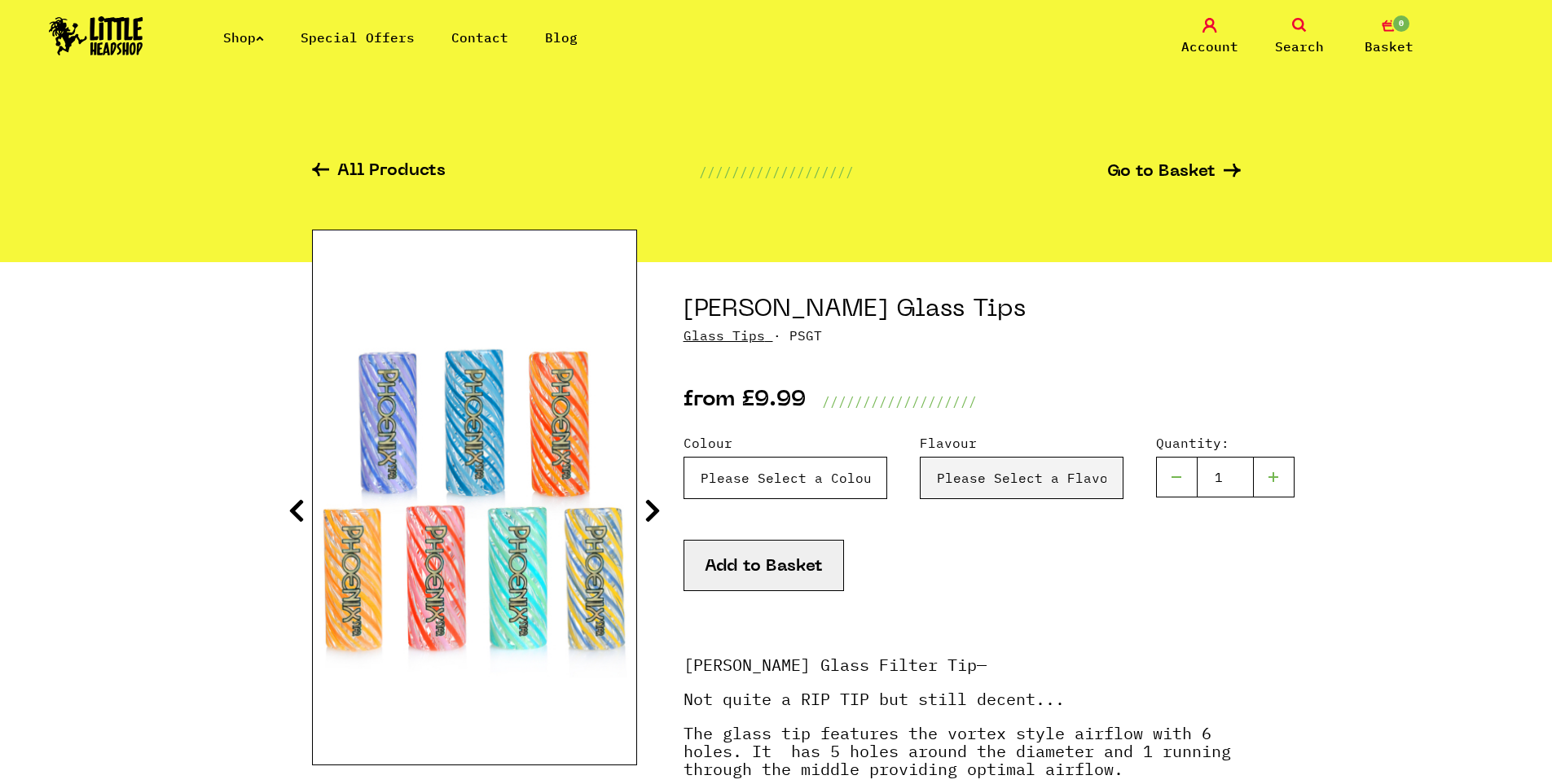
click at [810, 491] on select "Please Select a Colour Blue & Lilac - £9.99 Blue - £9.99 Orange & Red - £9.99 Y…" at bounding box center [785, 478] width 204 height 43
click at [993, 453] on div "Flavour Please Select a Flavour Turqouise - £9.99" at bounding box center [1022, 466] width 204 height 66
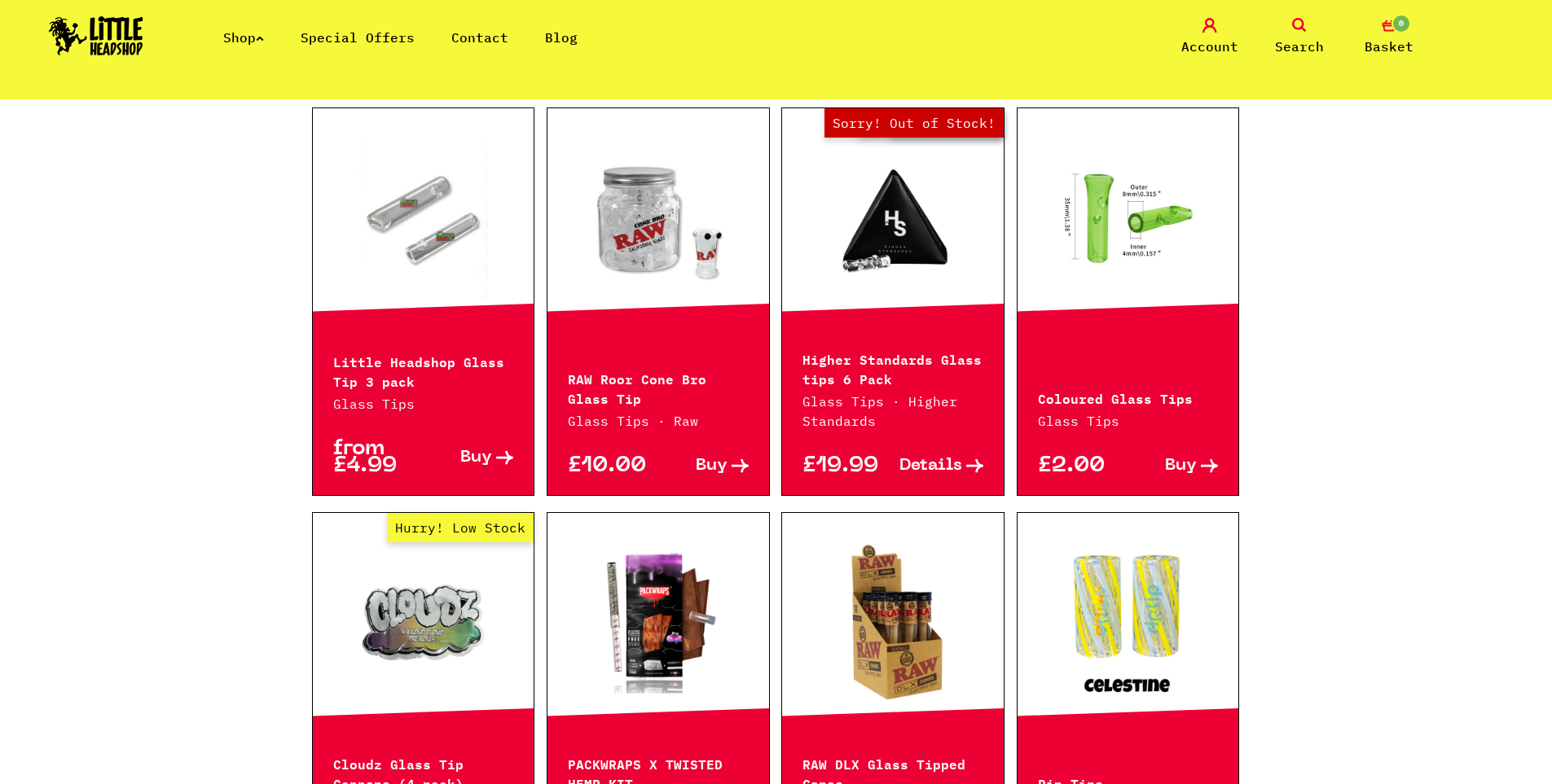
scroll to position [977, 0]
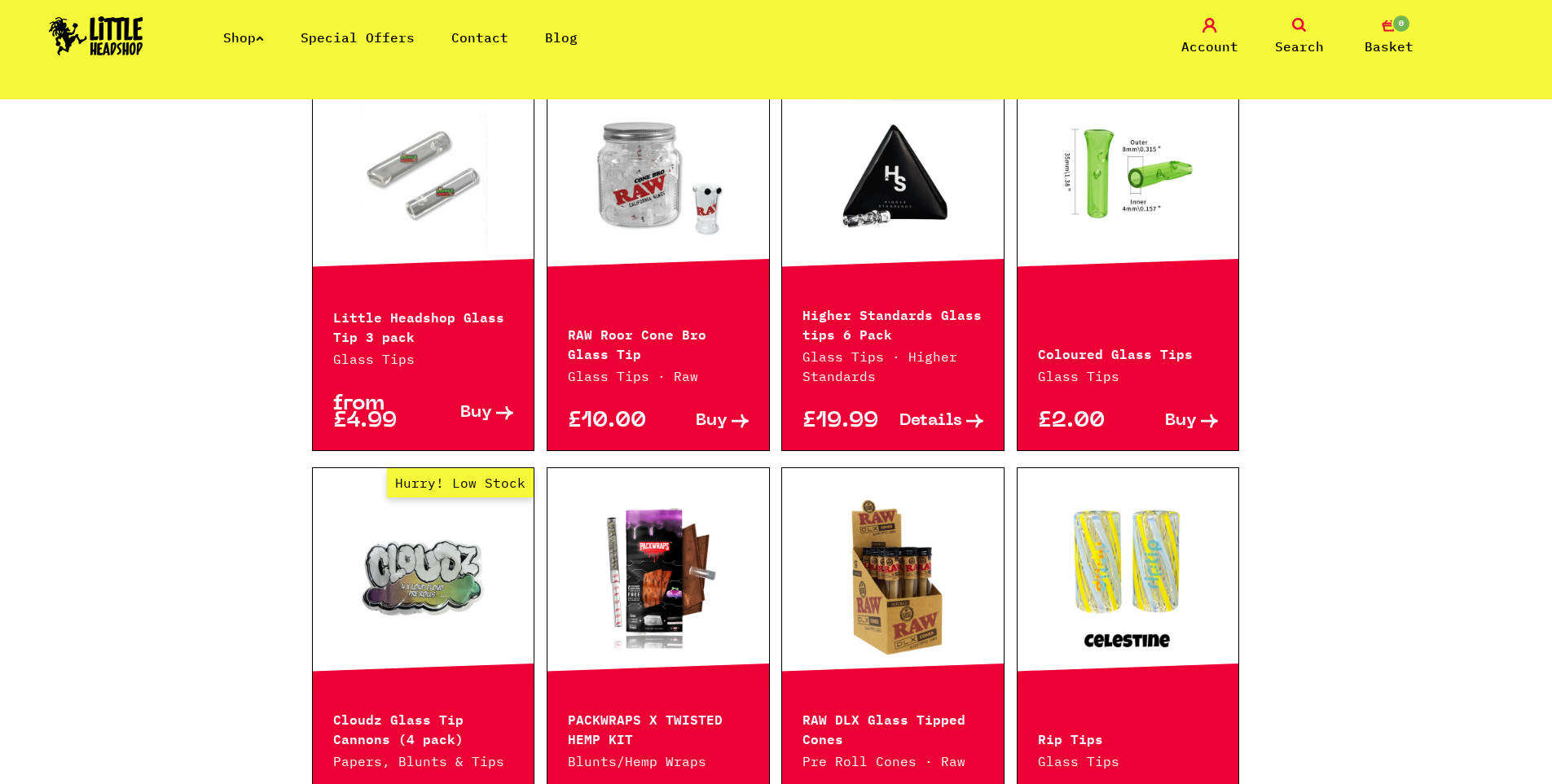
click at [405, 310] on p "Little Headshop Glass Tip 3 pack" at bounding box center [424, 325] width 181 height 39
click at [488, 405] on span "Buy" at bounding box center [477, 413] width 32 height 17
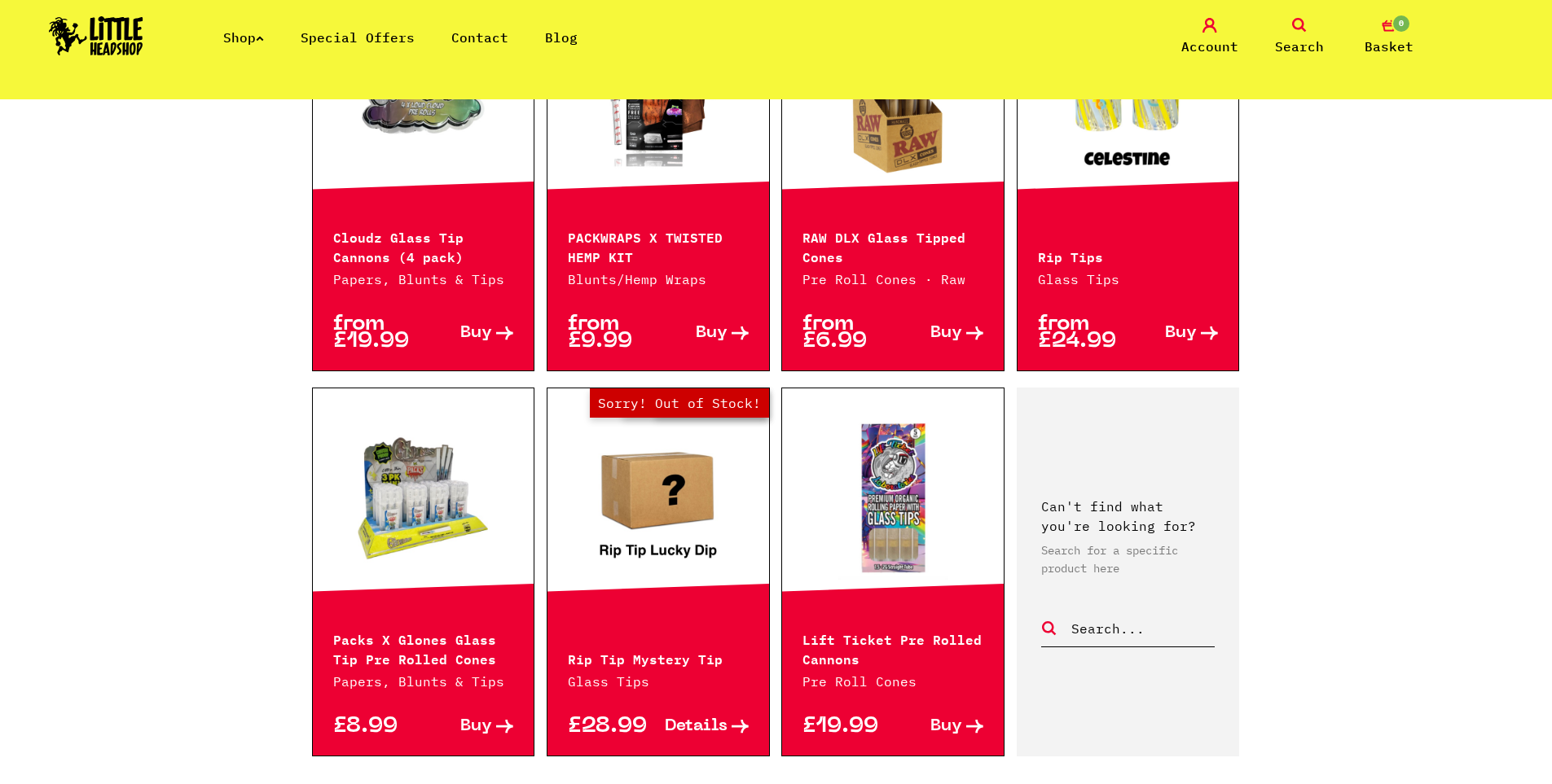
scroll to position [1466, 0]
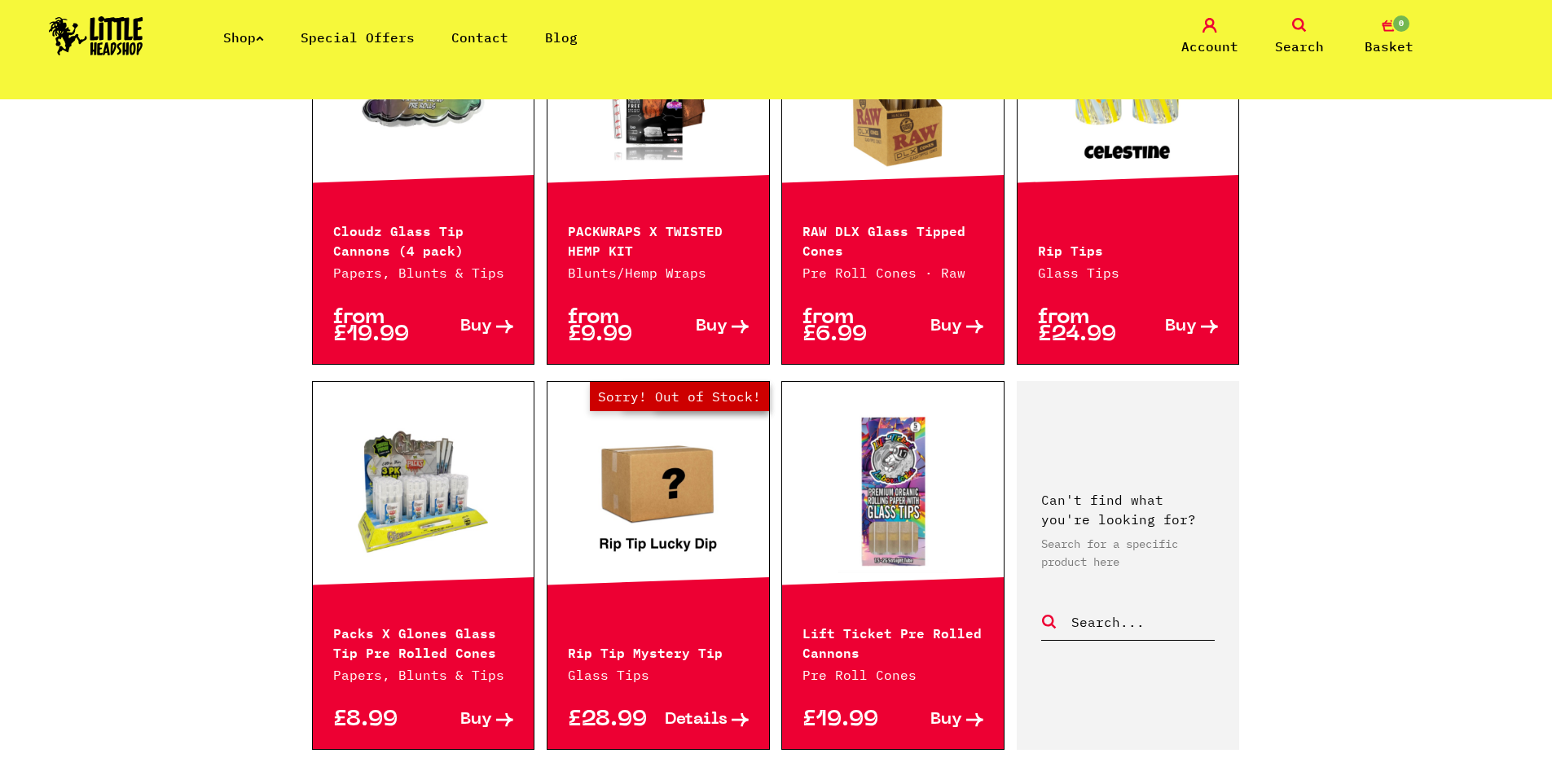
click at [705, 712] on span "Details" at bounding box center [696, 720] width 63 height 17
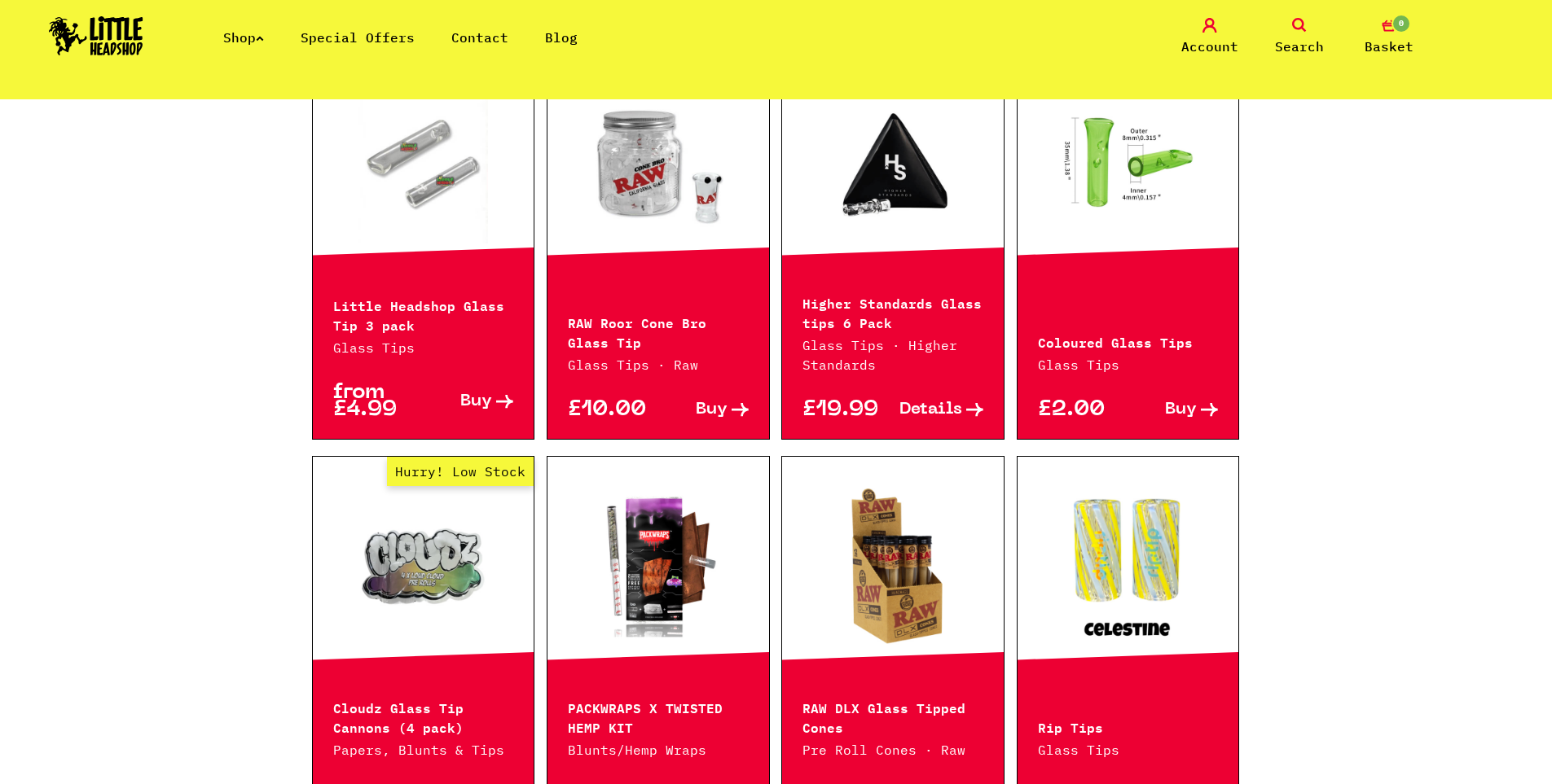
scroll to position [1059, 0]
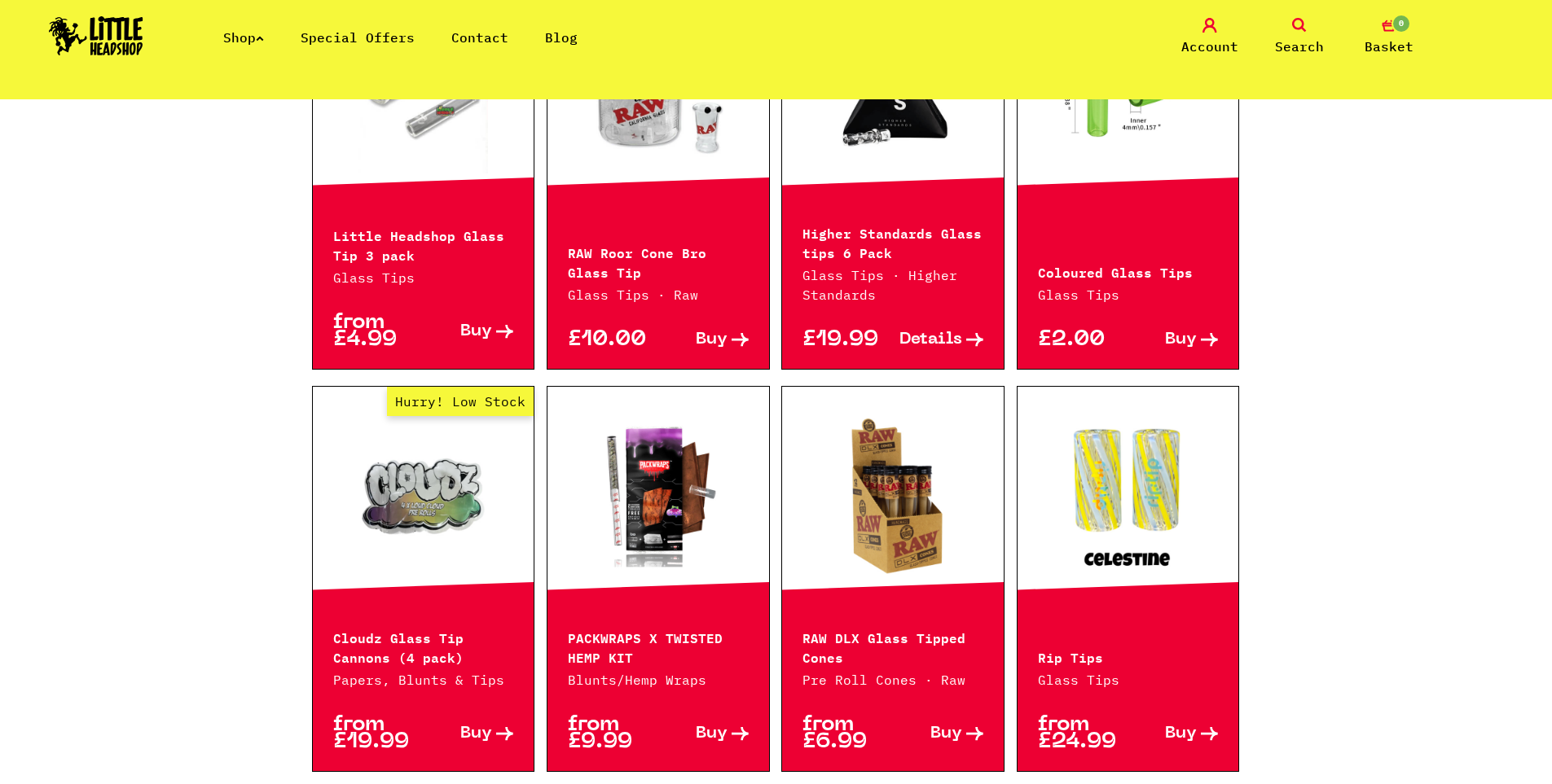
click at [431, 531] on link "Hurry! Low Stock" at bounding box center [423, 496] width 222 height 163
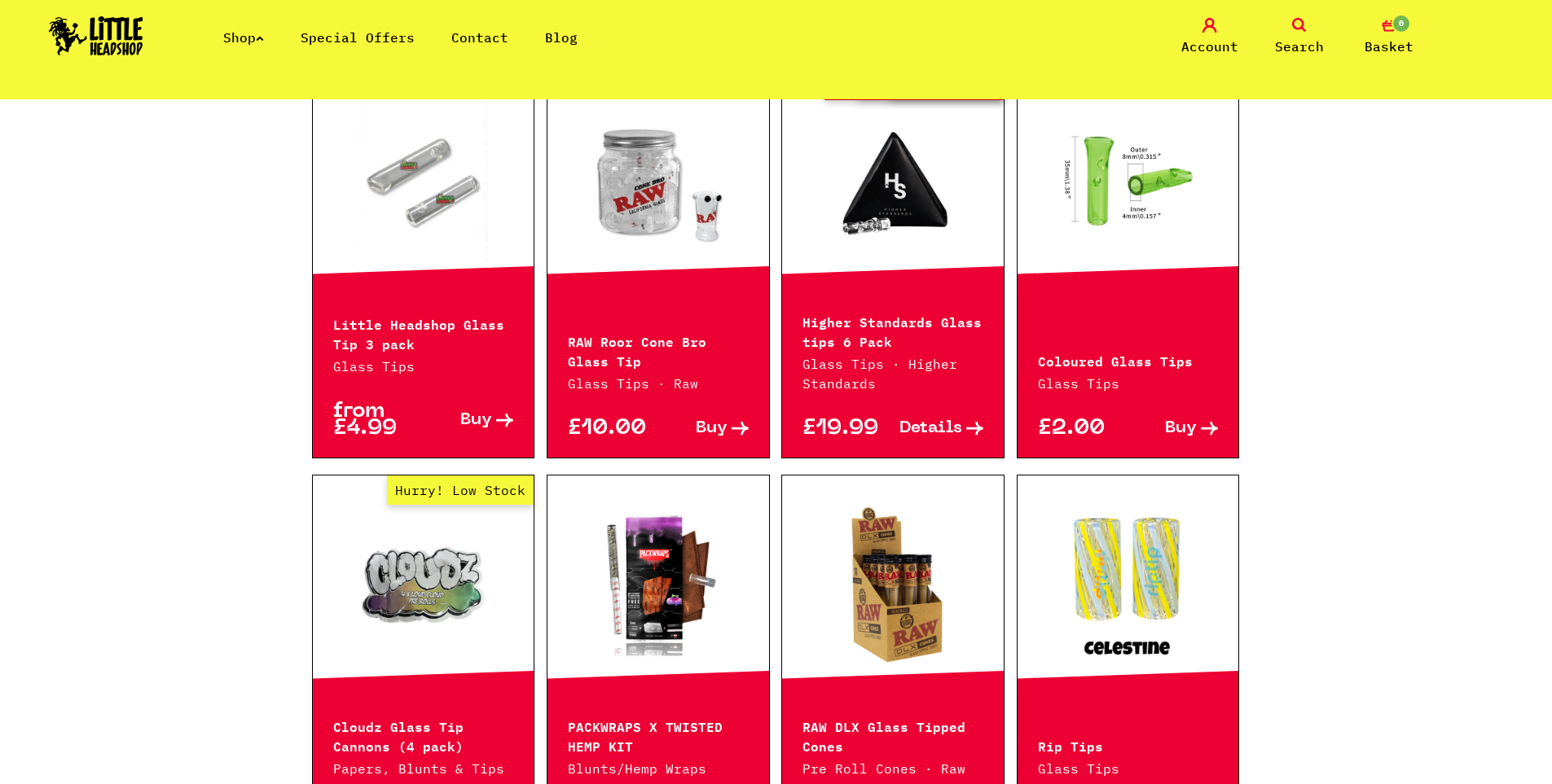
scroll to position [896, 0]
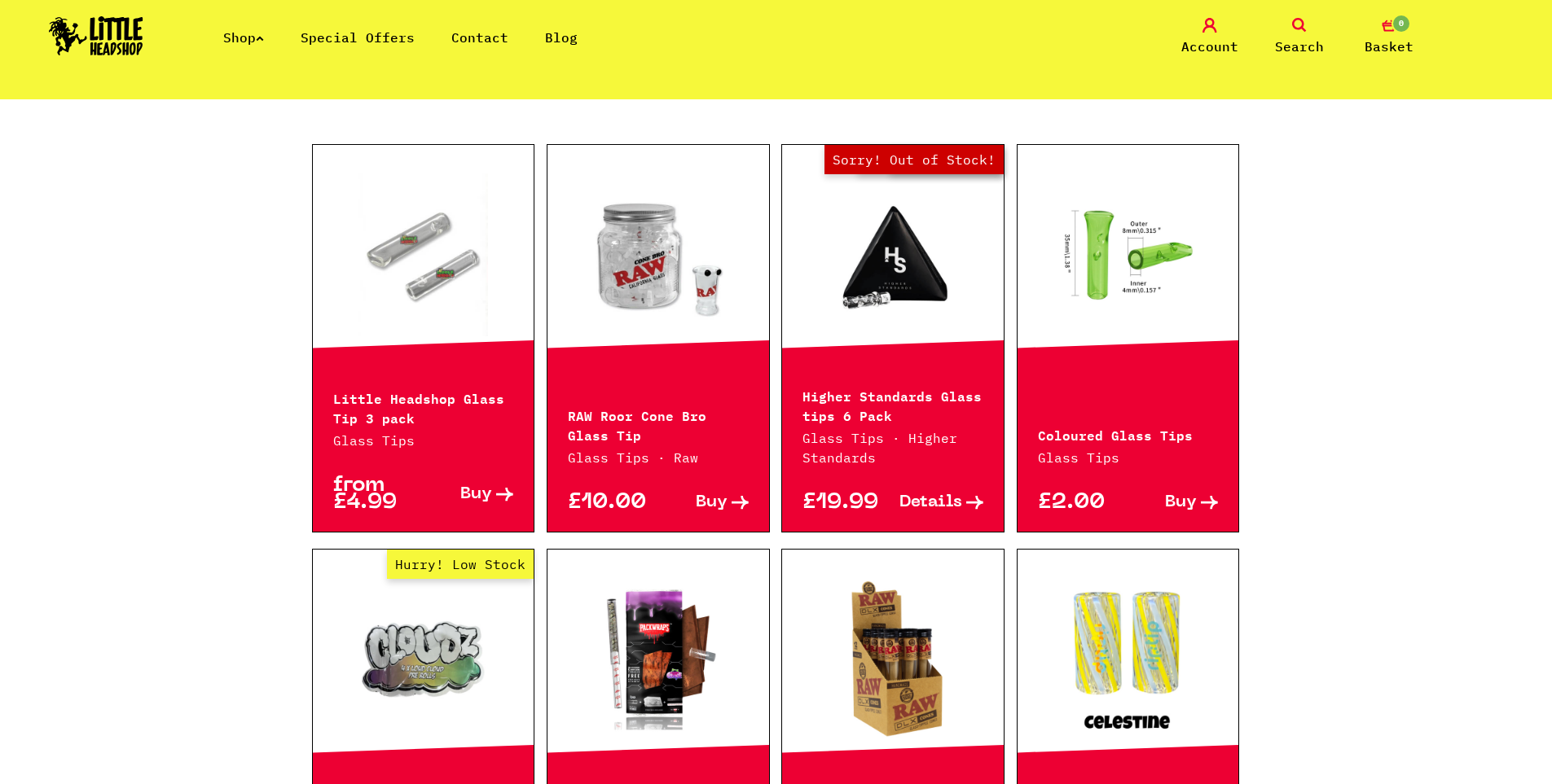
click at [493, 477] on link "Buy" at bounding box center [468, 494] width 90 height 34
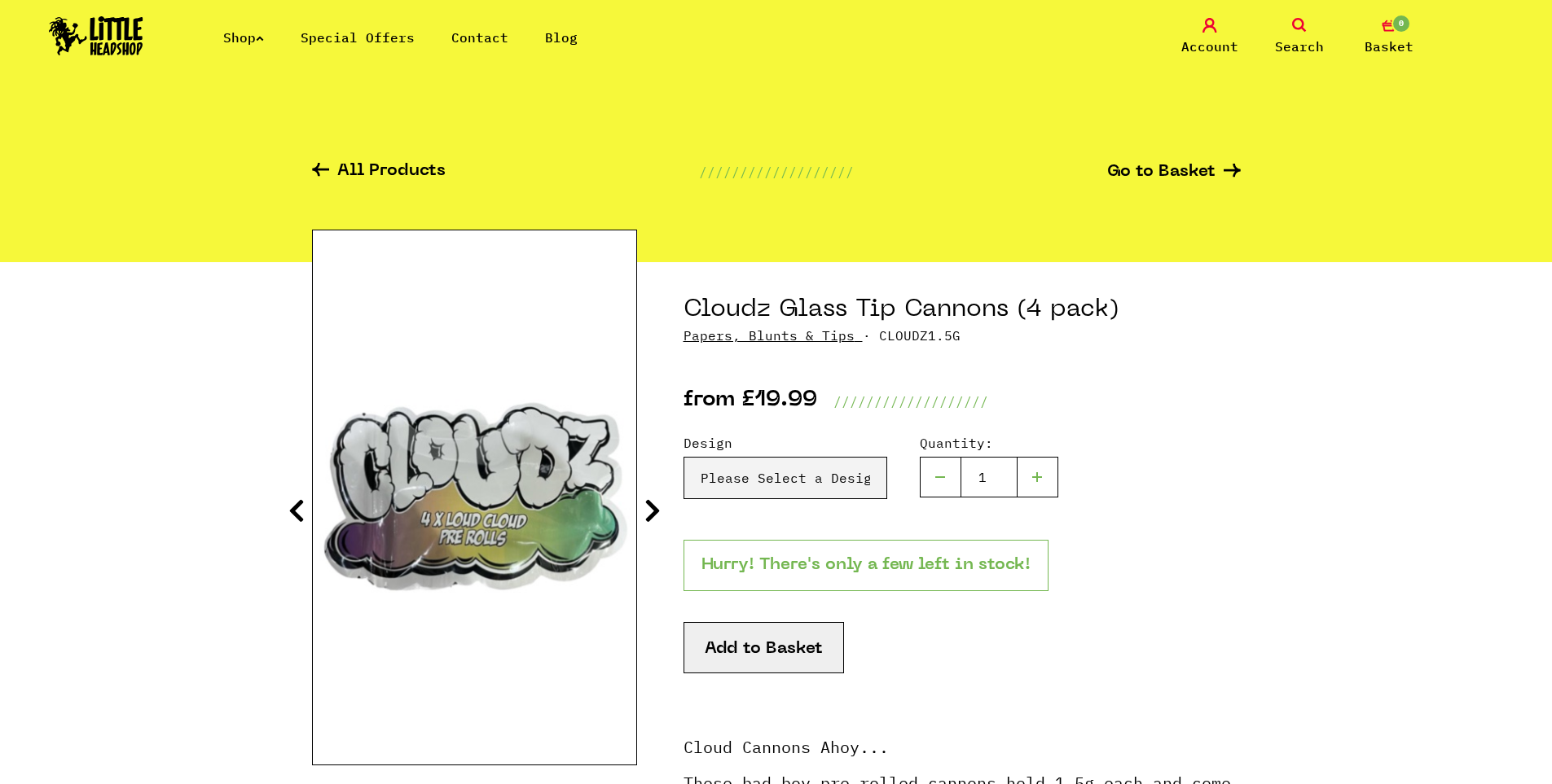
click at [666, 506] on section "Cloudz Glass Tip Cannons (4 pack) Papers, Blunts & Tips · CLOUDZ1.5G from £19.9…" at bounding box center [776, 687] width 929 height 849
click at [656, 519] on icon at bounding box center [652, 510] width 16 height 26
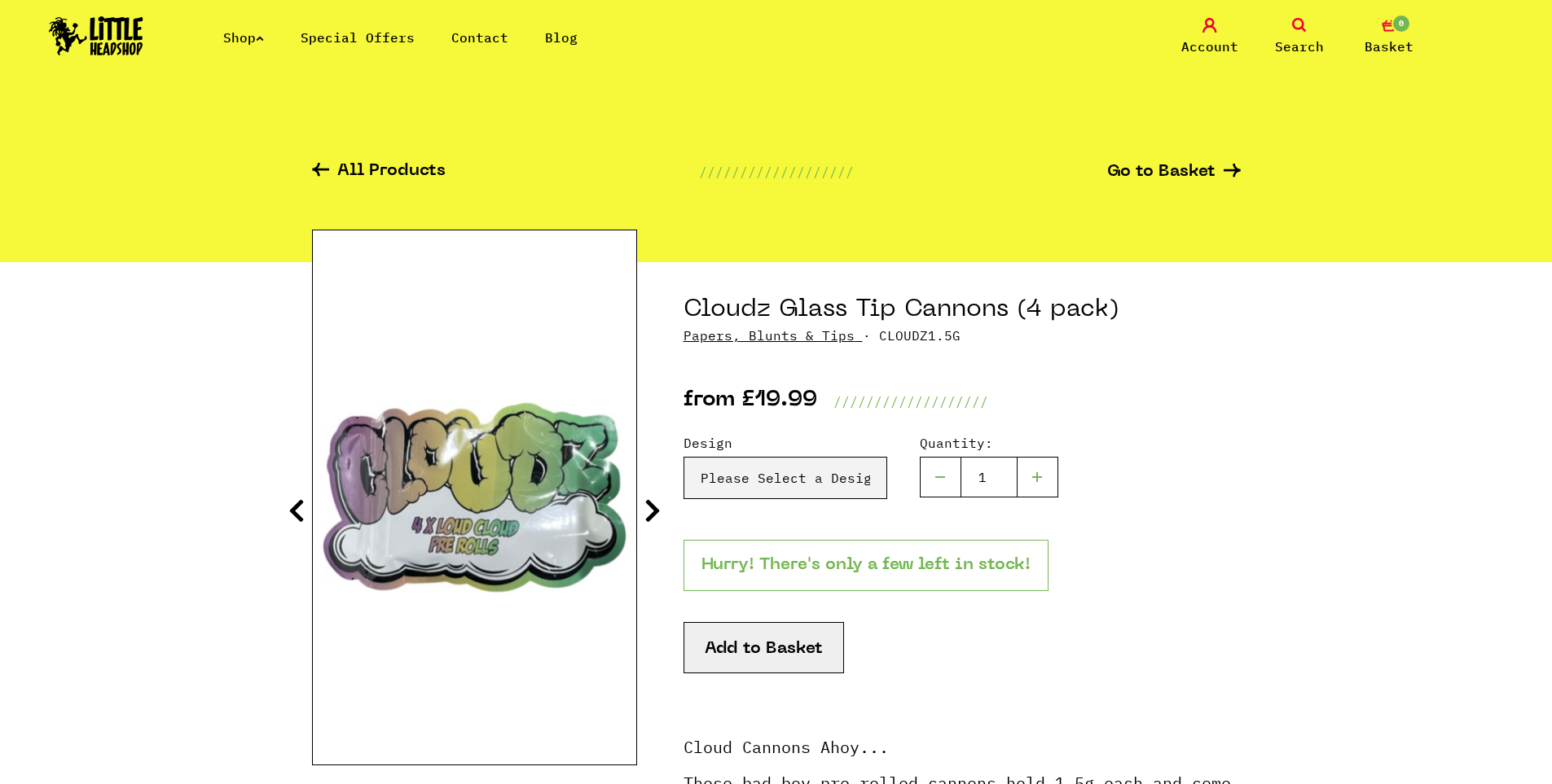
click at [656, 520] on icon at bounding box center [652, 510] width 16 height 26
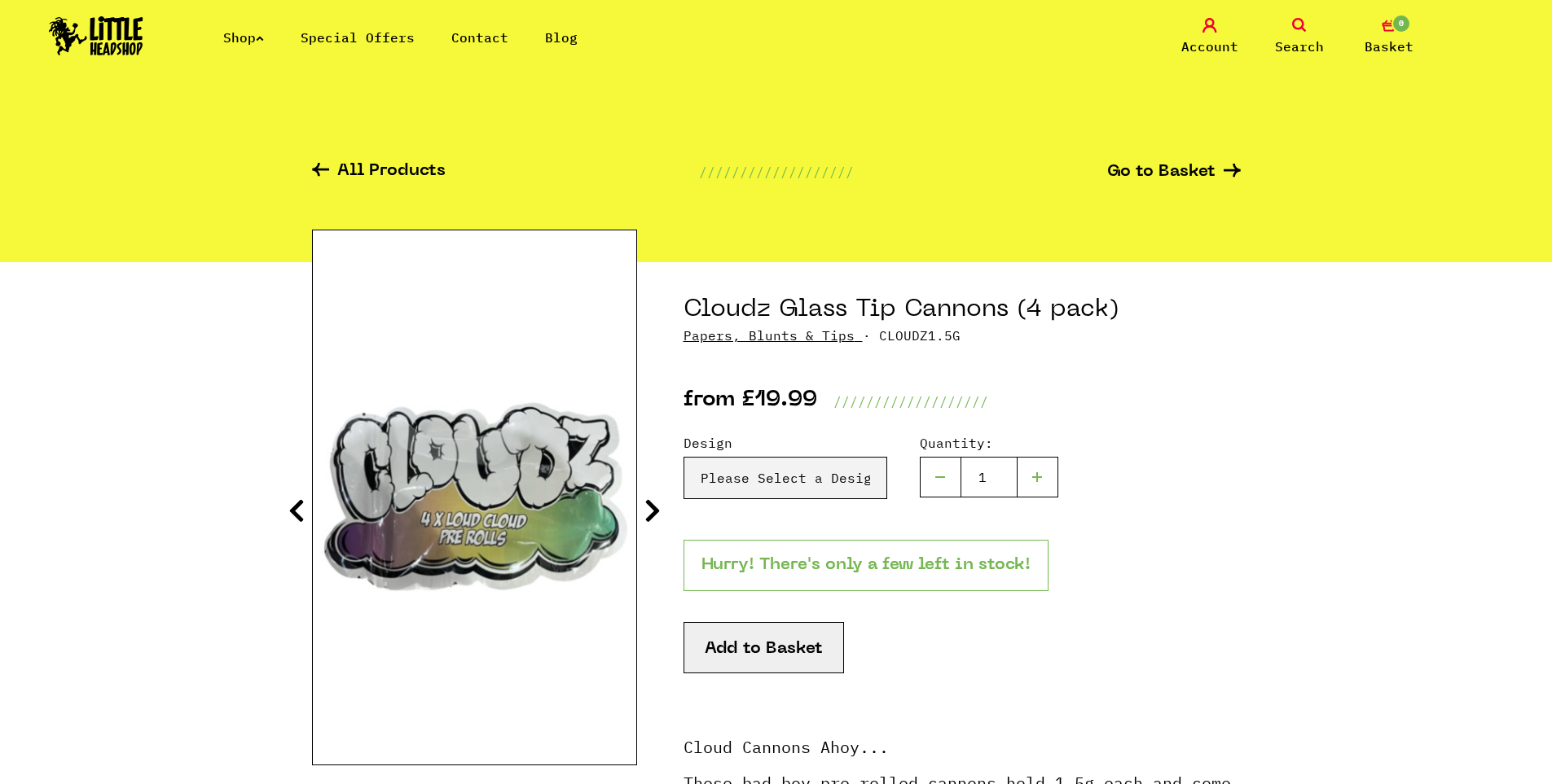
click at [656, 520] on icon at bounding box center [652, 510] width 16 height 26
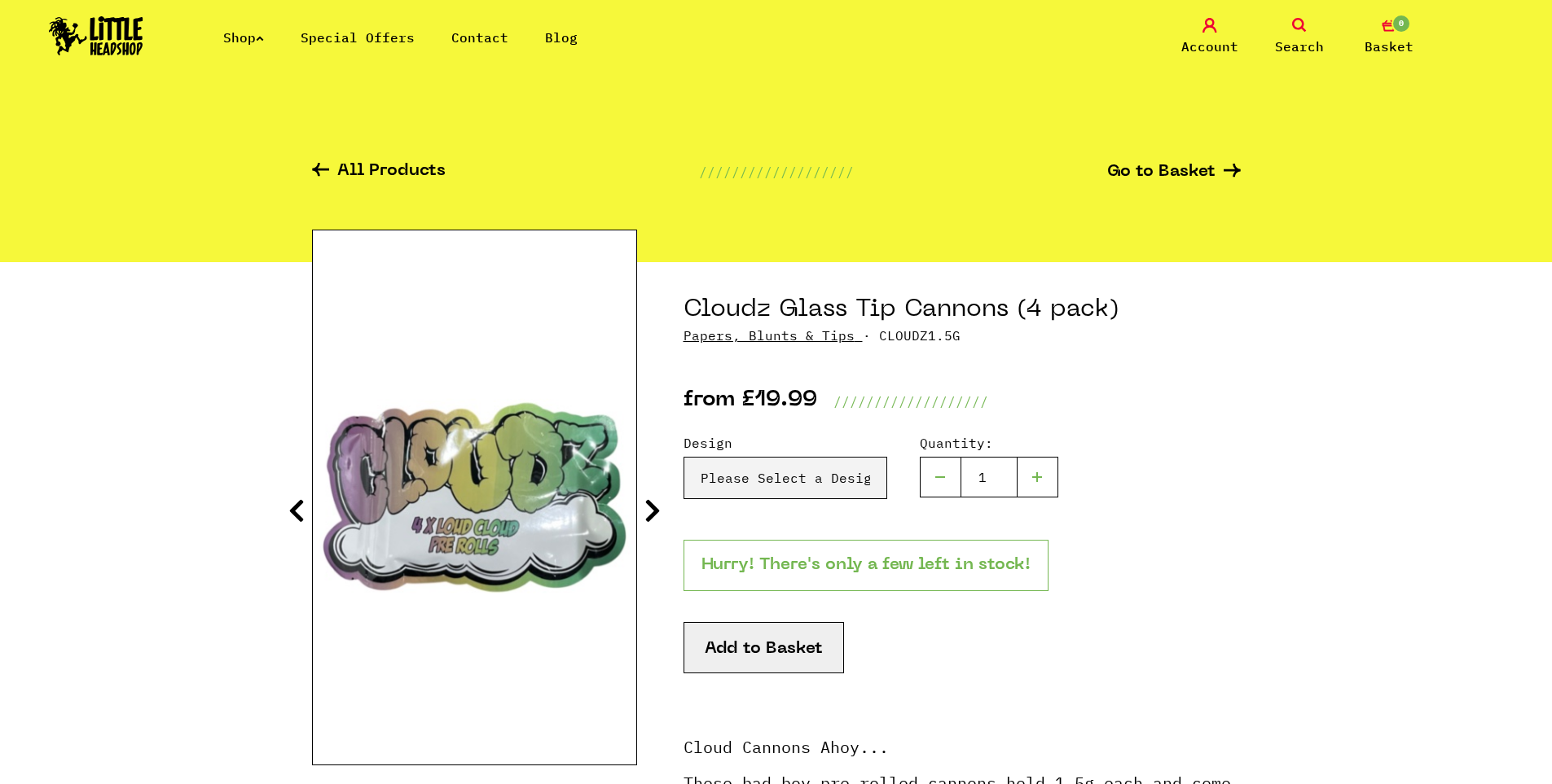
click at [656, 520] on icon at bounding box center [652, 510] width 16 height 26
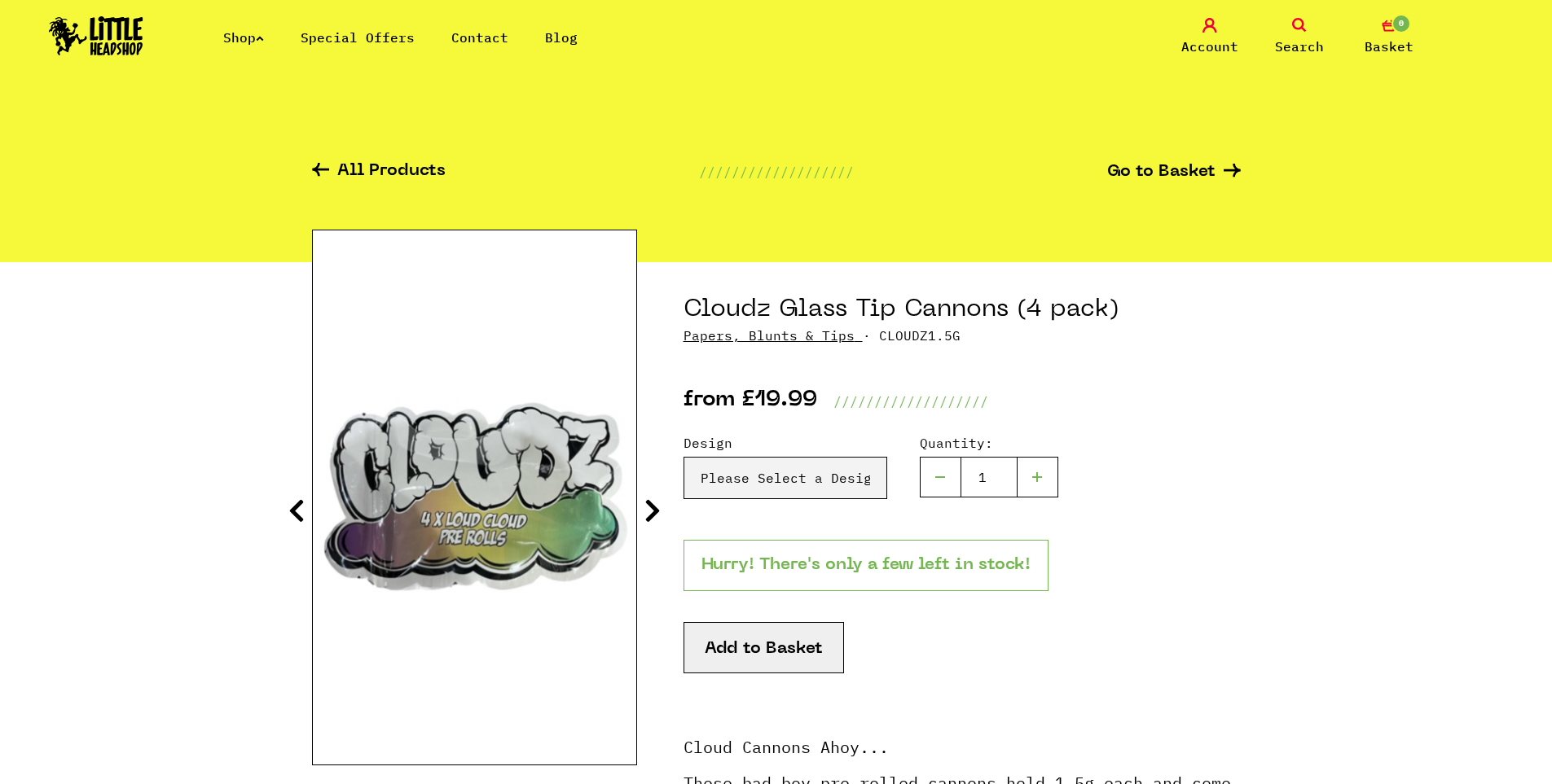
click at [656, 520] on icon at bounding box center [652, 510] width 16 height 26
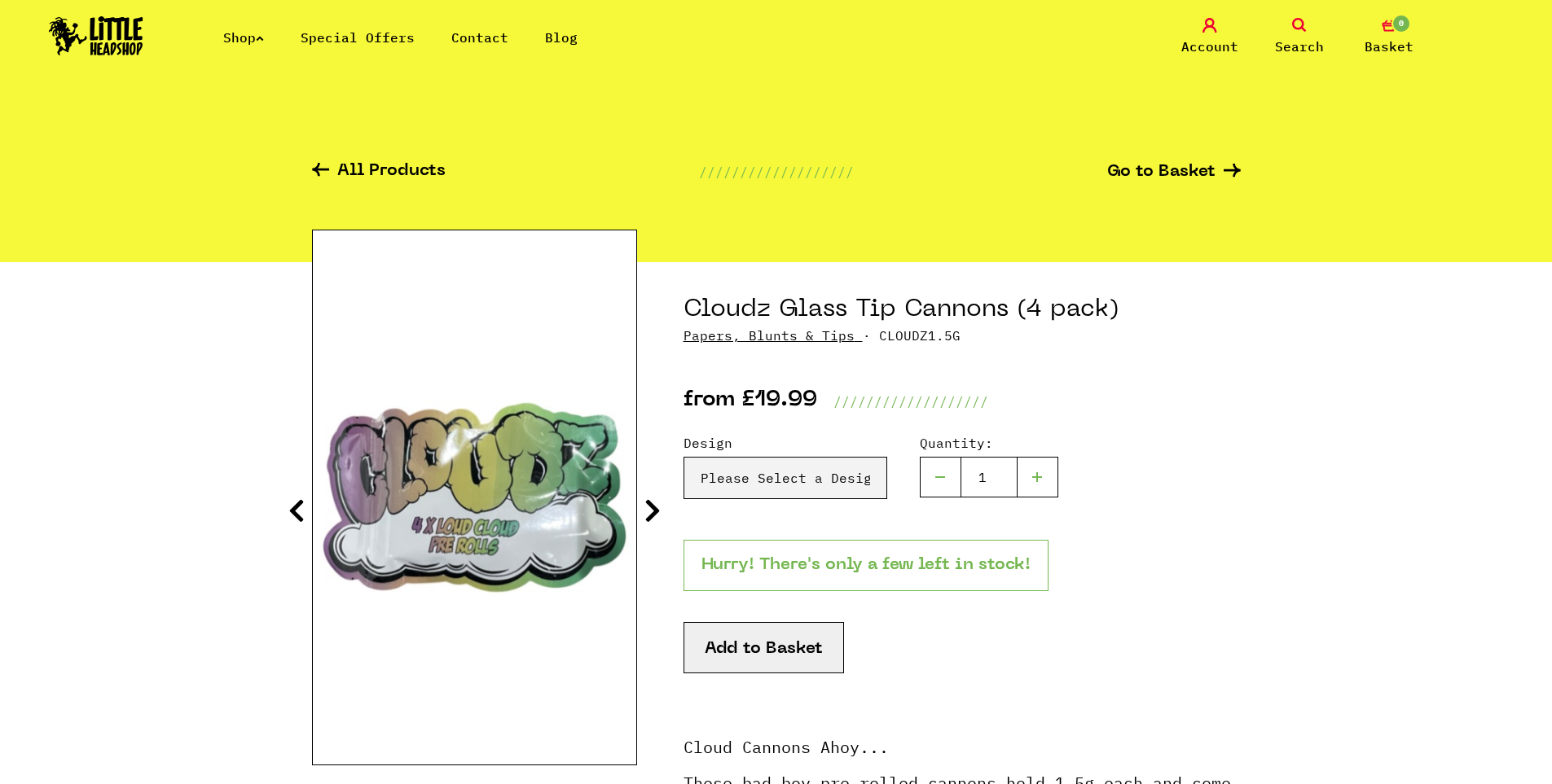
click at [653, 519] on icon at bounding box center [652, 510] width 16 height 26
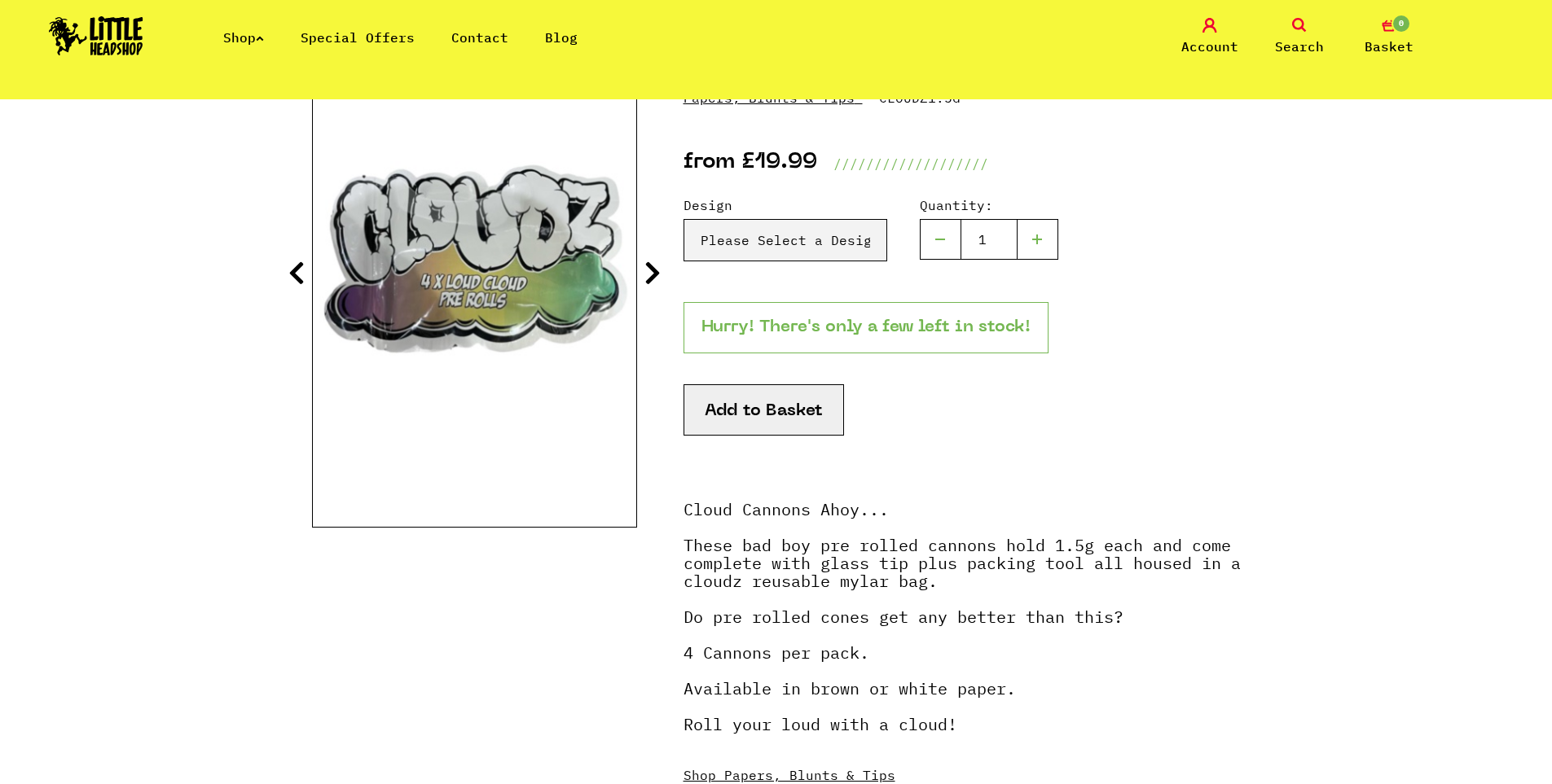
scroll to position [244, 0]
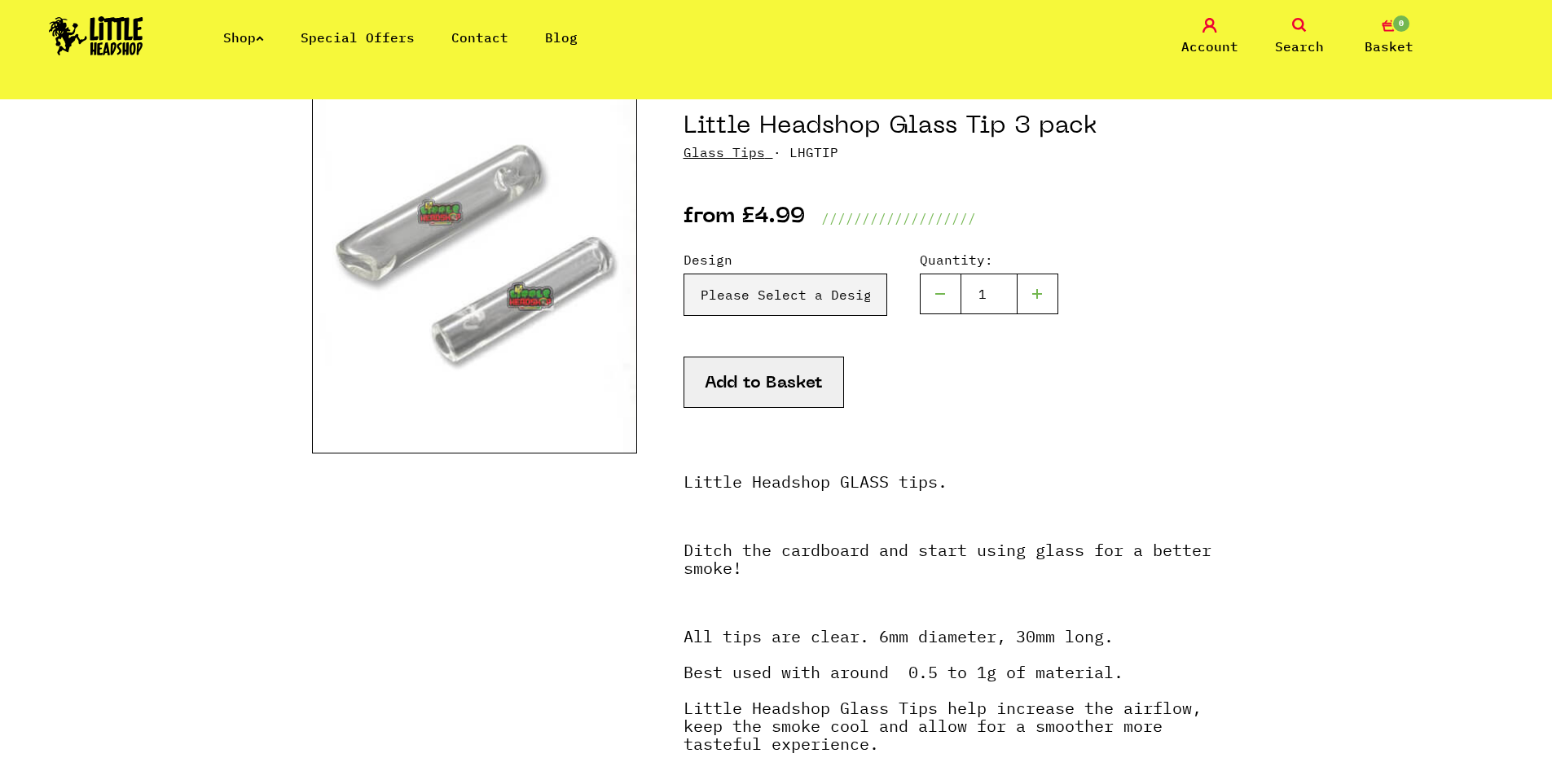
scroll to position [163, 0]
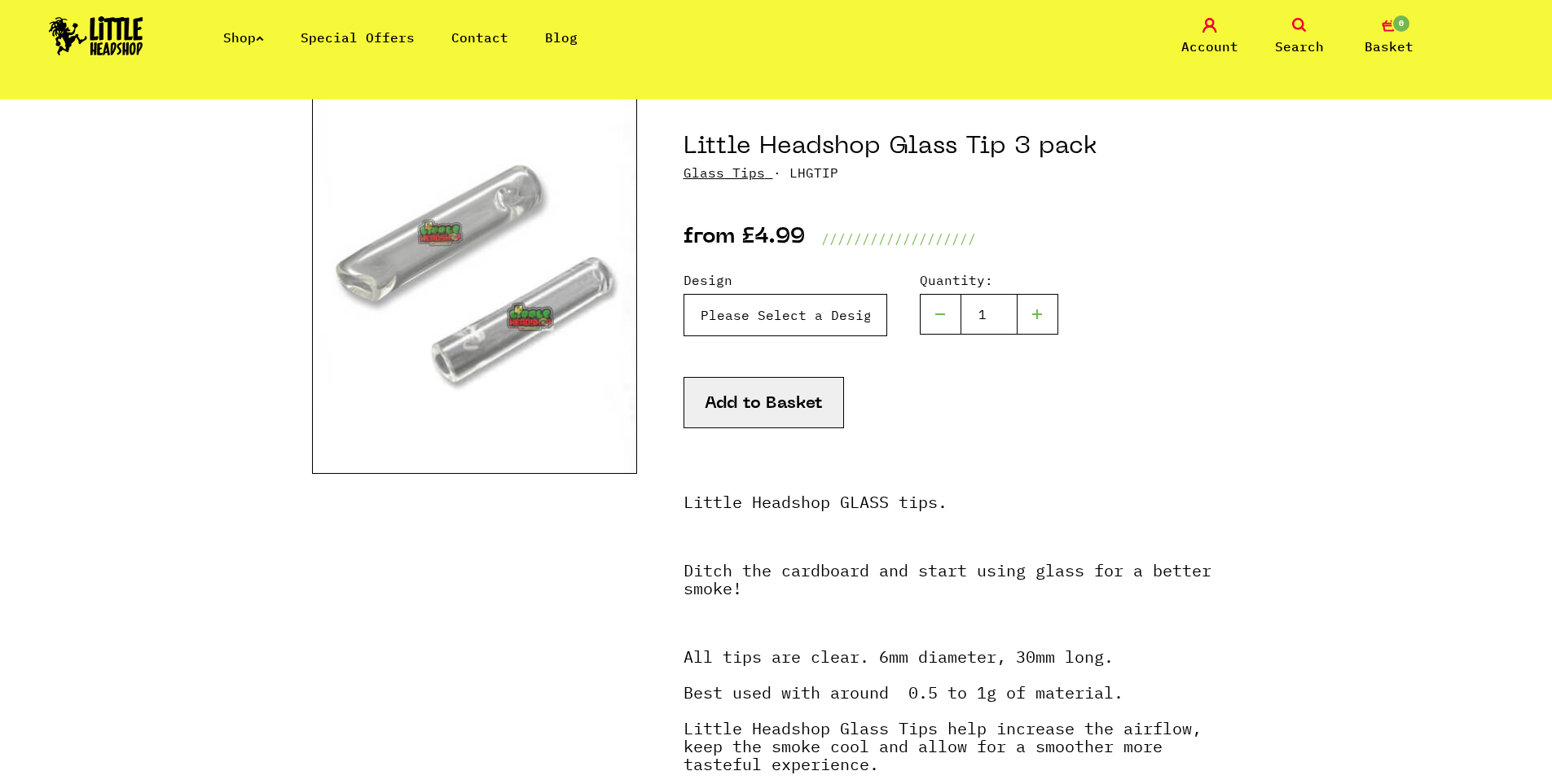
click at [815, 316] on select "Please Select a Design Flat Head - £4.99 Round Head - £4.99" at bounding box center [785, 315] width 204 height 43
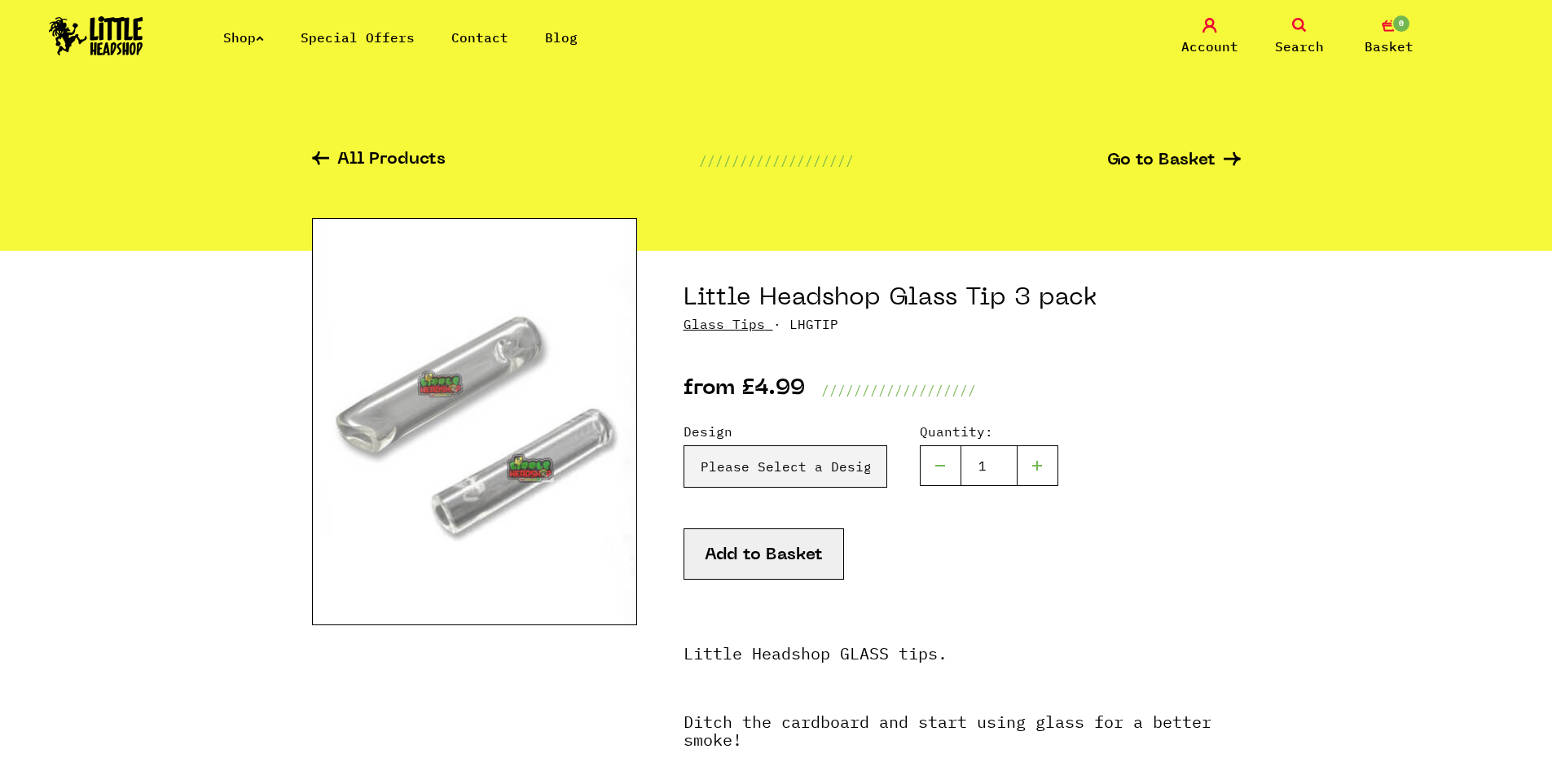
scroll to position [0, 0]
